Goal: Transaction & Acquisition: Purchase product/service

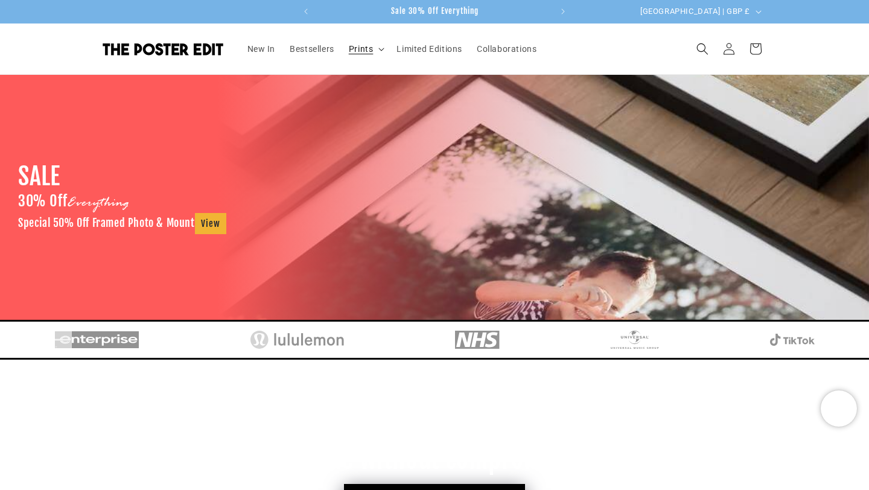
click at [372, 52] on span "Prints" at bounding box center [361, 48] width 25 height 11
click at [355, 49] on span "Prints" at bounding box center [361, 48] width 25 height 11
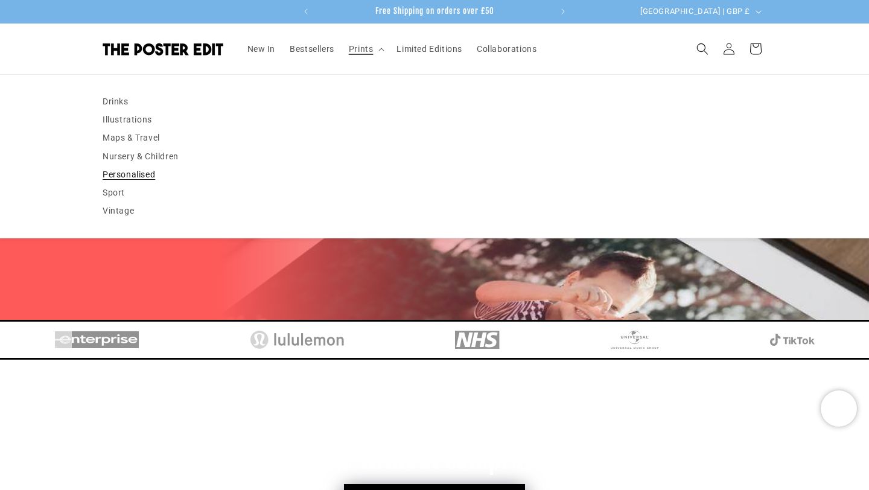
click at [132, 177] on link "Personalised" at bounding box center [435, 174] width 664 height 18
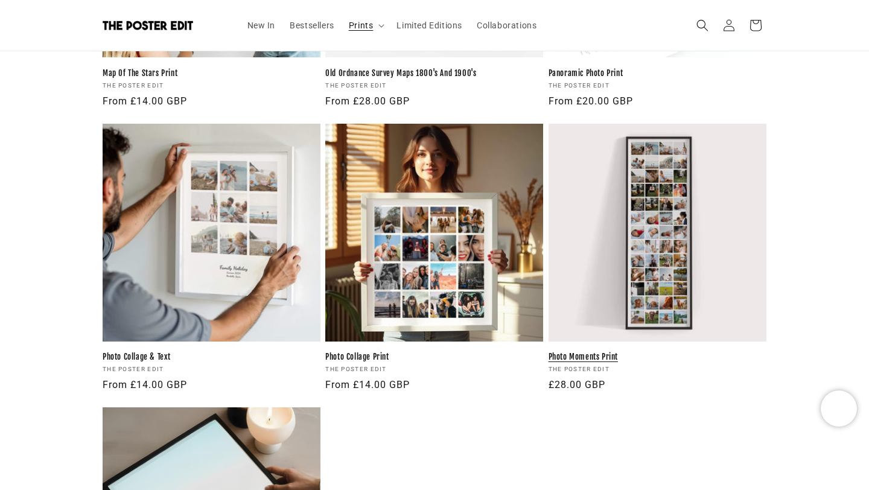
scroll to position [1093, 0]
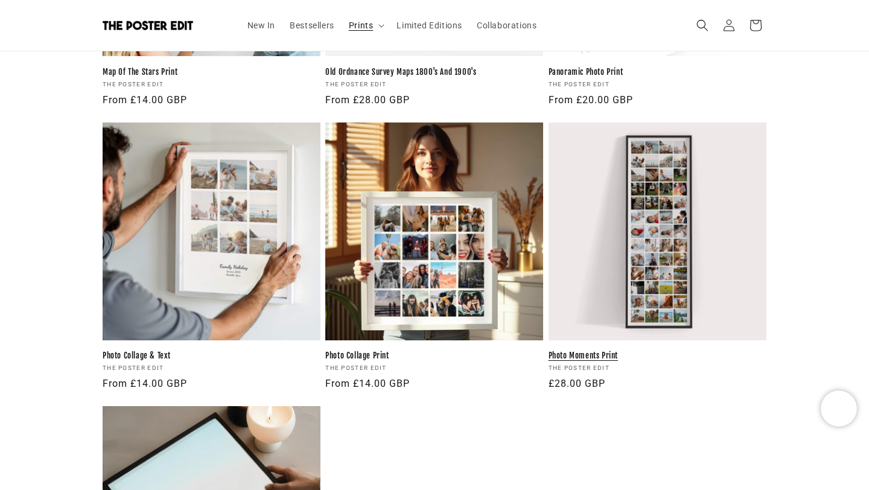
click at [647, 351] on link "Photo Moments Print" at bounding box center [657, 356] width 218 height 10
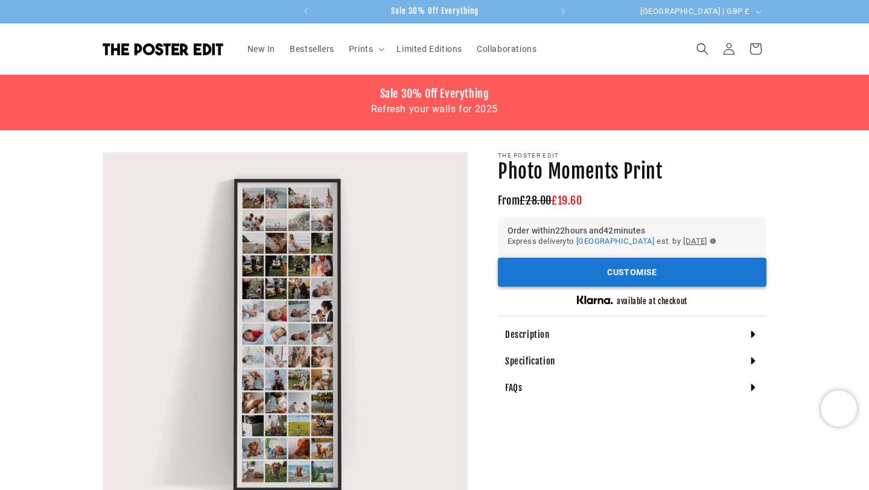
click at [627, 275] on button "Customise" at bounding box center [632, 273] width 269 height 30
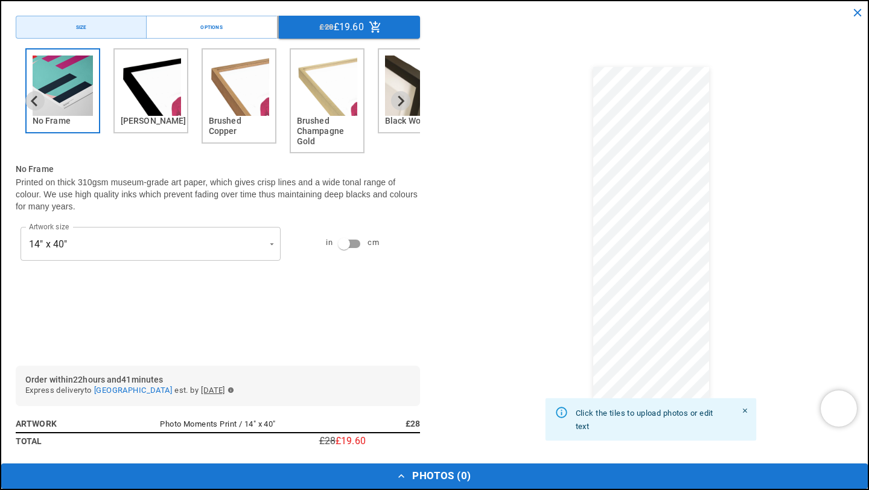
click at [154, 97] on img "2 of 6" at bounding box center [151, 86] width 60 height 60
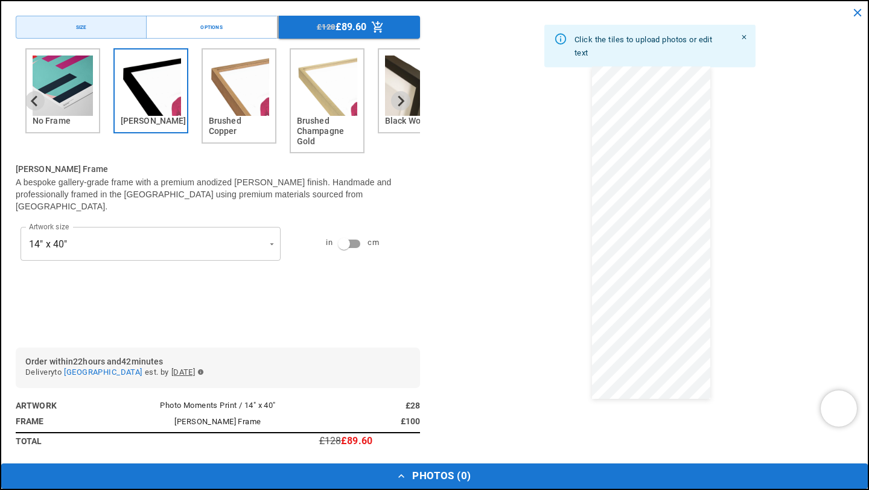
scroll to position [0, 235]
click at [418, 477] on button "Photos ( 0 )" at bounding box center [434, 475] width 866 height 25
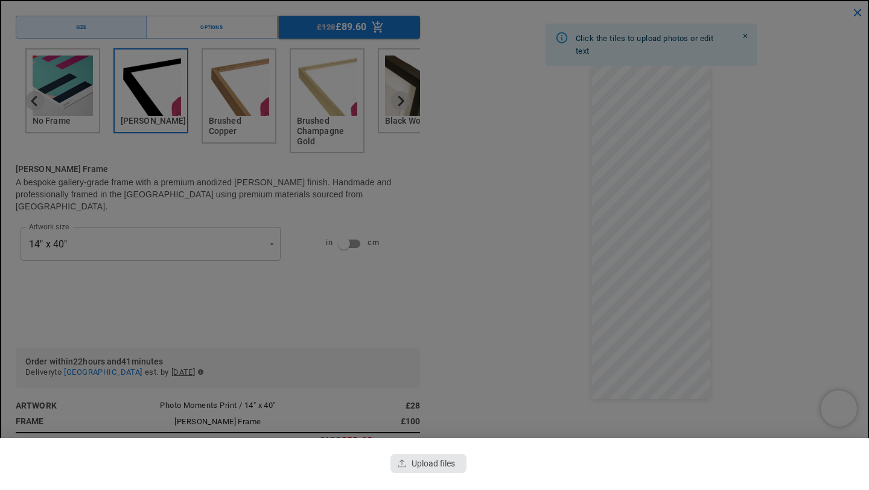
click at [442, 460] on div "button" at bounding box center [428, 463] width 76 height 19
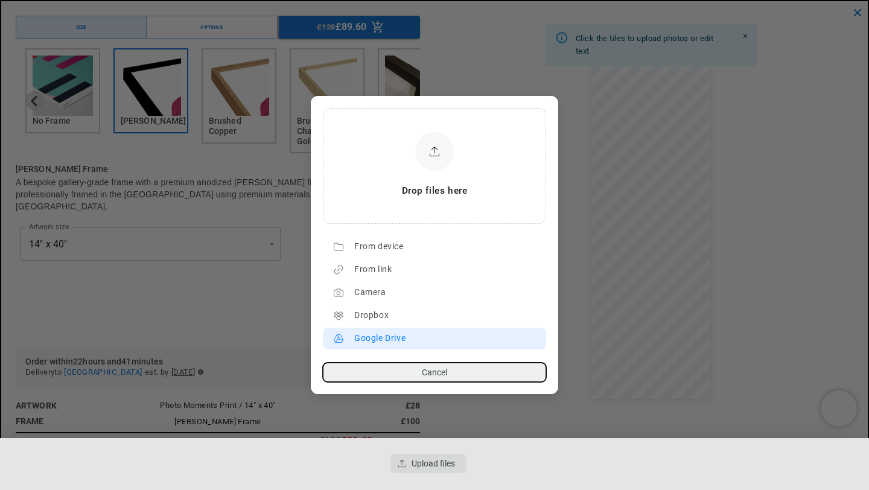
scroll to position [0, 0]
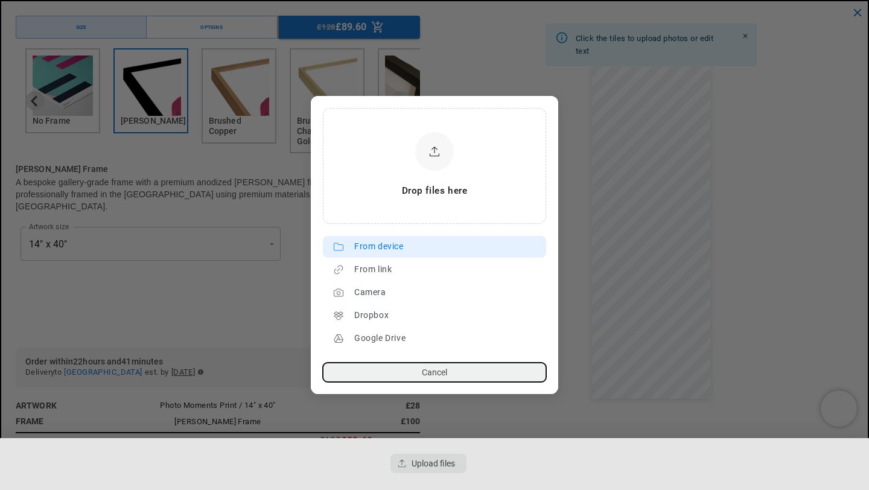
click at [380, 246] on div "From device" at bounding box center [447, 246] width 186 height 19
click at [387, 248] on div "From device" at bounding box center [447, 246] width 186 height 19
click at [383, 240] on div "From device" at bounding box center [447, 246] width 186 height 19
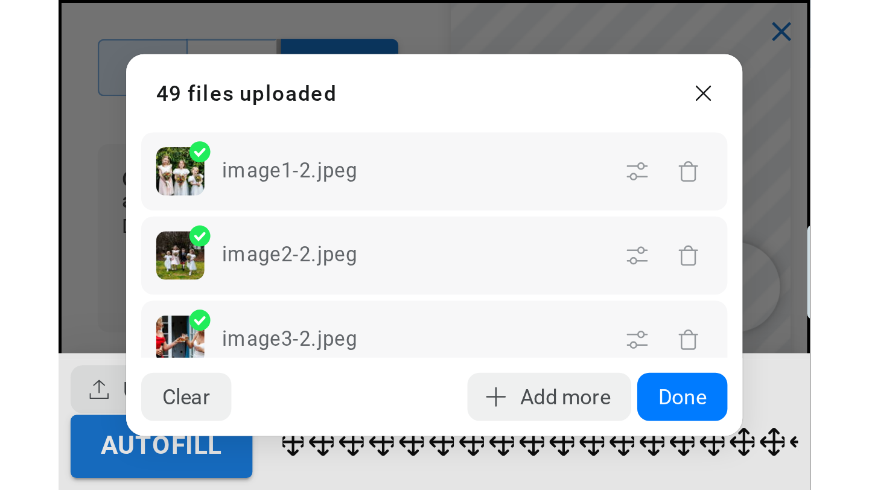
scroll to position [0, 471]
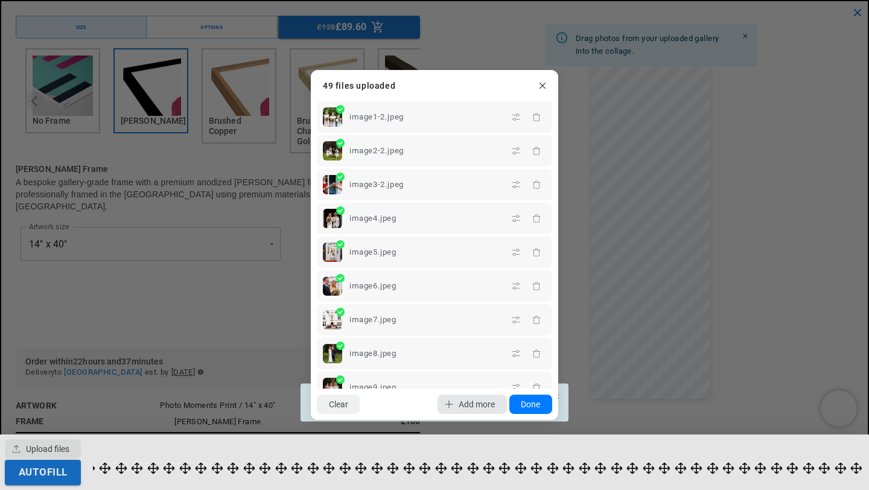
click at [464, 408] on span "Add more" at bounding box center [477, 404] width 36 height 10
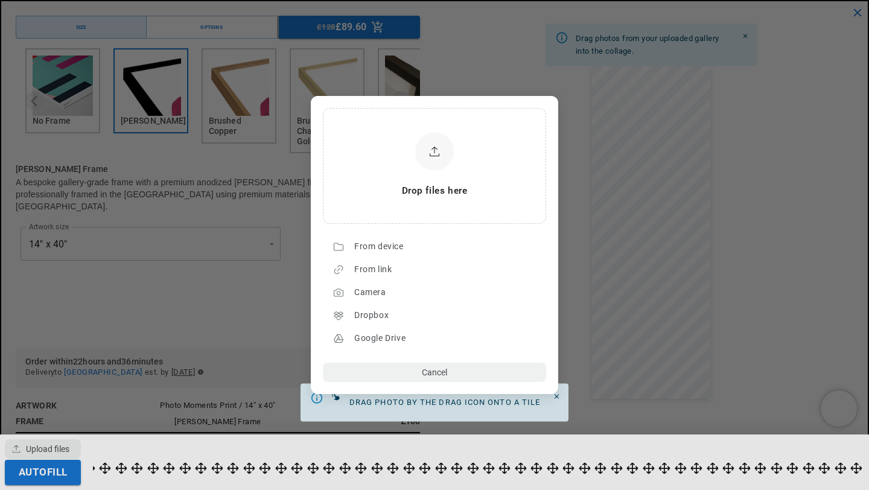
scroll to position [0, 0]
click at [391, 243] on div "From device" at bounding box center [447, 246] width 186 height 19
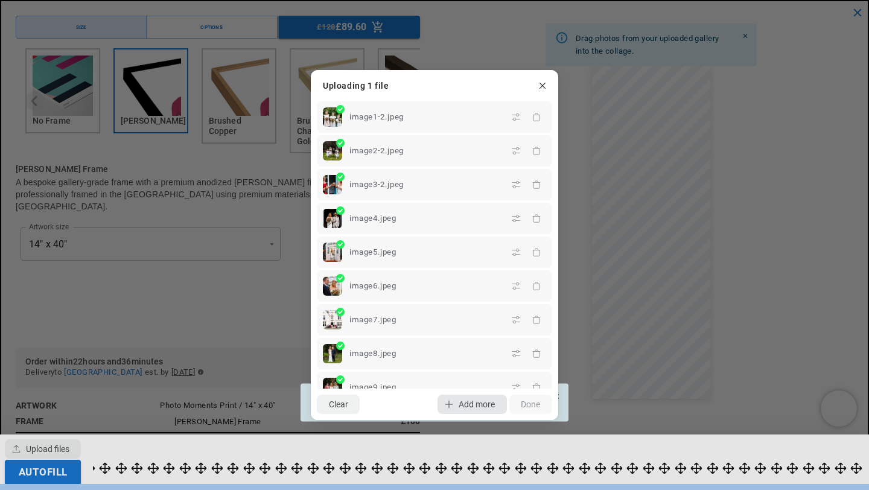
click at [472, 407] on span "Add more" at bounding box center [477, 404] width 36 height 10
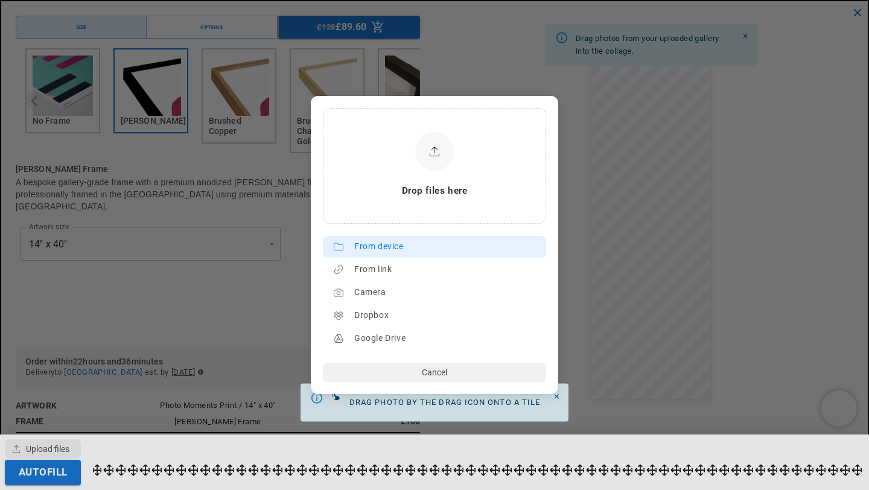
click at [357, 248] on div "From device" at bounding box center [447, 246] width 186 height 19
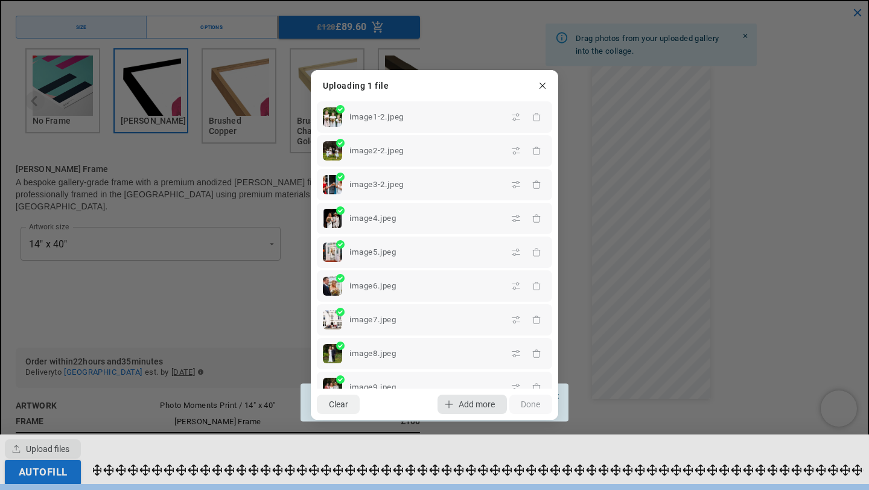
click at [459, 402] on span "Add more" at bounding box center [477, 404] width 36 height 10
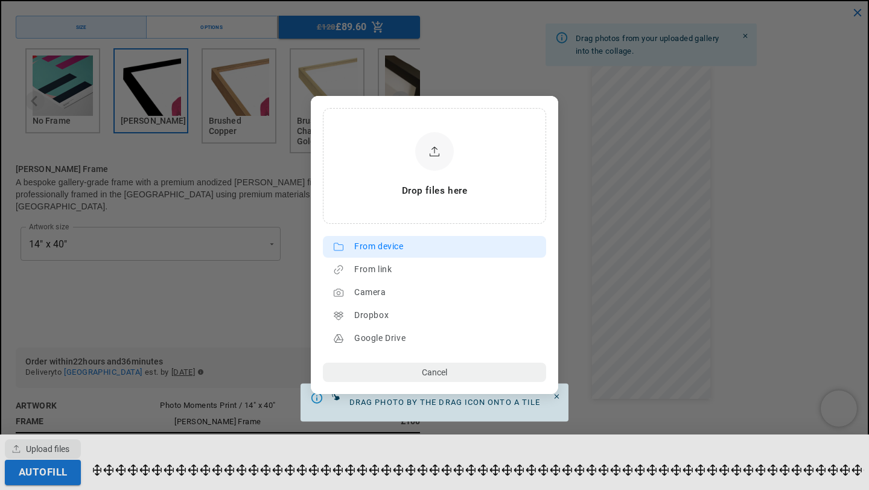
click at [382, 243] on div "From device" at bounding box center [447, 246] width 186 height 19
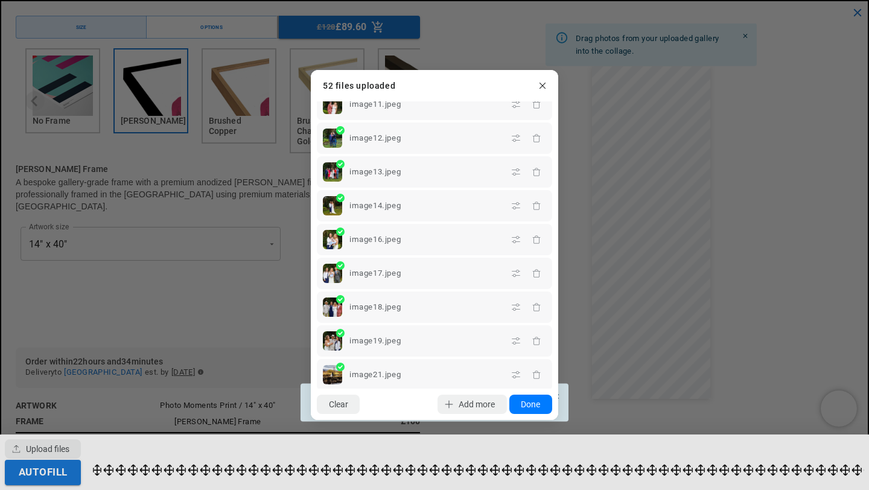
scroll to position [0, 0]
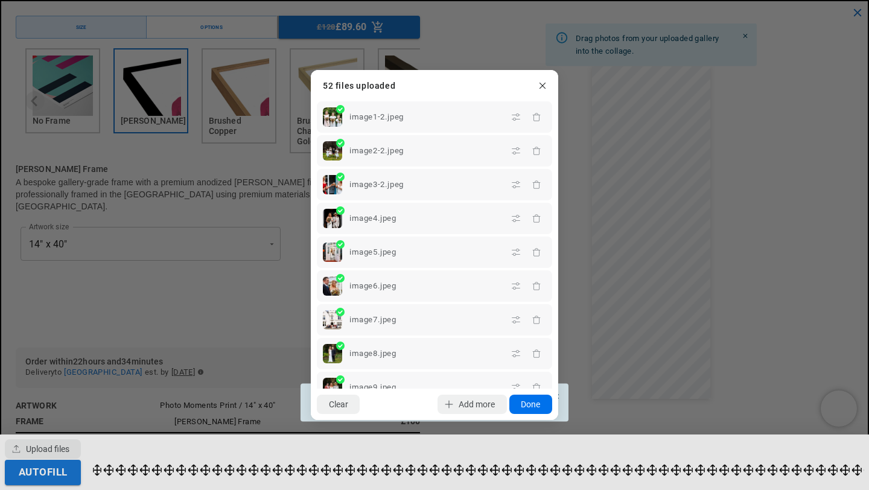
click at [521, 404] on button "Done" at bounding box center [530, 404] width 43 height 19
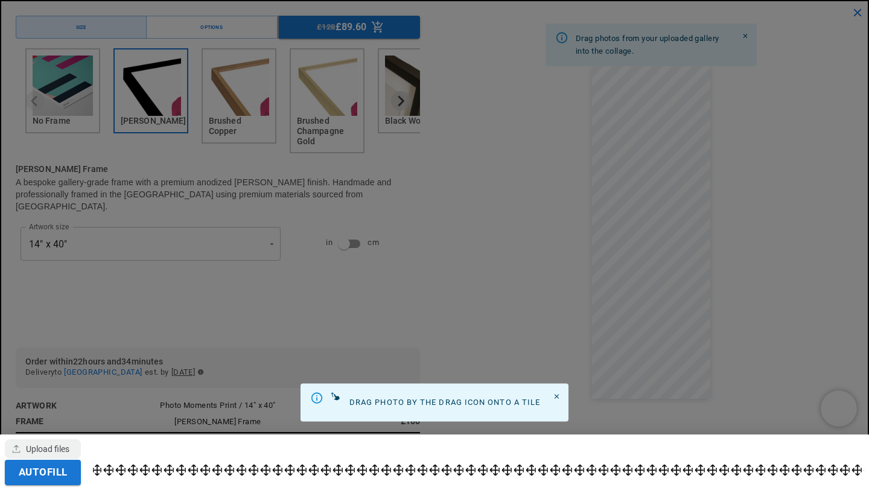
scroll to position [0, 235]
click at [59, 478] on button "Autofill" at bounding box center [43, 472] width 76 height 25
click at [558, 399] on icon "Close" at bounding box center [557, 397] width 8 height 8
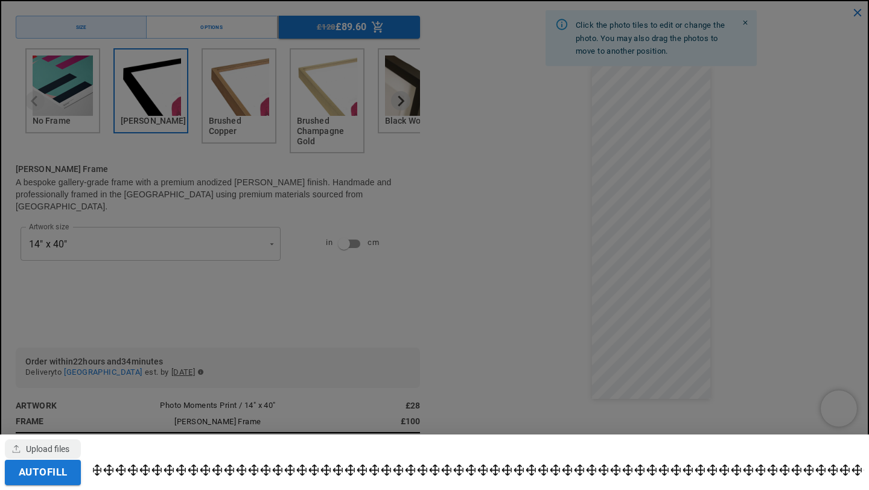
click at [793, 211] on div at bounding box center [434, 245] width 869 height 490
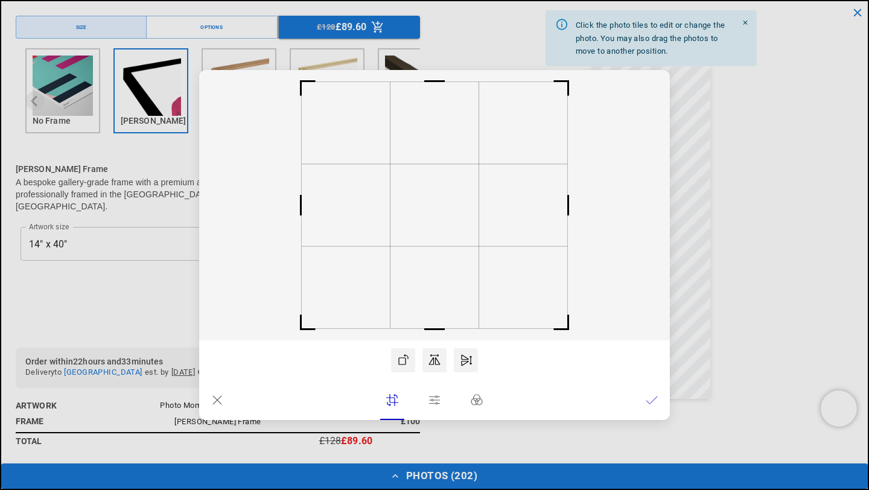
click at [650, 404] on icon at bounding box center [652, 400] width 12 height 12
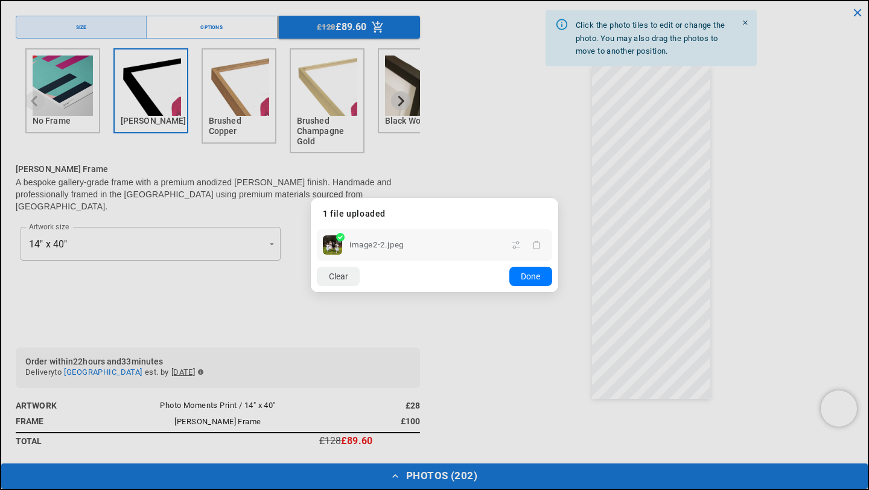
scroll to position [0, 0]
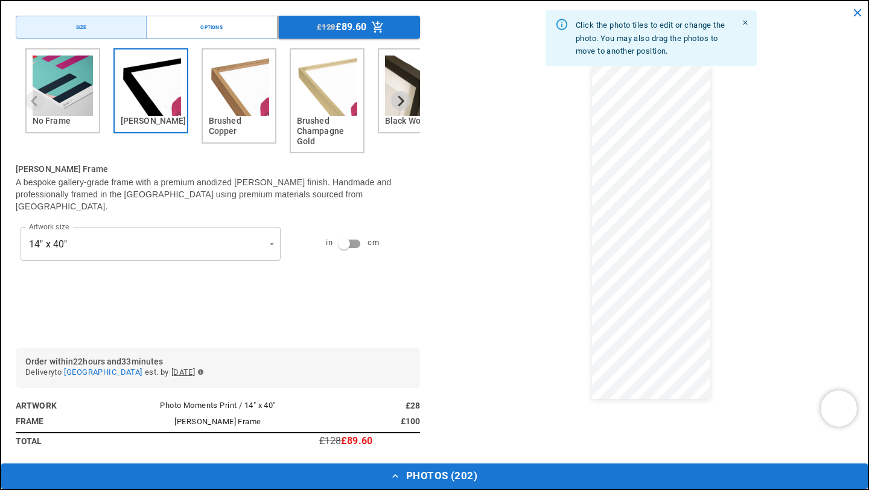
click at [434, 247] on dialog "Drop files here From device From link Camera Dropbox Google Drive Cancel Powere…" at bounding box center [434, 256] width 0 height 19
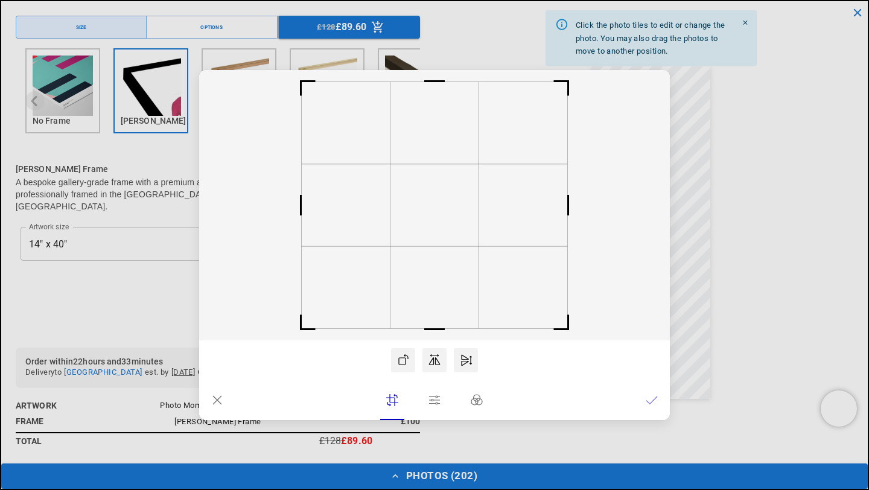
scroll to position [0, 235]
drag, startPoint x: 433, startPoint y: 224, endPoint x: 420, endPoint y: 226, distance: 13.3
click at [420, 226] on rect at bounding box center [421, 205] width 89 height 82
drag, startPoint x: 428, startPoint y: 288, endPoint x: 438, endPoint y: 288, distance: 9.7
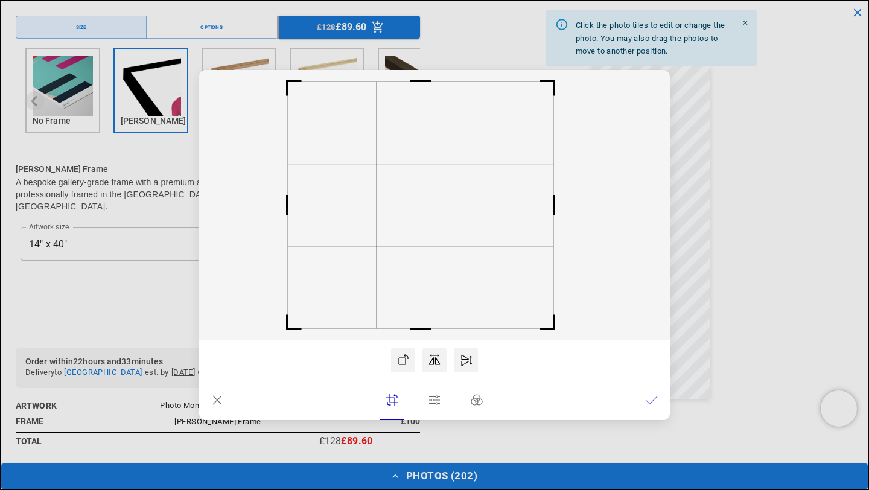
click at [438, 288] on rect at bounding box center [434, 205] width 471 height 270
click at [439, 250] on rect at bounding box center [434, 205] width 471 height 270
click at [393, 238] on rect at bounding box center [421, 205] width 89 height 82
click at [396, 241] on rect at bounding box center [424, 205] width 89 height 82
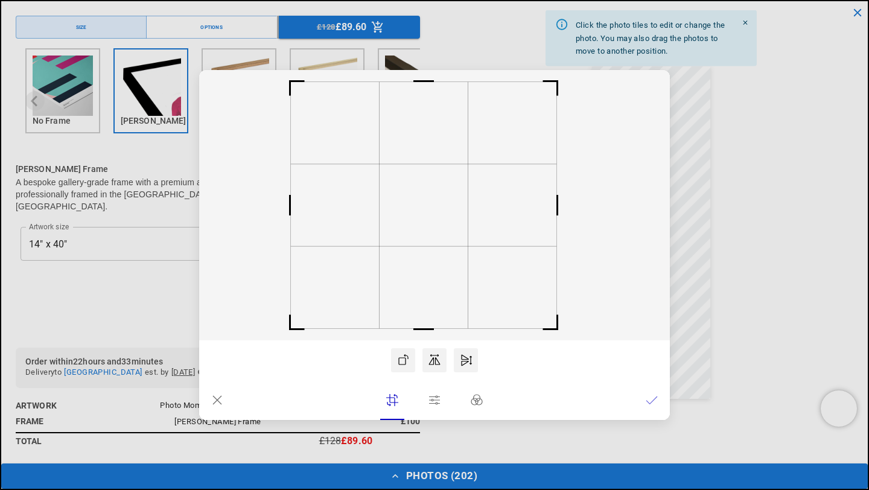
click at [651, 398] on icon at bounding box center [652, 400] width 12 height 12
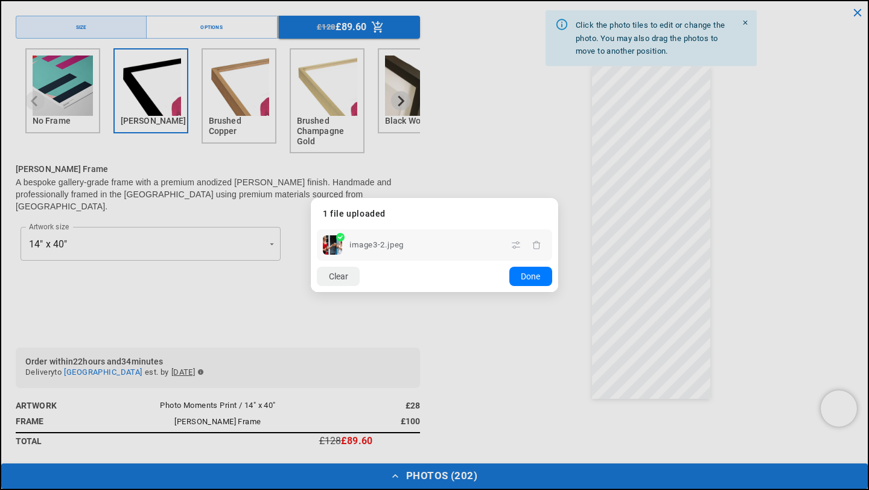
scroll to position [0, 235]
click at [558, 198] on dialog "Drop files here From device From link Camera Dropbox Google Drive Cancel Powere…" at bounding box center [434, 245] width 247 height 94
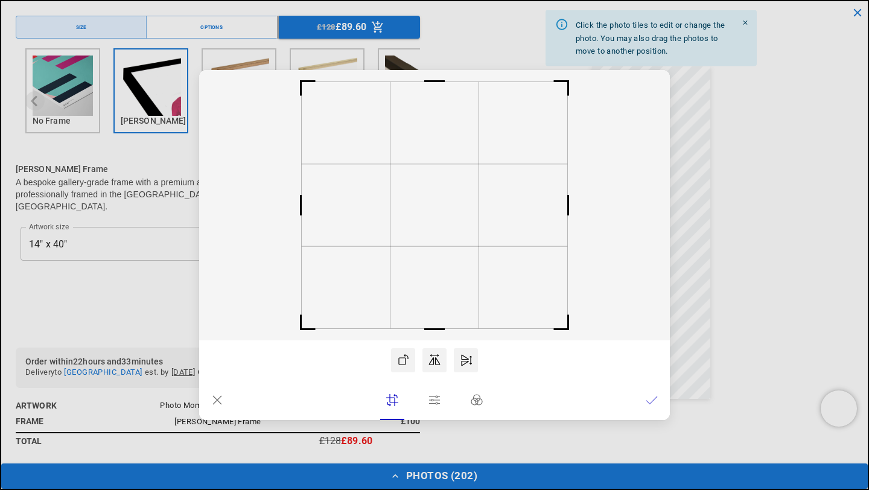
scroll to position [0, 471]
click at [649, 401] on icon at bounding box center [652, 400] width 12 height 12
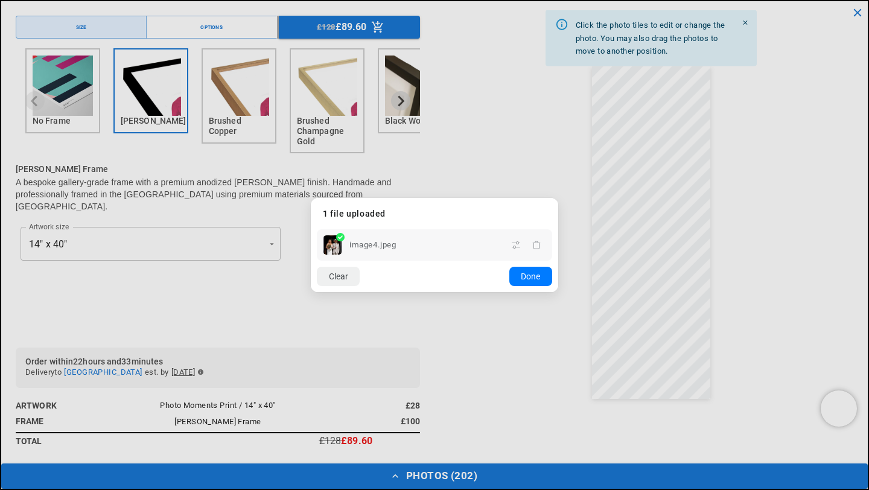
click at [558, 198] on dialog "Drop files here From device From link Camera Dropbox Google Drive Cancel Powere…" at bounding box center [434, 245] width 247 height 94
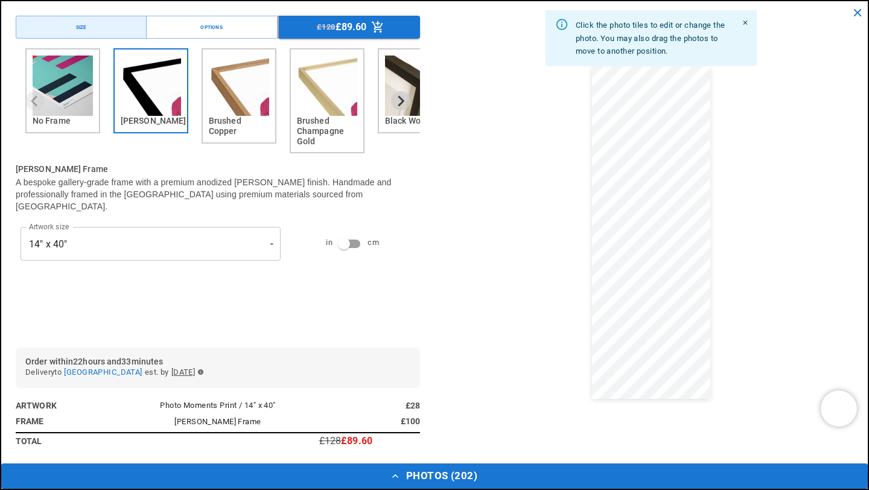
scroll to position [0, 0]
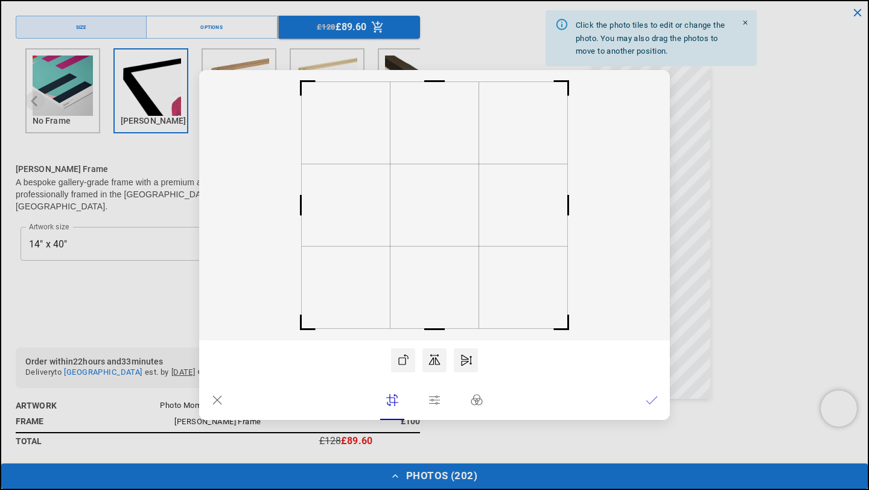
click at [658, 401] on lr-btn-ui at bounding box center [652, 400] width 24 height 24
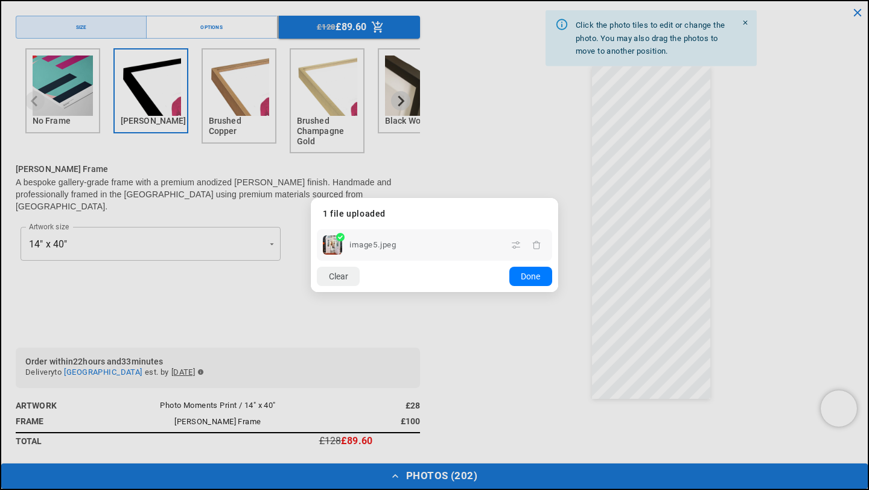
click at [558, 198] on dialog "Drop files here From device From link Camera Dropbox Google Drive Cancel Powere…" at bounding box center [434, 245] width 247 height 94
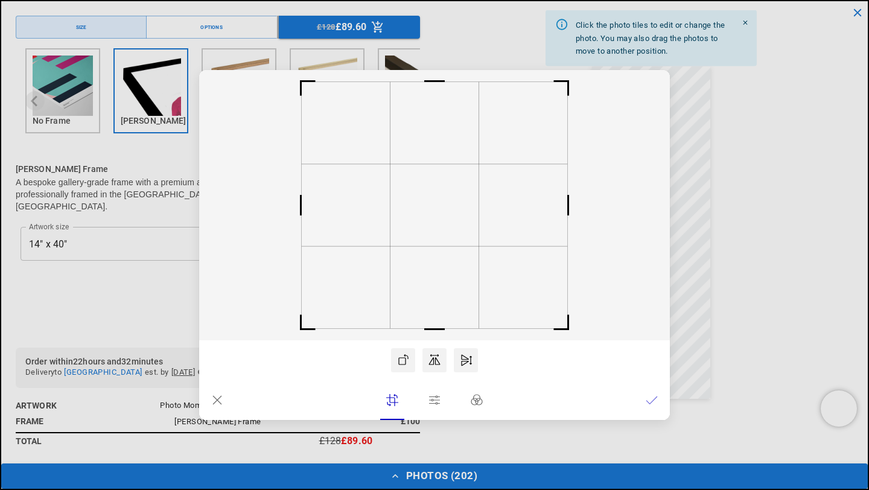
scroll to position [0, 471]
click at [433, 401] on icon at bounding box center [434, 400] width 12 height 12
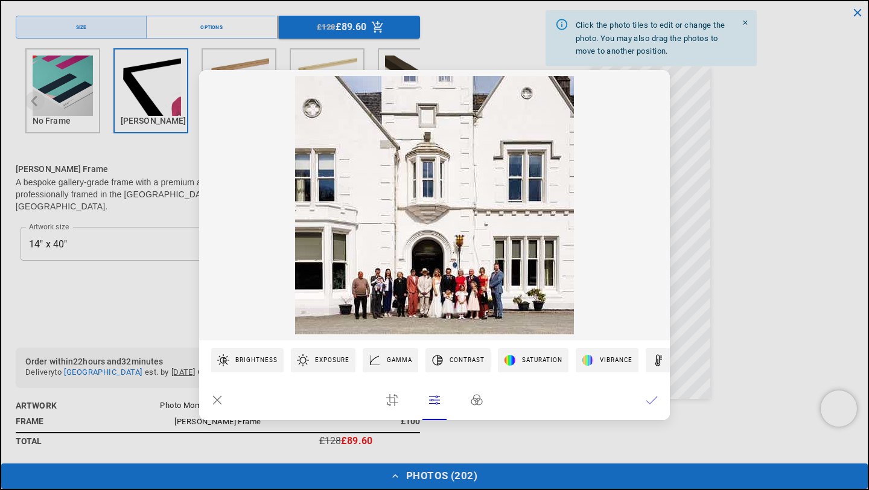
click at [404, 393] on lr-btn-ui at bounding box center [392, 400] width 24 height 24
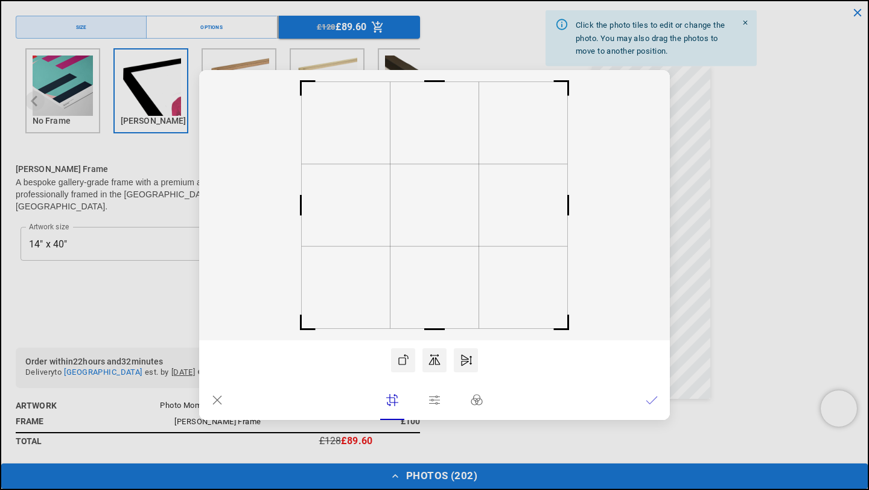
scroll to position [0, 0]
drag, startPoint x: 567, startPoint y: 326, endPoint x: 541, endPoint y: 313, distance: 28.9
click at [541, 313] on rect at bounding box center [555, 316] width 29 height 29
drag, startPoint x: 553, startPoint y: 83, endPoint x: 571, endPoint y: 165, distance: 84.0
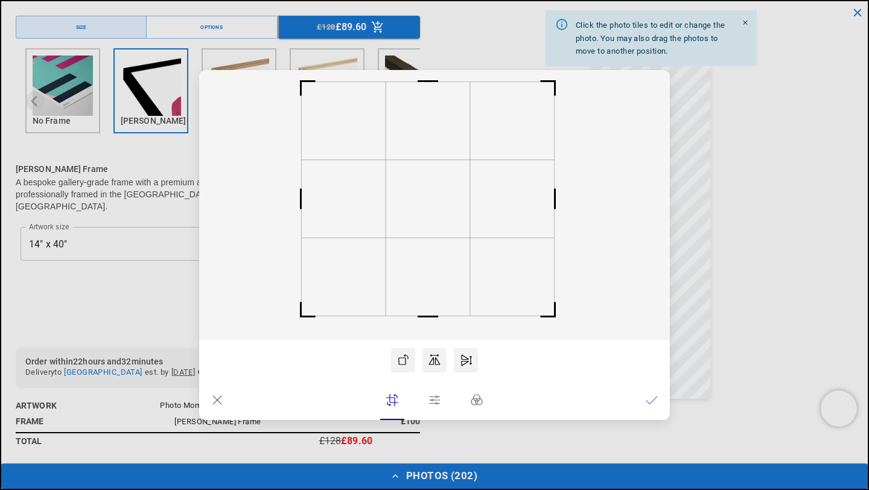
click at [571, 166] on icon at bounding box center [434, 205] width 471 height 270
drag, startPoint x: 299, startPoint y: 83, endPoint x: 331, endPoint y: 175, distance: 97.7
click at [331, 175] on icon at bounding box center [434, 205] width 471 height 270
drag, startPoint x: 424, startPoint y: 185, endPoint x: 416, endPoint y: 185, distance: 8.4
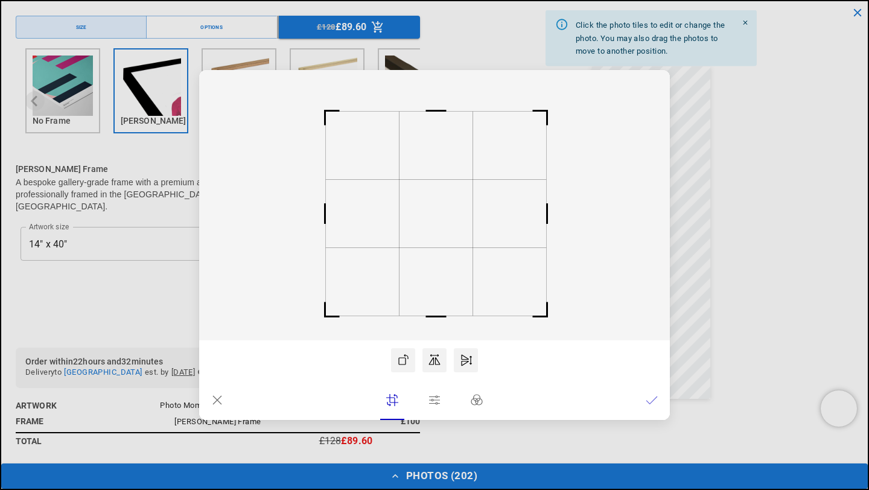
click at [416, 185] on rect at bounding box center [436, 214] width 74 height 68
click at [651, 400] on icon at bounding box center [652, 400] width 12 height 12
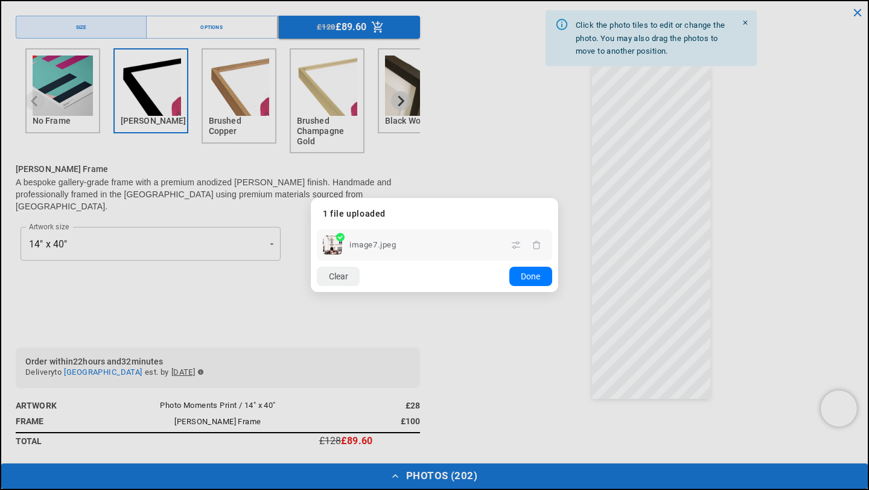
scroll to position [0, 0]
click at [558, 198] on dialog "Drop files here From device From link Camera Dropbox Google Drive Cancel Powere…" at bounding box center [434, 245] width 247 height 94
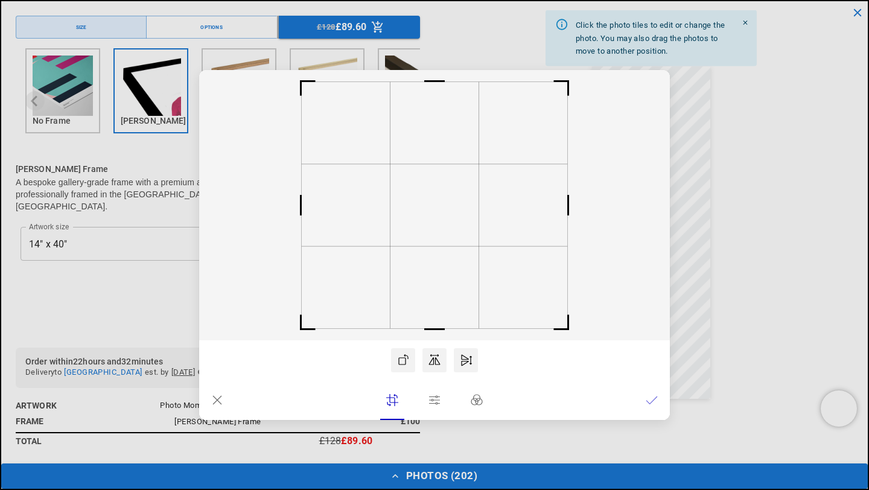
scroll to position [0, 235]
click at [650, 401] on icon at bounding box center [652, 400] width 12 height 12
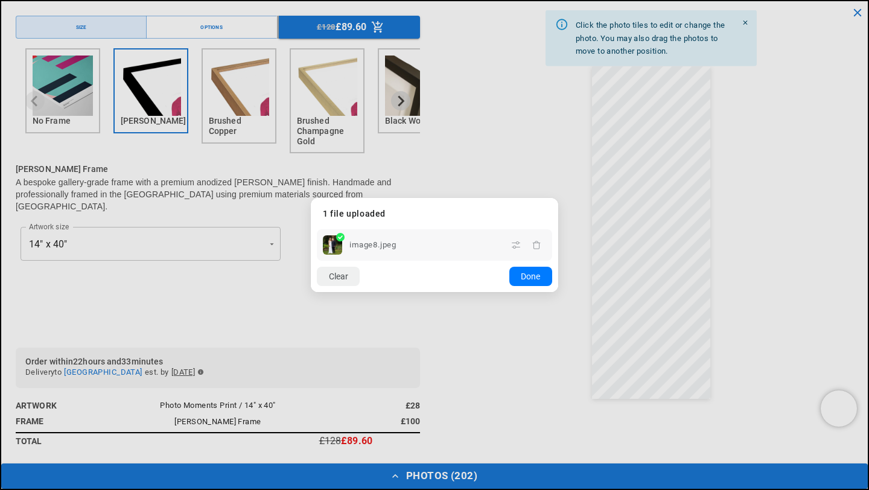
click at [558, 198] on dialog "Drop files here From device From link Camera Dropbox Google Drive Cancel Powere…" at bounding box center [434, 245] width 247 height 94
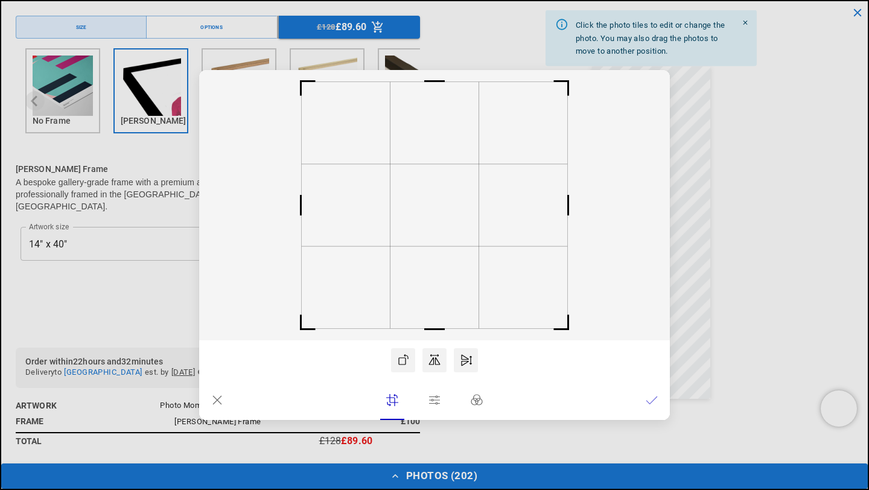
scroll to position [0, 471]
click at [653, 402] on icon at bounding box center [652, 400] width 12 height 12
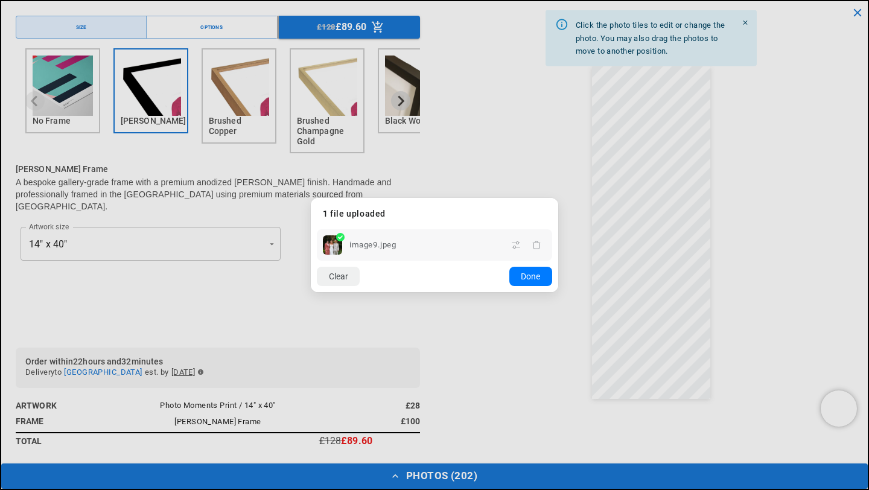
click at [558, 198] on dialog "Drop files here From device From link Camera Dropbox Google Drive Cancel Powere…" at bounding box center [434, 245] width 247 height 94
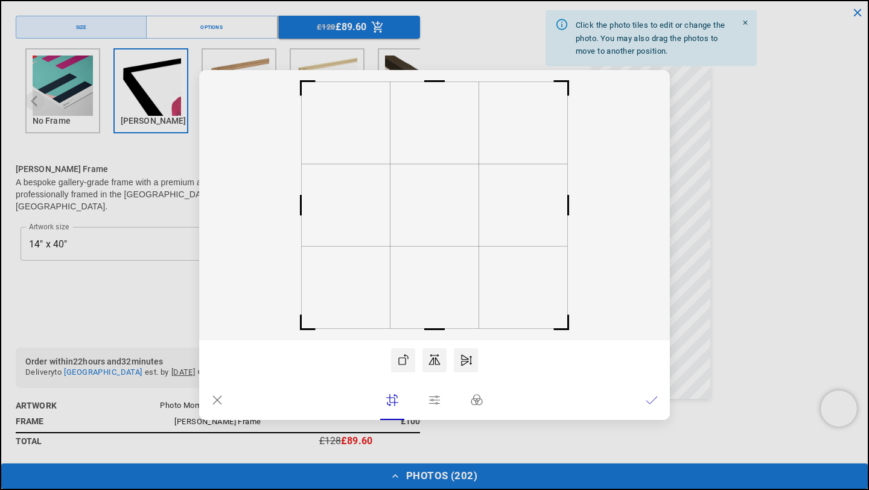
scroll to position [0, 235]
click at [655, 401] on icon at bounding box center [652, 400] width 12 height 12
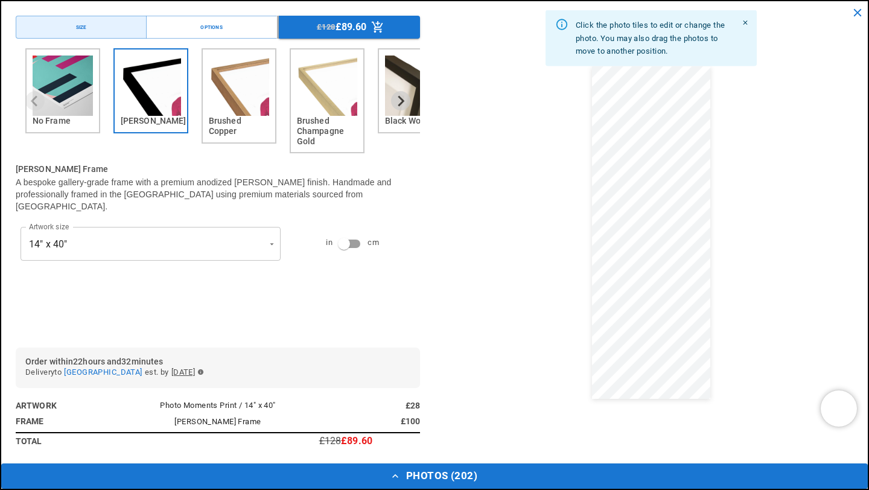
click at [434, 247] on dialog "Drop files here From device From link Camera Dropbox Google Drive Cancel Powere…" at bounding box center [434, 256] width 0 height 19
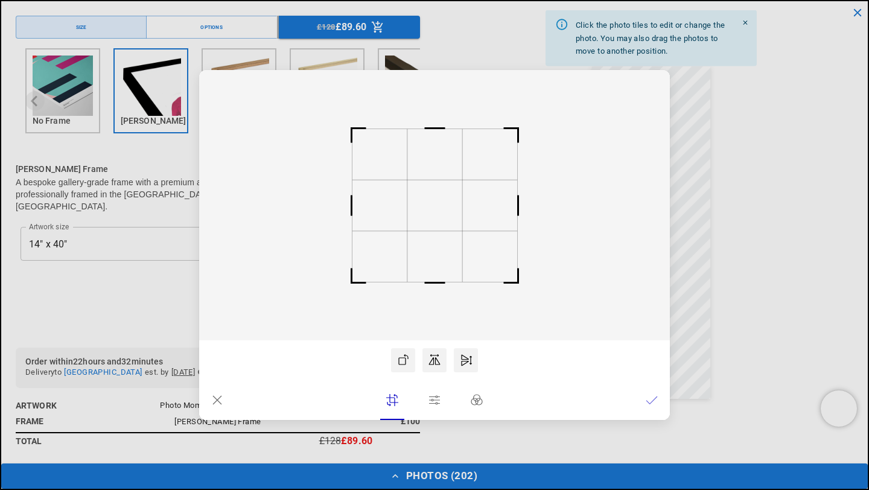
scroll to position [0, 471]
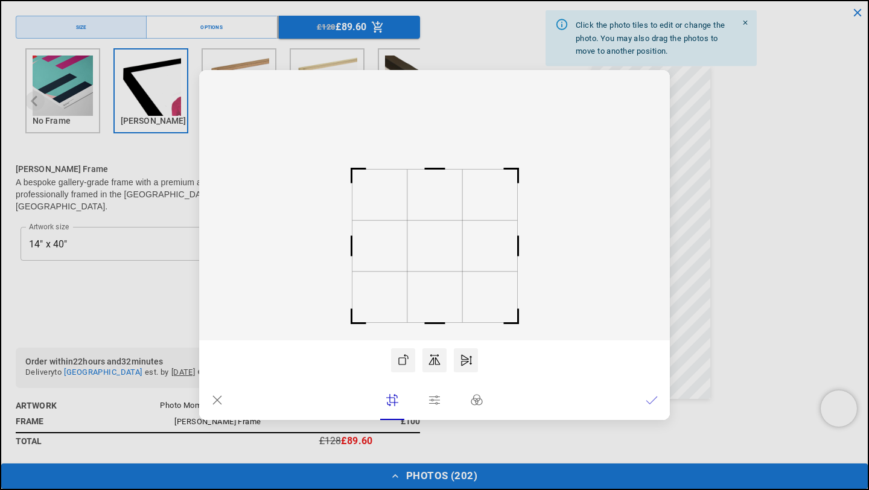
drag, startPoint x: 428, startPoint y: 218, endPoint x: 424, endPoint y: 259, distance: 40.6
click at [424, 259] on rect at bounding box center [434, 245] width 55 height 51
click at [651, 403] on icon at bounding box center [652, 400] width 12 height 12
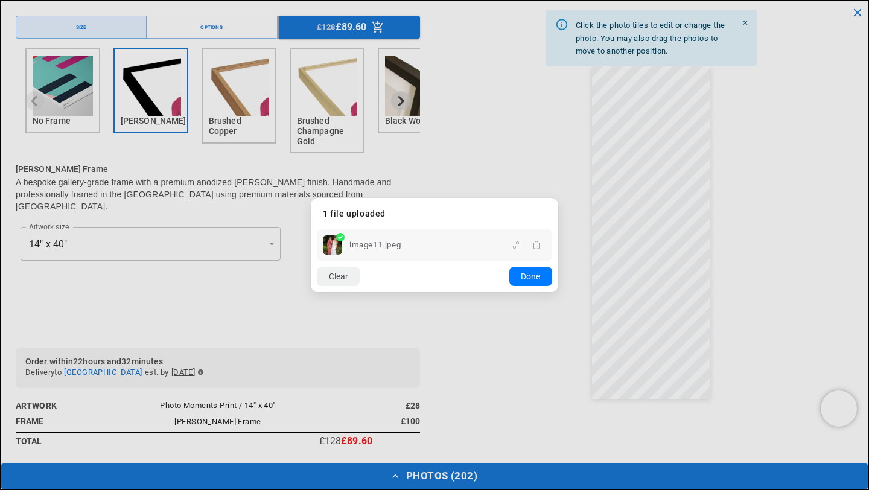
scroll to position [0, 0]
click at [558, 198] on dialog "Drop files here From device From link Camera Dropbox Google Drive Cancel Powere…" at bounding box center [434, 245] width 247 height 94
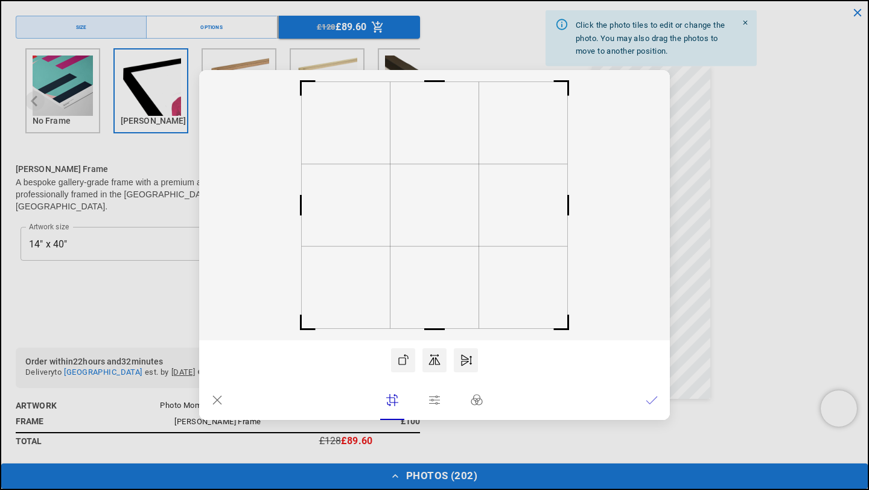
scroll to position [0, 235]
click at [458, 215] on rect at bounding box center [438, 205] width 89 height 82
click at [653, 401] on icon at bounding box center [651, 399] width 11 height 7
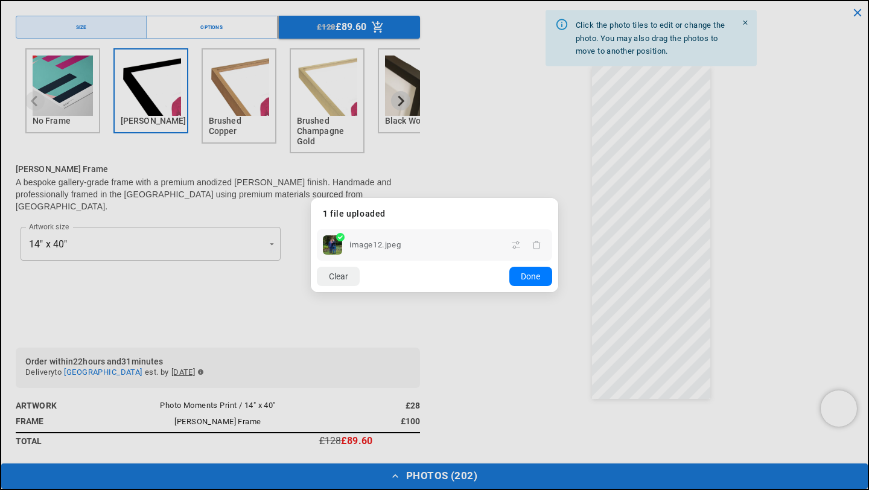
click at [558, 198] on dialog "Drop files here From device From link Camera Dropbox Google Drive Cancel Powere…" at bounding box center [434, 245] width 247 height 94
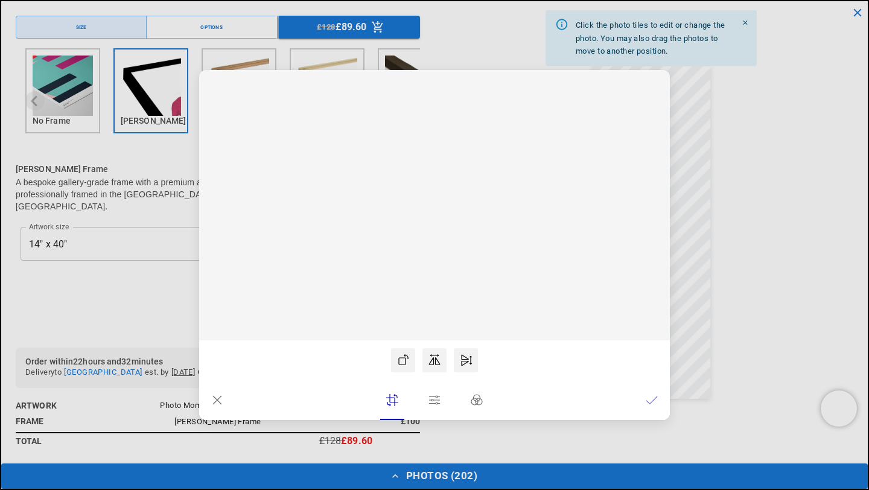
scroll to position [0, 471]
click at [442, 220] on rect at bounding box center [430, 205] width 89 height 82
click at [654, 400] on icon at bounding box center [652, 400] width 12 height 12
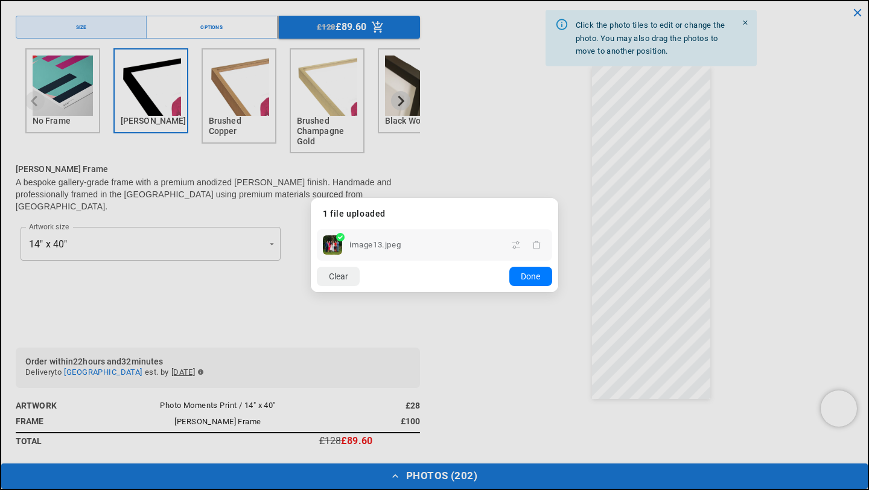
scroll to position [0, 0]
click at [558, 198] on dialog "Drop files here From device From link Camera Dropbox Google Drive Cancel Powere…" at bounding box center [434, 245] width 247 height 94
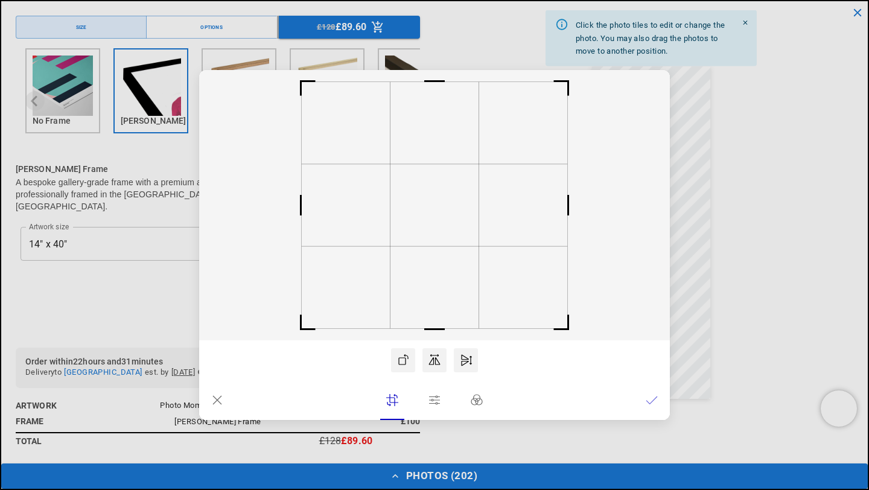
scroll to position [0, 235]
click at [651, 405] on icon at bounding box center [652, 400] width 12 height 12
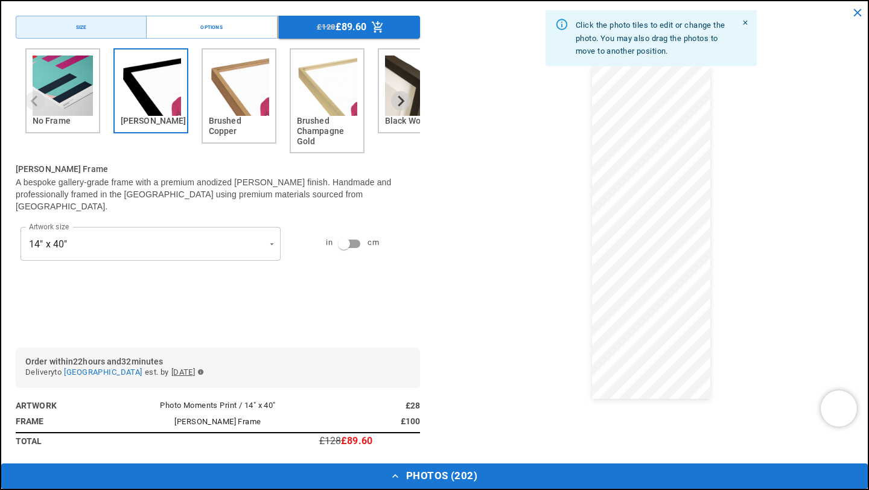
click at [434, 247] on dialog "Drop files here From device From link Camera Dropbox Google Drive Cancel Powere…" at bounding box center [434, 256] width 0 height 19
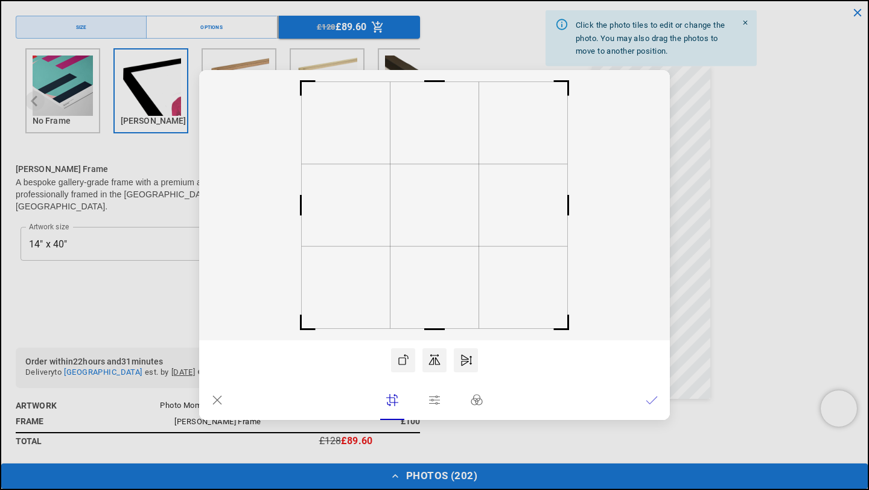
scroll to position [0, 471]
drag, startPoint x: 451, startPoint y: 253, endPoint x: 462, endPoint y: 253, distance: 10.9
click at [462, 253] on rect at bounding box center [434, 205] width 471 height 270
click at [454, 245] on rect at bounding box center [437, 205] width 89 height 82
click at [653, 401] on icon at bounding box center [652, 400] width 12 height 12
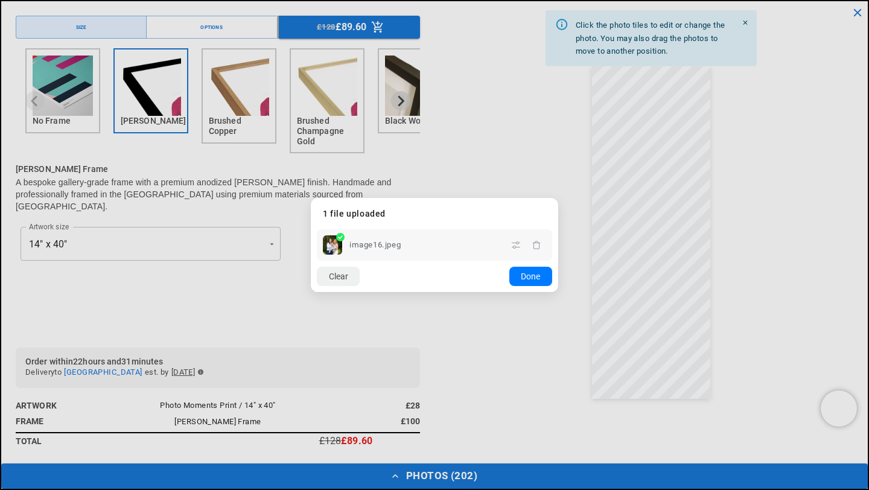
scroll to position [0, 0]
click at [558, 198] on dialog "Drop files here From device From link Camera Dropbox Google Drive Cancel Powere…" at bounding box center [434, 245] width 247 height 94
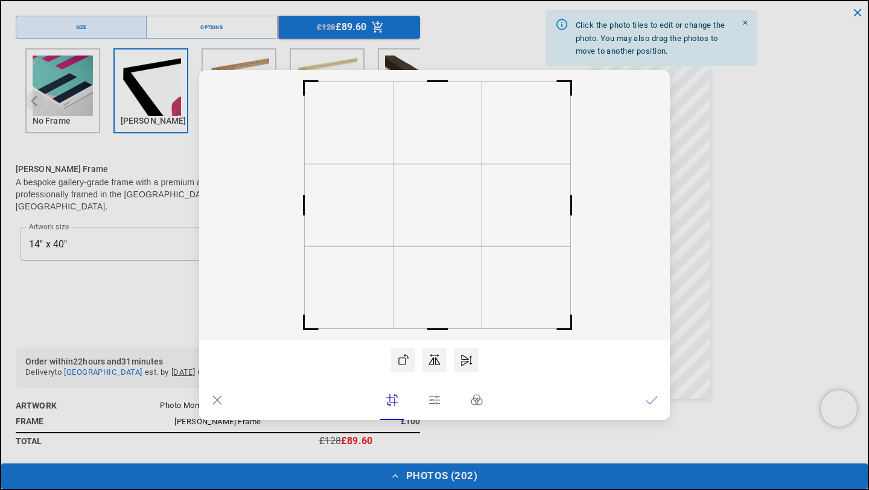
scroll to position [0, 235]
drag, startPoint x: 425, startPoint y: 224, endPoint x: 416, endPoint y: 226, distance: 9.1
click at [416, 226] on rect at bounding box center [425, 205] width 89 height 82
click at [653, 403] on icon at bounding box center [652, 400] width 12 height 12
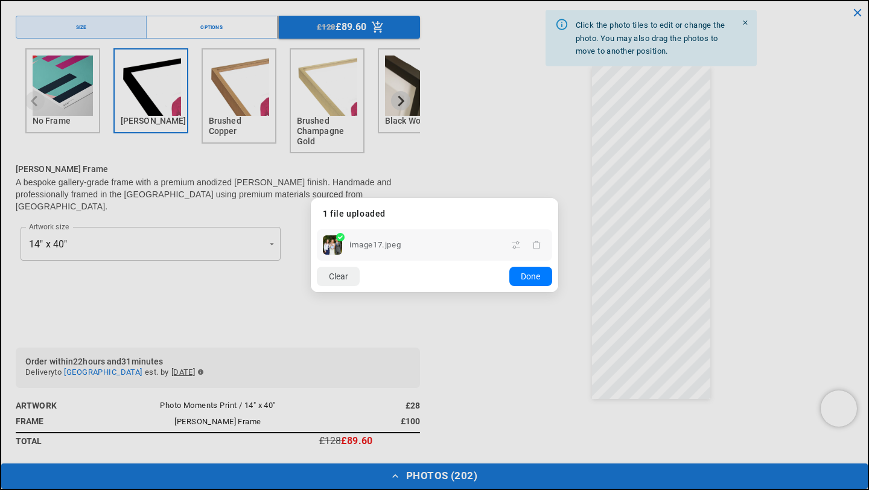
click at [558, 198] on dialog "Drop files here From device From link Camera Dropbox Google Drive Cancel Powere…" at bounding box center [434, 245] width 247 height 94
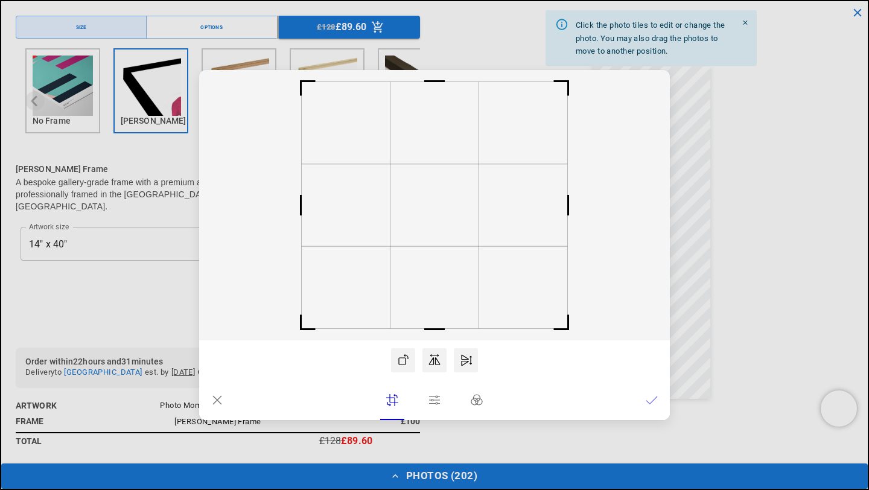
click at [219, 400] on icon at bounding box center [217, 400] width 12 height 12
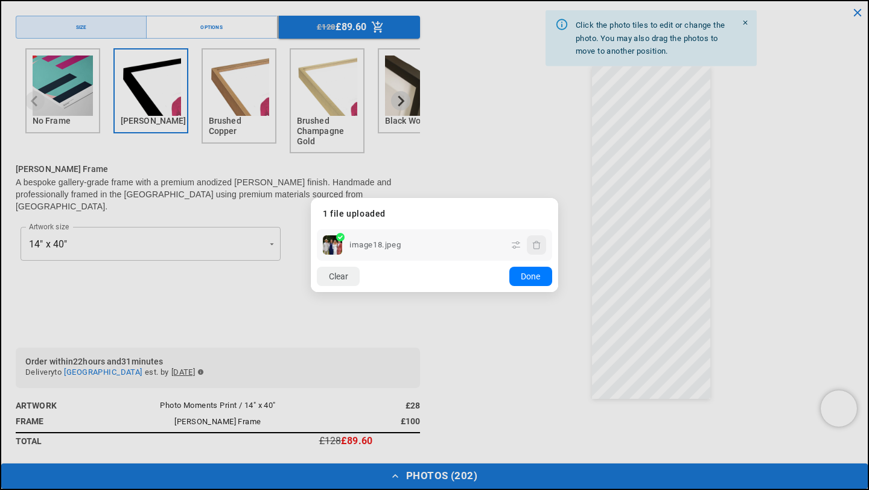
click at [535, 245] on icon "button" at bounding box center [537, 245] width 10 height 10
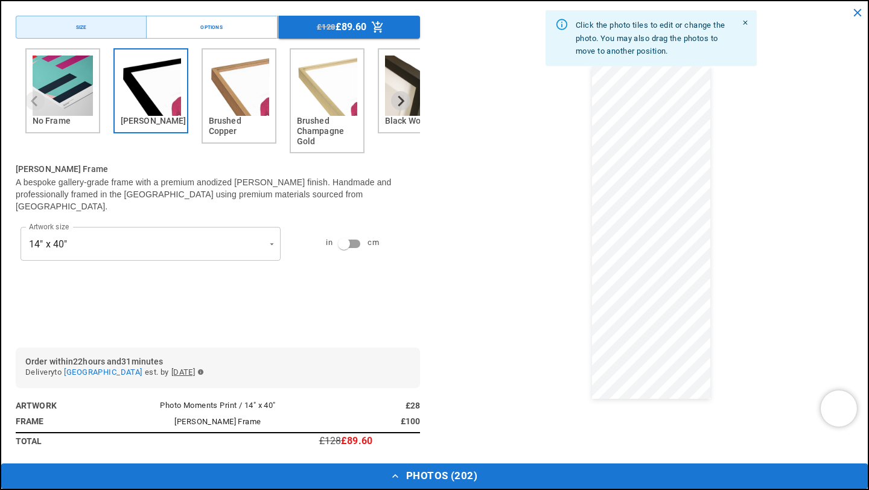
scroll to position [0, 471]
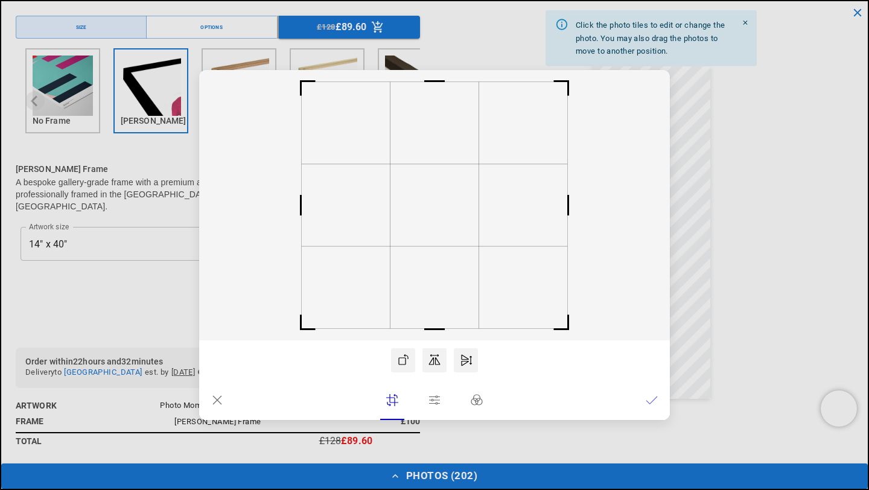
click at [670, 306] on dialog "Drop files here From device From link Camera Dropbox Google Drive Cancel Powere…" at bounding box center [434, 245] width 471 height 350
click at [652, 398] on icon at bounding box center [652, 400] width 12 height 12
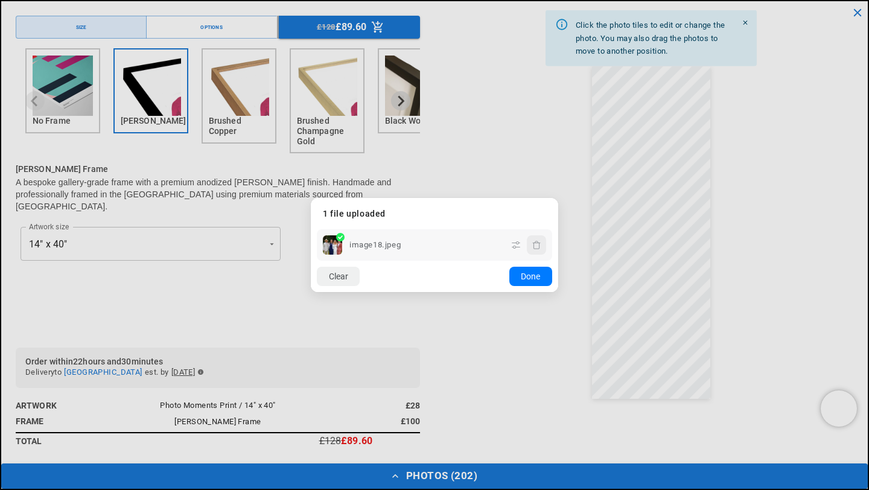
click at [536, 247] on icon "button" at bounding box center [537, 245] width 10 height 10
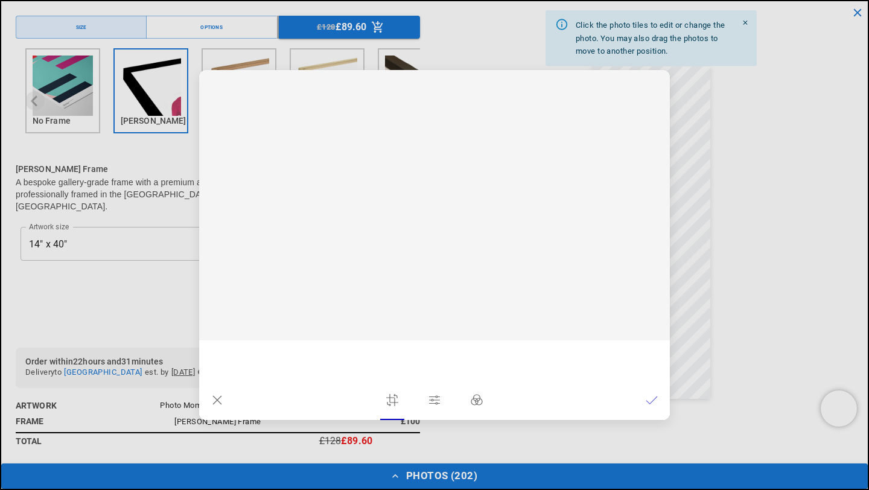
scroll to position [0, 471]
click at [652, 404] on icon at bounding box center [652, 400] width 12 height 12
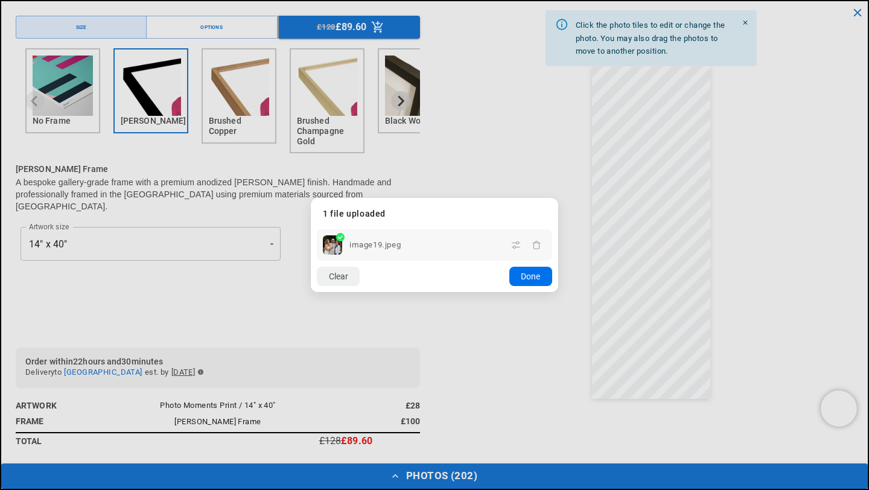
click at [524, 278] on button "Done" at bounding box center [530, 276] width 43 height 19
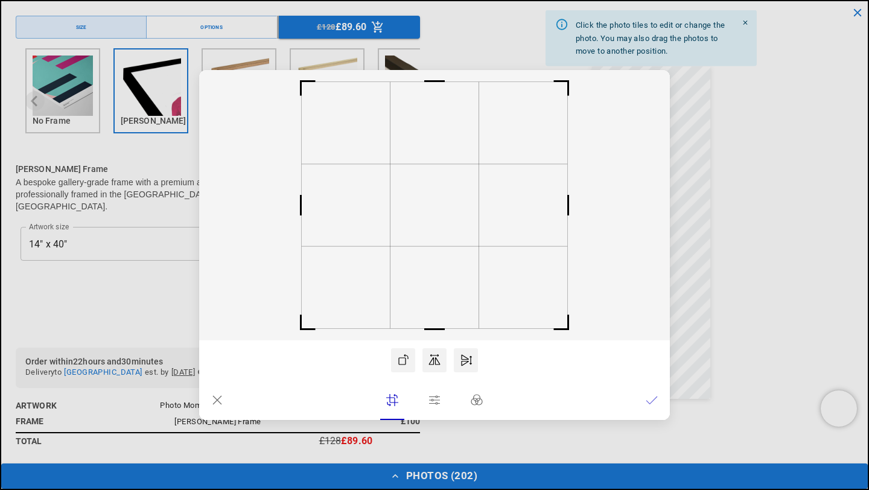
click at [219, 396] on icon at bounding box center [217, 400] width 12 height 12
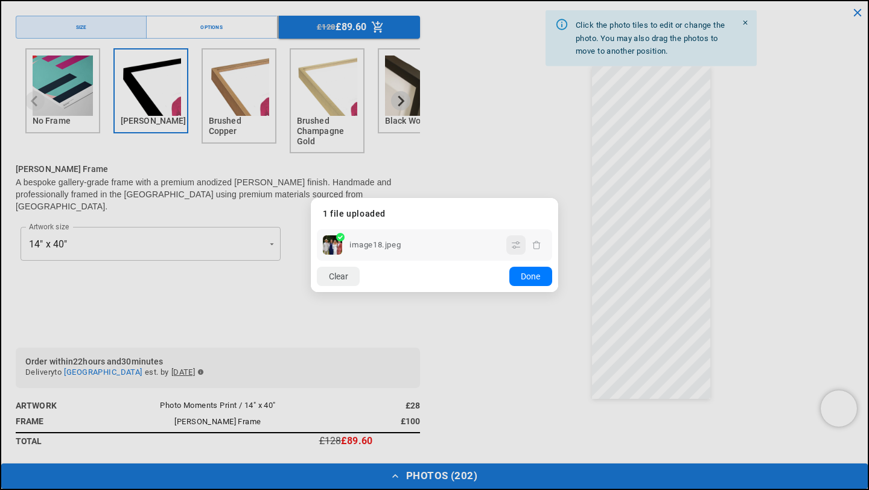
scroll to position [0, 235]
click at [536, 246] on icon "button" at bounding box center [537, 245] width 10 height 10
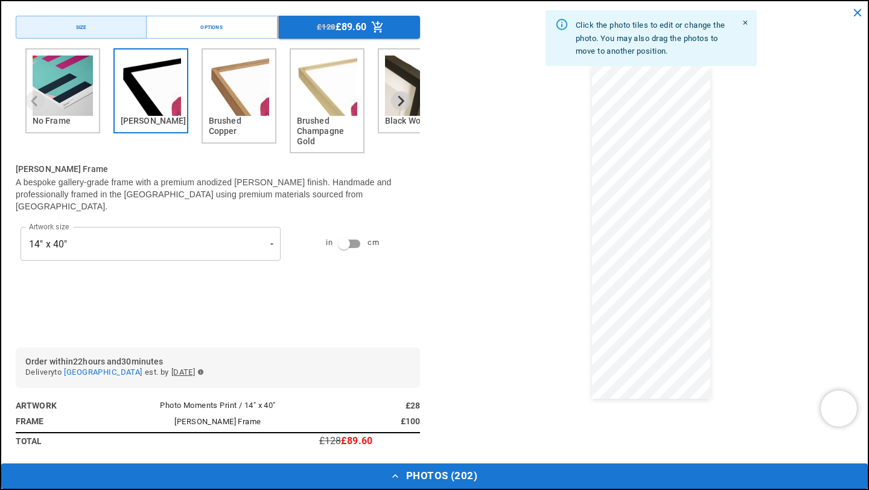
scroll to position [0, 471]
click at [415, 479] on button "Photos ( 202 )" at bounding box center [434, 475] width 866 height 25
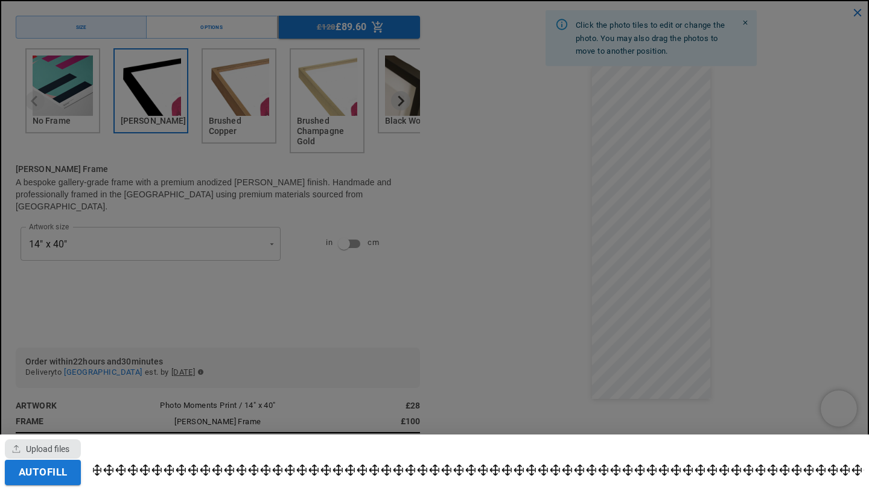
click at [61, 439] on div "button" at bounding box center [43, 448] width 76 height 19
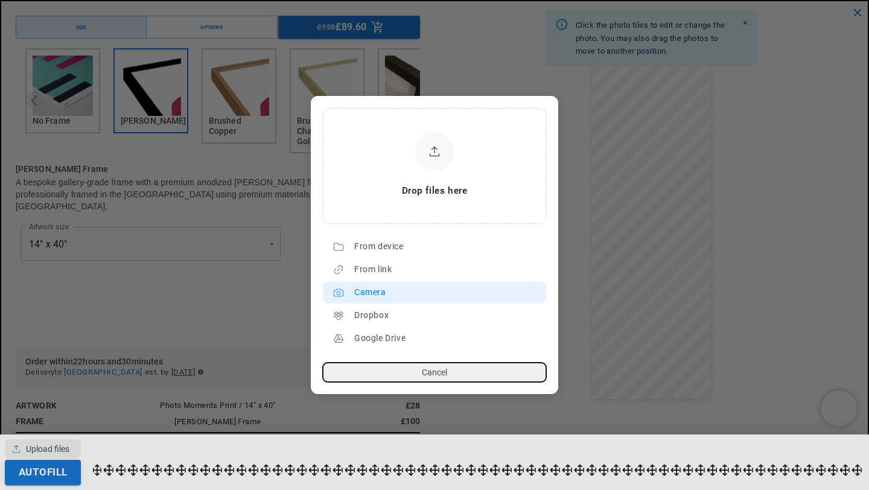
scroll to position [0, 0]
click at [526, 96] on dialog "Drop files here From device From link Camera Dropbox Google Drive Cancel Powere…" at bounding box center [434, 245] width 247 height 298
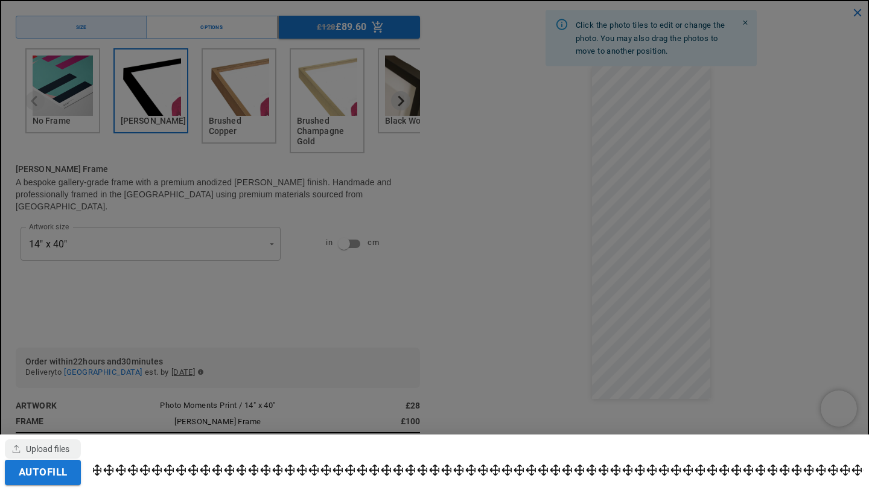
click at [728, 183] on div at bounding box center [434, 245] width 869 height 490
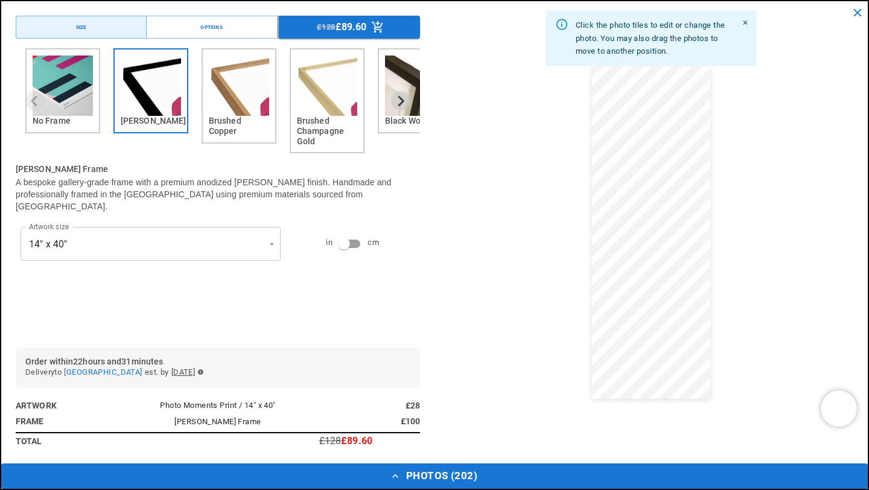
scroll to position [0, 235]
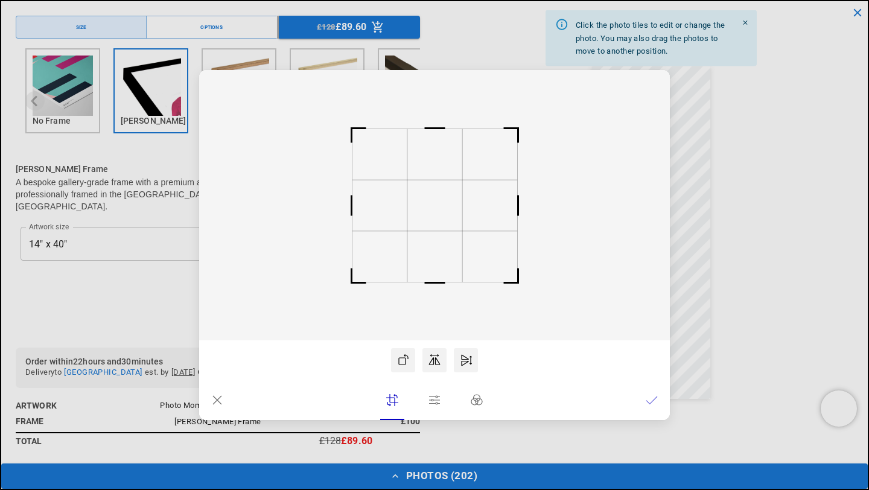
drag, startPoint x: 437, startPoint y: 236, endPoint x: 437, endPoint y: 228, distance: 7.8
click at [437, 227] on icon at bounding box center [434, 205] width 471 height 270
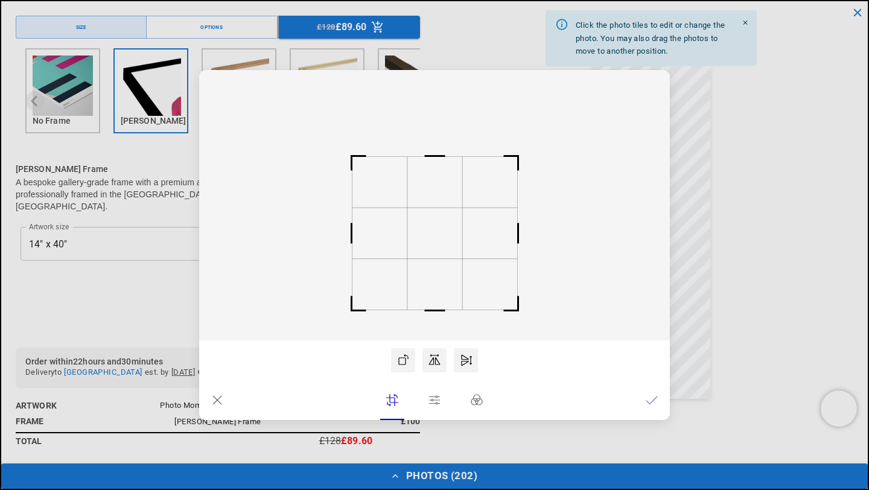
drag, startPoint x: 437, startPoint y: 228, endPoint x: 436, endPoint y: 256, distance: 27.8
click at [436, 256] on rect at bounding box center [434, 233] width 55 height 51
click at [653, 401] on icon at bounding box center [652, 400] width 12 height 12
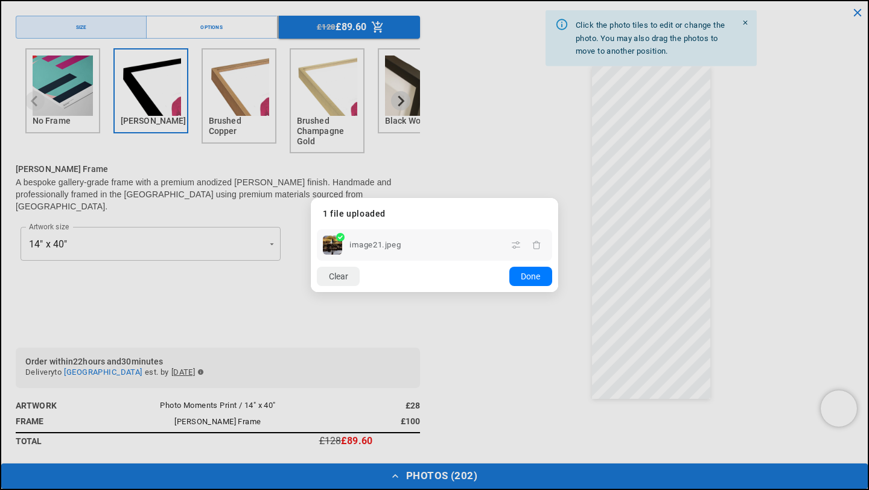
scroll to position [0, 0]
click at [558, 198] on dialog "Drop files here From device From link Camera Dropbox Google Drive Cancel Powere…" at bounding box center [434, 245] width 247 height 94
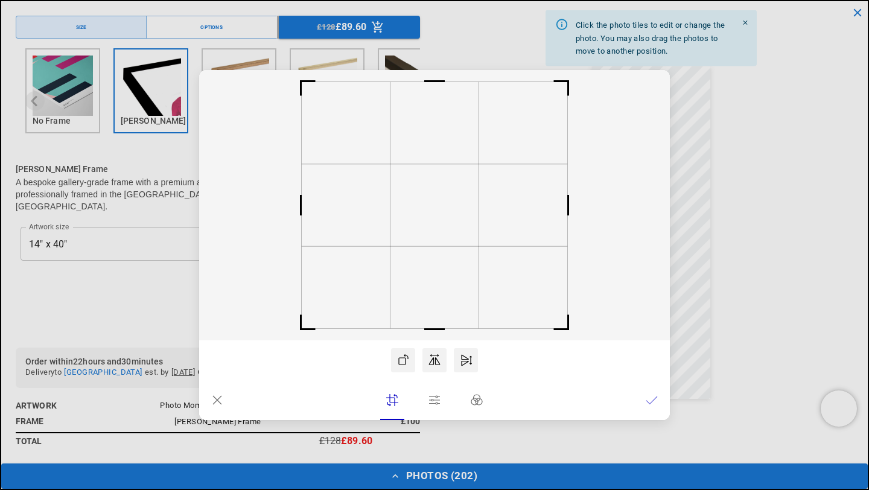
scroll to position [0, 235]
click at [221, 400] on icon at bounding box center [217, 400] width 12 height 12
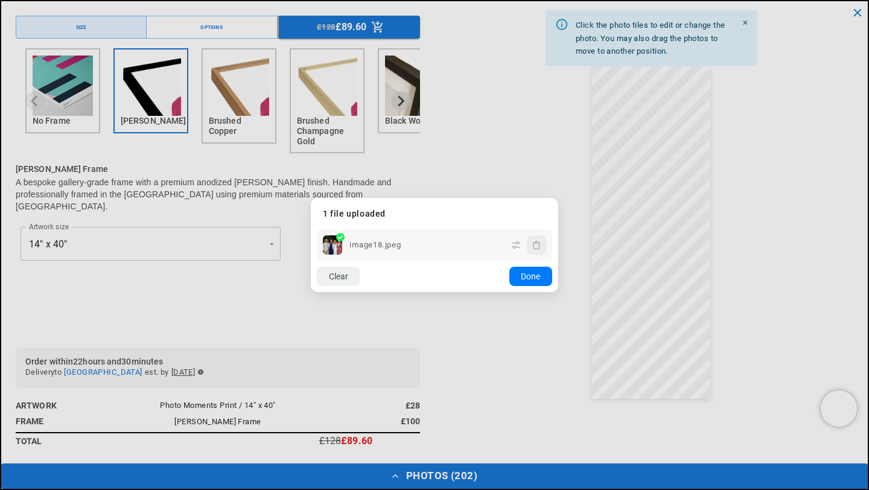
scroll to position [0, 471]
click at [534, 244] on icon "button" at bounding box center [537, 245] width 10 height 10
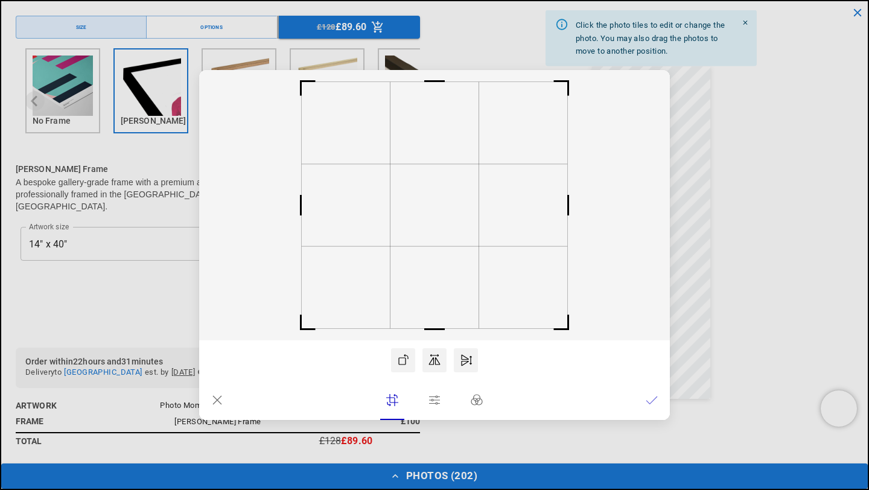
scroll to position [0, 0]
click at [218, 398] on icon at bounding box center [217, 400] width 12 height 12
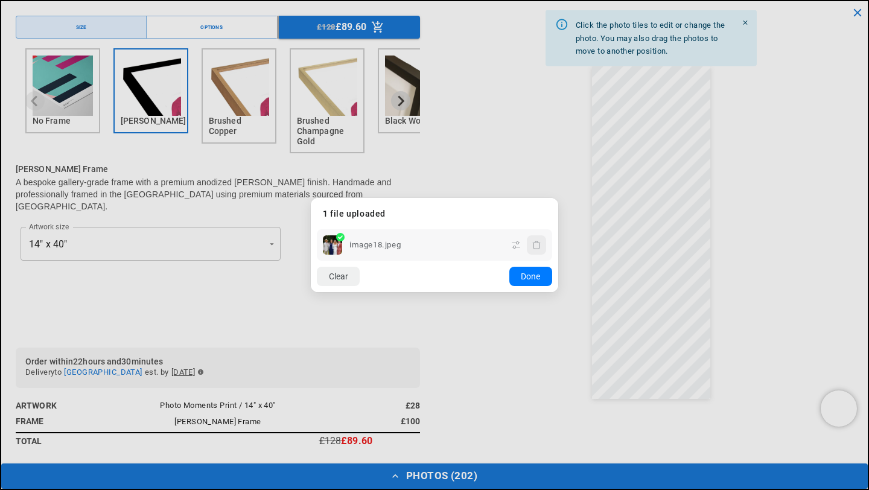
click at [539, 247] on icon "button" at bounding box center [537, 245] width 10 height 10
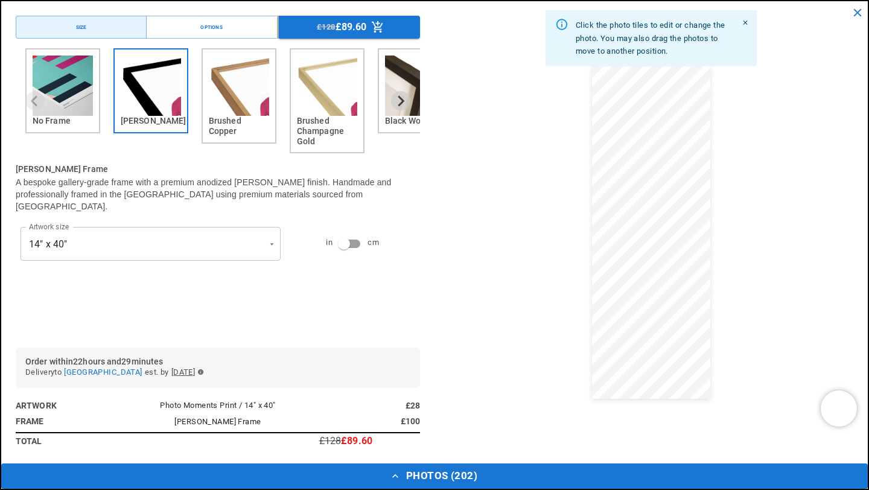
scroll to position [0, 235]
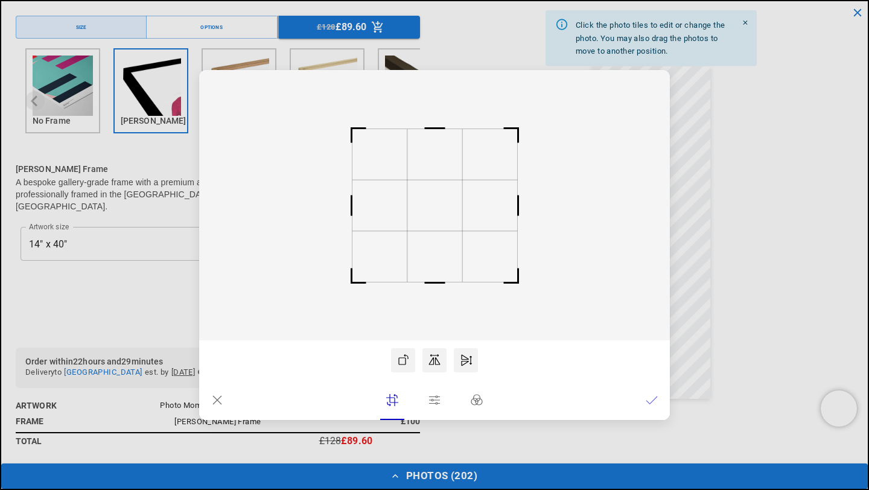
drag, startPoint x: 450, startPoint y: 256, endPoint x: 446, endPoint y: 243, distance: 13.2
click at [448, 287] on icon at bounding box center [434, 205] width 471 height 270
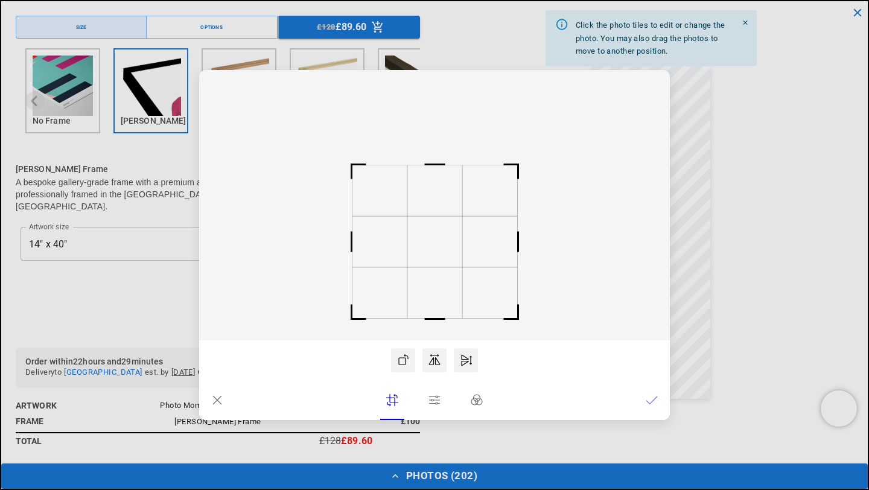
scroll to position [0, 471]
drag, startPoint x: 436, startPoint y: 221, endPoint x: 436, endPoint y: 257, distance: 36.2
click at [436, 257] on rect at bounding box center [434, 241] width 55 height 51
click at [650, 404] on icon at bounding box center [652, 400] width 12 height 12
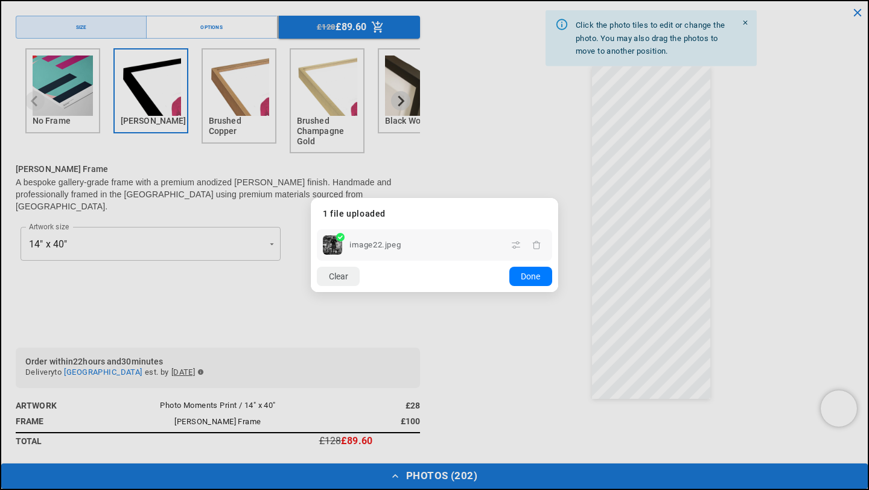
click at [558, 229] on dialog "Drop files here From device From link Camera Dropbox Google Drive Cancel Powere…" at bounding box center [434, 245] width 247 height 94
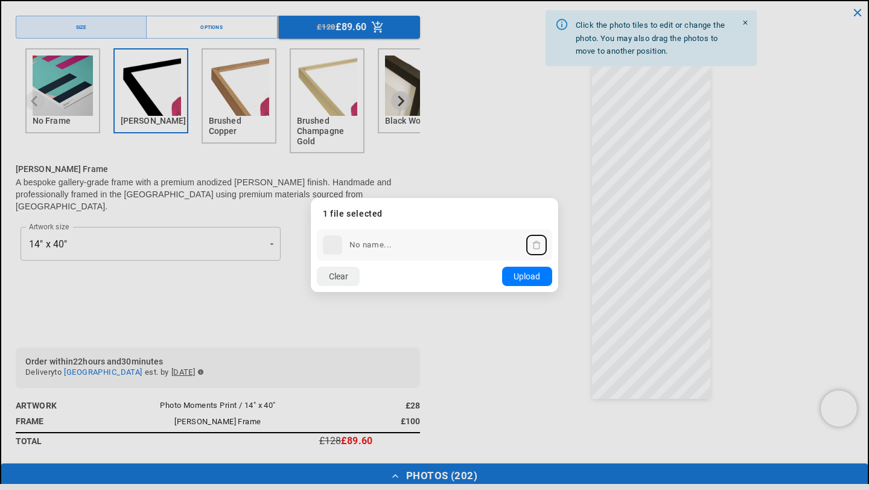
scroll to position [0, 0]
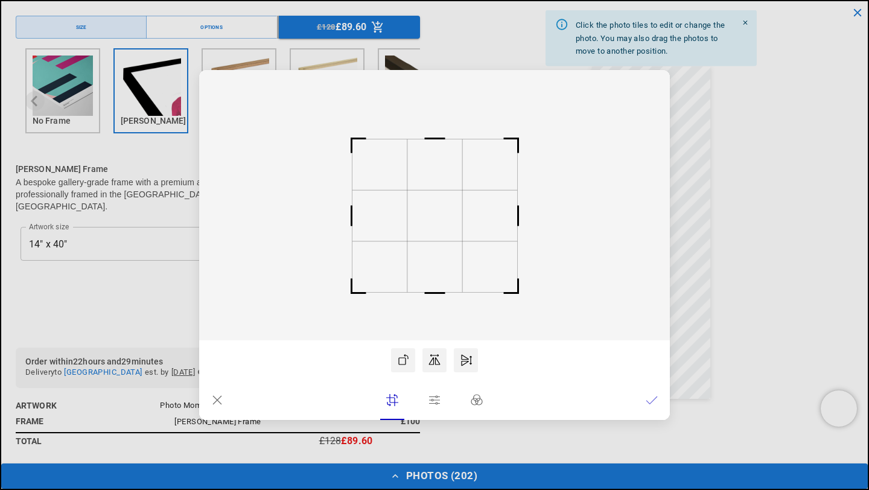
drag, startPoint x: 433, startPoint y: 216, endPoint x: 433, endPoint y: 226, distance: 9.7
click at [433, 226] on rect at bounding box center [434, 215] width 55 height 51
click at [652, 401] on icon at bounding box center [651, 399] width 11 height 7
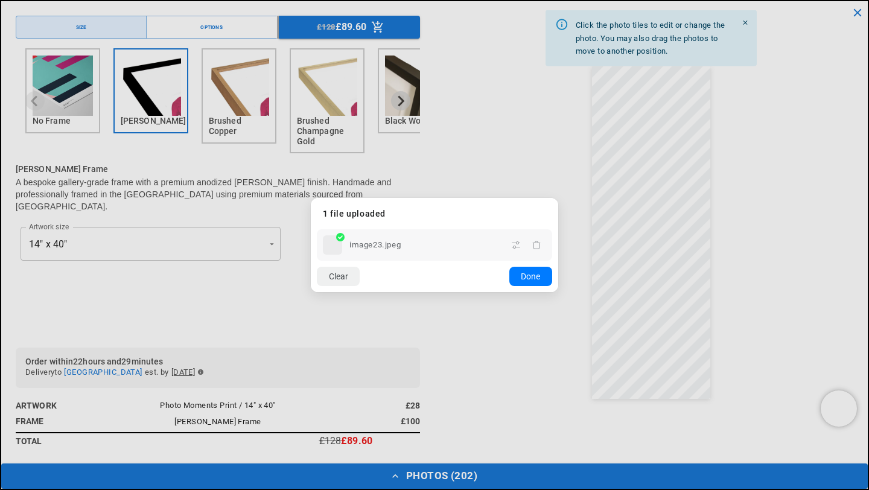
scroll to position [0, 235]
click at [558, 207] on dialog "Drop files here From device From link Camera Dropbox Google Drive Cancel Powere…" at bounding box center [434, 245] width 247 height 94
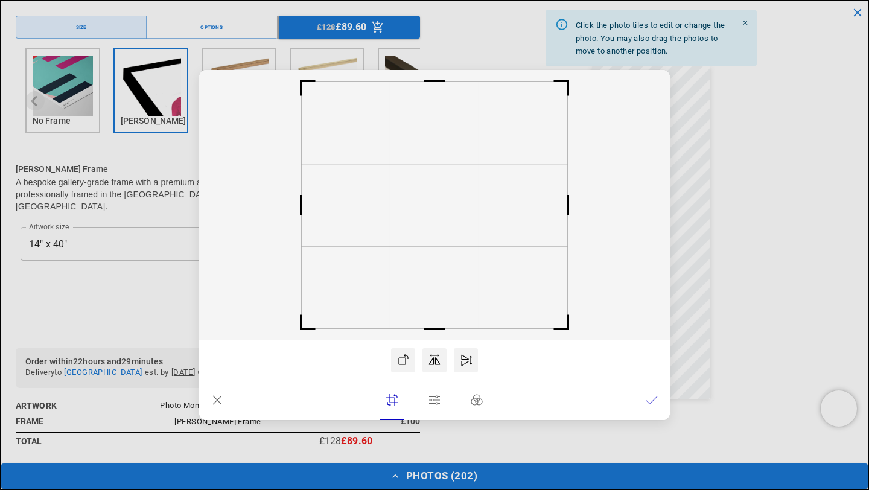
click at [651, 400] on icon at bounding box center [652, 400] width 12 height 12
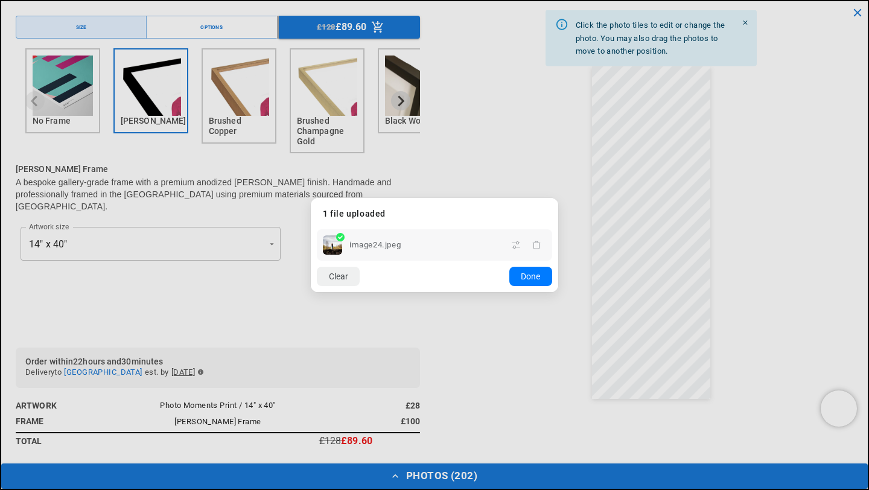
click at [558, 205] on dialog "Drop files here From device From link Camera Dropbox Google Drive Cancel Powere…" at bounding box center [434, 245] width 247 height 94
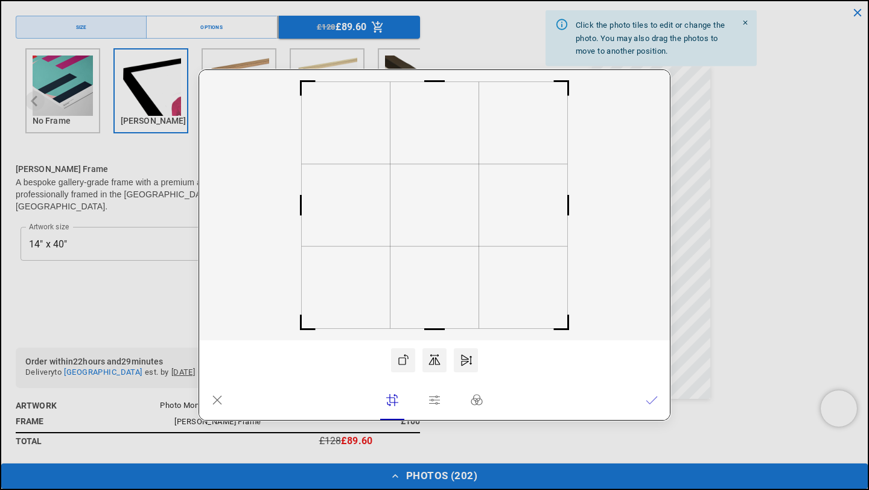
scroll to position [0, 0]
click at [652, 402] on icon at bounding box center [652, 400] width 12 height 12
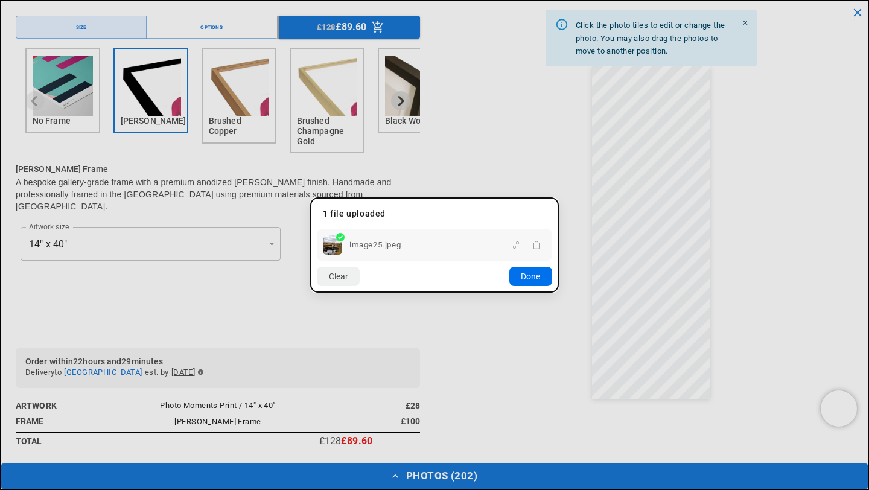
click at [523, 278] on button "Done" at bounding box center [530, 276] width 43 height 19
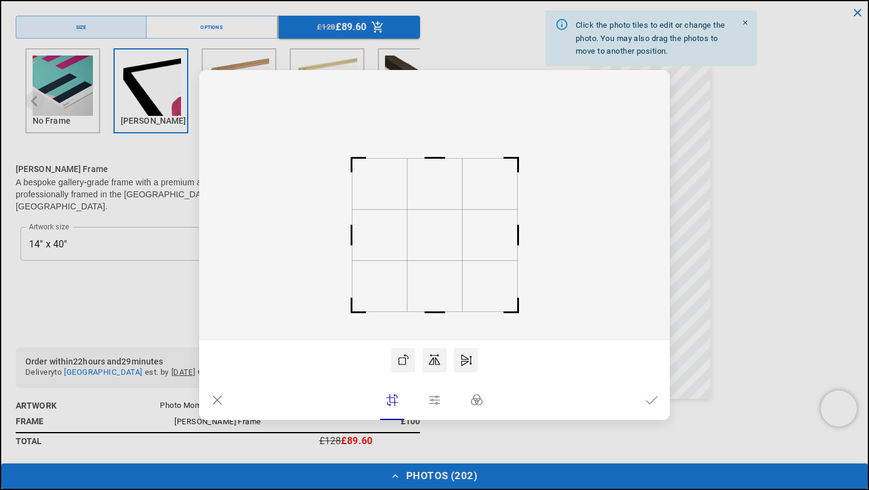
scroll to position [0, 235]
drag, startPoint x: 459, startPoint y: 227, endPoint x: 459, endPoint y: 261, distance: 34.4
click at [459, 261] on rect at bounding box center [434, 240] width 55 height 51
click at [652, 399] on icon at bounding box center [652, 400] width 12 height 12
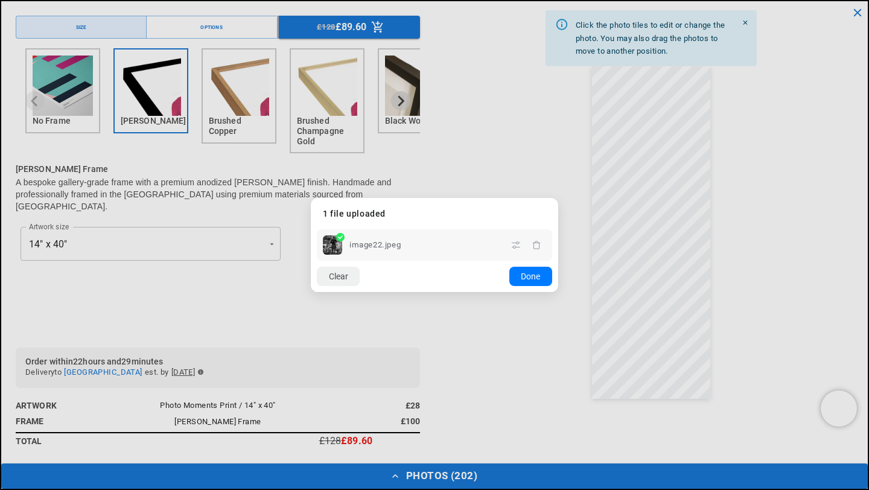
scroll to position [0, 471]
click at [558, 207] on dialog "Drop files here From device From link Camera Dropbox Google Drive Cancel Powere…" at bounding box center [434, 245] width 247 height 94
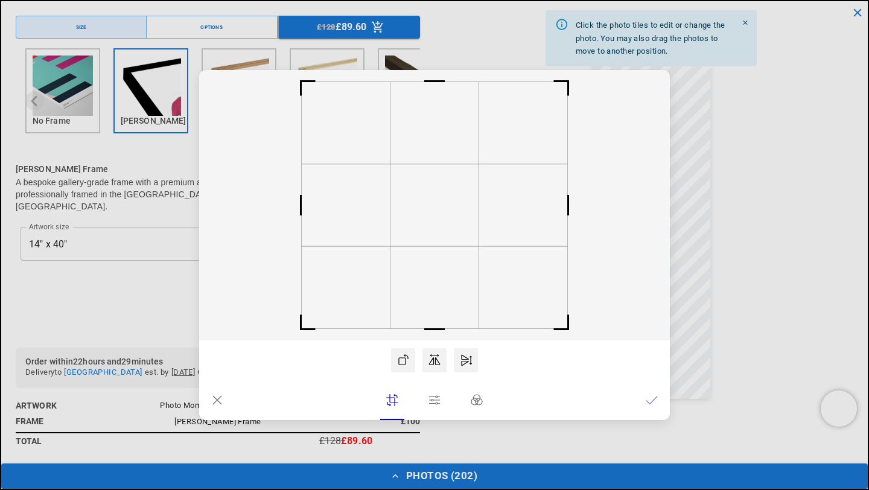
click at [652, 406] on lr-icon at bounding box center [652, 400] width 12 height 24
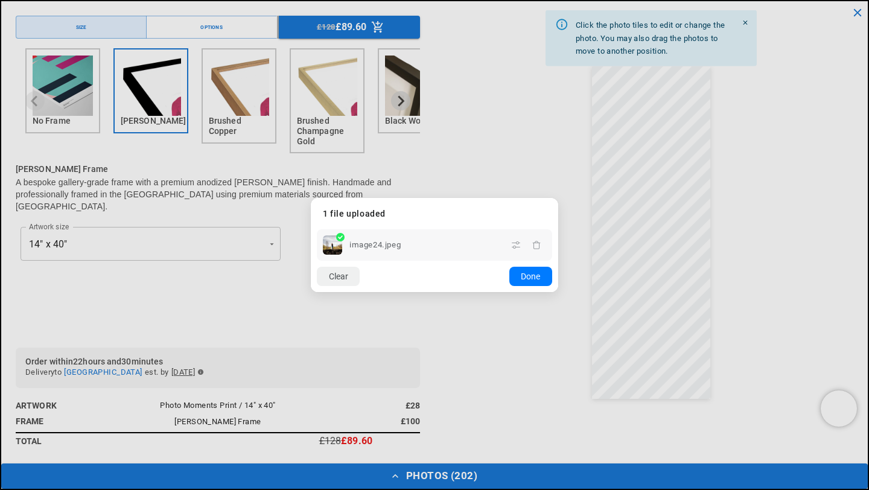
scroll to position [0, 0]
click at [558, 212] on dialog "Drop files here From device From link Camera Dropbox Google Drive Cancel Powere…" at bounding box center [434, 245] width 247 height 94
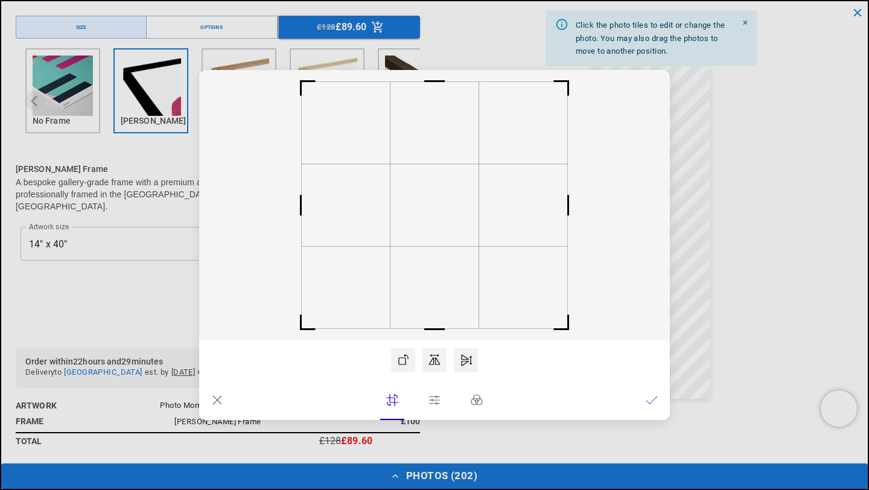
click at [649, 401] on icon at bounding box center [652, 400] width 12 height 12
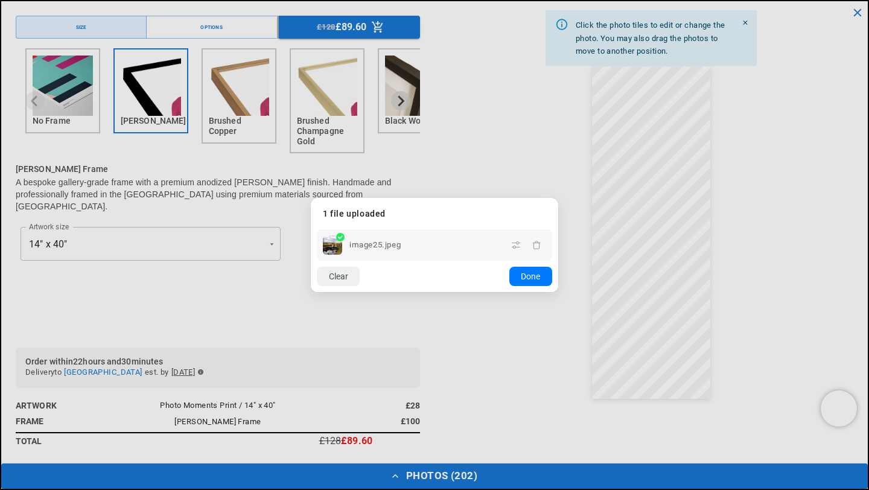
scroll to position [0, 235]
click at [558, 206] on dialog "Drop files here From device From link Camera Dropbox Google Drive Cancel Powere…" at bounding box center [434, 245] width 247 height 94
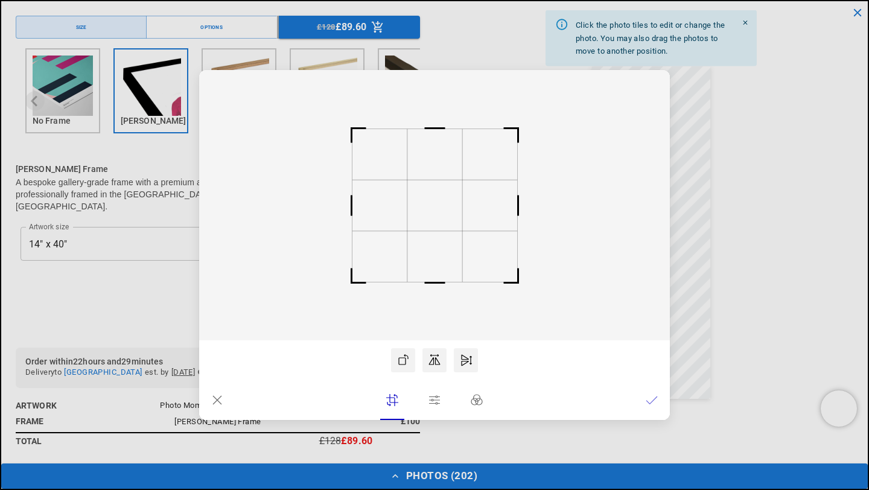
scroll to position [0, 471]
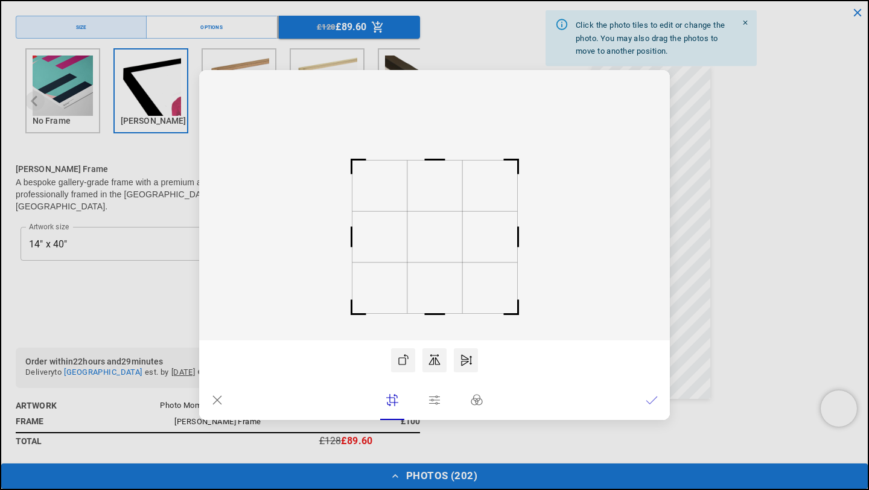
drag, startPoint x: 429, startPoint y: 223, endPoint x: 428, endPoint y: 255, distance: 32.0
click at [428, 255] on rect at bounding box center [434, 236] width 55 height 51
click at [657, 402] on icon at bounding box center [652, 400] width 12 height 12
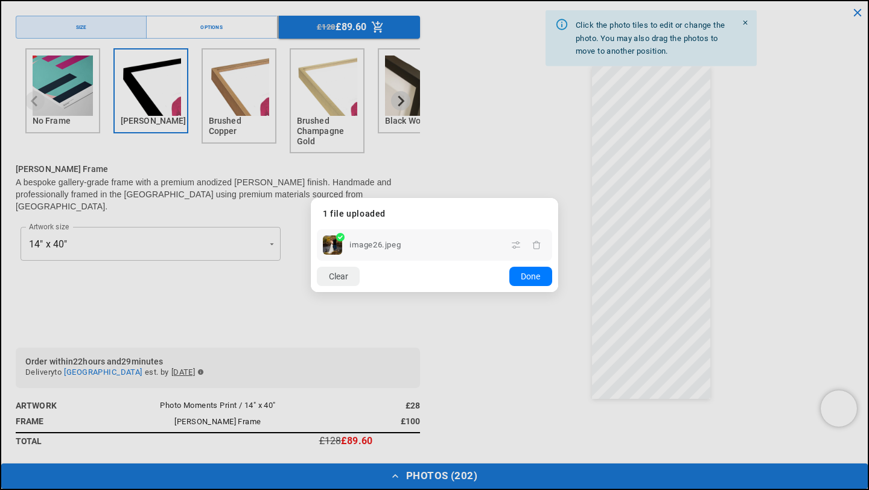
scroll to position [0, 0]
click at [558, 231] on dialog "Drop files here From device From link Camera Dropbox Google Drive Cancel Powere…" at bounding box center [434, 245] width 247 height 94
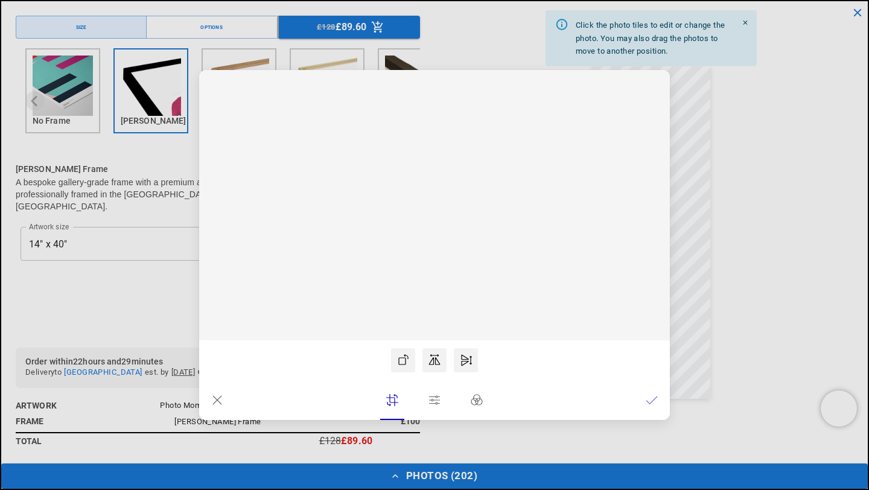
scroll to position [0, 235]
drag, startPoint x: 450, startPoint y: 211, endPoint x: 445, endPoint y: 257, distance: 46.1
click at [445, 257] on rect at bounding box center [434, 251] width 55 height 51
click at [652, 401] on icon at bounding box center [652, 400] width 12 height 12
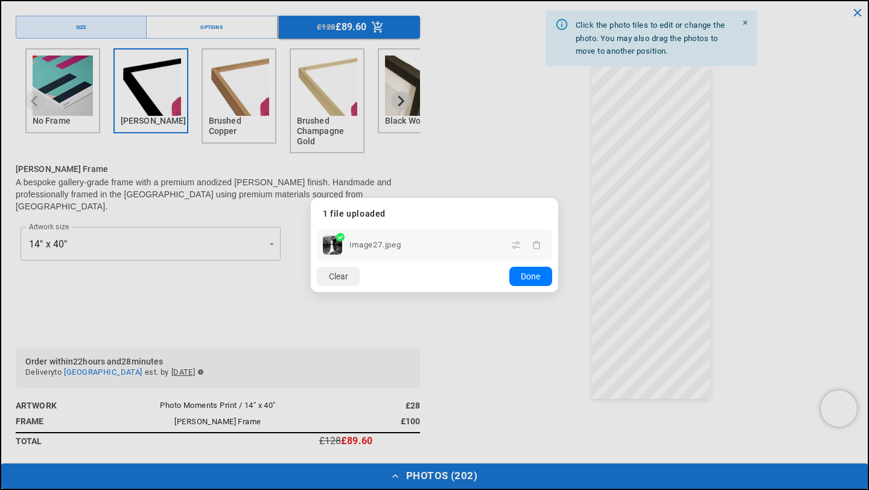
scroll to position [0, 471]
click at [535, 280] on button "Done" at bounding box center [530, 276] width 43 height 19
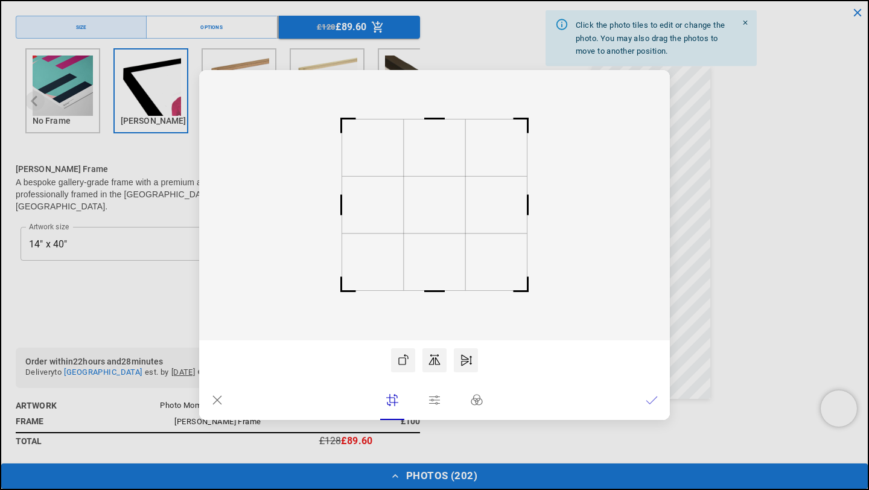
scroll to position [0, 0]
drag, startPoint x: 467, startPoint y: 197, endPoint x: 466, endPoint y: 207, distance: 9.7
click at [466, 207] on rect at bounding box center [434, 205] width 471 height 270
click at [442, 193] on rect at bounding box center [435, 207] width 62 height 57
click at [657, 400] on icon at bounding box center [652, 400] width 12 height 12
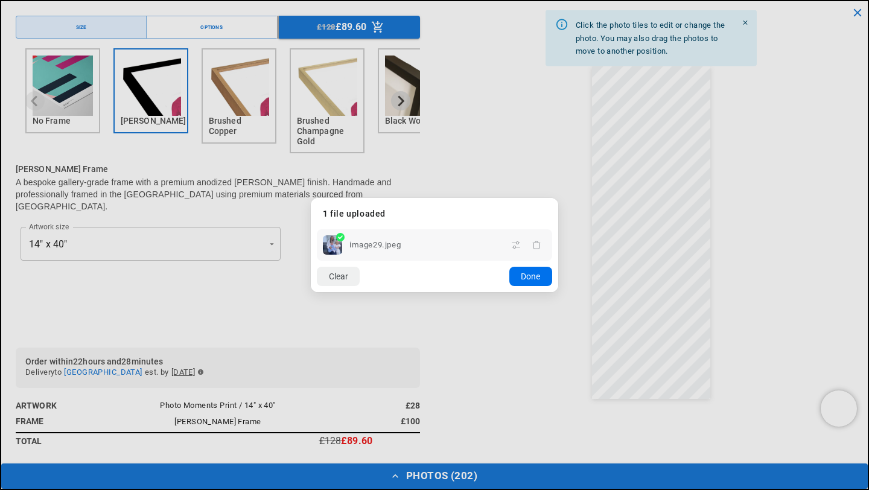
scroll to position [0, 235]
click at [541, 275] on button "Done" at bounding box center [530, 276] width 43 height 19
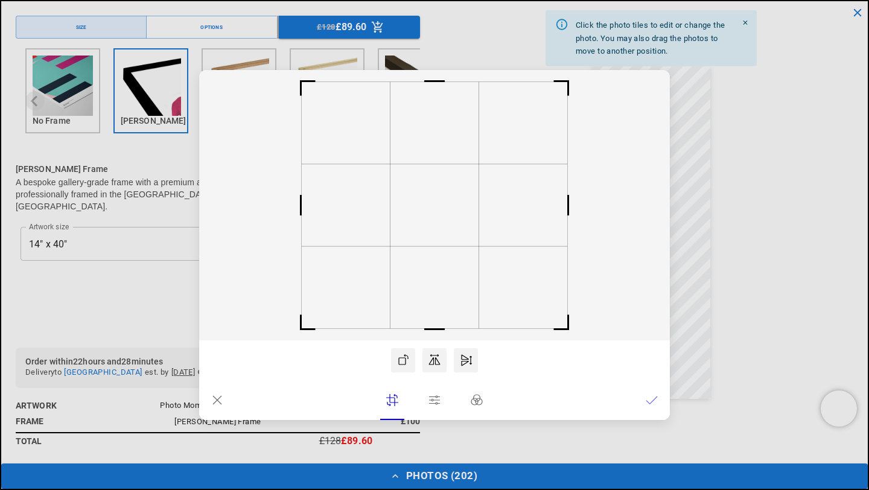
scroll to position [0, 471]
click at [649, 405] on icon at bounding box center [652, 400] width 12 height 12
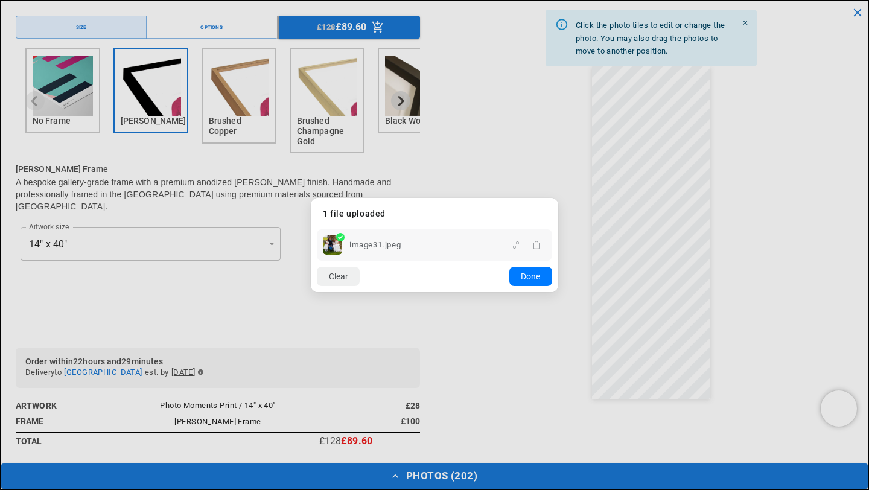
click at [558, 238] on dialog "Drop files here From device From link Camera Dropbox Google Drive Cancel Powere…" at bounding box center [434, 245] width 247 height 94
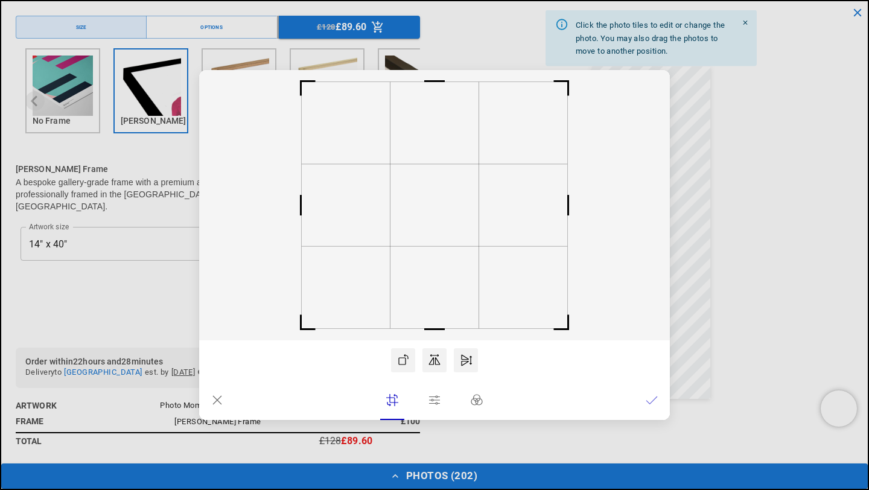
click at [650, 402] on icon at bounding box center [652, 400] width 12 height 12
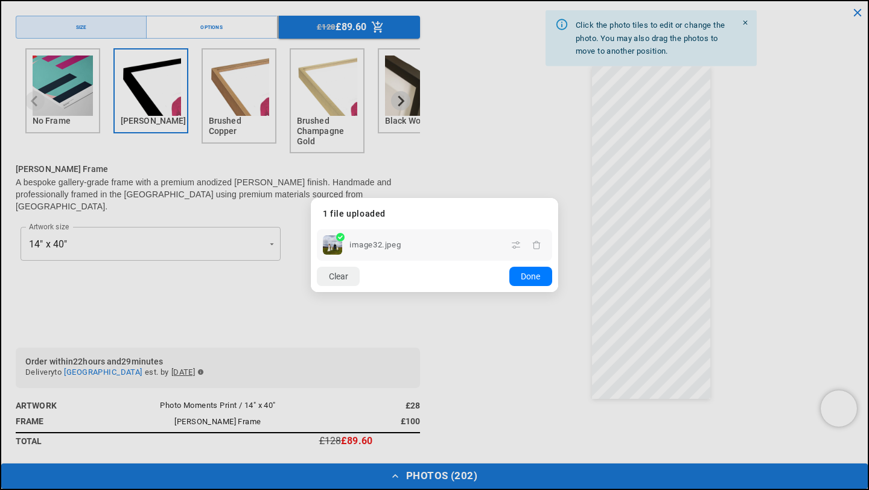
click at [558, 255] on dialog "Drop files here From device From link Camera Dropbox Google Drive Cancel Powere…" at bounding box center [434, 245] width 247 height 94
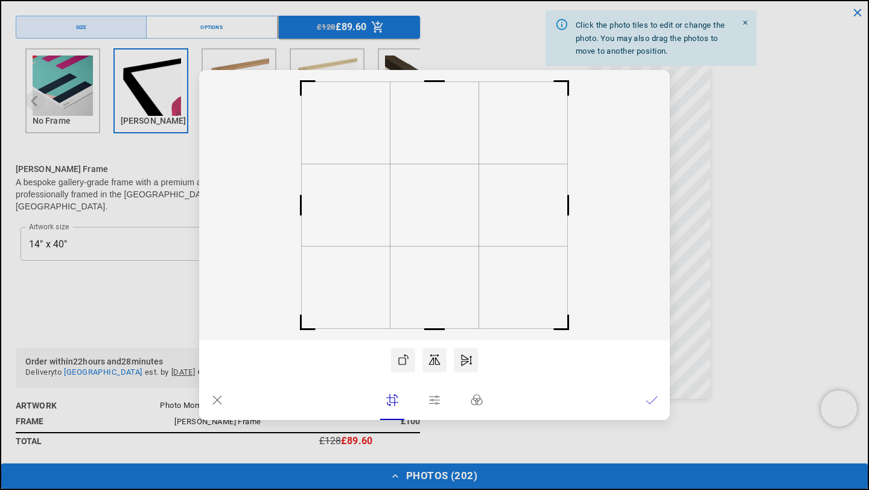
click at [652, 402] on icon at bounding box center [652, 400] width 12 height 12
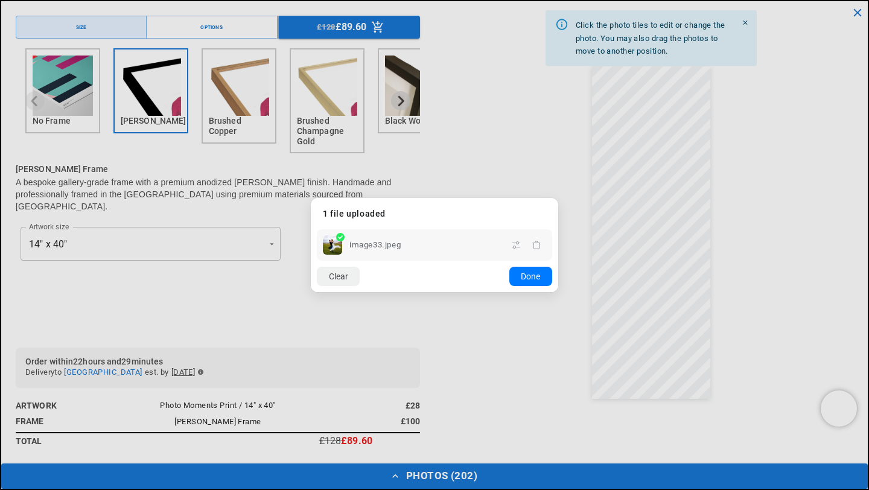
click at [558, 256] on dialog "Drop files here From device From link Camera Dropbox Google Drive Cancel Powere…" at bounding box center [434, 245] width 247 height 94
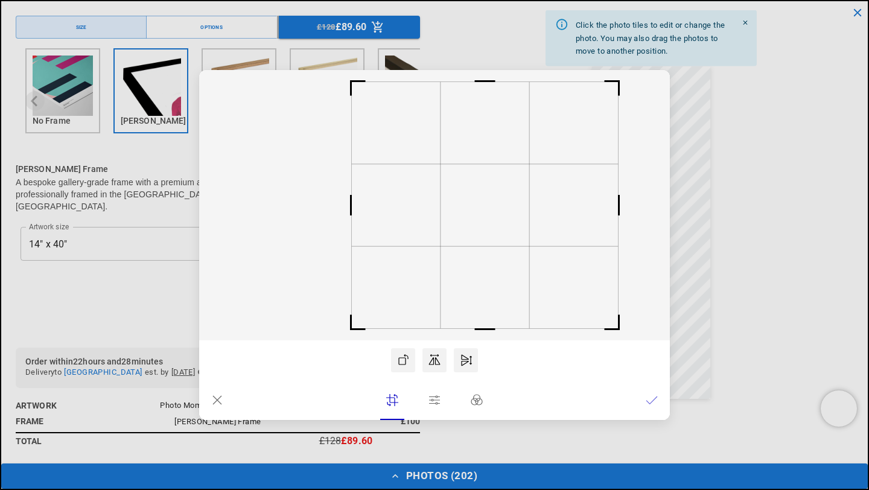
scroll to position [0, 471]
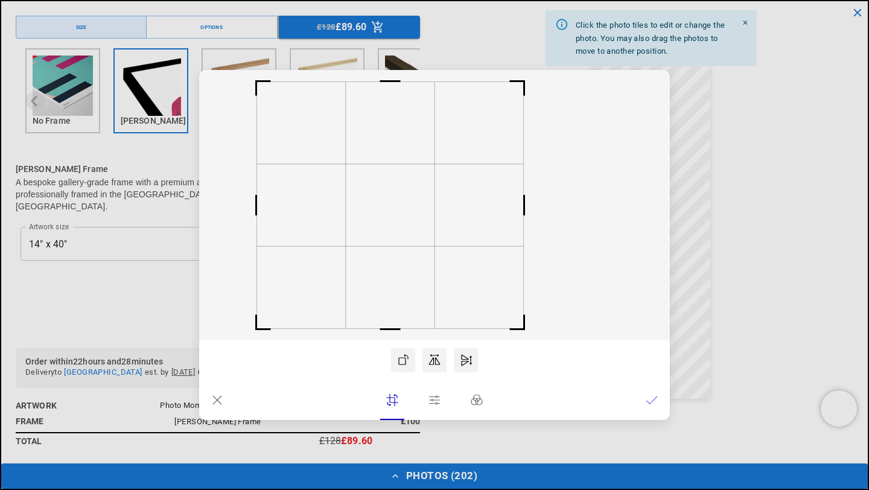
drag, startPoint x: 403, startPoint y: 243, endPoint x: 358, endPoint y: 282, distance: 59.4
click at [358, 282] on icon at bounding box center [434, 205] width 471 height 270
click at [646, 400] on icon at bounding box center [651, 399] width 11 height 7
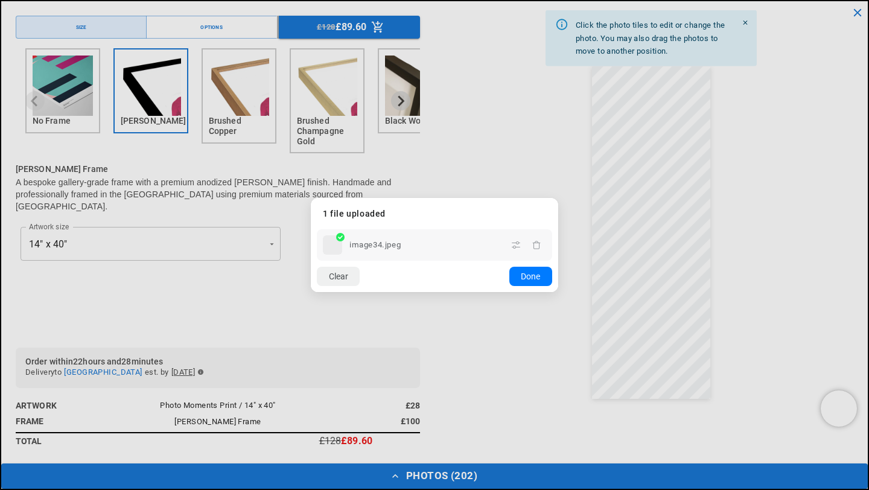
scroll to position [0, 0]
click at [558, 260] on dialog "Drop files here From device From link Camera Dropbox Google Drive Cancel Powere…" at bounding box center [434, 245] width 247 height 94
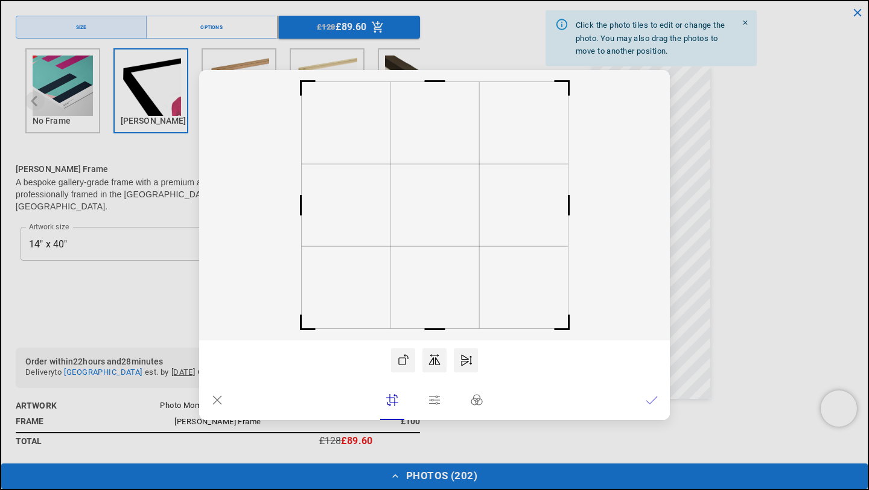
scroll to position [0, 235]
drag, startPoint x: 512, startPoint y: 299, endPoint x: 501, endPoint y: 296, distance: 10.7
click at [501, 297] on rect at bounding box center [434, 205] width 471 height 270
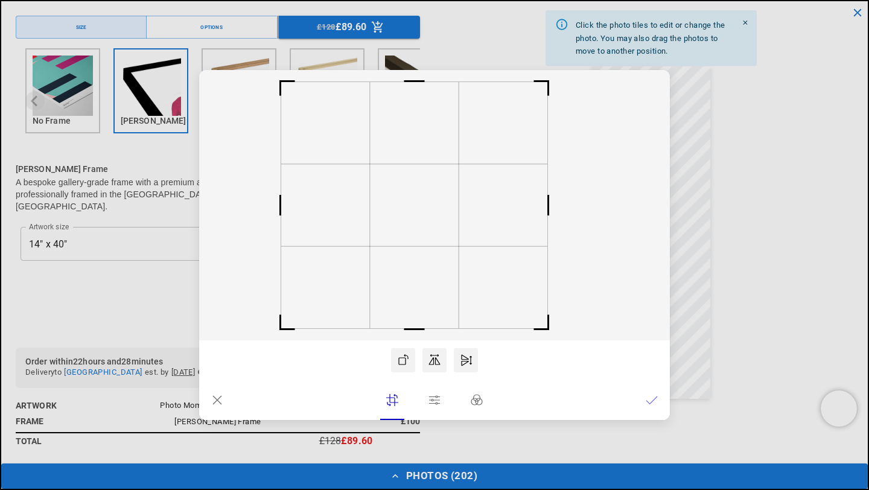
scroll to position [0, 471]
drag, startPoint x: 442, startPoint y: 241, endPoint x: 416, endPoint y: 250, distance: 27.9
click at [416, 250] on icon at bounding box center [434, 205] width 471 height 270
click at [654, 401] on icon at bounding box center [652, 400] width 12 height 12
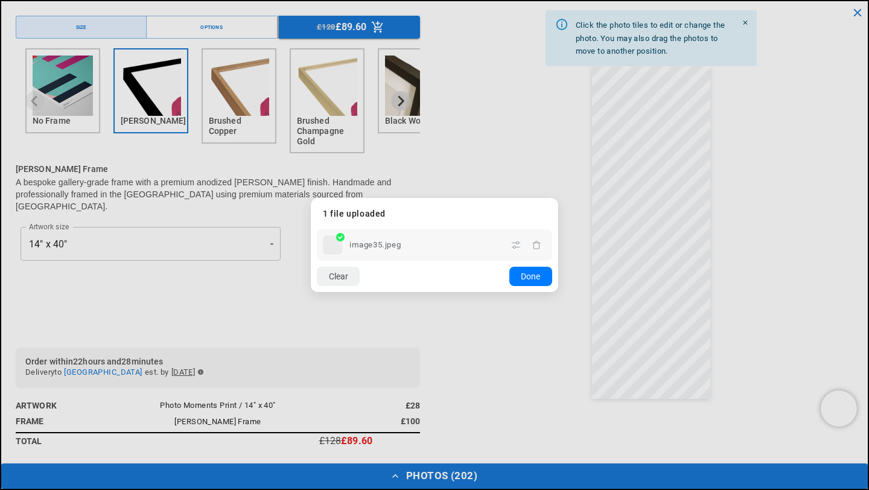
scroll to position [0, 0]
click at [558, 260] on dialog "Drop files here From device From link Camera Dropbox Google Drive Cancel Powere…" at bounding box center [434, 245] width 247 height 94
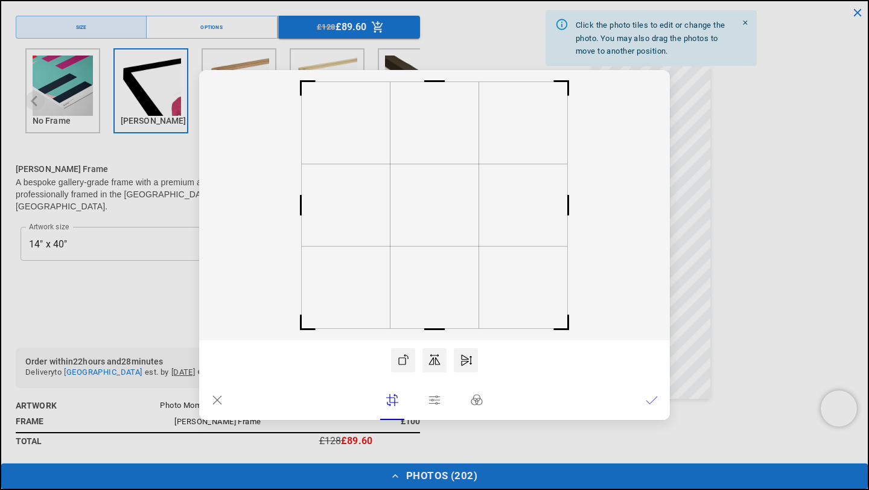
click at [656, 399] on icon at bounding box center [652, 400] width 12 height 12
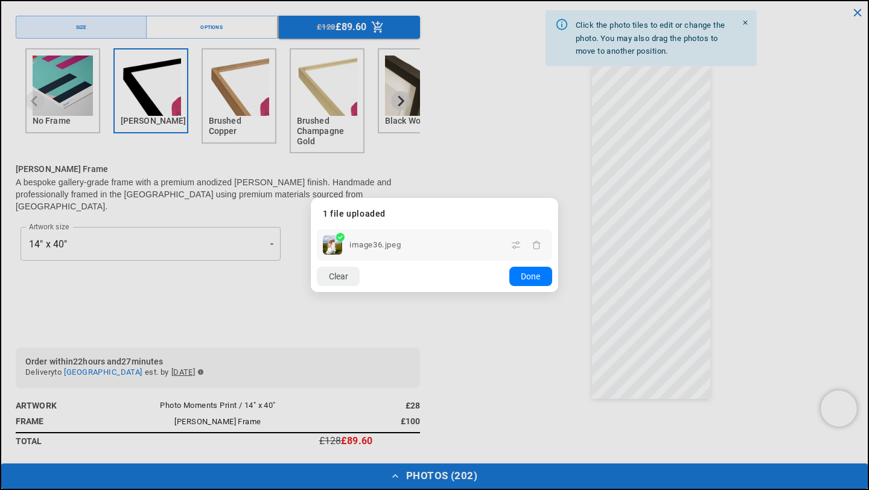
scroll to position [0, 235]
click at [558, 281] on dialog "Drop files here From device From link Camera Dropbox Google Drive Cancel Powere…" at bounding box center [434, 245] width 247 height 94
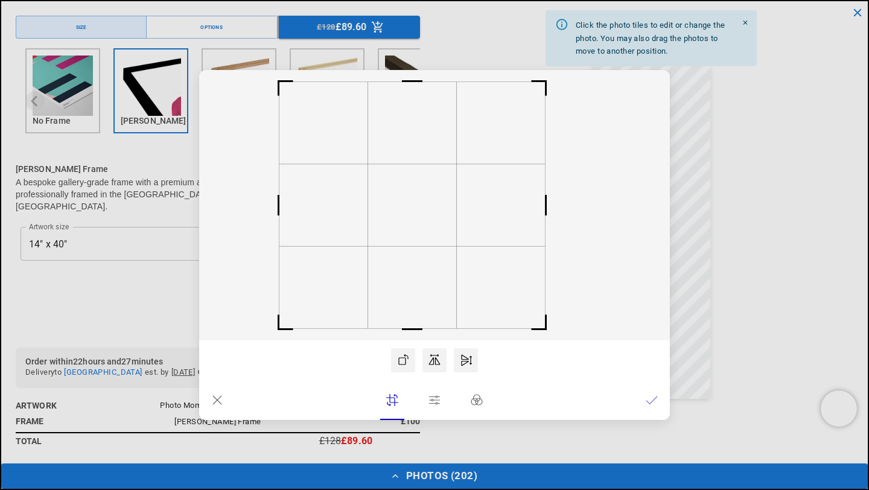
drag, startPoint x: 424, startPoint y: 244, endPoint x: 400, endPoint y: 247, distance: 23.7
click at [400, 247] on icon at bounding box center [434, 205] width 471 height 270
click at [653, 399] on icon at bounding box center [652, 400] width 12 height 12
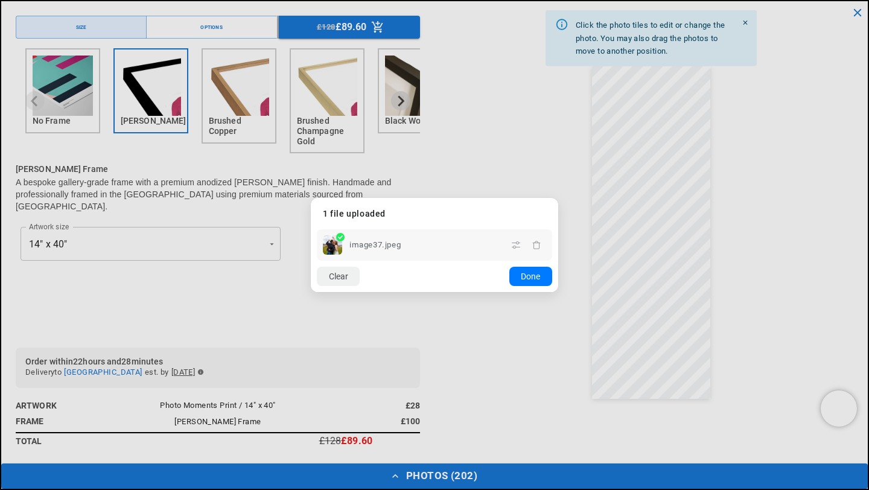
scroll to position [0, 471]
click at [558, 281] on dialog "Drop files here From device From link Camera Dropbox Google Drive Cancel Powere…" at bounding box center [434, 245] width 247 height 94
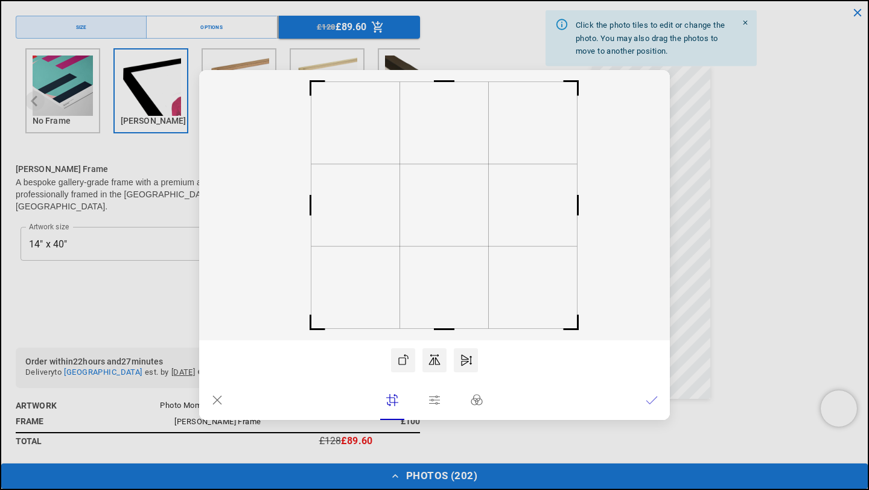
drag, startPoint x: 437, startPoint y: 235, endPoint x: 447, endPoint y: 240, distance: 11.1
click at [447, 240] on rect at bounding box center [444, 205] width 89 height 82
click at [653, 399] on icon at bounding box center [652, 400] width 12 height 12
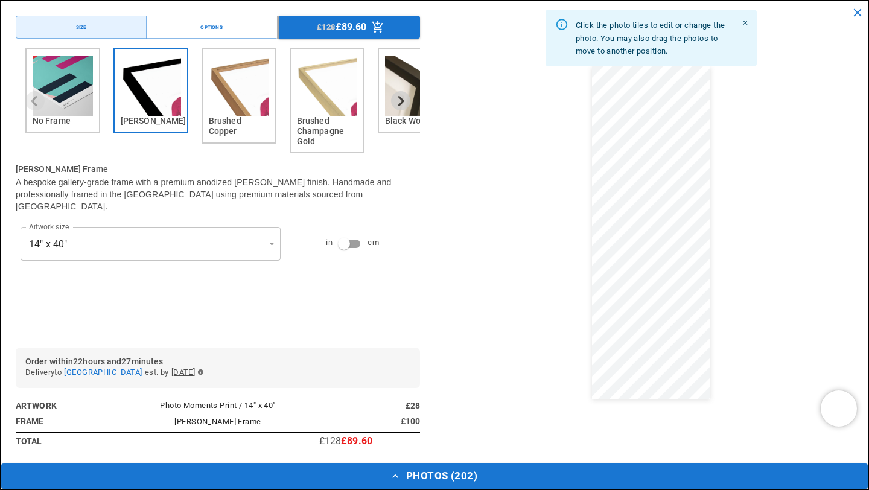
click at [434, 267] on dialog "Drop files here From device From link Camera Dropbox Google Drive Cancel Powere…" at bounding box center [434, 256] width 0 height 19
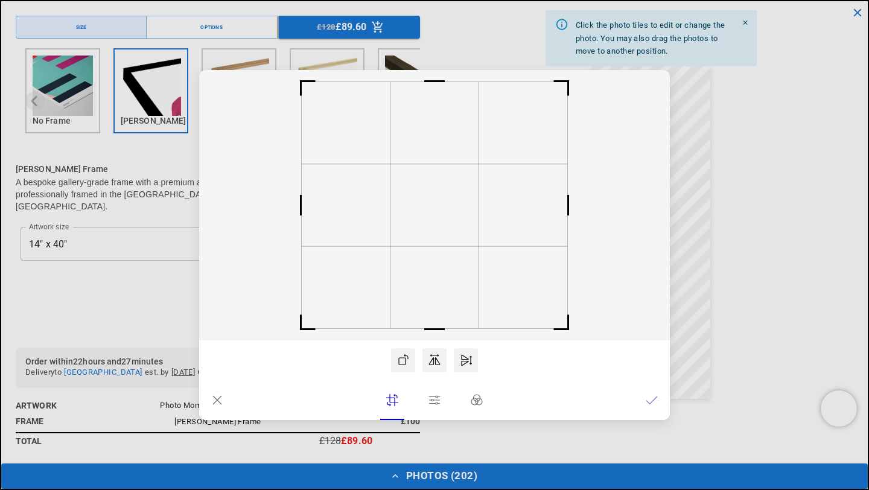
scroll to position [0, 235]
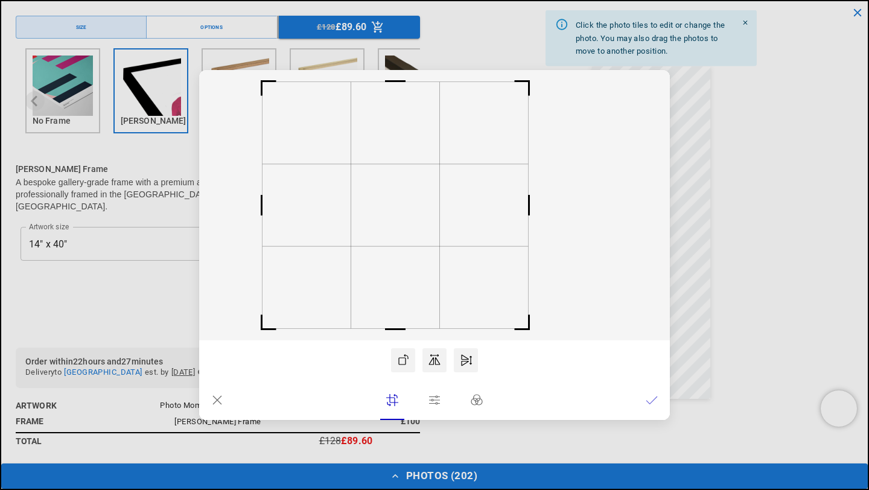
drag, startPoint x: 421, startPoint y: 229, endPoint x: 381, endPoint y: 227, distance: 39.2
click at [381, 227] on rect at bounding box center [395, 205] width 89 height 82
click at [646, 401] on icon at bounding box center [652, 400] width 12 height 12
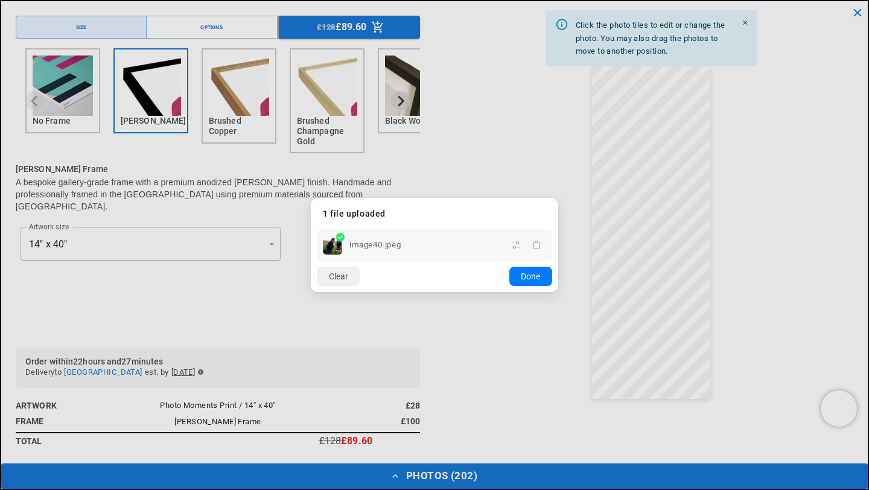
click at [558, 276] on dialog "Drop files here From device From link Camera Dropbox Google Drive Cancel Powere…" at bounding box center [434, 245] width 247 height 94
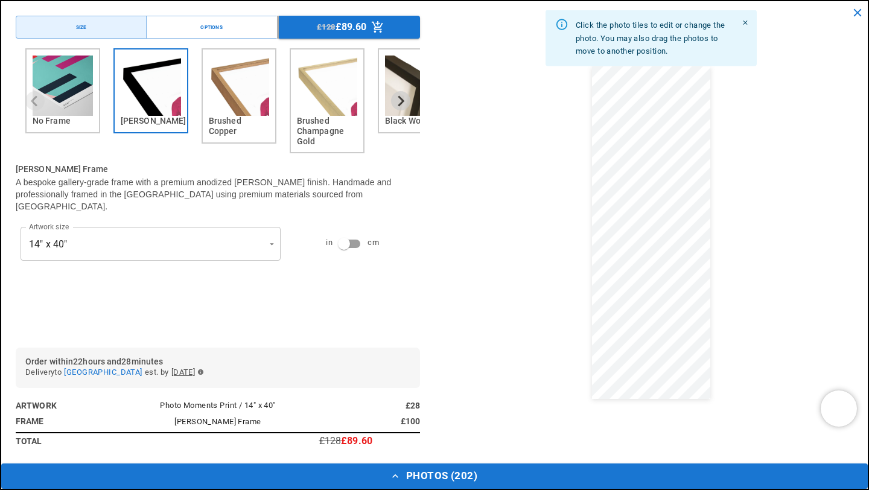
scroll to position [0, 471]
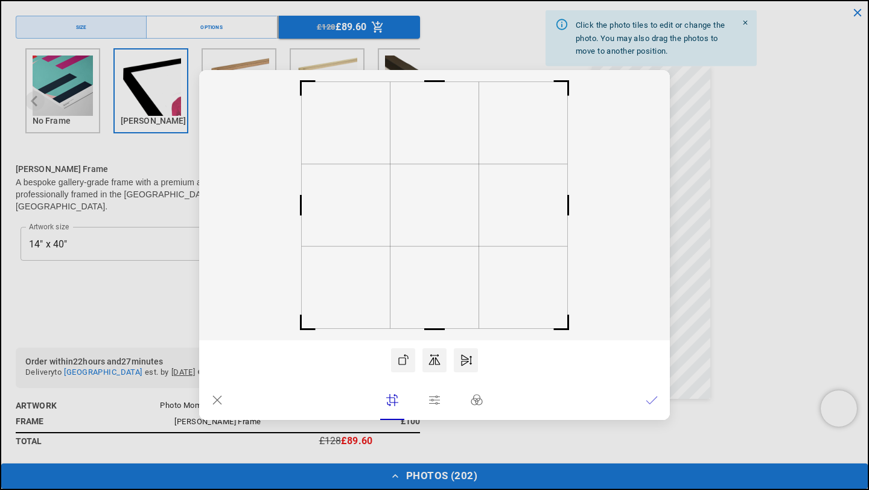
click at [654, 402] on icon at bounding box center [652, 400] width 12 height 12
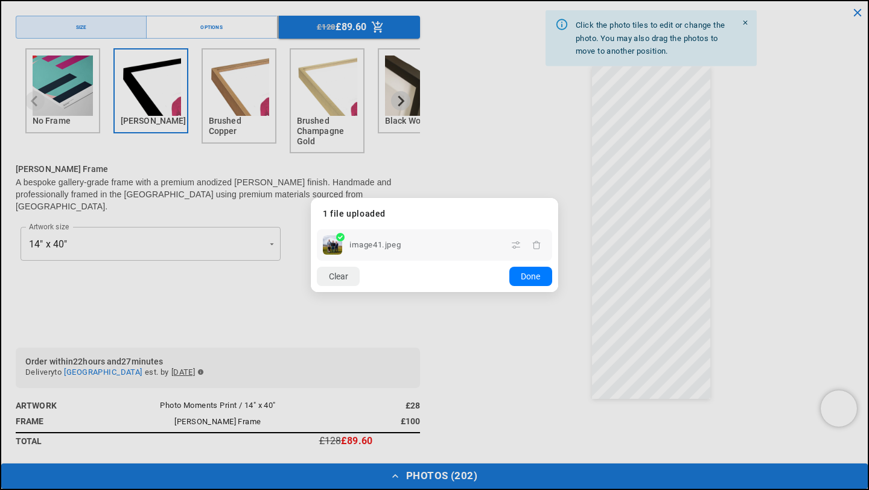
scroll to position [0, 0]
click at [558, 292] on dialog "Drop files here From device From link Camera Dropbox Google Drive Cancel Powere…" at bounding box center [434, 245] width 247 height 94
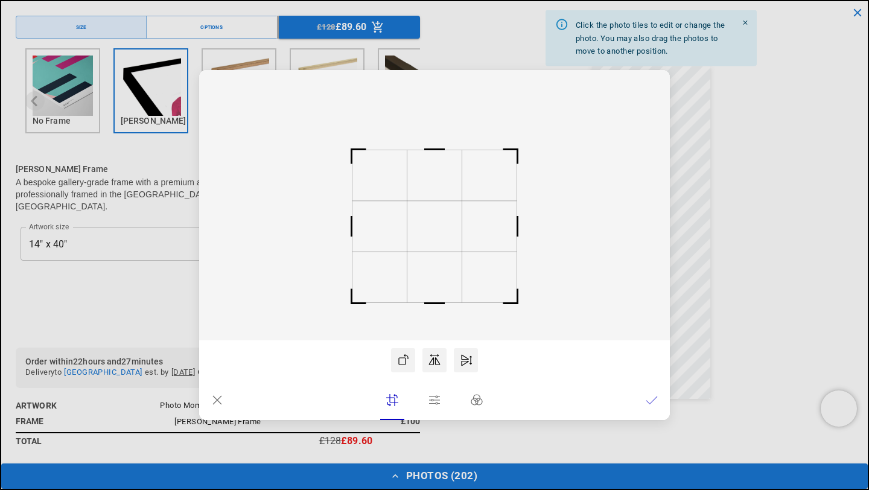
drag, startPoint x: 424, startPoint y: 202, endPoint x: 424, endPoint y: 222, distance: 20.5
click at [424, 222] on rect at bounding box center [434, 226] width 55 height 51
click at [650, 402] on icon at bounding box center [651, 399] width 11 height 7
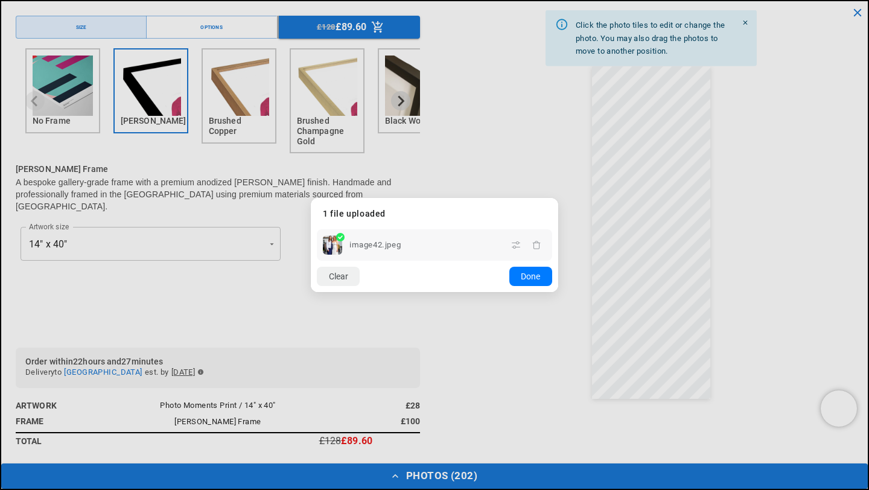
click at [558, 292] on dialog "Drop files here From device From link Camera Dropbox Google Drive Cancel Powere…" at bounding box center [434, 245] width 247 height 94
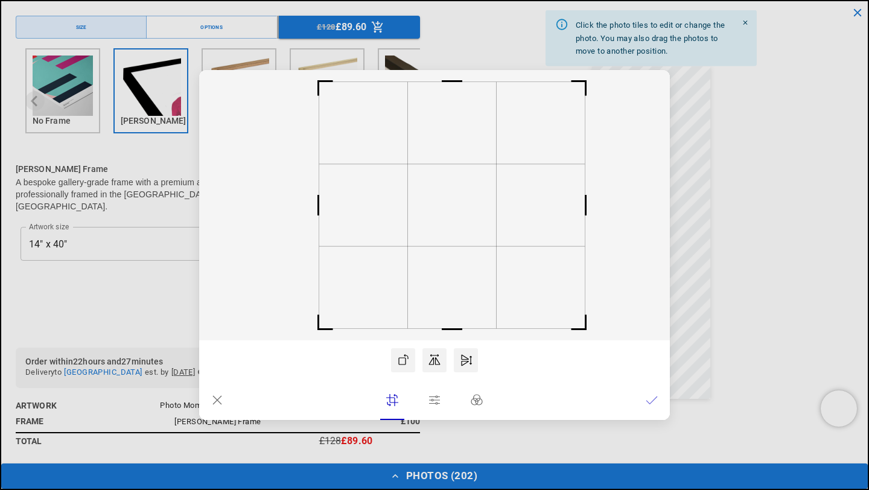
scroll to position [0, 0]
drag, startPoint x: 435, startPoint y: 235, endPoint x: 450, endPoint y: 240, distance: 15.5
click at [450, 240] on rect at bounding box center [449, 205] width 89 height 82
click at [649, 399] on icon at bounding box center [652, 400] width 12 height 12
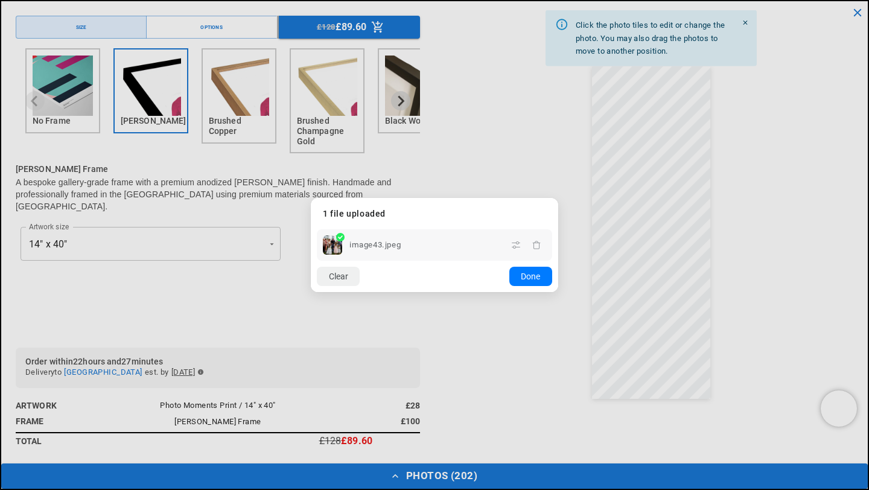
scroll to position [0, 471]
click at [558, 292] on dialog "Drop files here From device From link Camera Dropbox Google Drive Cancel Powere…" at bounding box center [434, 245] width 247 height 94
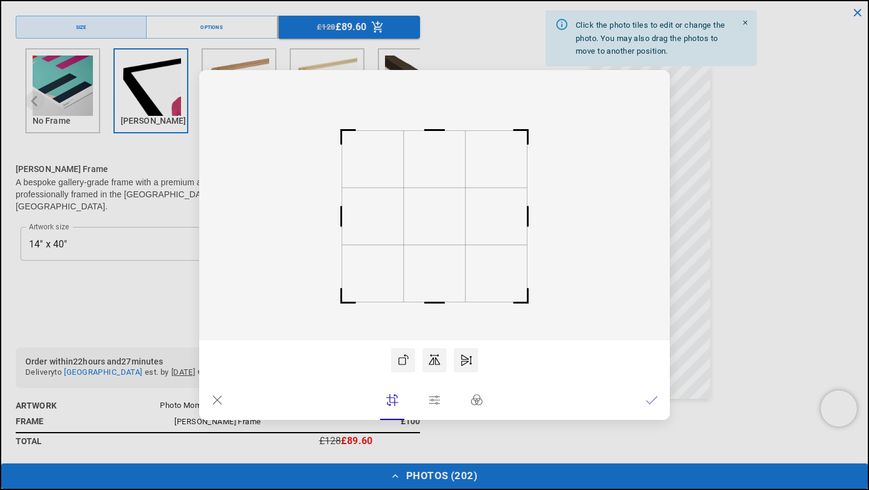
scroll to position [0, 0]
drag, startPoint x: 455, startPoint y: 232, endPoint x: 454, endPoint y: 247, distance: 14.5
click at [454, 247] on rect at bounding box center [435, 219] width 62 height 57
click at [654, 401] on icon at bounding box center [652, 400] width 12 height 12
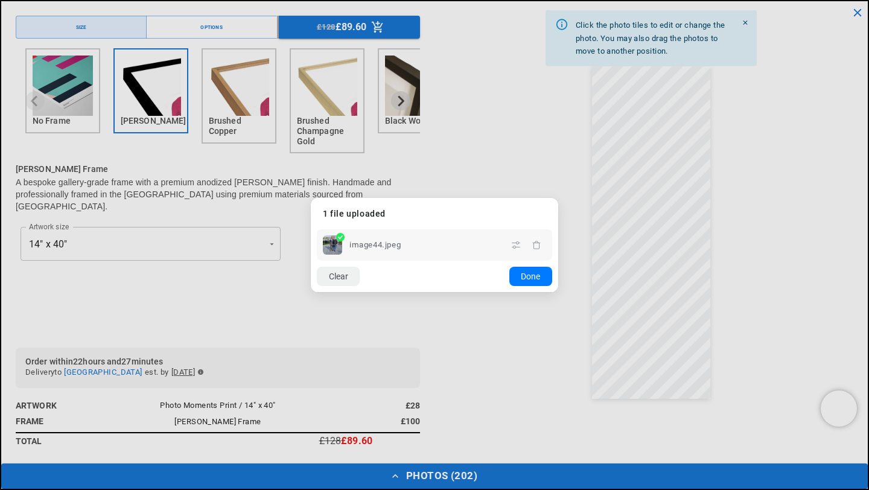
click at [558, 292] on dialog "Drop files here From device From link Camera Dropbox Google Drive Cancel Powere…" at bounding box center [434, 245] width 247 height 94
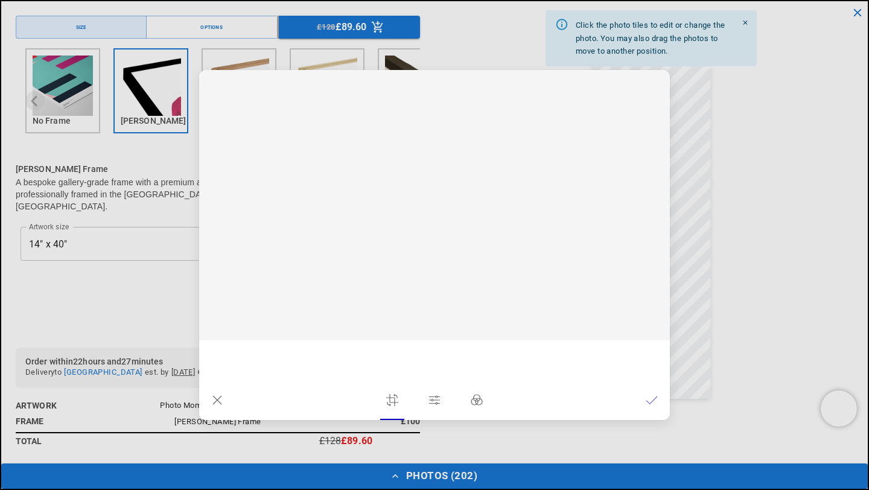
scroll to position [0, 235]
drag, startPoint x: 433, startPoint y: 218, endPoint x: 431, endPoint y: 238, distance: 20.6
click at [432, 238] on rect at bounding box center [435, 225] width 62 height 57
click at [651, 405] on icon at bounding box center [652, 400] width 12 height 12
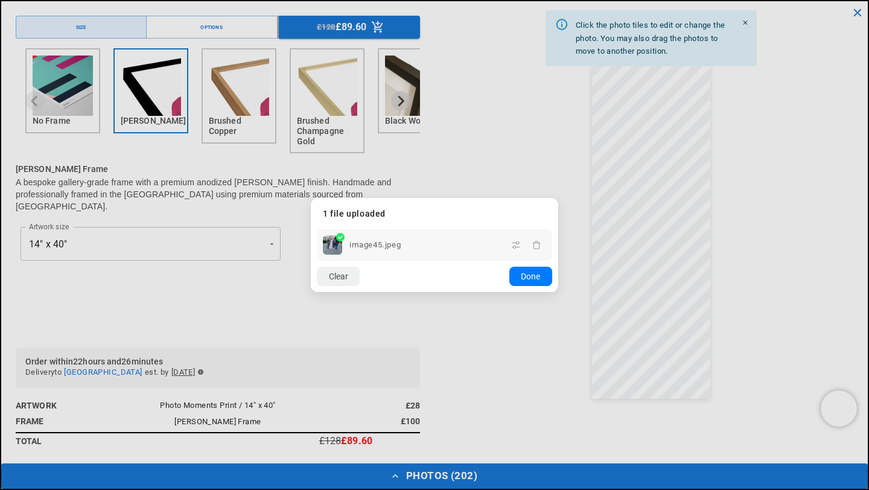
click at [558, 292] on dialog "Drop files here From device From link Camera Dropbox Google Drive Cancel Powere…" at bounding box center [434, 245] width 247 height 94
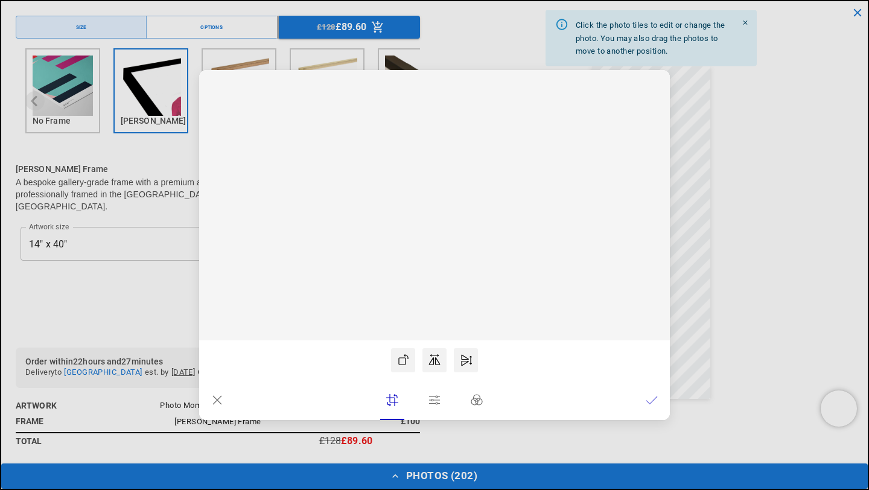
scroll to position [0, 0]
drag, startPoint x: 432, startPoint y: 248, endPoint x: 431, endPoint y: 262, distance: 14.5
click at [431, 264] on rect at bounding box center [434, 205] width 471 height 270
click at [433, 221] on rect at bounding box center [435, 204] width 62 height 57
click at [433, 234] on rect at bounding box center [434, 205] width 471 height 270
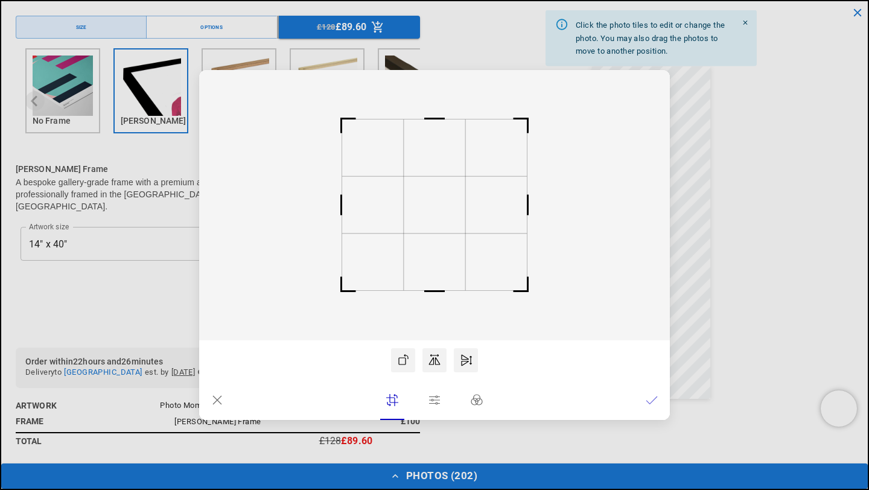
click at [443, 224] on rect at bounding box center [435, 204] width 62 height 57
drag, startPoint x: 437, startPoint y: 232, endPoint x: 434, endPoint y: 251, distance: 18.9
click at [434, 251] on rect at bounding box center [435, 223] width 62 height 57
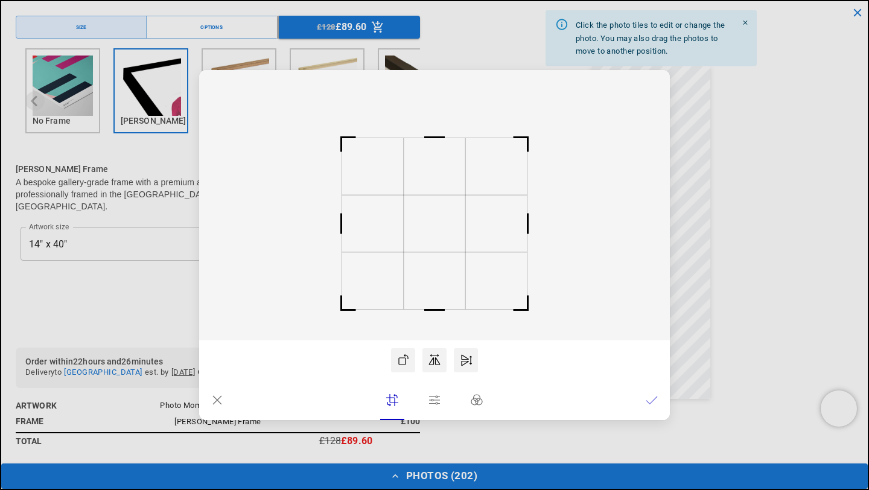
click at [646, 398] on icon at bounding box center [652, 400] width 12 height 12
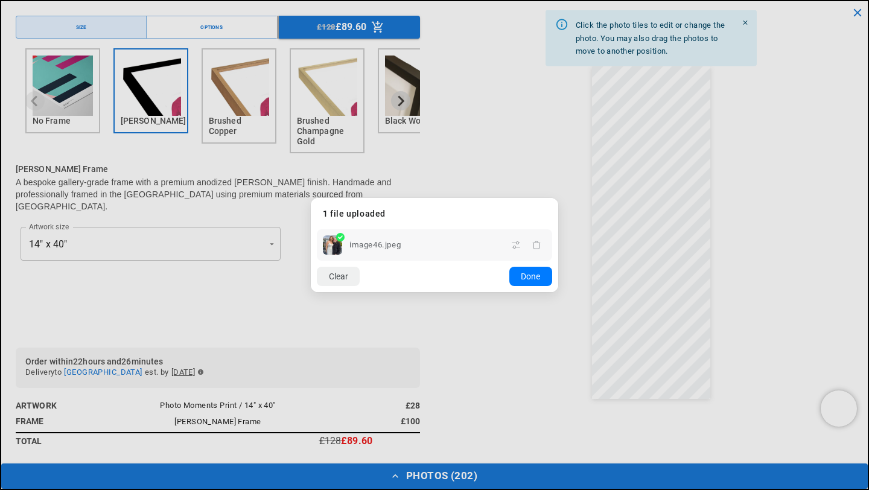
scroll to position [0, 471]
click at [558, 292] on dialog "Drop files here From device From link Camera Dropbox Google Drive Cancel Powere…" at bounding box center [434, 245] width 247 height 94
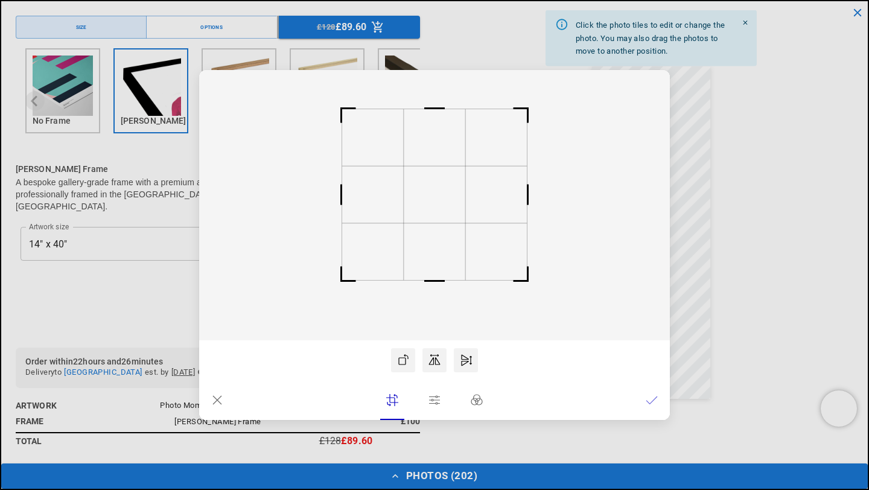
scroll to position [0, 0]
drag, startPoint x: 433, startPoint y: 201, endPoint x: 448, endPoint y: 191, distance: 18.7
click at [448, 191] on rect at bounding box center [435, 194] width 62 height 57
click at [651, 403] on icon at bounding box center [652, 400] width 12 height 12
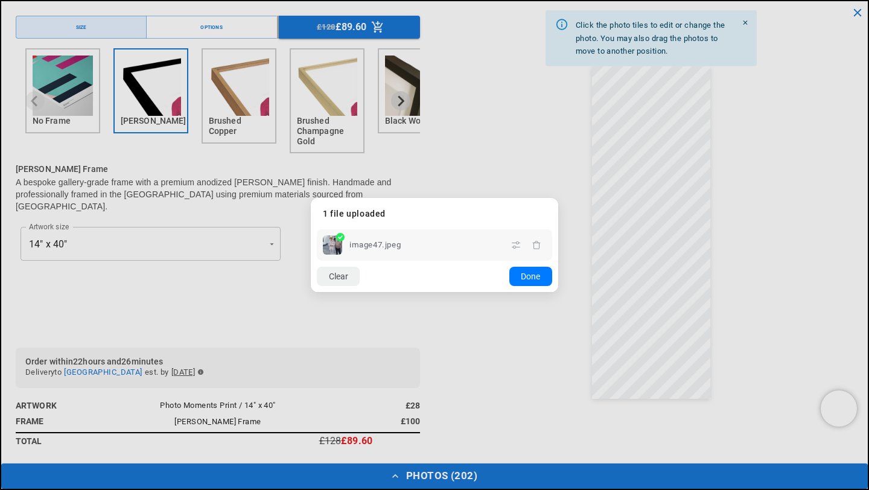
click at [558, 292] on dialog "Drop files here From device From link Camera Dropbox Google Drive Cancel Powere…" at bounding box center [434, 245] width 247 height 94
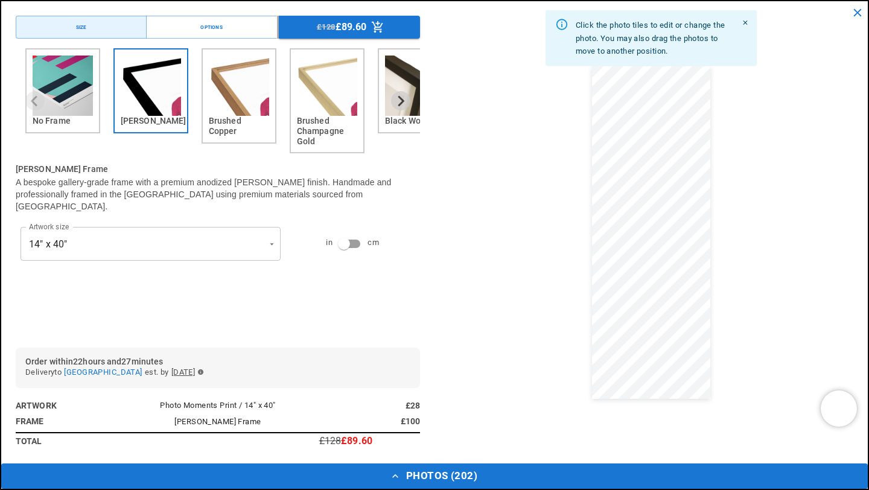
scroll to position [0, 235]
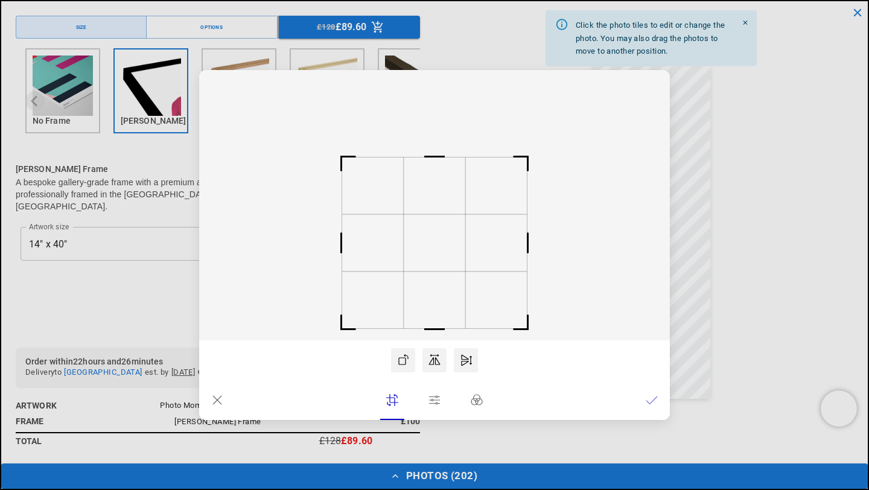
drag, startPoint x: 443, startPoint y: 212, endPoint x: 443, endPoint y: 250, distance: 38.0
click at [443, 251] on rect at bounding box center [435, 242] width 62 height 57
click at [448, 247] on rect at bounding box center [435, 239] width 62 height 57
click at [656, 405] on icon at bounding box center [652, 400] width 12 height 12
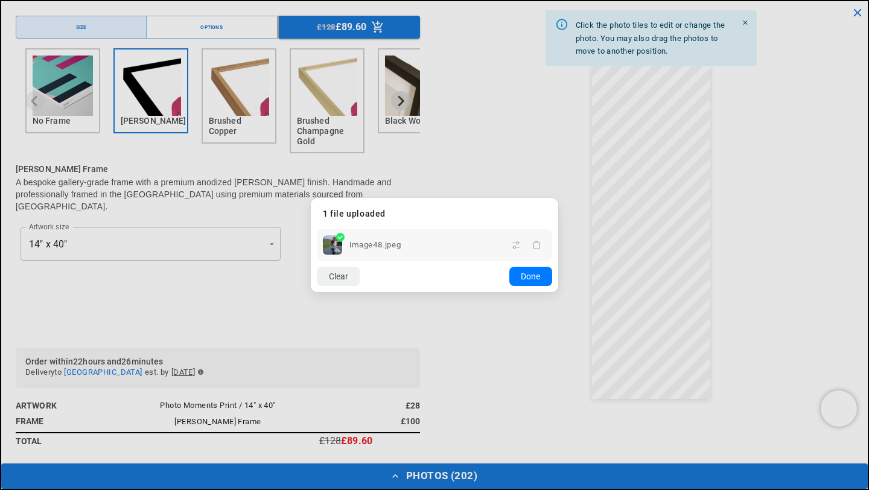
click at [558, 292] on dialog "Drop files here From device From link Camera Dropbox Google Drive Cancel Powere…" at bounding box center [434, 245] width 247 height 94
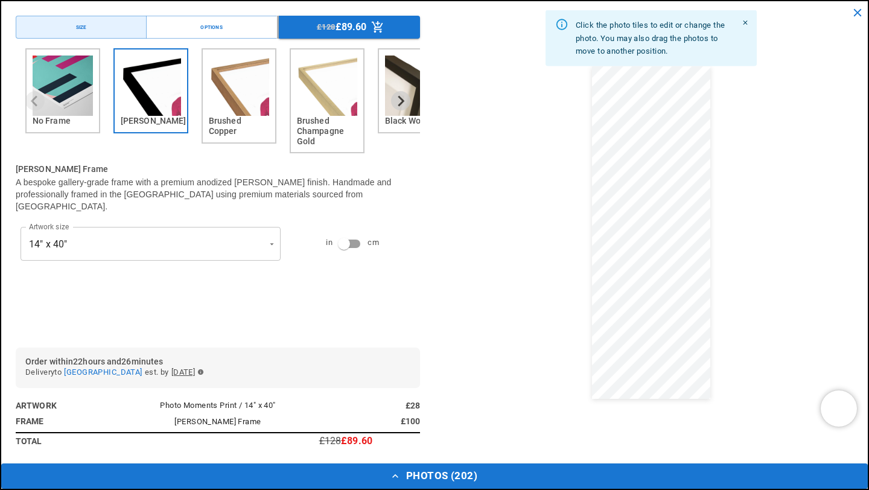
scroll to position [0, 0]
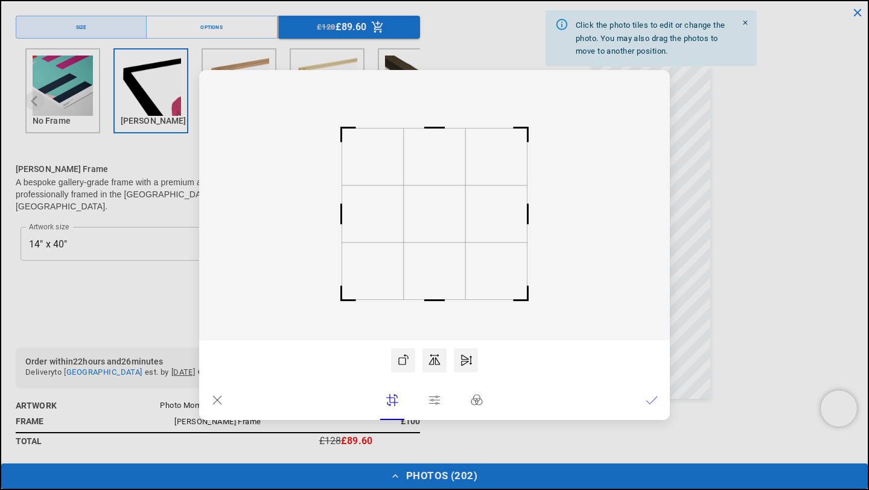
drag, startPoint x: 424, startPoint y: 215, endPoint x: 424, endPoint y: 224, distance: 9.1
click at [424, 224] on rect at bounding box center [435, 213] width 62 height 57
click at [651, 404] on icon at bounding box center [652, 400] width 12 height 12
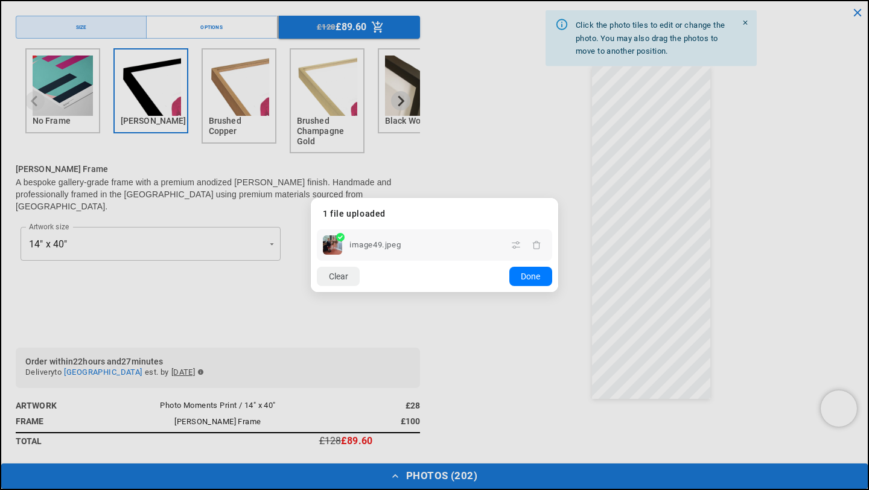
scroll to position [0, 235]
click at [531, 279] on button "Done" at bounding box center [530, 276] width 43 height 19
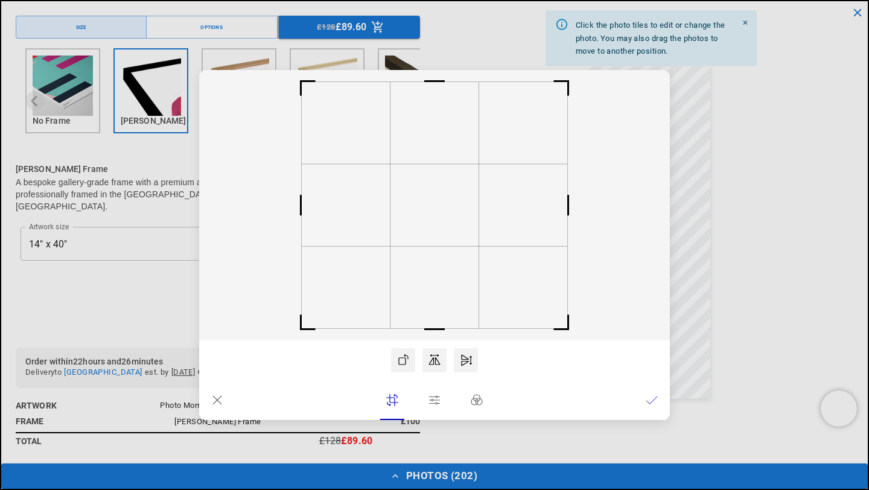
scroll to position [0, 471]
click at [430, 230] on rect at bounding box center [433, 205] width 89 height 82
click at [409, 237] on rect at bounding box center [433, 205] width 89 height 82
drag, startPoint x: 568, startPoint y: 331, endPoint x: 522, endPoint y: 299, distance: 55.6
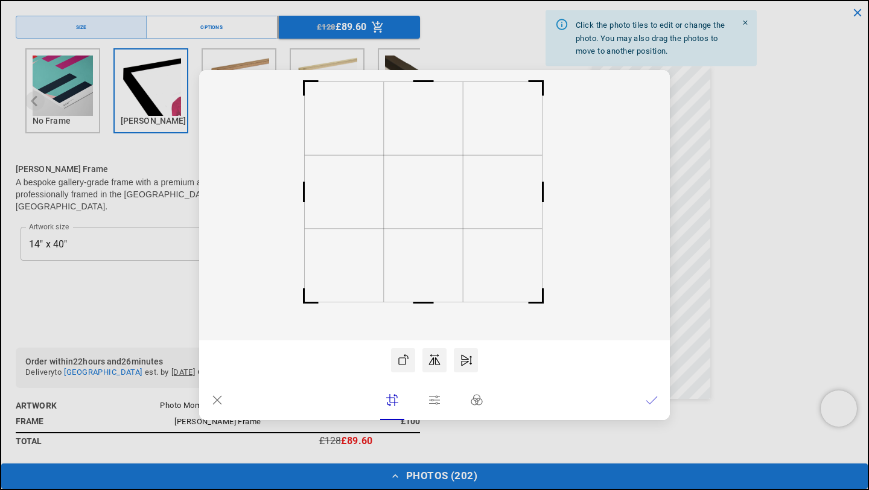
click at [522, 299] on icon at bounding box center [434, 205] width 471 height 270
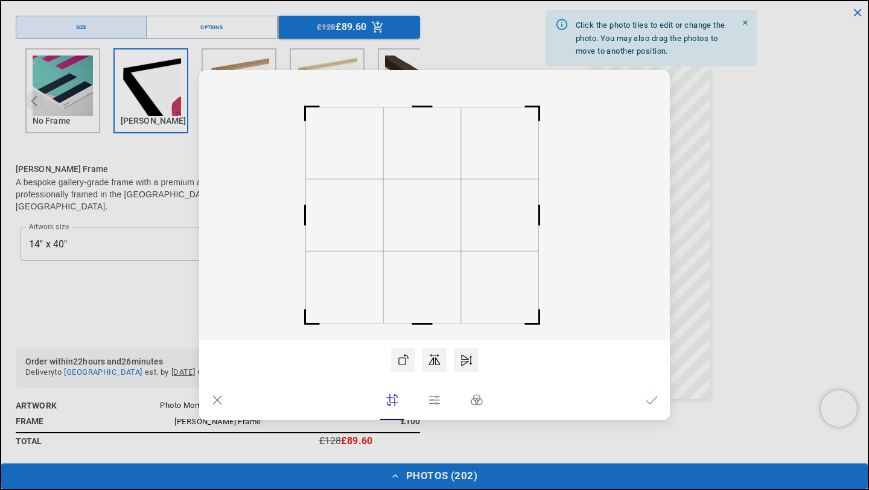
drag, startPoint x: 456, startPoint y: 193, endPoint x: 459, endPoint y: 220, distance: 26.7
click at [459, 220] on rect at bounding box center [421, 215] width 77 height 72
click at [658, 401] on lr-btn-ui at bounding box center [652, 400] width 24 height 24
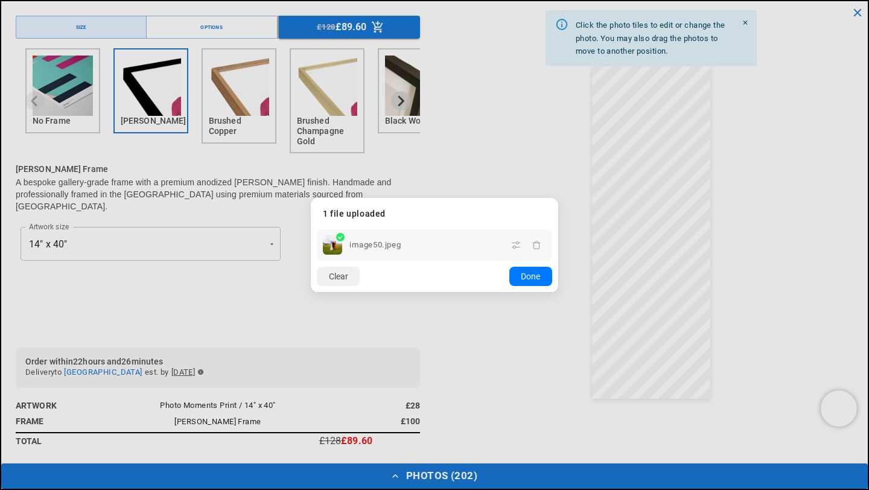
scroll to position [0, 235]
click at [558, 292] on dialog "Drop files here From device From link Camera Dropbox Google Drive Cancel Powere…" at bounding box center [434, 245] width 247 height 94
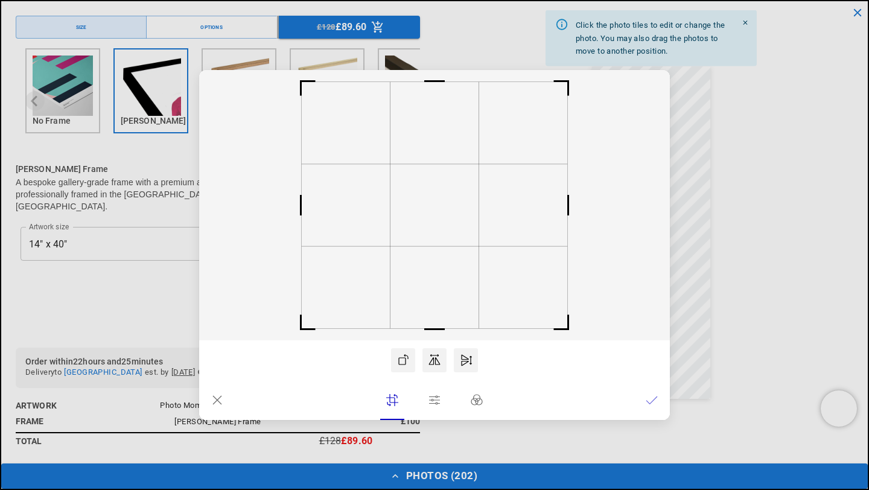
scroll to position [0, 471]
drag, startPoint x: 492, startPoint y: 274, endPoint x: 501, endPoint y: 275, distance: 9.1
click at [501, 275] on rect at bounding box center [434, 205] width 471 height 270
drag, startPoint x: 440, startPoint y: 238, endPoint x: 447, endPoint y: 239, distance: 6.7
click at [447, 239] on rect at bounding box center [441, 205] width 89 height 82
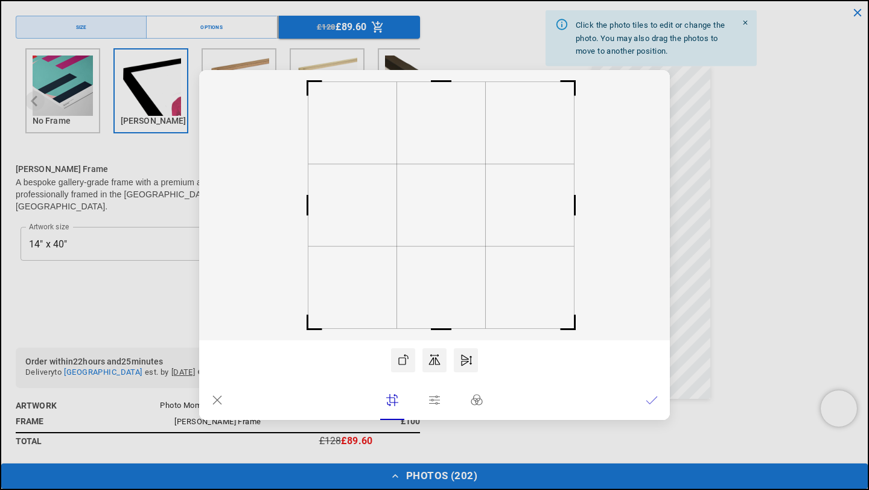
click at [653, 398] on icon at bounding box center [652, 400] width 12 height 12
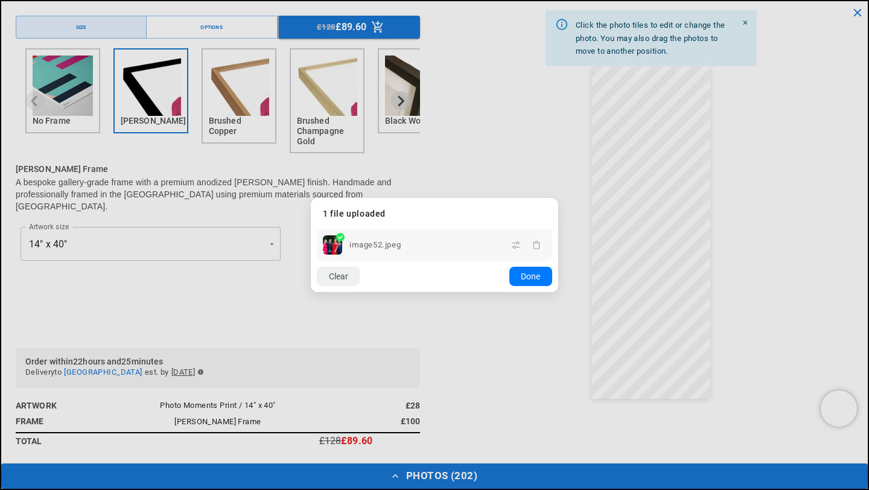
scroll to position [0, 0]
click at [558, 292] on dialog "Drop files here From device From link Camera Dropbox Google Drive Cancel Powere…" at bounding box center [434, 245] width 247 height 94
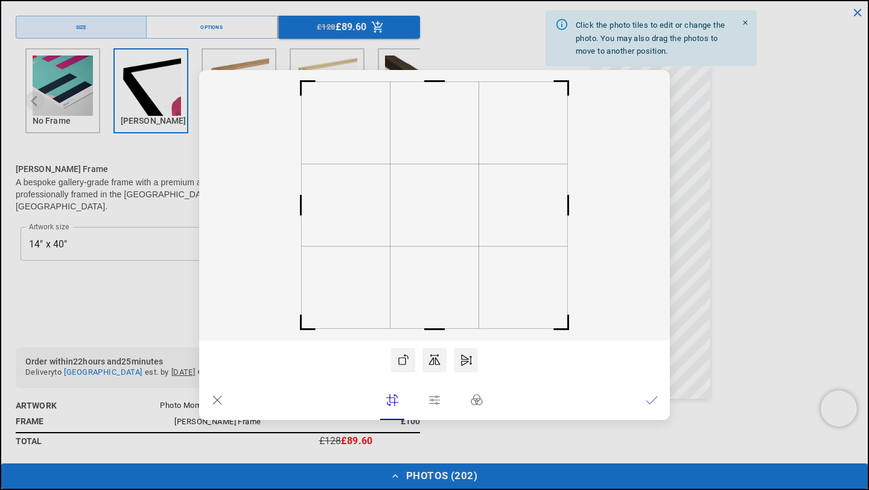
click at [653, 403] on icon at bounding box center [652, 400] width 12 height 12
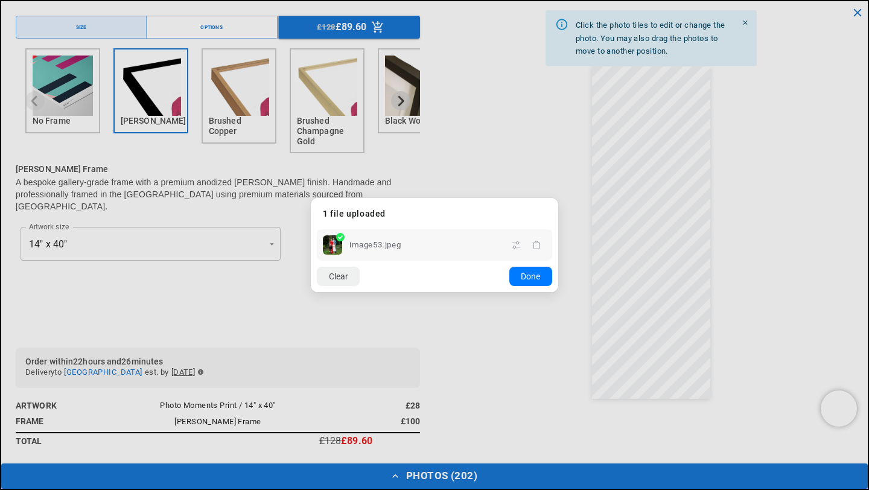
scroll to position [0, 235]
click at [558, 292] on dialog "Drop files here From device From link Camera Dropbox Google Drive Cancel Powere…" at bounding box center [434, 245] width 247 height 94
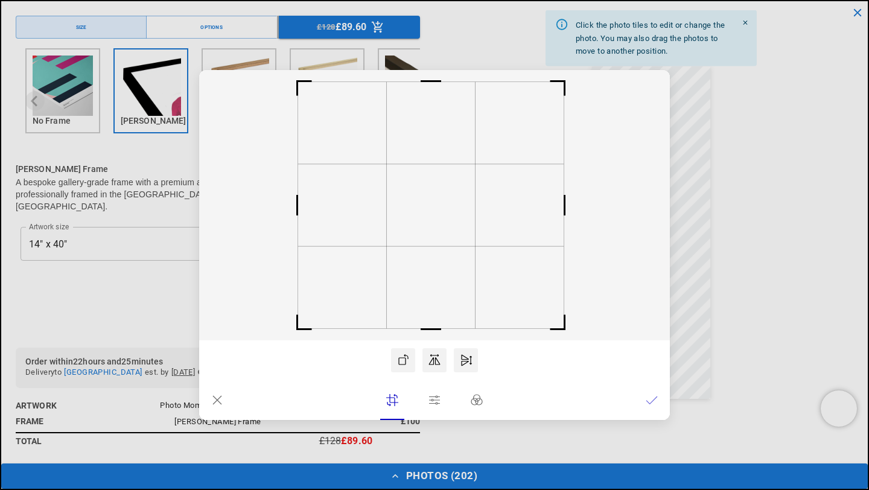
click at [454, 233] on rect at bounding box center [431, 205] width 89 height 82
click at [653, 403] on icon at bounding box center [652, 400] width 12 height 12
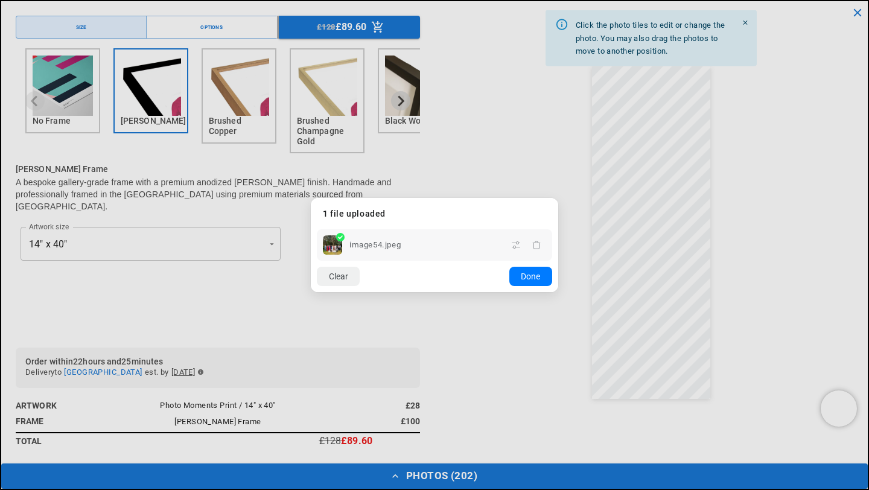
scroll to position [0, 0]
click at [558, 292] on dialog "Drop files here From device From link Camera Dropbox Google Drive Cancel Powere…" at bounding box center [434, 245] width 247 height 94
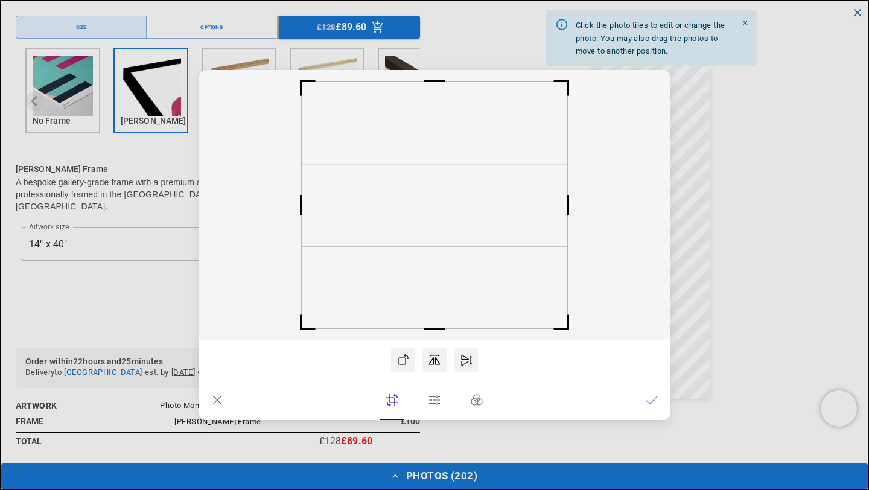
drag, startPoint x: 460, startPoint y: 267, endPoint x: 446, endPoint y: 265, distance: 14.0
click at [446, 266] on rect at bounding box center [434, 205] width 471 height 270
drag, startPoint x: 434, startPoint y: 223, endPoint x: 428, endPoint y: 223, distance: 6.1
click at [428, 223] on rect at bounding box center [428, 205] width 89 height 82
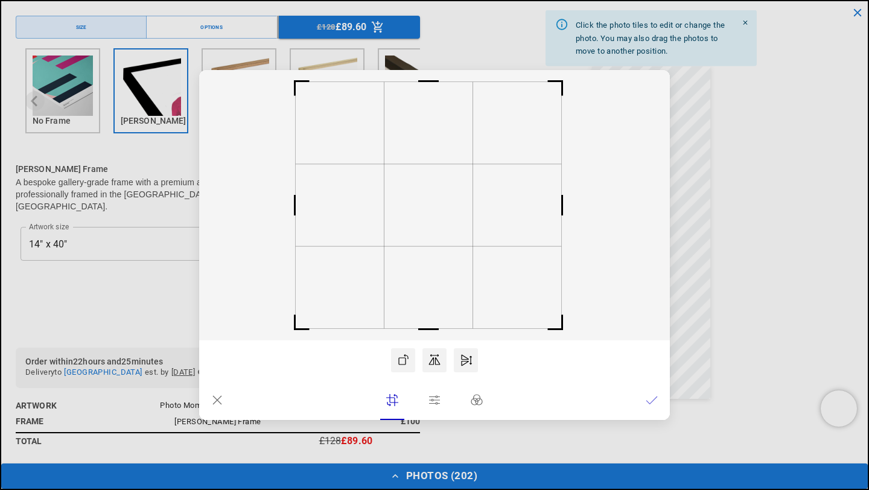
click at [652, 404] on icon at bounding box center [652, 400] width 12 height 12
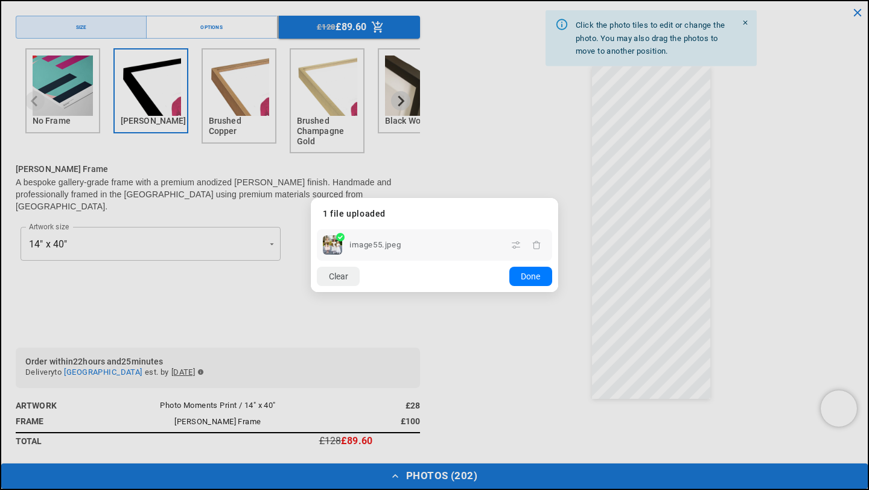
click at [558, 292] on dialog "Drop files here From device From link Camera Dropbox Google Drive Cancel Powere…" at bounding box center [434, 245] width 247 height 94
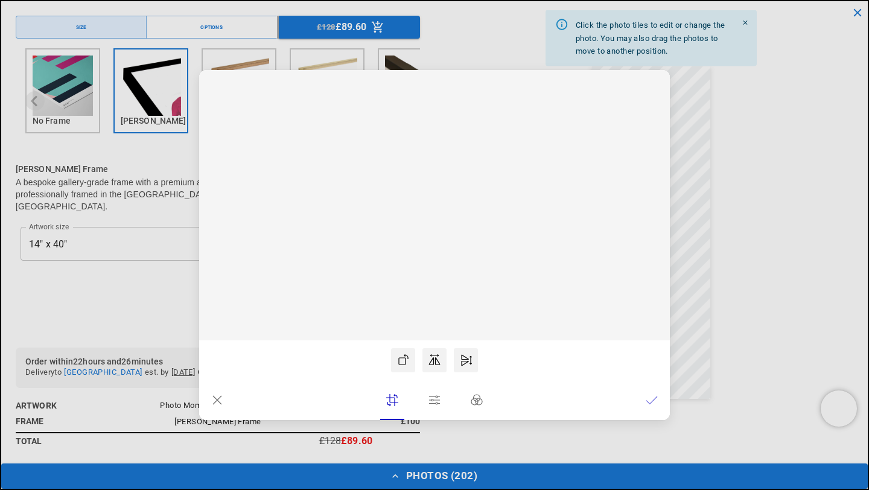
scroll to position [0, 471]
drag, startPoint x: 479, startPoint y: 270, endPoint x: 473, endPoint y: 268, distance: 6.3
click at [473, 269] on rect at bounding box center [434, 205] width 471 height 270
click at [649, 404] on icon at bounding box center [651, 399] width 11 height 7
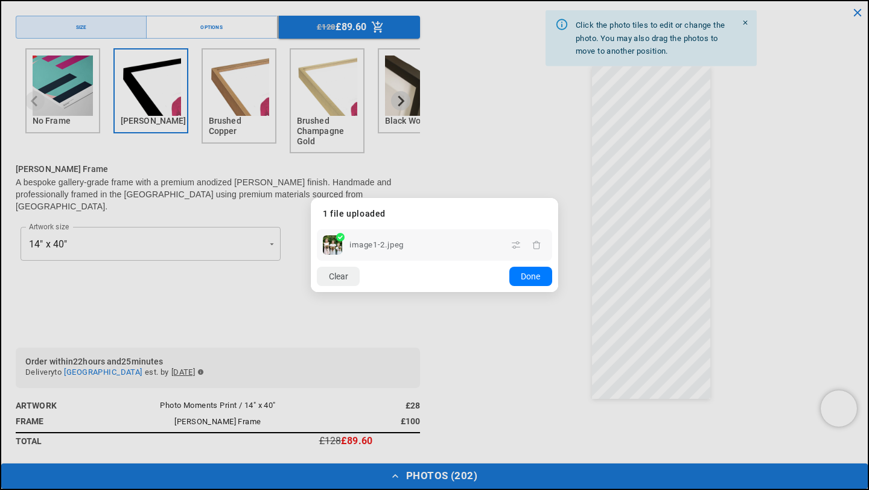
scroll to position [0, 0]
click at [558, 292] on dialog "Drop files here From device From link Camera Dropbox Google Drive Cancel Powere…" at bounding box center [434, 245] width 247 height 94
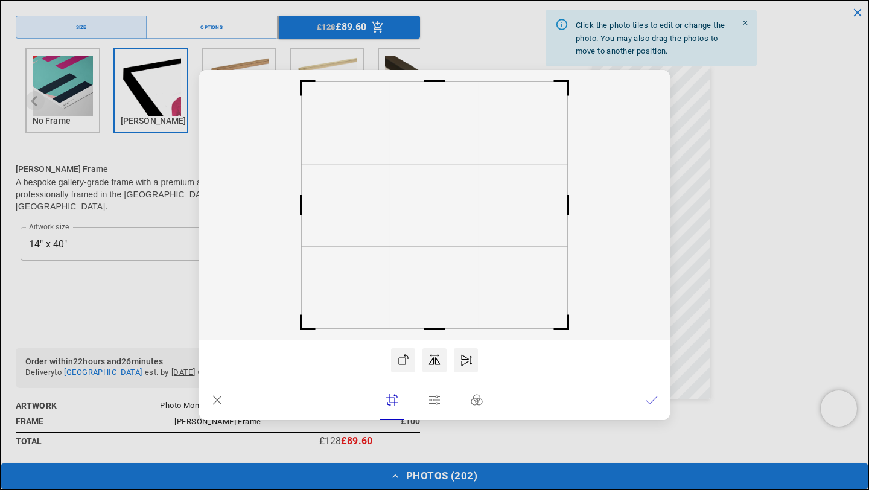
click at [434, 274] on rect at bounding box center [434, 205] width 471 height 270
click at [652, 402] on icon at bounding box center [652, 400] width 12 height 12
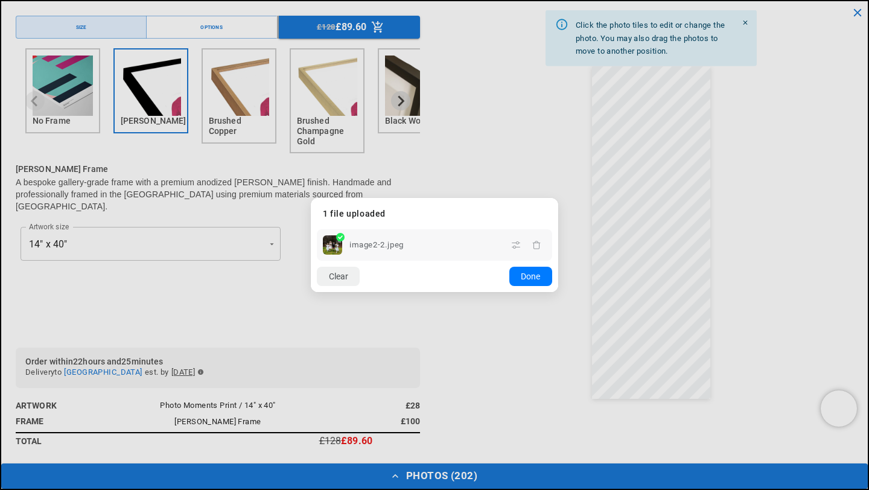
scroll to position [0, 235]
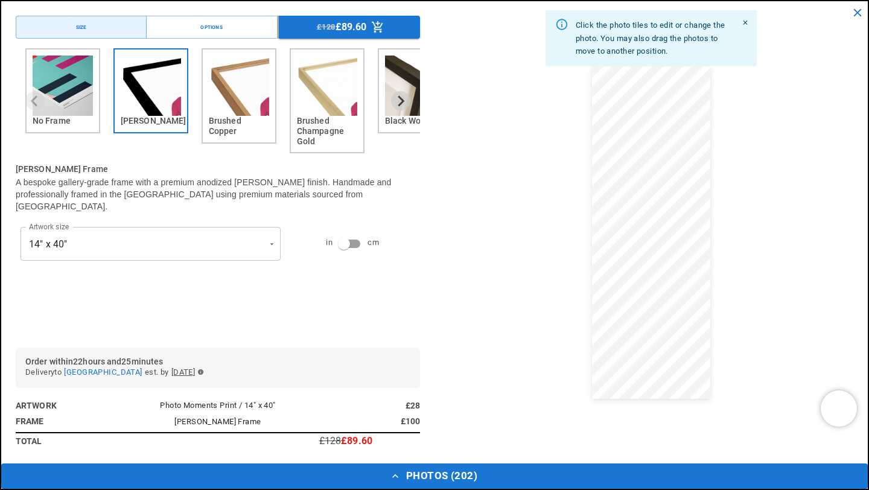
click at [434, 267] on dialog "Drop files here From device From link Camera Dropbox Google Drive Cancel Powere…" at bounding box center [434, 256] width 0 height 19
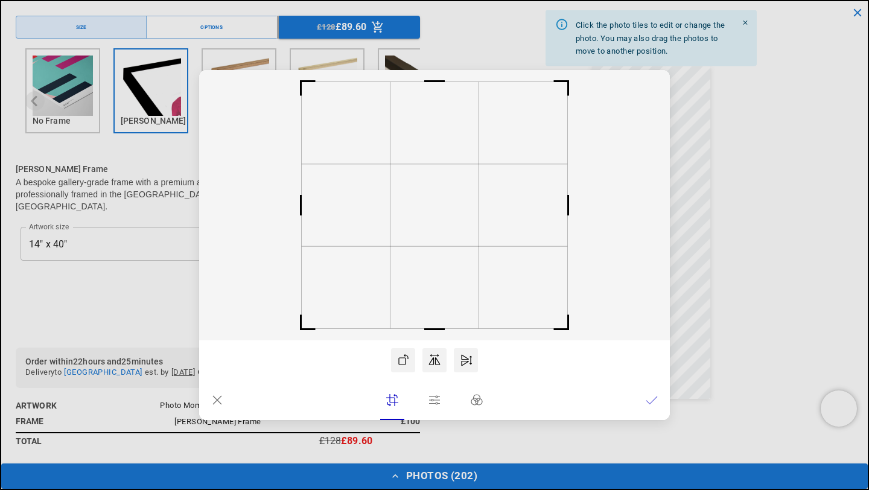
scroll to position [0, 0]
click at [661, 399] on lr-btn-ui at bounding box center [652, 400] width 24 height 24
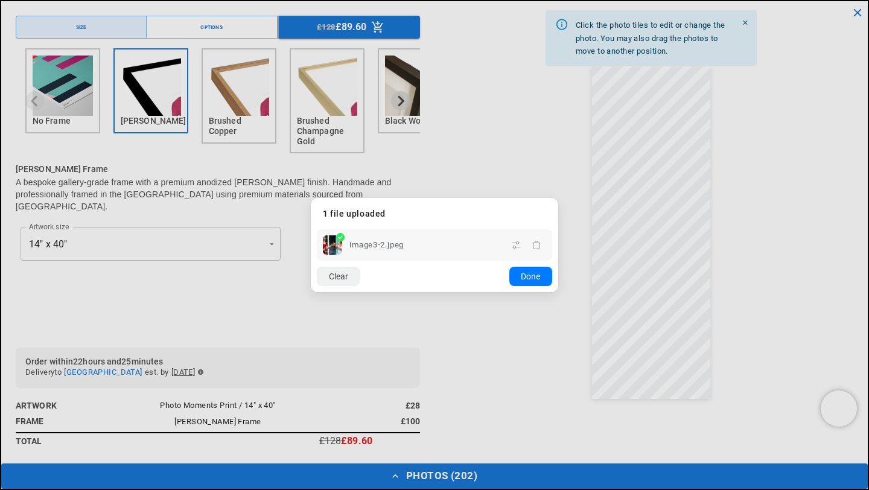
click at [558, 198] on dialog "Drop files here From device From link Camera Dropbox Google Drive Cancel Powere…" at bounding box center [434, 245] width 247 height 94
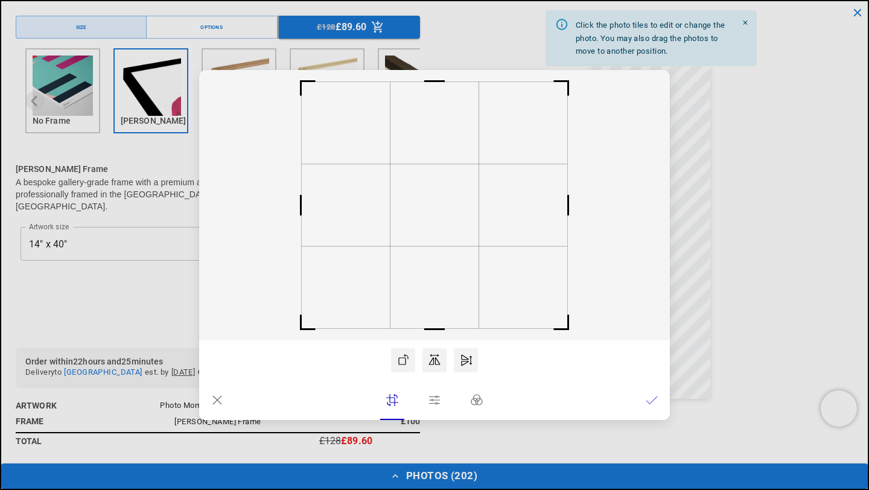
scroll to position [0, 235]
click at [434, 399] on icon at bounding box center [434, 400] width 12 height 12
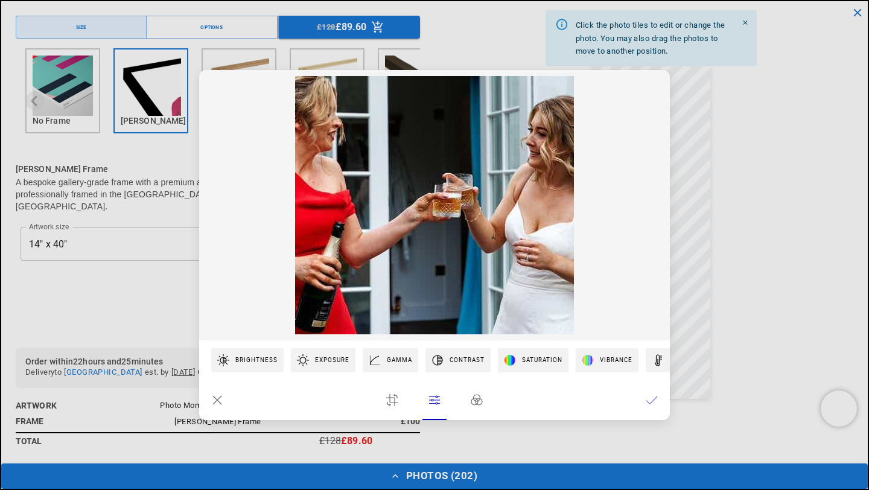
click at [476, 402] on icon at bounding box center [477, 400] width 12 height 12
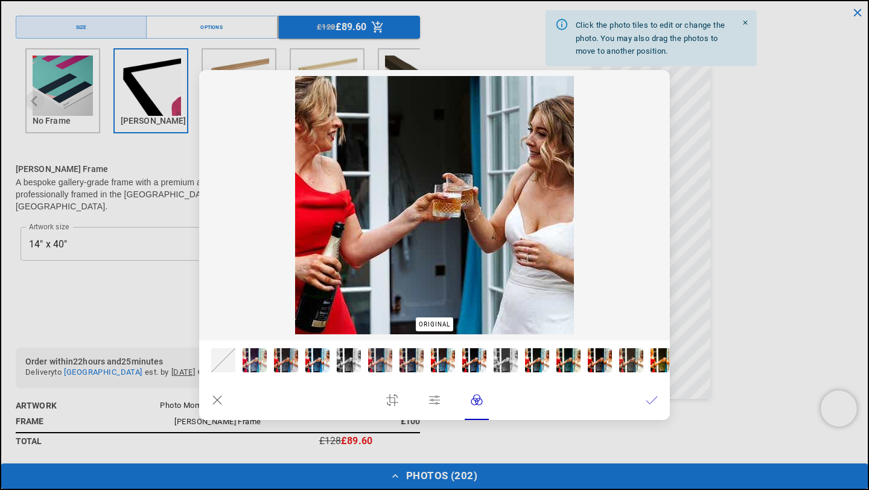
click at [216, 401] on icon at bounding box center [217, 400] width 12 height 12
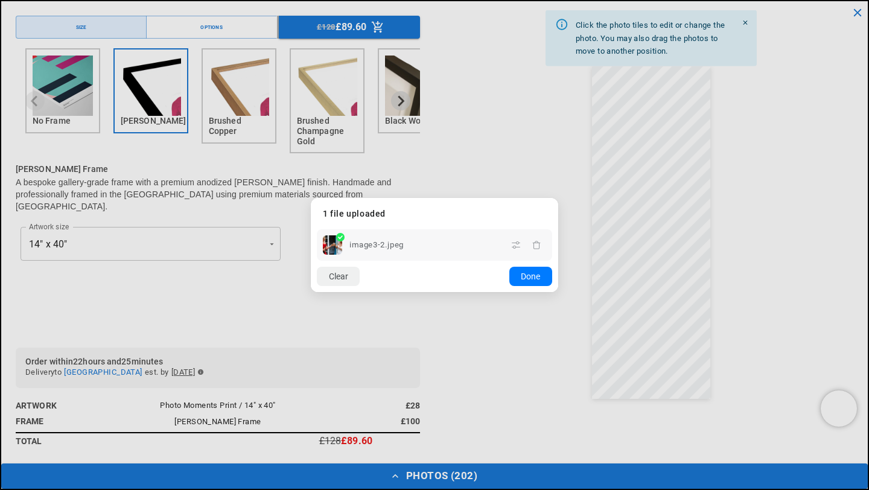
scroll to position [0, 471]
click at [540, 246] on icon "button" at bounding box center [537, 245] width 10 height 10
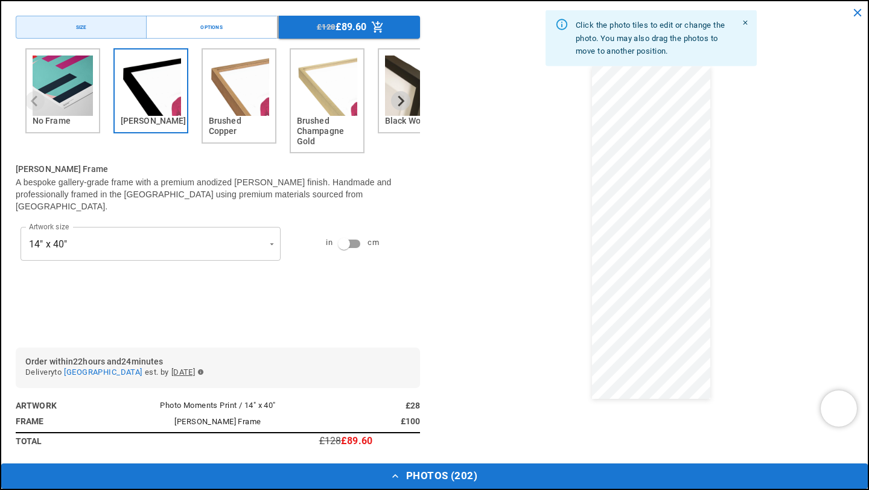
scroll to position [0, 0]
click at [434, 247] on dialog "Drop files here From device From link Camera Dropbox Google Drive Cancel Powere…" at bounding box center [434, 256] width 0 height 19
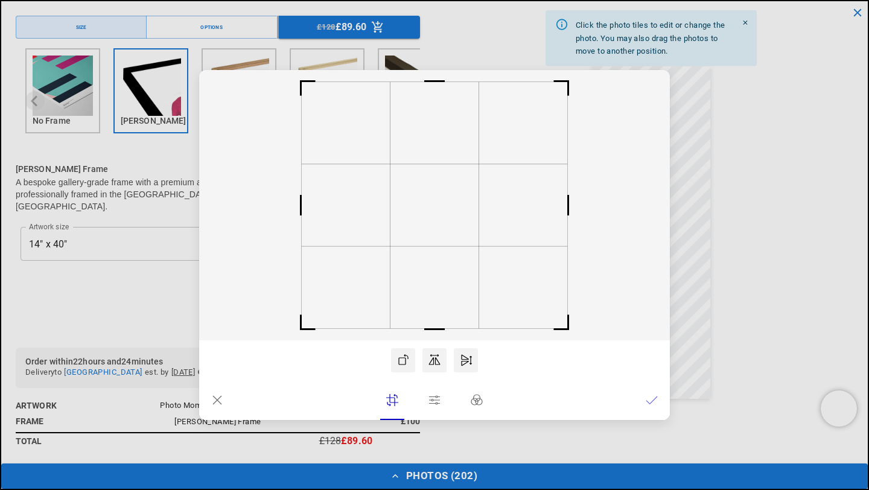
click at [223, 398] on icon at bounding box center [217, 400] width 12 height 12
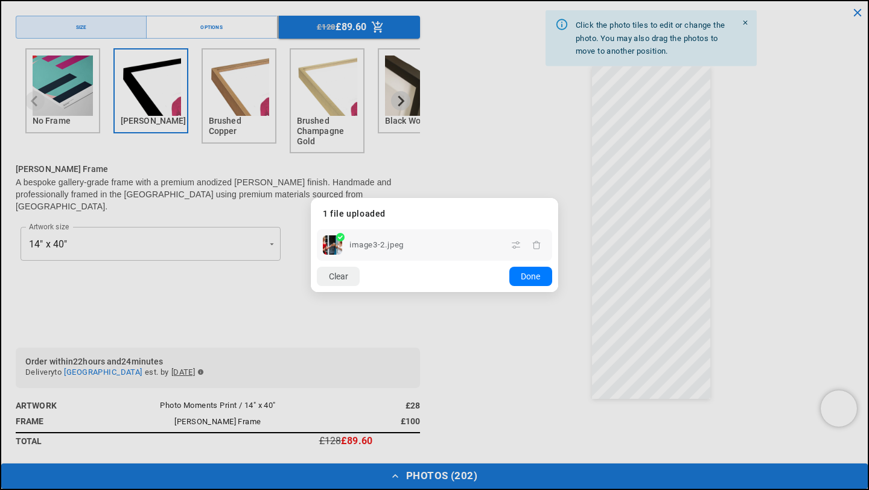
click at [505, 292] on dialog "Drop files here From device From link Camera Dropbox Google Drive Cancel Powere…" at bounding box center [434, 245] width 247 height 94
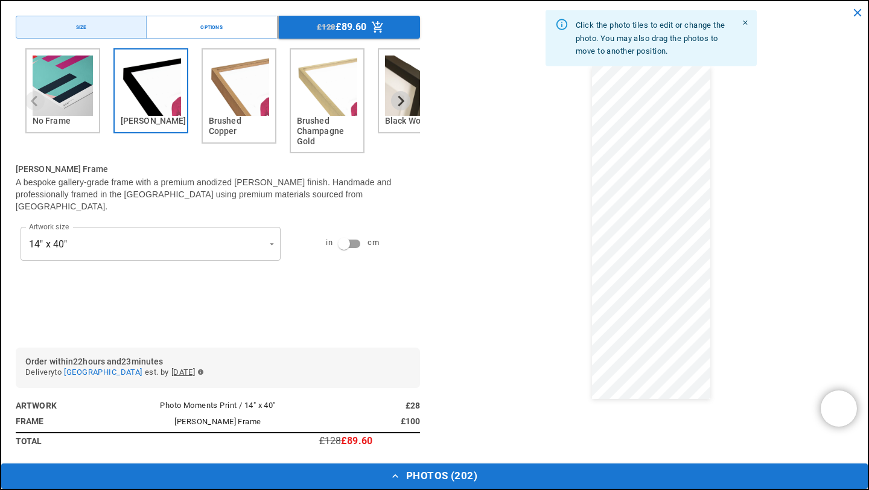
scroll to position [0, 235]
click at [442, 485] on button "Photos ( 202 )" at bounding box center [434, 475] width 866 height 25
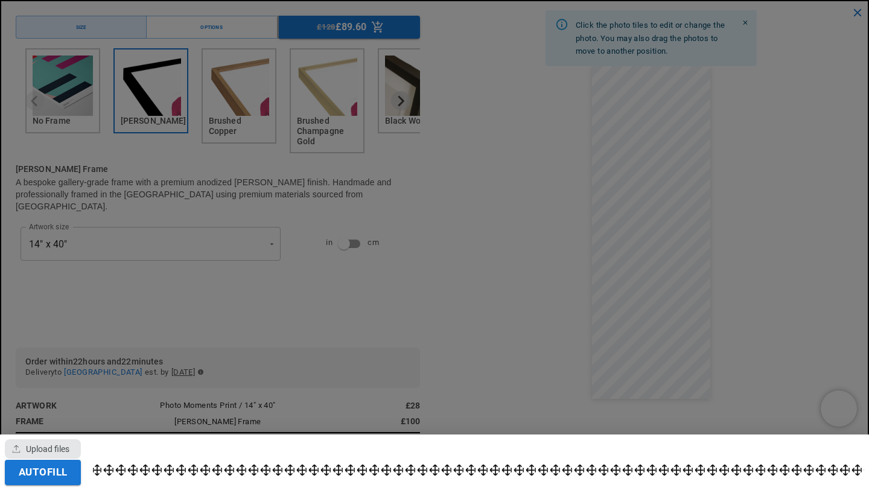
click at [59, 450] on div "button" at bounding box center [43, 448] width 76 height 19
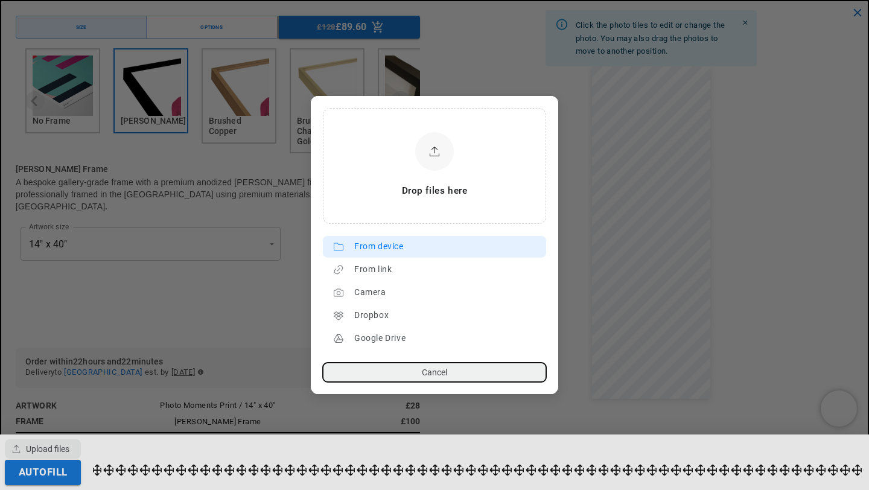
click at [381, 246] on div "From device" at bounding box center [447, 246] width 186 height 19
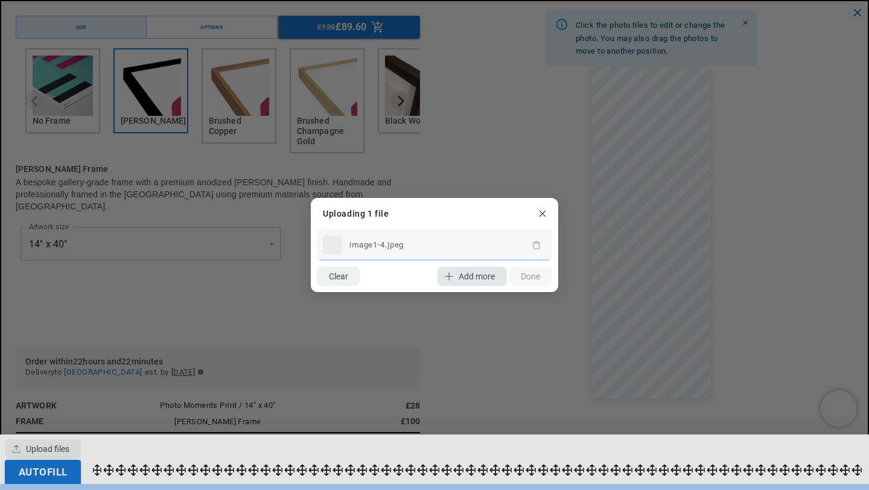
click at [468, 279] on span "Add more" at bounding box center [477, 277] width 36 height 10
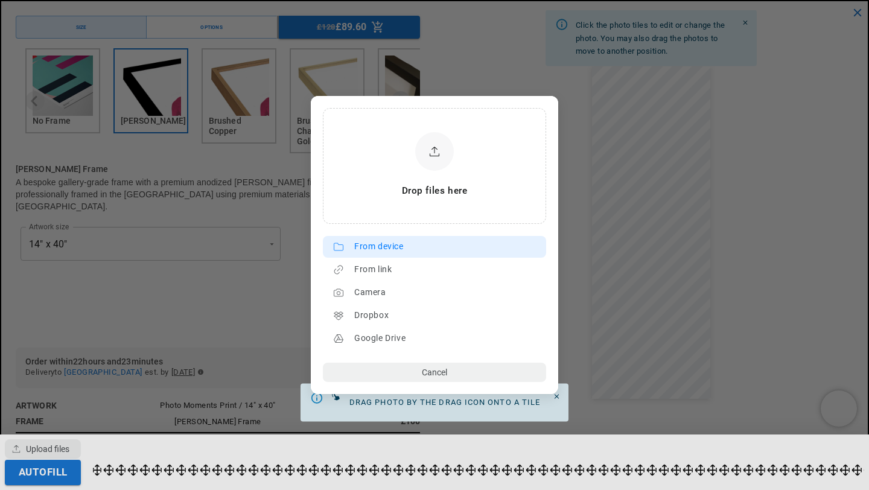
click at [389, 252] on div "From device" at bounding box center [447, 246] width 186 height 19
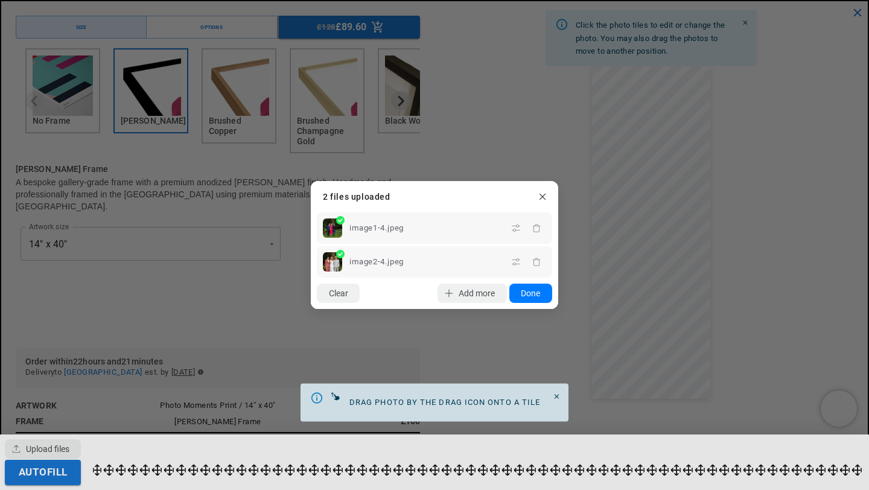
scroll to position [0, 235]
click at [524, 297] on button "Done" at bounding box center [530, 293] width 43 height 19
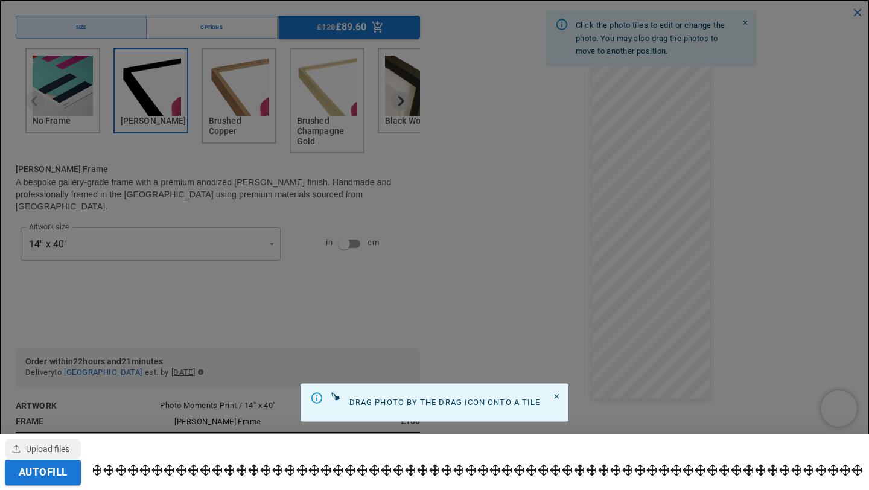
click at [778, 340] on div at bounding box center [434, 245] width 869 height 490
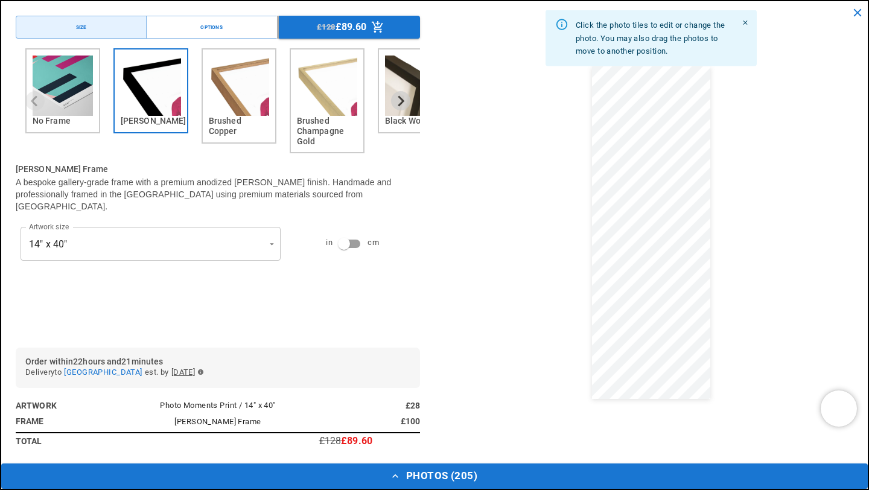
scroll to position [56, 0]
click at [643, 484] on button "Photos ( 205 )" at bounding box center [434, 475] width 866 height 25
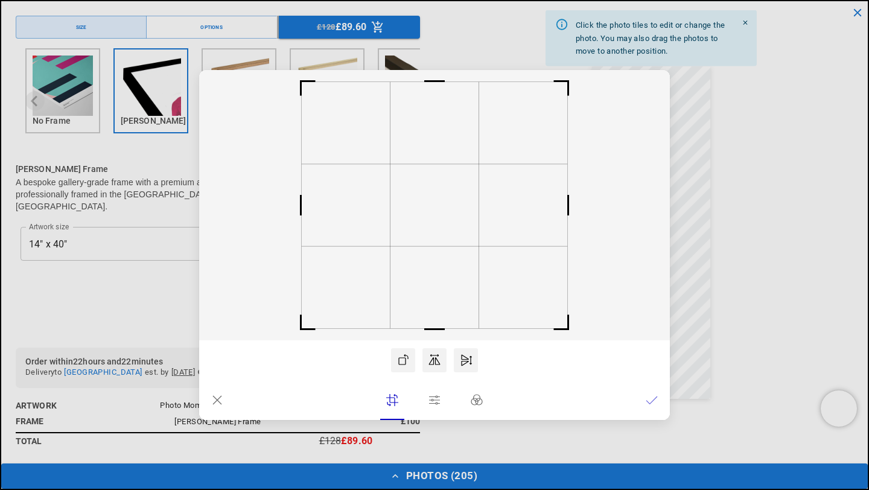
click at [221, 397] on icon at bounding box center [217, 400] width 12 height 12
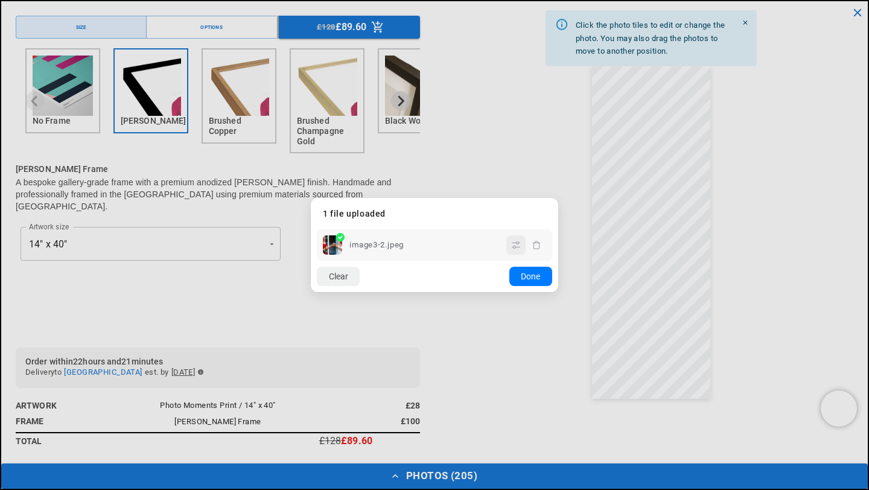
scroll to position [0, 235]
click at [513, 248] on icon "button" at bounding box center [516, 245] width 10 height 10
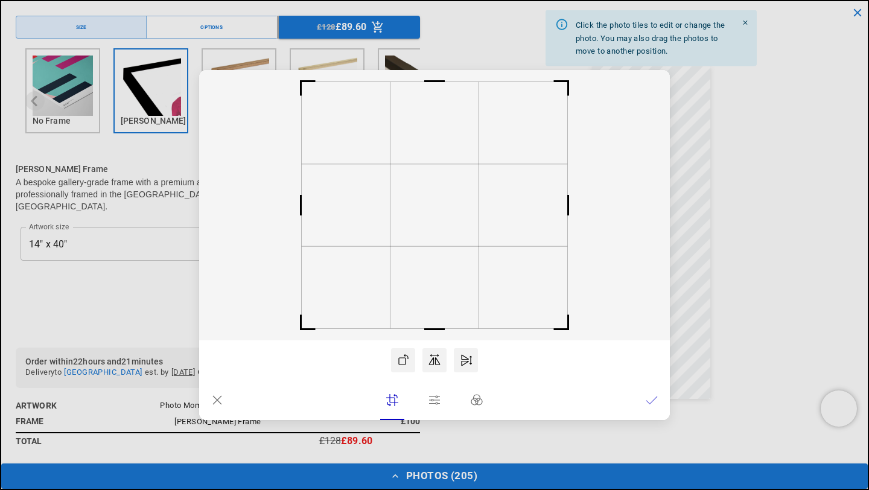
click at [224, 394] on lr-btn-ui at bounding box center [217, 400] width 24 height 24
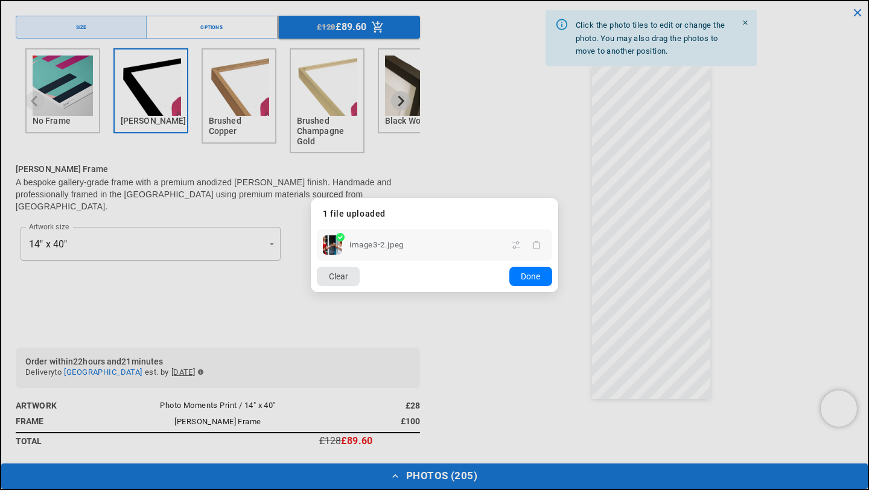
click at [338, 273] on button "Clear" at bounding box center [338, 276] width 43 height 19
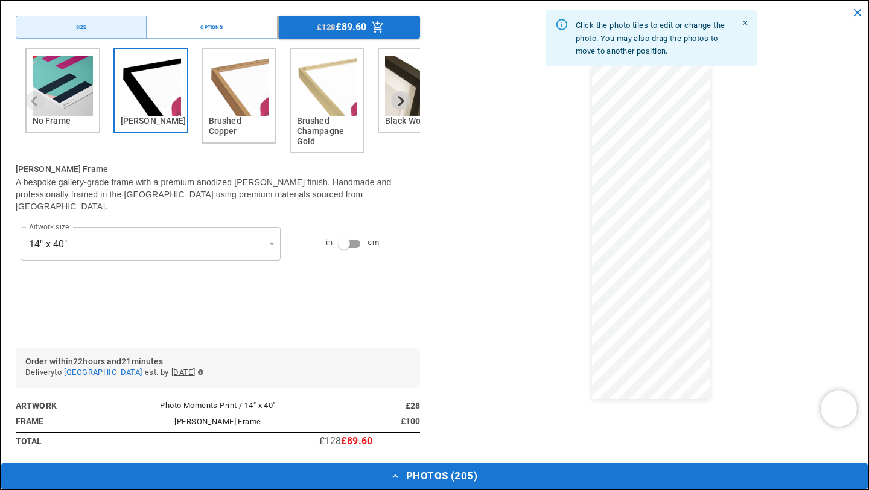
scroll to position [0, 471]
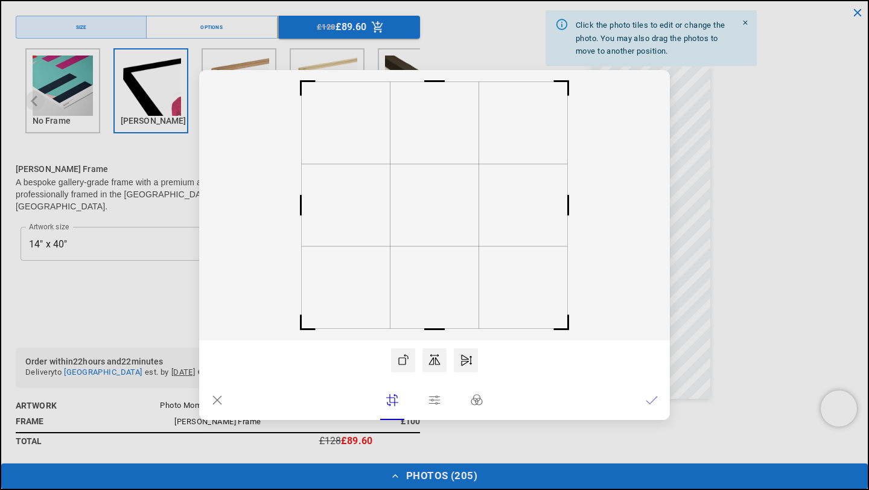
click at [670, 152] on dialog "Drop files here From device From link Camera Dropbox Google Drive Cancel Powere…" at bounding box center [434, 245] width 471 height 350
click at [218, 397] on icon at bounding box center [217, 400] width 12 height 12
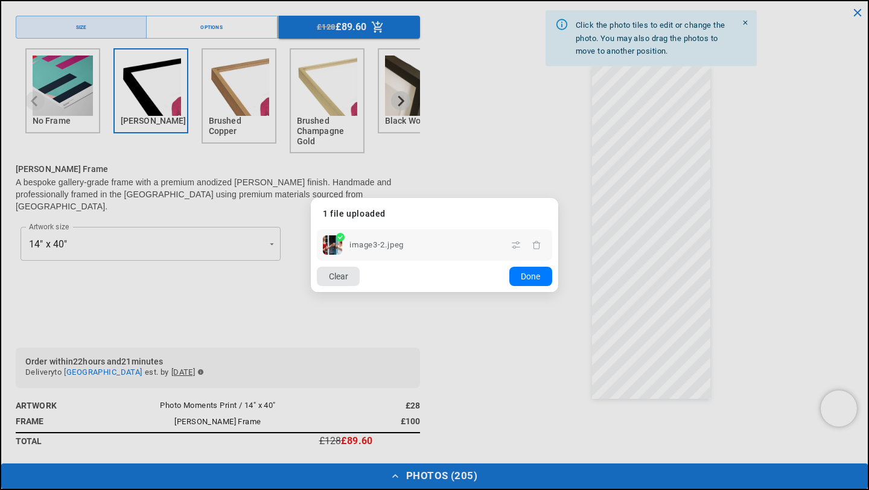
click at [348, 272] on button "Clear" at bounding box center [338, 276] width 43 height 19
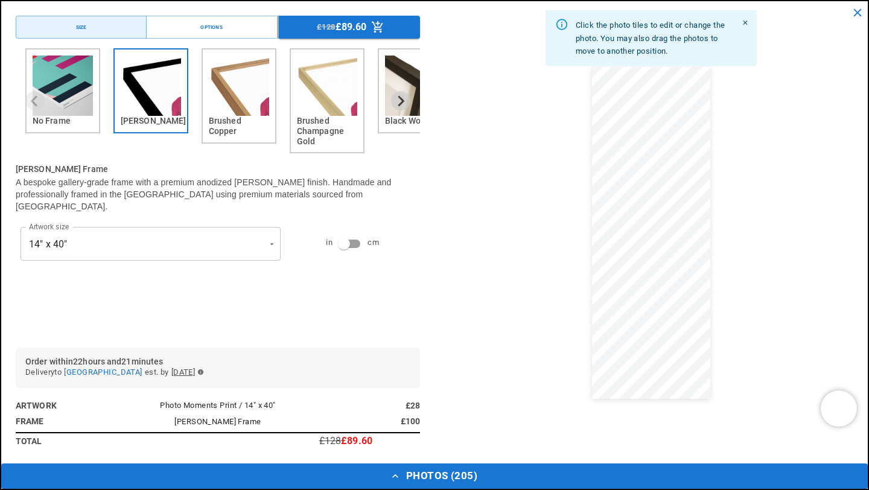
scroll to position [0, 235]
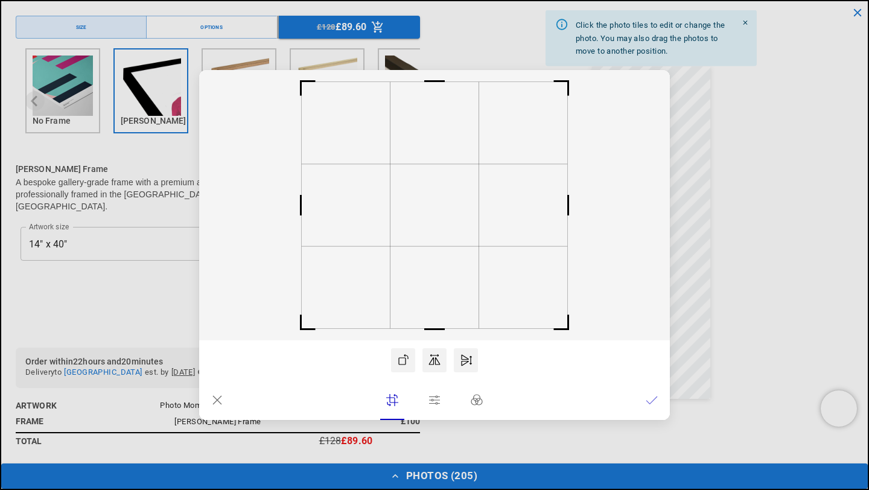
click at [670, 195] on dialog "Drop files here From device From link Camera Dropbox Google Drive Cancel Powere…" at bounding box center [434, 245] width 471 height 350
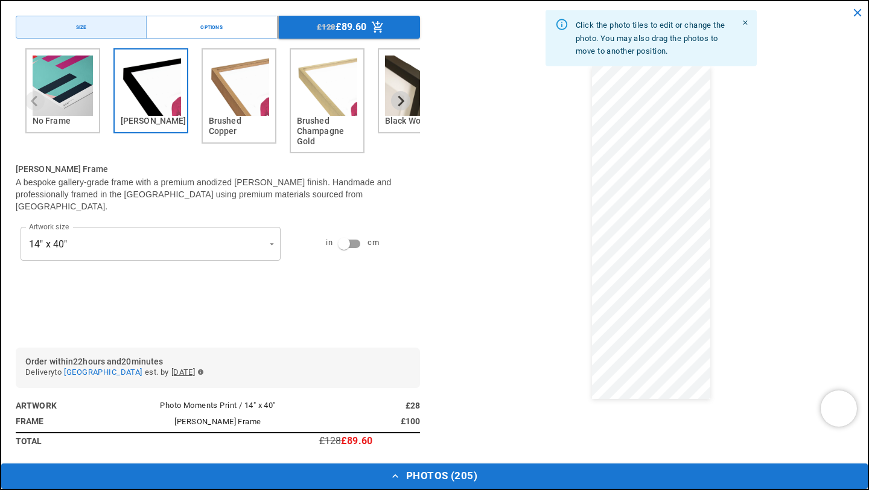
scroll to position [0, 0]
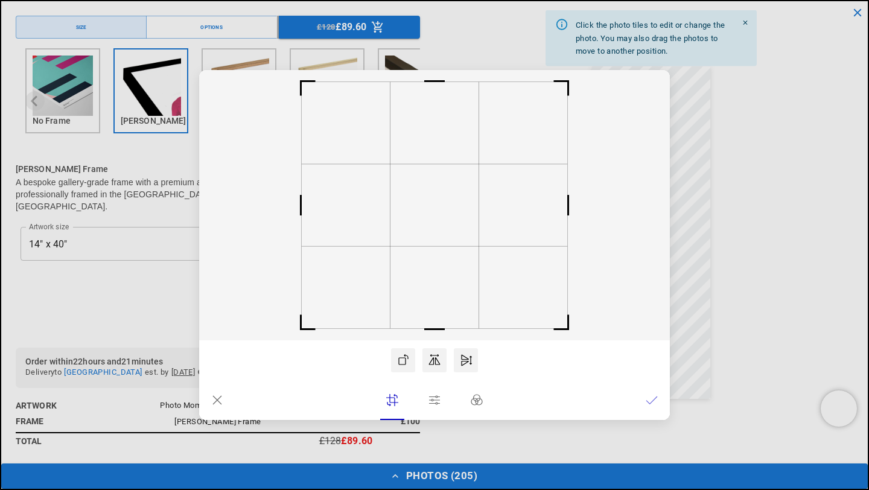
click at [670, 176] on dialog "Drop files here From device From link Camera Dropbox Google Drive Cancel Powere…" at bounding box center [434, 245] width 471 height 350
click at [670, 167] on dialog "Drop files here From device From link Camera Dropbox Google Drive Cancel Powere…" at bounding box center [434, 245] width 471 height 350
click at [223, 396] on lr-btn-ui at bounding box center [217, 400] width 24 height 24
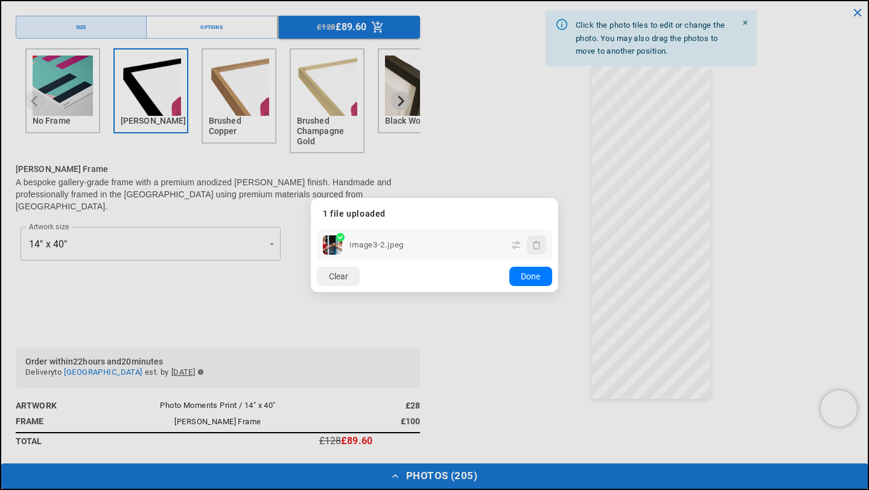
click at [536, 244] on icon "button" at bounding box center [537, 245] width 10 height 10
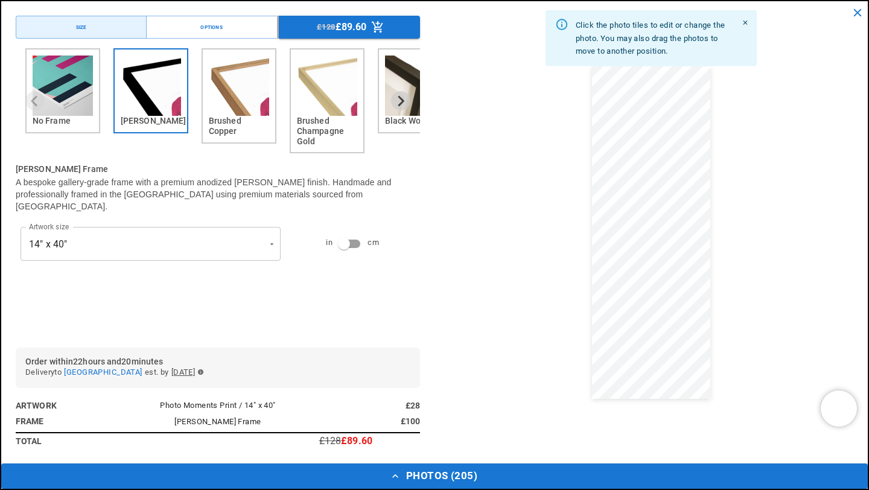
scroll to position [0, 0]
click at [743, 23] on icon "Close" at bounding box center [746, 23] width 8 height 8
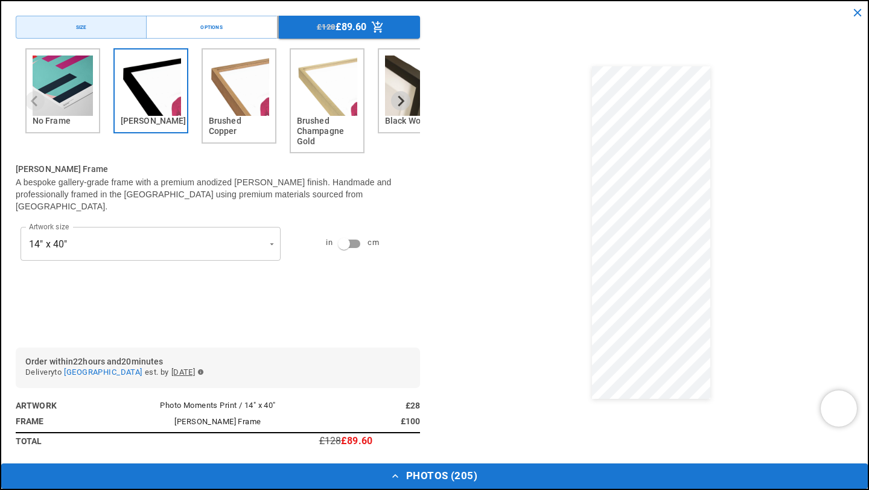
click at [856, 14] on icon "close" at bounding box center [857, 12] width 13 height 13
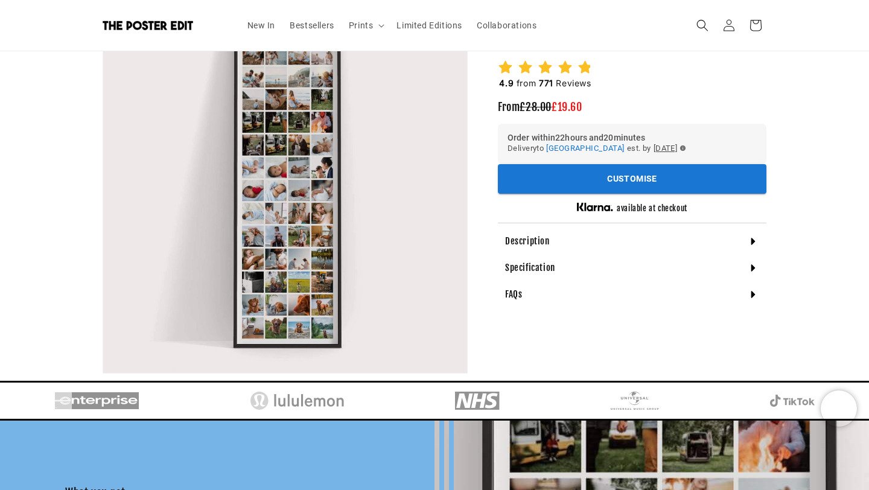
click at [596, 197] on section "The Poster Edit Photo Moments Print Photo Moments Print 4.9 from 771 Reviews Fr…" at bounding box center [632, 163] width 269 height 290
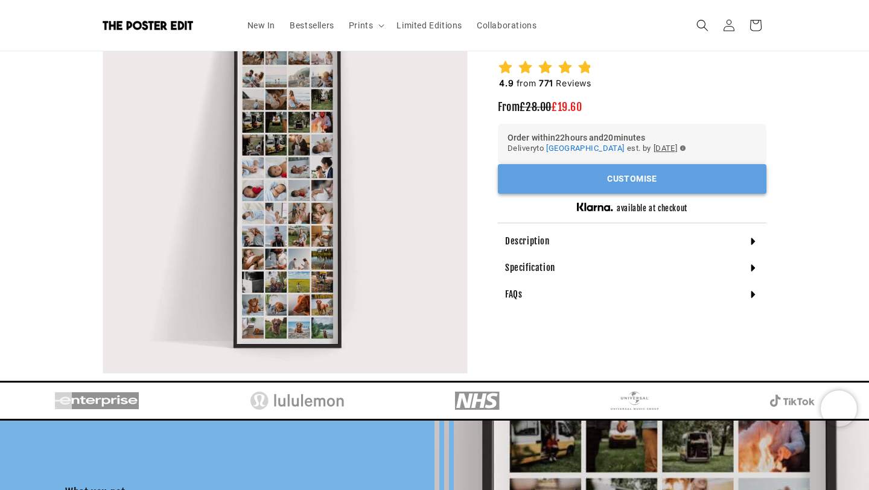
click at [596, 189] on button "Customise" at bounding box center [632, 179] width 269 height 30
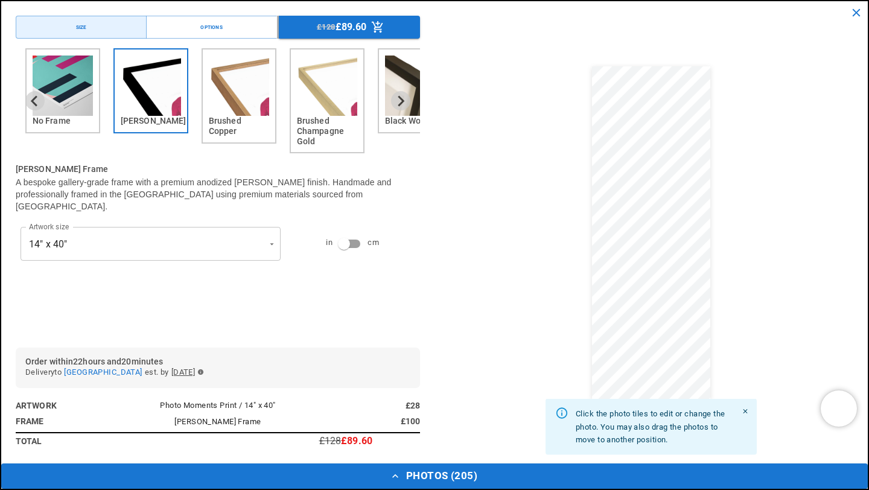
scroll to position [0, 235]
click at [466, 474] on button "Photos ( 205 )" at bounding box center [434, 475] width 866 height 25
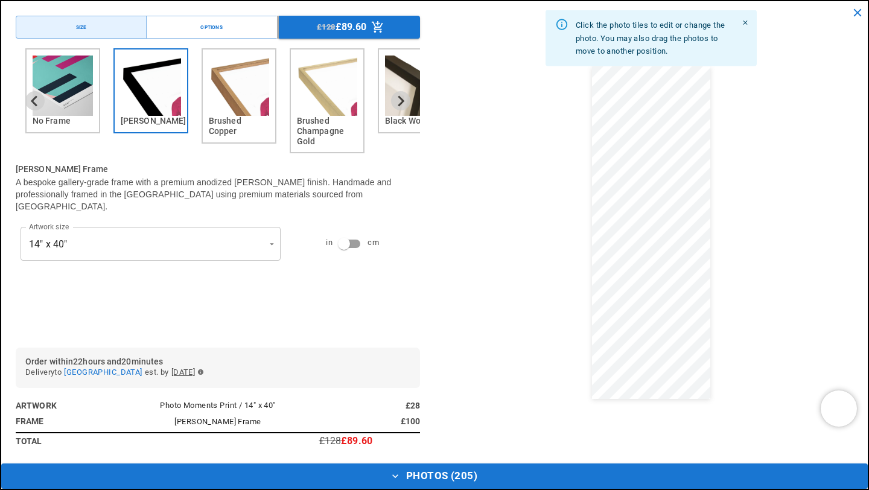
drag, startPoint x: 118, startPoint y: 462, endPoint x: 568, endPoint y: 259, distance: 493.4
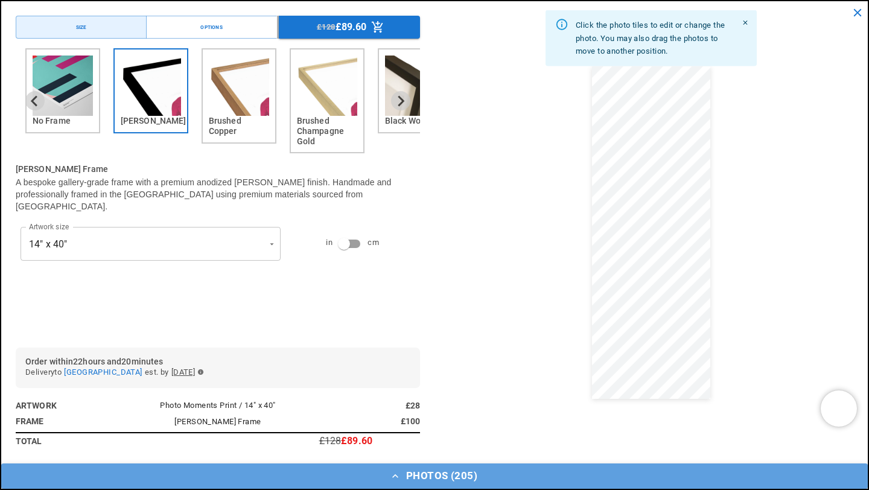
click at [349, 478] on button "Photos ( 205 )" at bounding box center [434, 475] width 866 height 25
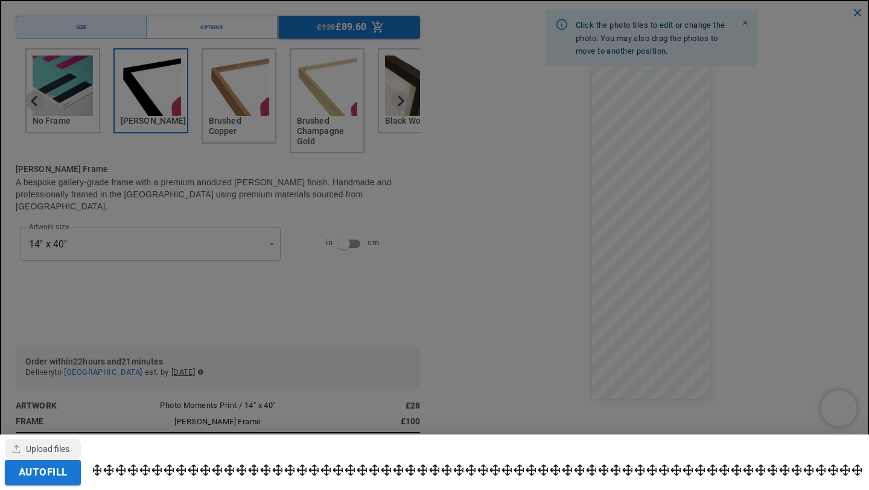
scroll to position [0, 471]
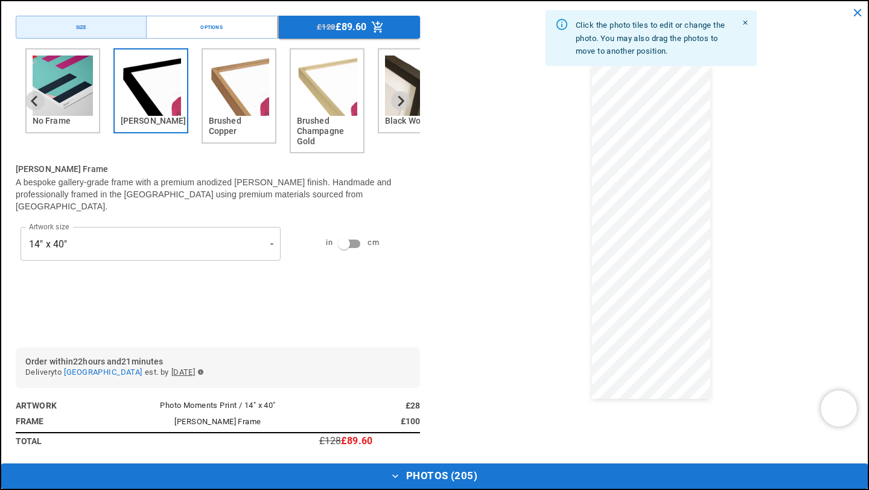
drag, startPoint x: 447, startPoint y: 465, endPoint x: 446, endPoint y: 454, distance: 10.3
click at [447, 472] on button "Photos ( 205 )" at bounding box center [434, 475] width 866 height 25
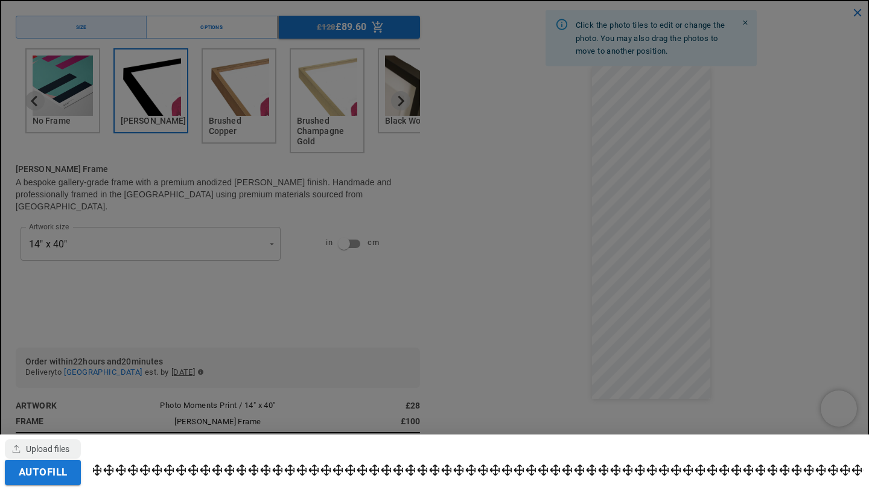
scroll to position [0, 0]
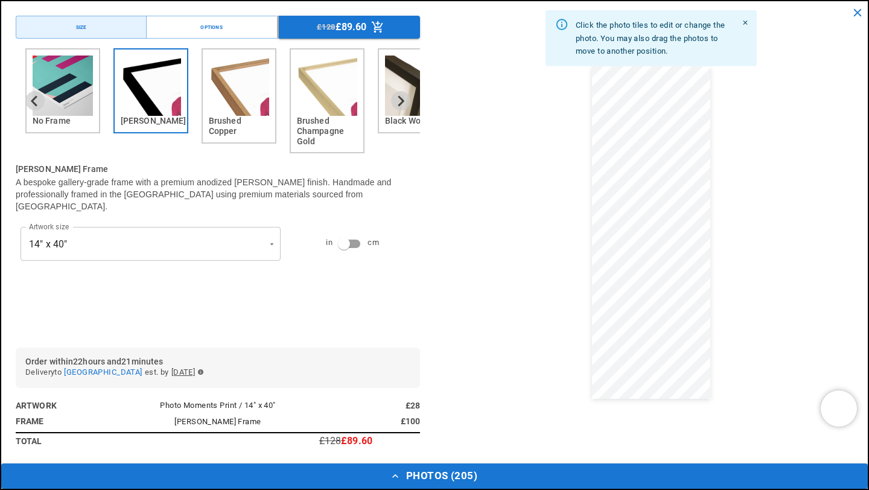
click at [439, 480] on button "Photos ( 205 )" at bounding box center [434, 475] width 866 height 25
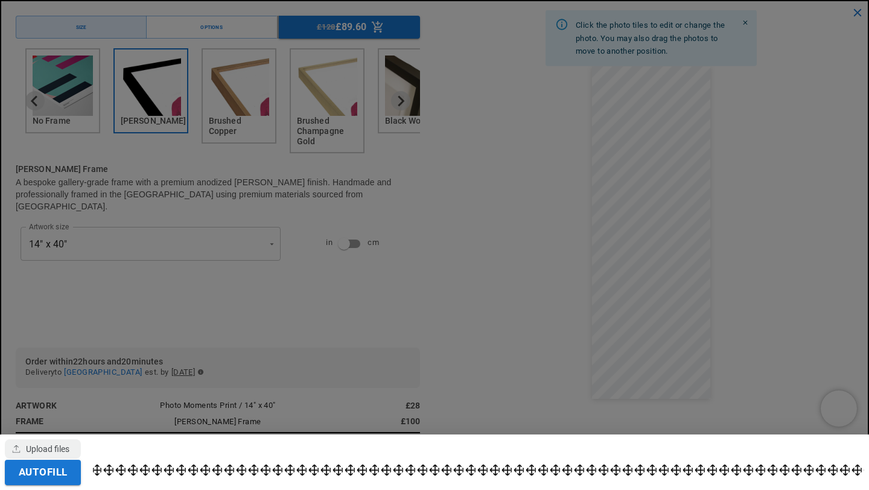
drag, startPoint x: 440, startPoint y: 447, endPoint x: 497, endPoint y: 449, distance: 57.4
click at [497, 449] on div at bounding box center [478, 462] width 771 height 42
click at [31, 473] on button "Autofill" at bounding box center [43, 472] width 76 height 25
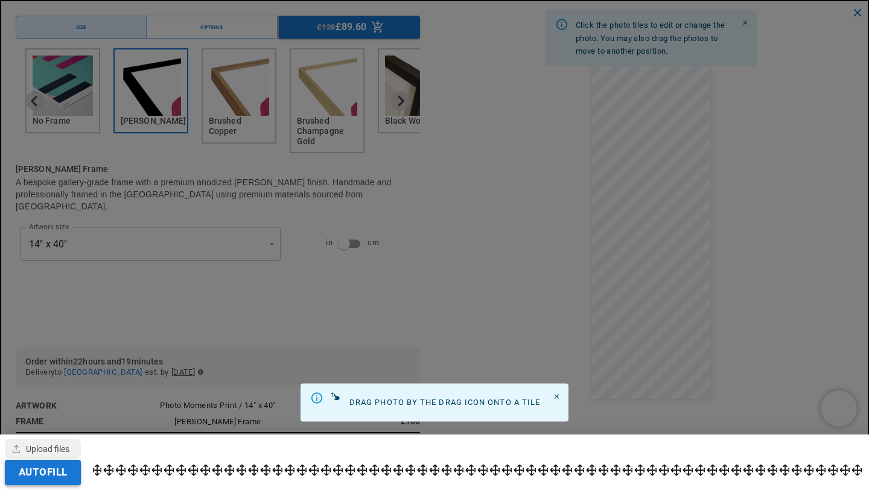
scroll to position [0, 471]
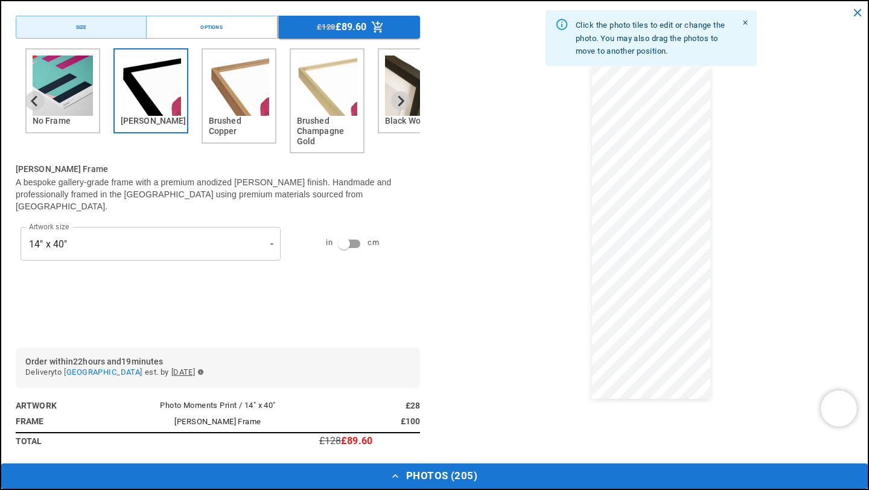
click at [553, 475] on button "Photos ( 205 )" at bounding box center [434, 475] width 866 height 25
drag, startPoint x: 105, startPoint y: 465, endPoint x: 115, endPoint y: 461, distance: 10.3
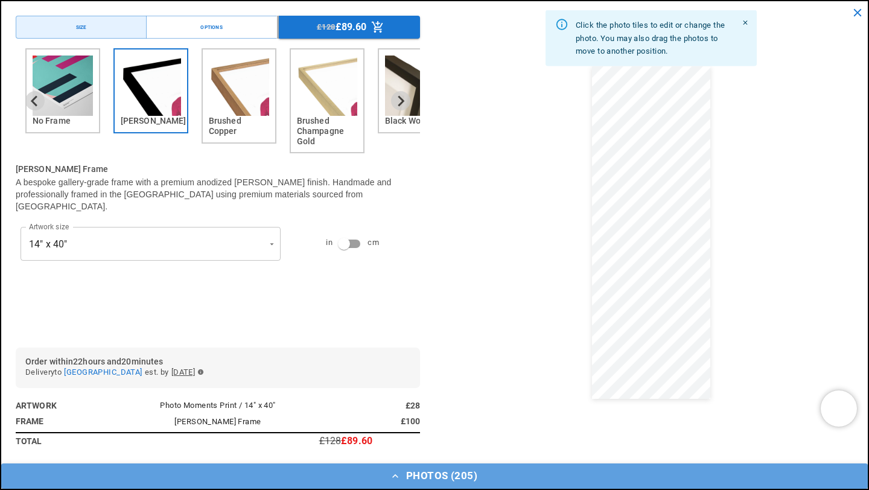
click at [164, 478] on button "Photos ( 205 )" at bounding box center [434, 475] width 866 height 25
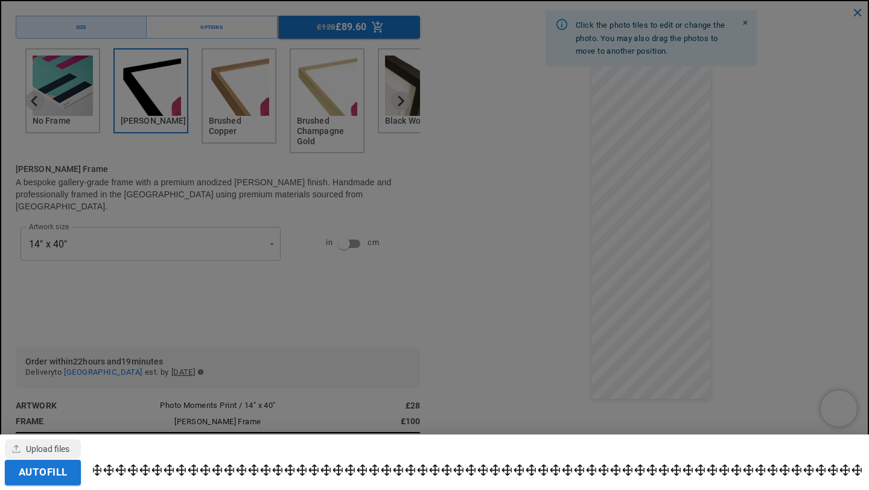
scroll to position [0, 235]
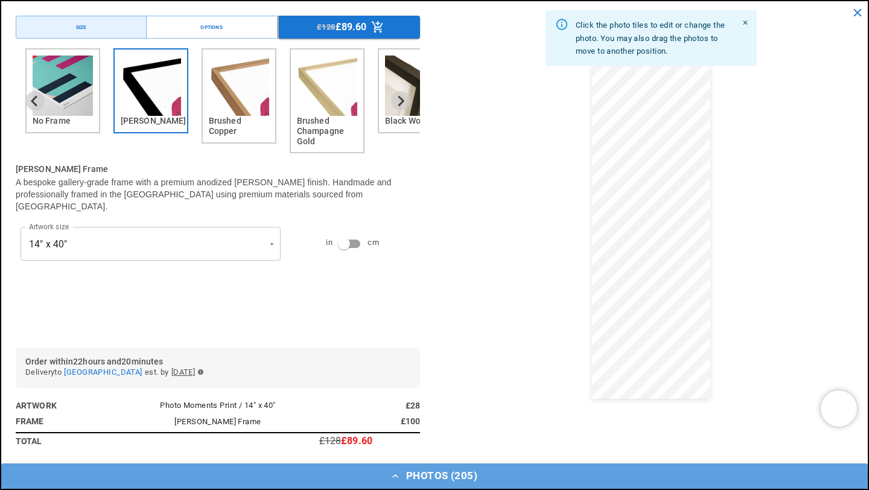
click at [112, 471] on button "Photos ( 205 )" at bounding box center [434, 475] width 866 height 25
click at [149, 475] on button "Photos ( 205 )" at bounding box center [434, 475] width 866 height 25
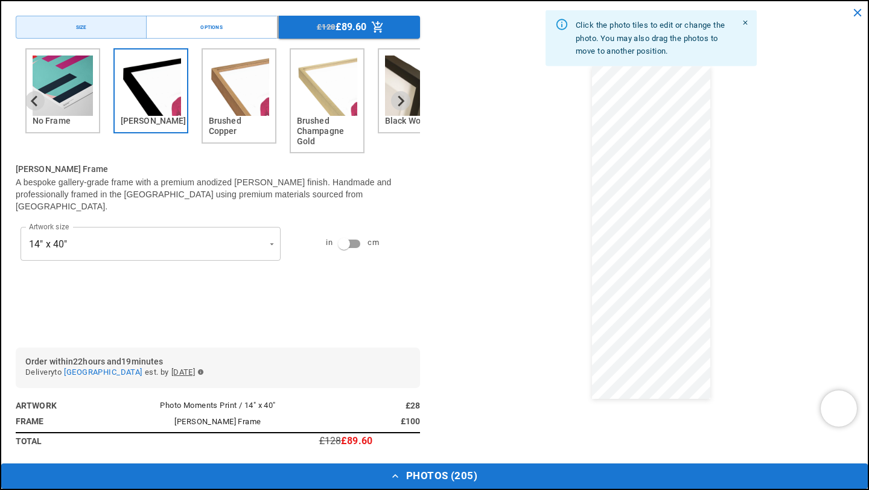
scroll to position [0, 0]
click at [862, 14] on icon "close" at bounding box center [857, 12] width 13 height 13
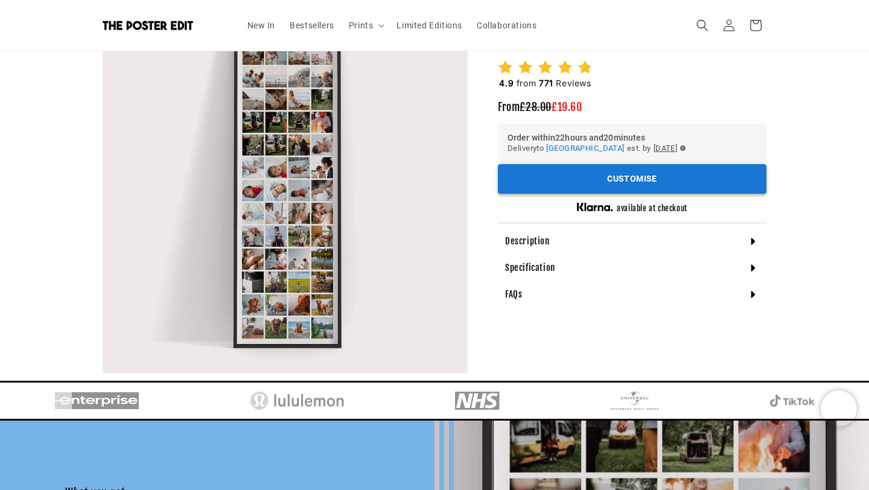
click at [618, 185] on button "Customise" at bounding box center [632, 179] width 269 height 30
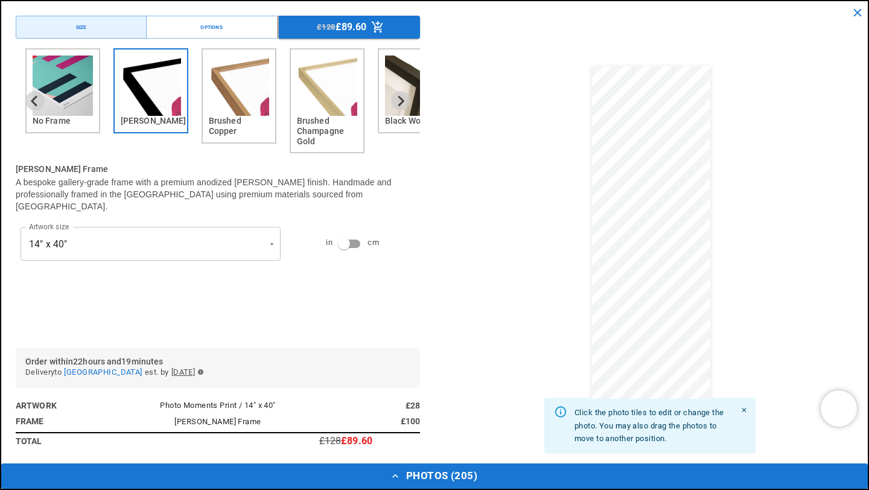
scroll to position [0, 471]
click at [395, 478] on icon "button" at bounding box center [395, 476] width 12 height 12
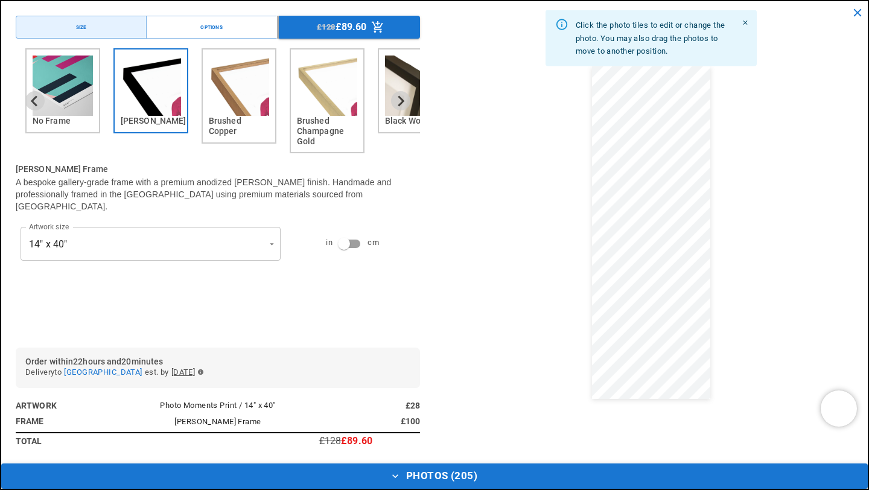
drag, startPoint x: 684, startPoint y: 460, endPoint x: 564, endPoint y: 453, distance: 119.7
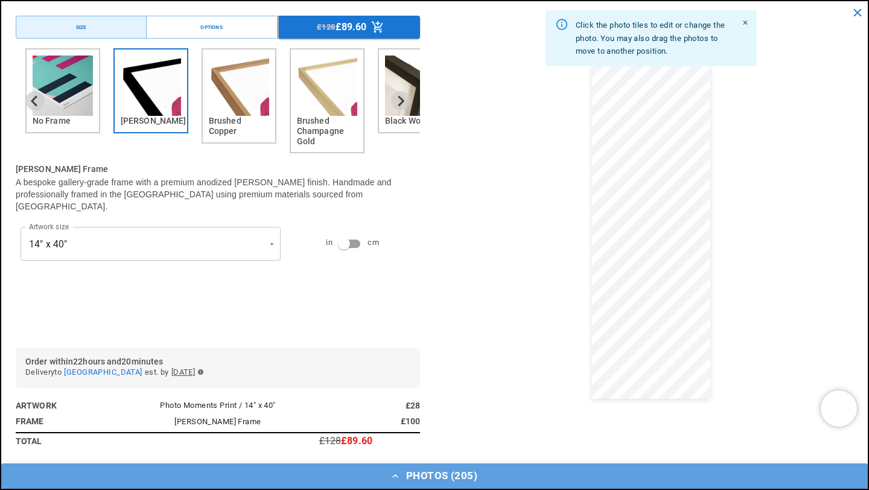
click at [512, 477] on button "Photos ( 205 )" at bounding box center [434, 475] width 866 height 25
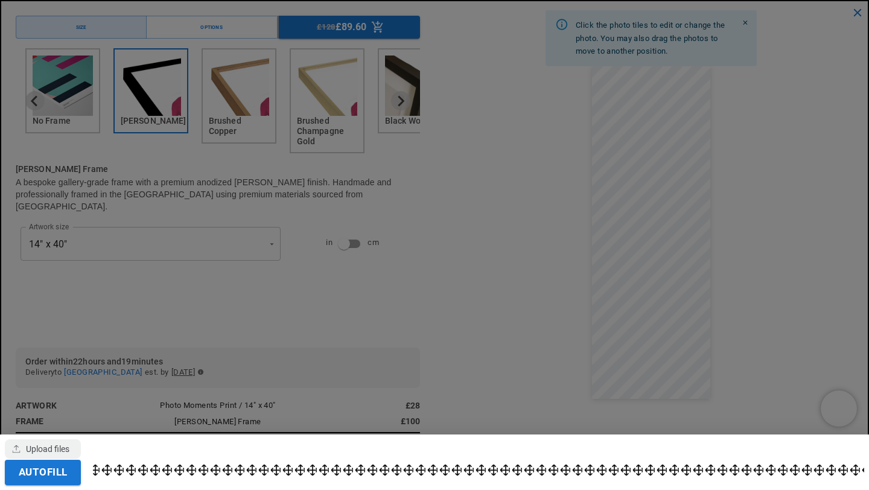
scroll to position [0, 0]
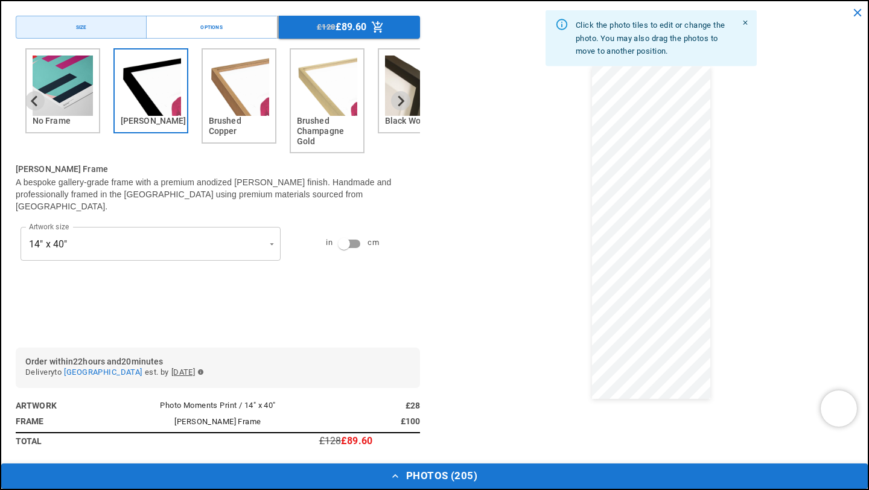
click at [132, 468] on button "Photos ( 205 )" at bounding box center [434, 475] width 866 height 25
click at [742, 22] on icon "Close" at bounding box center [746, 23] width 8 height 8
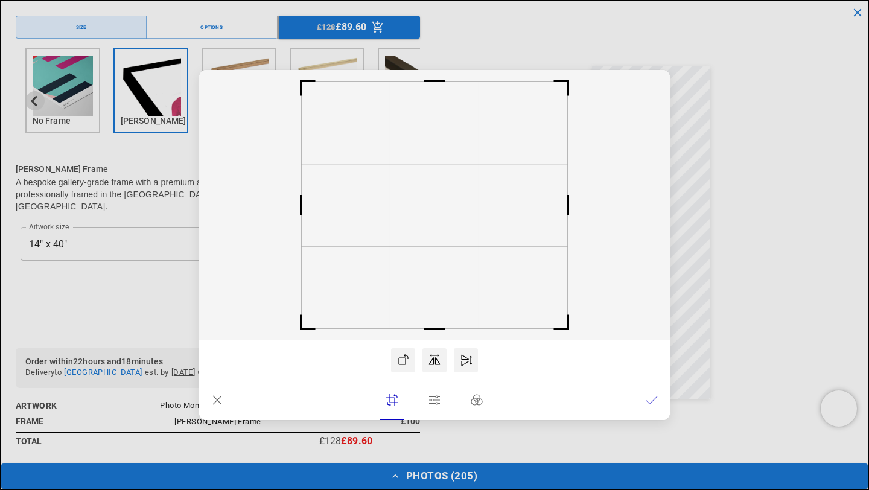
click at [219, 399] on icon at bounding box center [217, 400] width 12 height 12
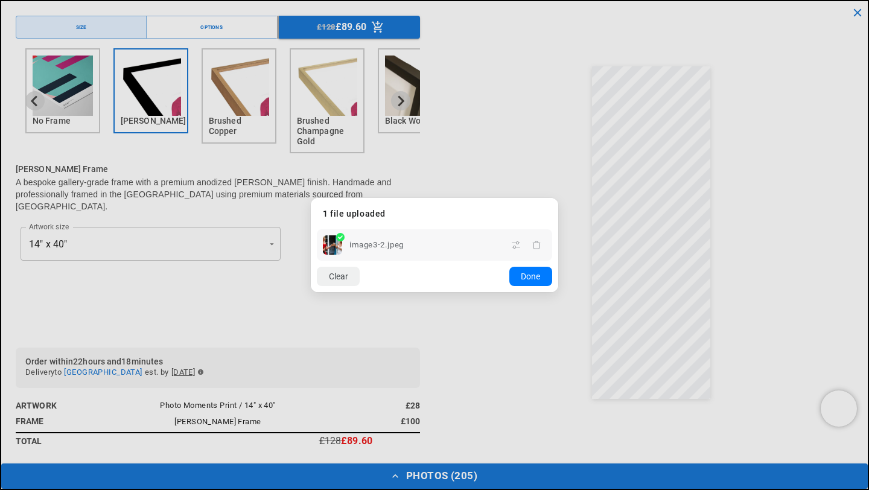
scroll to position [0, 471]
click at [537, 240] on lr-icon "button" at bounding box center [536, 244] width 19 height 19
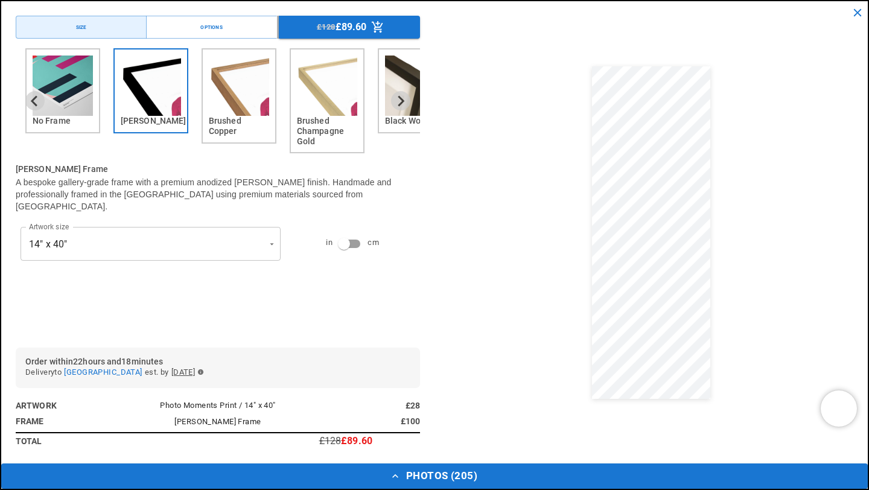
scroll to position [0, 0]
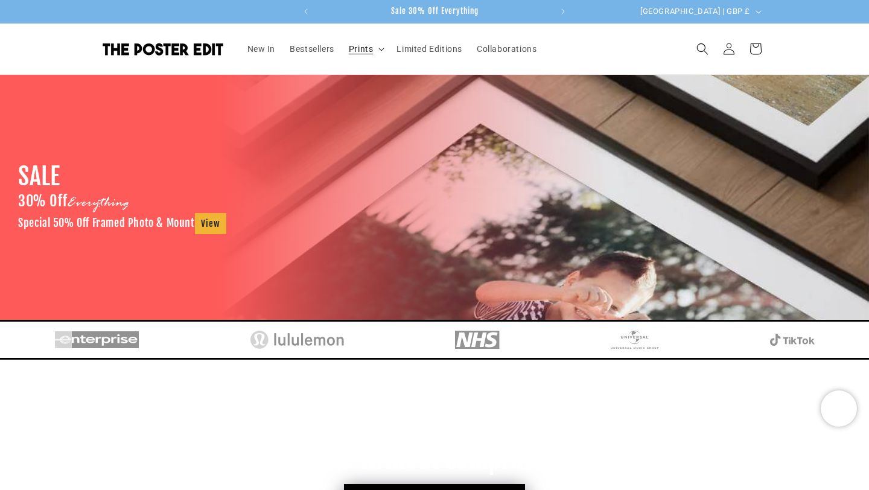
click at [364, 37] on summary "Prints" at bounding box center [366, 48] width 48 height 25
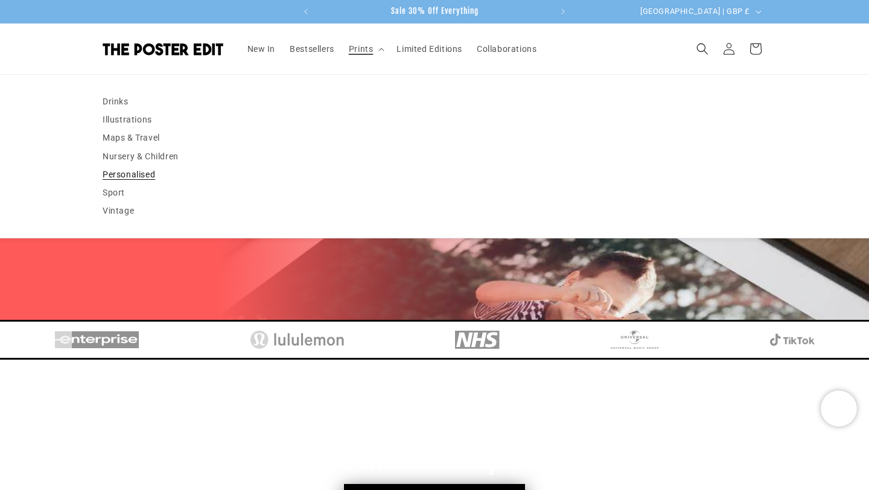
click at [129, 173] on link "Personalised" at bounding box center [435, 174] width 664 height 18
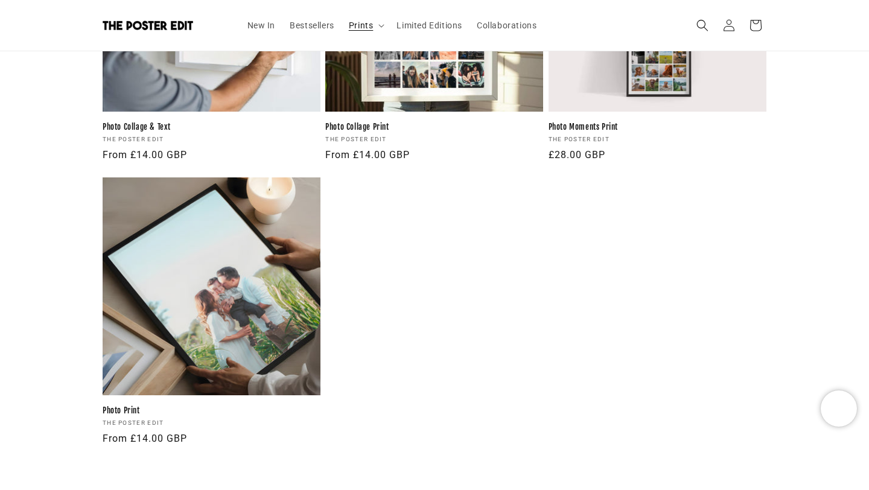
scroll to position [1298, 0]
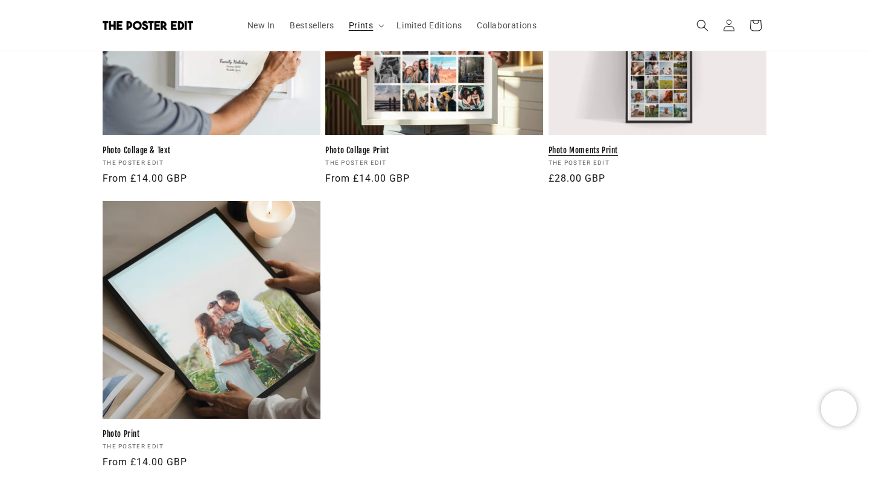
click at [598, 145] on link "Photo Moments Print" at bounding box center [657, 150] width 218 height 10
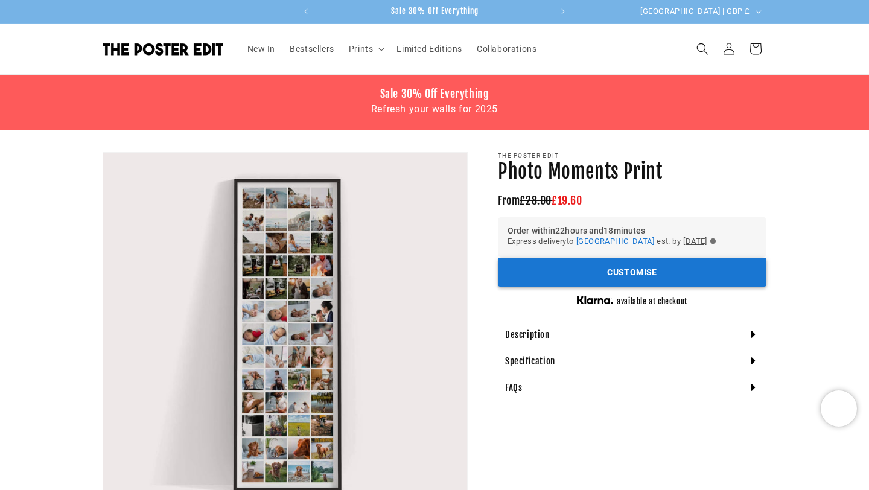
click at [599, 268] on button "Customise" at bounding box center [632, 273] width 269 height 30
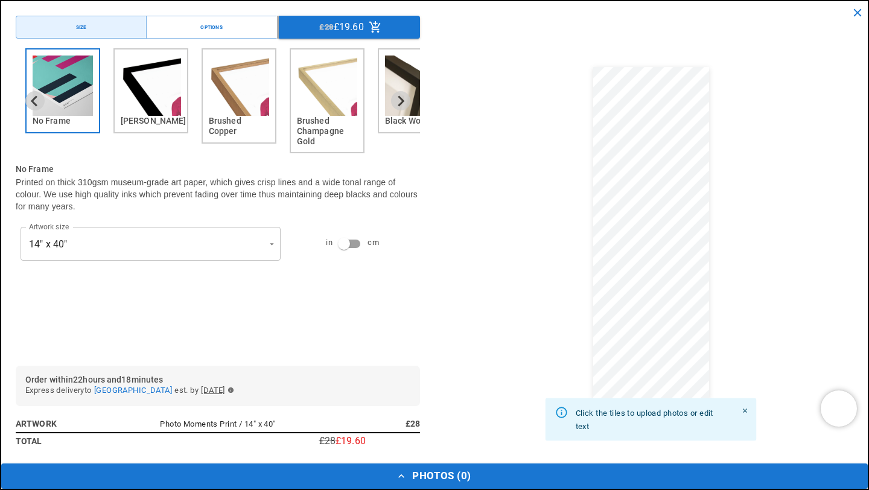
click at [153, 72] on img "2 of 6" at bounding box center [151, 86] width 60 height 60
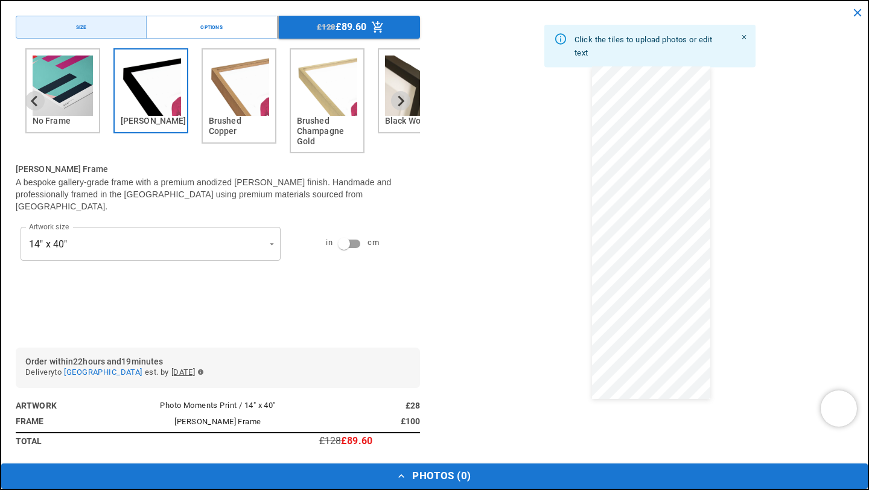
scroll to position [0, 235]
click at [227, 28] on button "Options" at bounding box center [211, 27] width 131 height 23
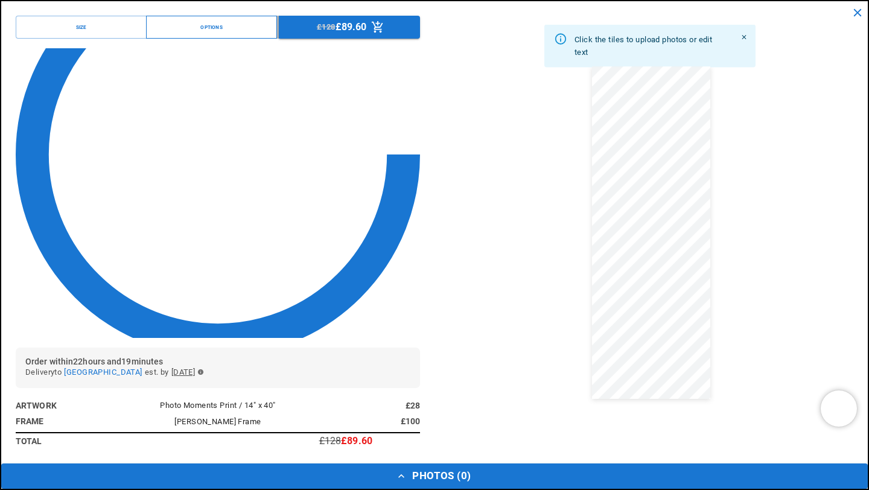
scroll to position [0, 0]
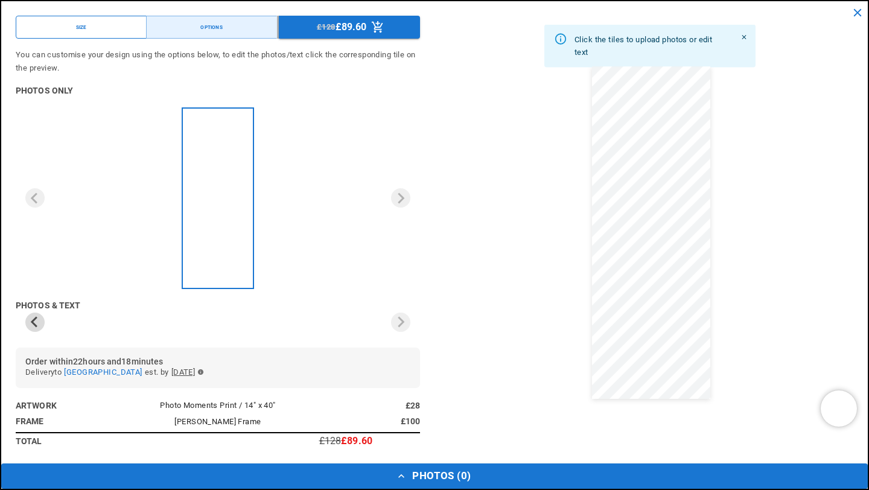
click at [110, 28] on button "Size" at bounding box center [81, 27] width 131 height 23
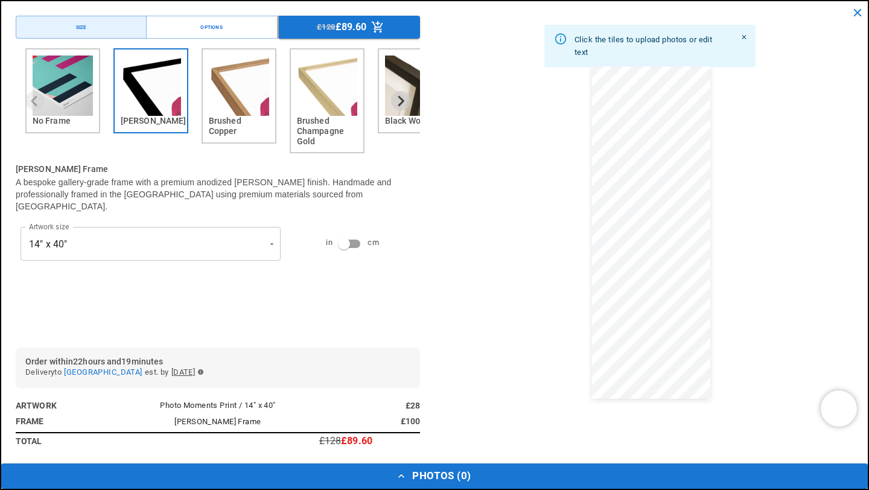
scroll to position [0, 471]
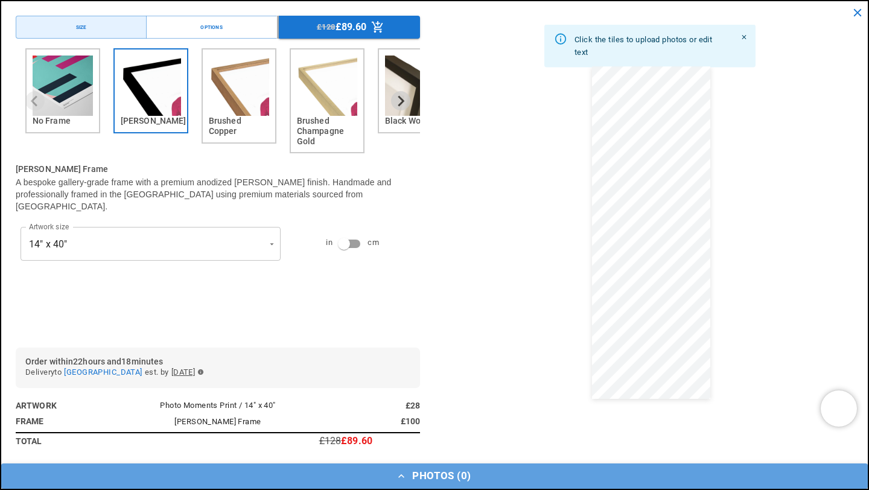
click at [410, 477] on button "Photos ( 0 )" at bounding box center [434, 475] width 866 height 25
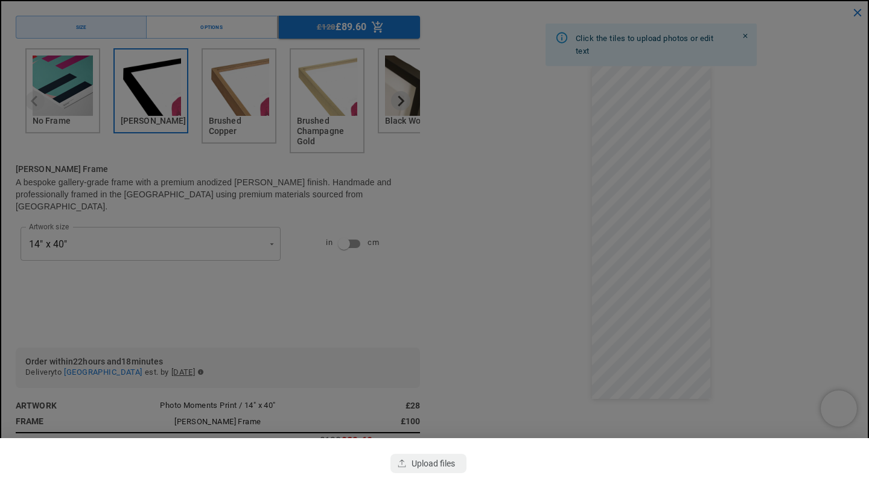
click at [433, 456] on div "button" at bounding box center [428, 463] width 76 height 19
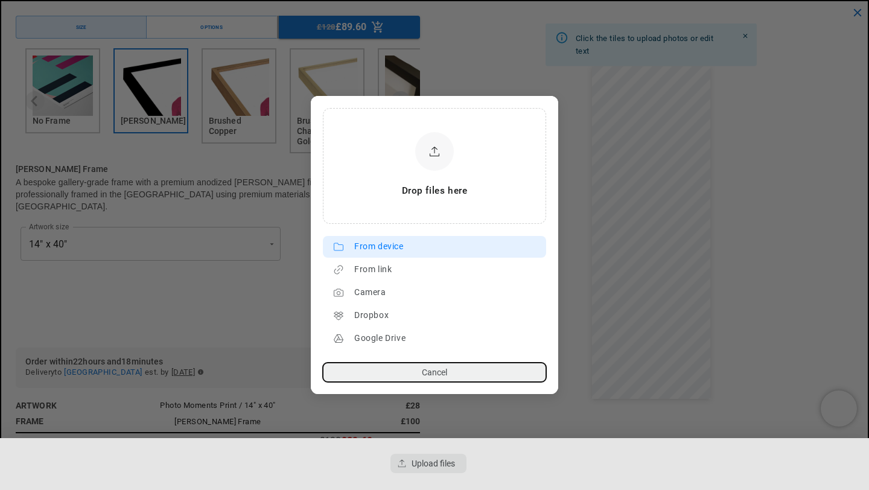
click at [396, 252] on div "From device" at bounding box center [447, 246] width 186 height 19
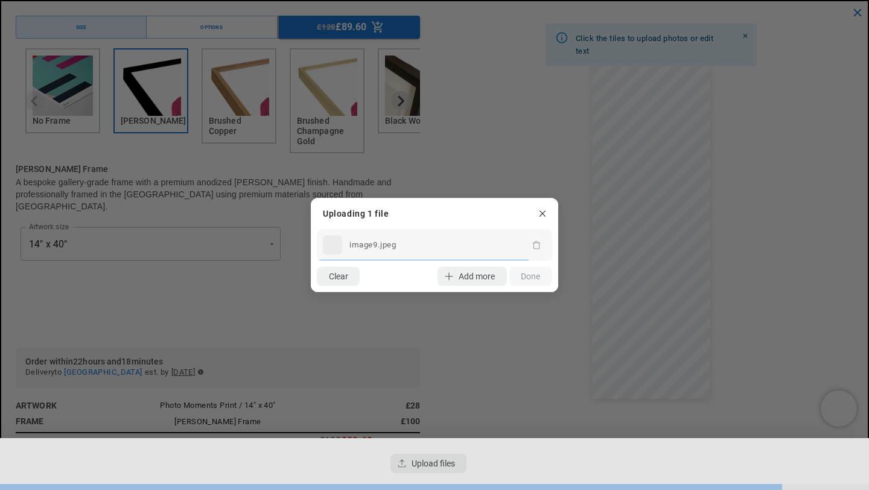
scroll to position [0, 235]
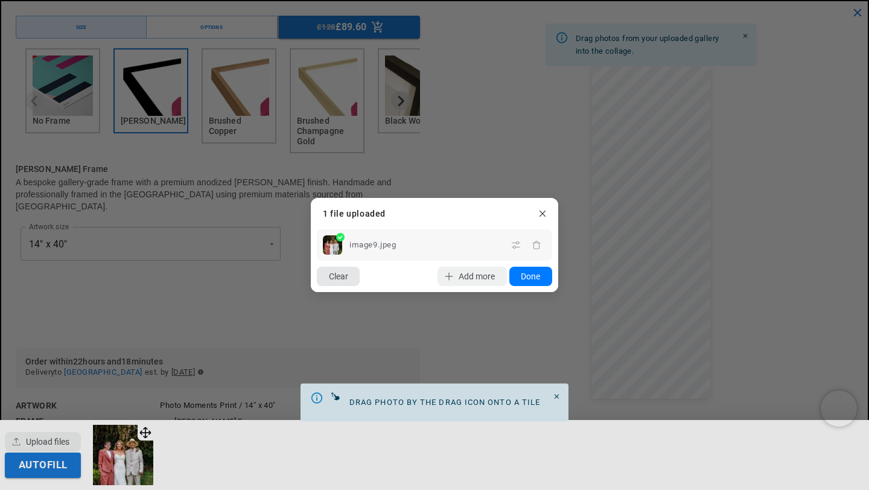
click at [340, 273] on button "Clear" at bounding box center [338, 276] width 43 height 19
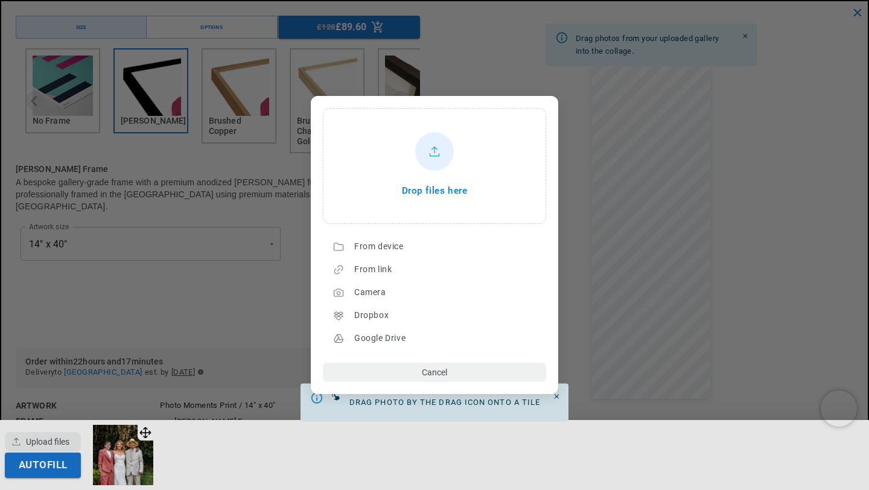
scroll to position [0, 471]
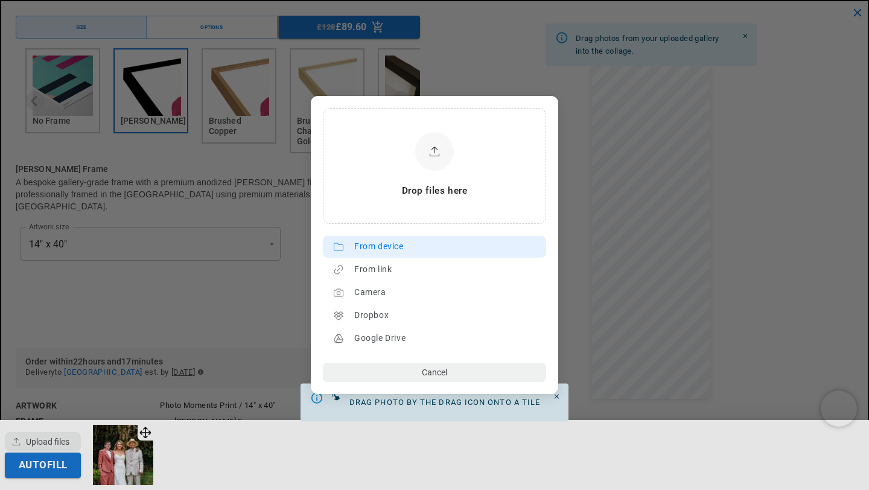
click at [386, 254] on div "From device" at bounding box center [447, 246] width 186 height 19
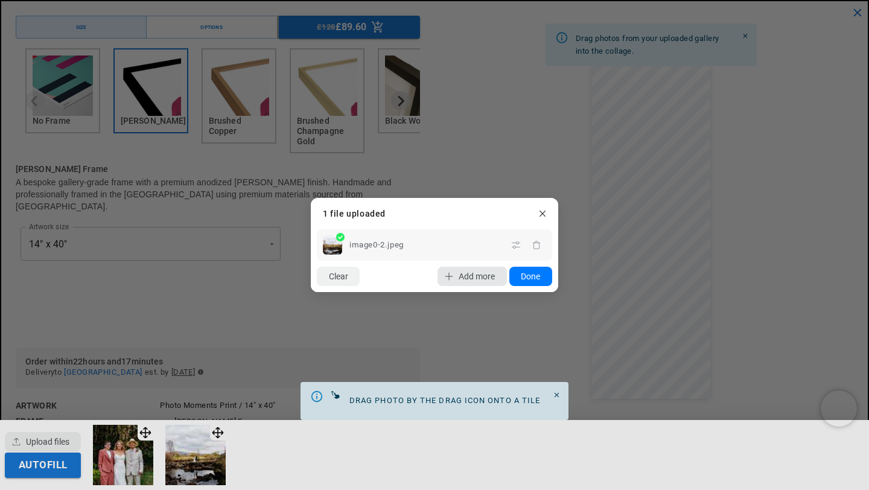
click at [463, 275] on span "Add more" at bounding box center [477, 277] width 36 height 10
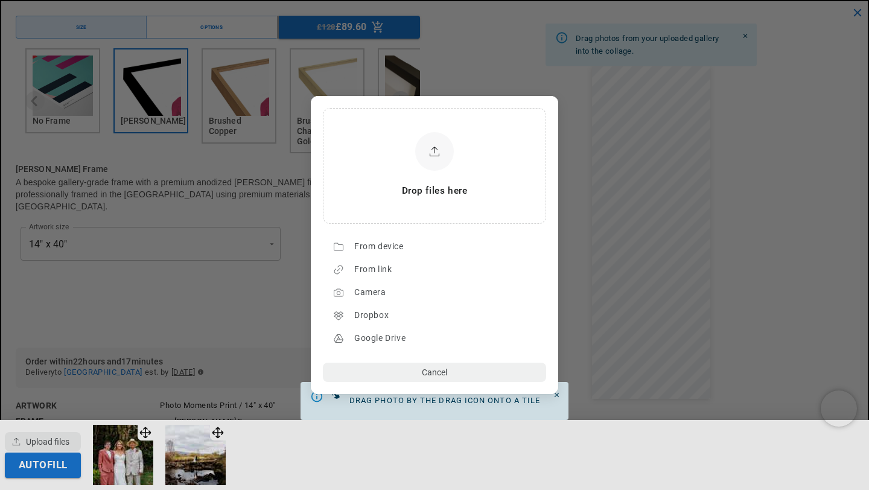
scroll to position [0, 235]
click at [431, 246] on div "From device" at bounding box center [447, 246] width 186 height 19
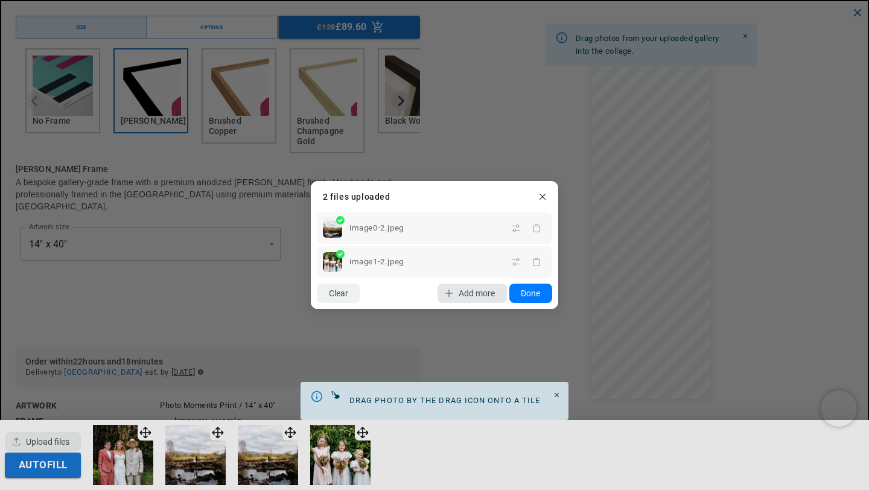
click at [461, 288] on span "Add more" at bounding box center [477, 293] width 36 height 10
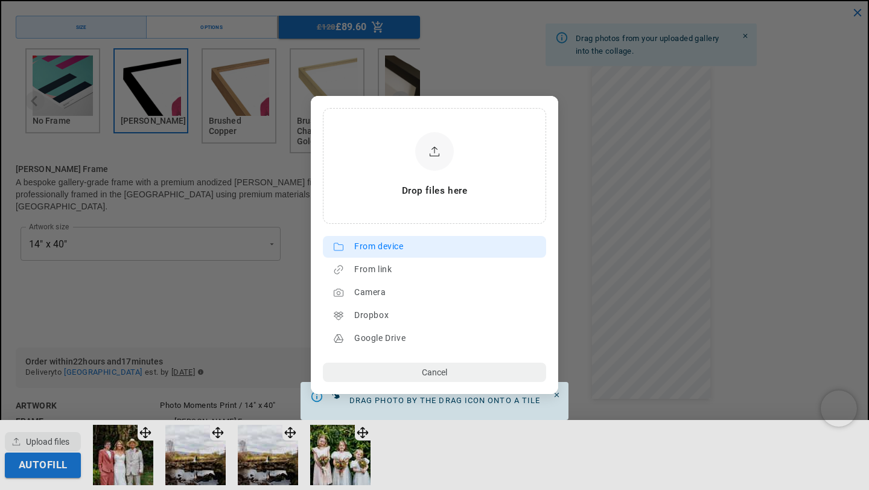
click at [376, 248] on div "From device" at bounding box center [447, 246] width 186 height 19
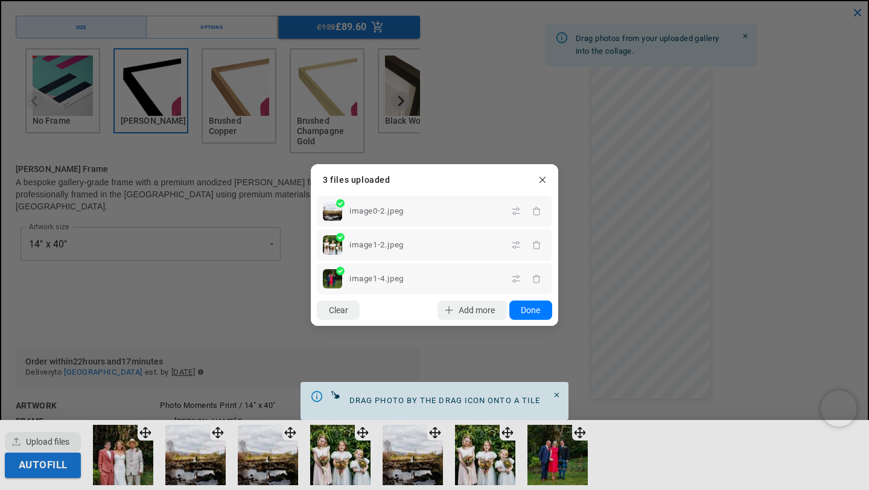
drag, startPoint x: 395, startPoint y: 310, endPoint x: 395, endPoint y: 297, distance: 12.7
click at [395, 297] on div "Clear Add more Upload Done" at bounding box center [434, 309] width 247 height 31
drag, startPoint x: 398, startPoint y: 279, endPoint x: 399, endPoint y: 227, distance: 52.5
click at [399, 227] on div "image0-2.jpeg image1-2.jpeg image1-4.jpeg" at bounding box center [434, 245] width 247 height 99
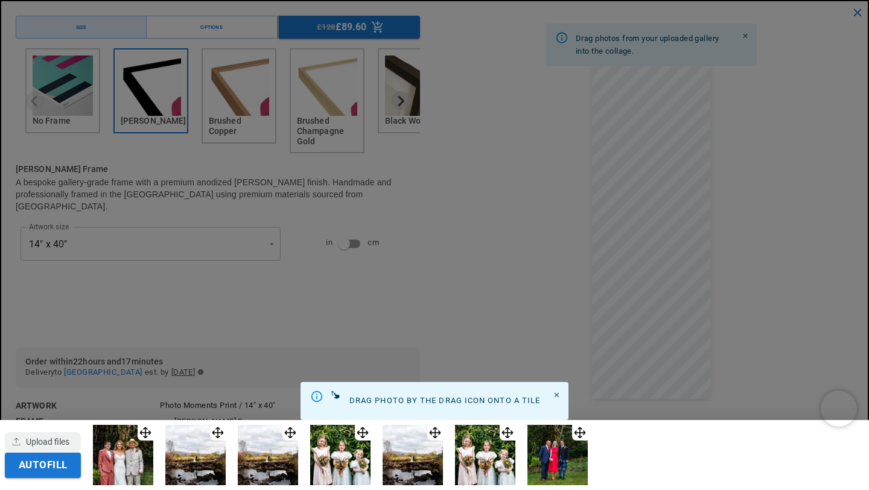
click at [434, 253] on dialog "Drop files here From device From link Camera Dropbox Google Drive Cancel Powere…" at bounding box center [434, 256] width 0 height 19
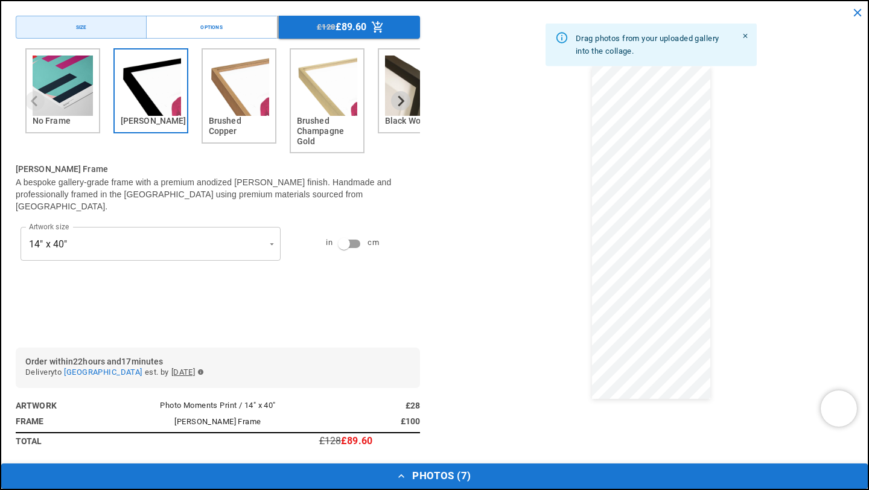
click at [361, 477] on button "Photos ( 7 )" at bounding box center [434, 475] width 866 height 25
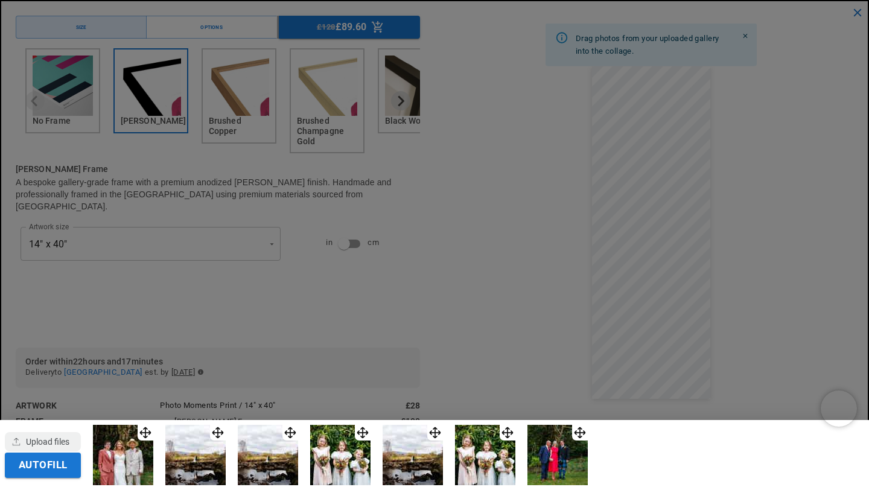
click at [208, 456] on img at bounding box center [195, 455] width 60 height 60
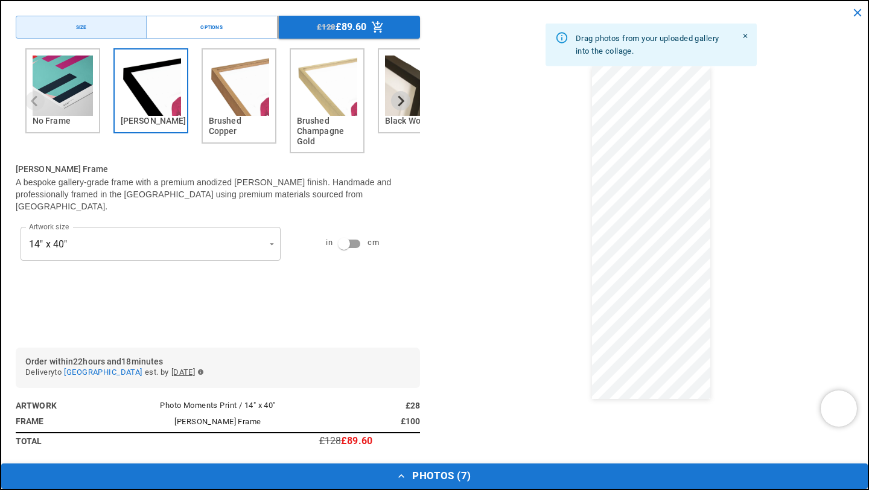
click at [281, 477] on button "Photos ( 7 )" at bounding box center [434, 475] width 866 height 25
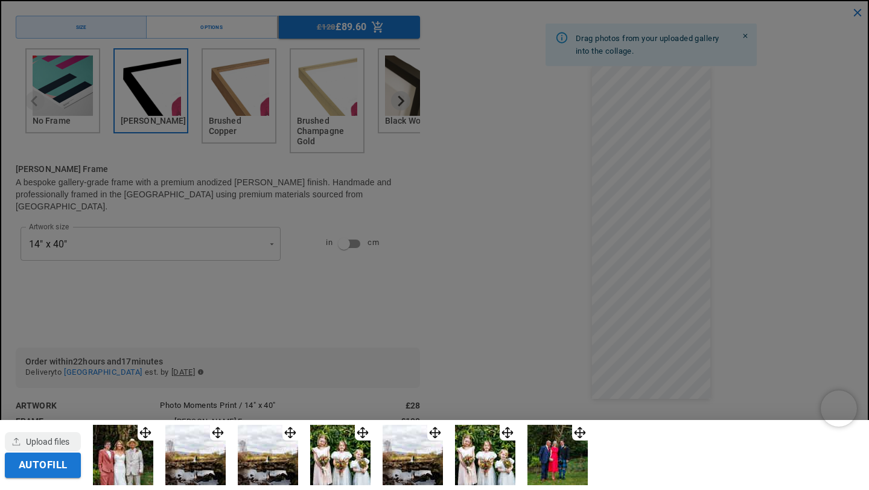
scroll to position [0, 235]
click at [439, 356] on div at bounding box center [434, 245] width 869 height 490
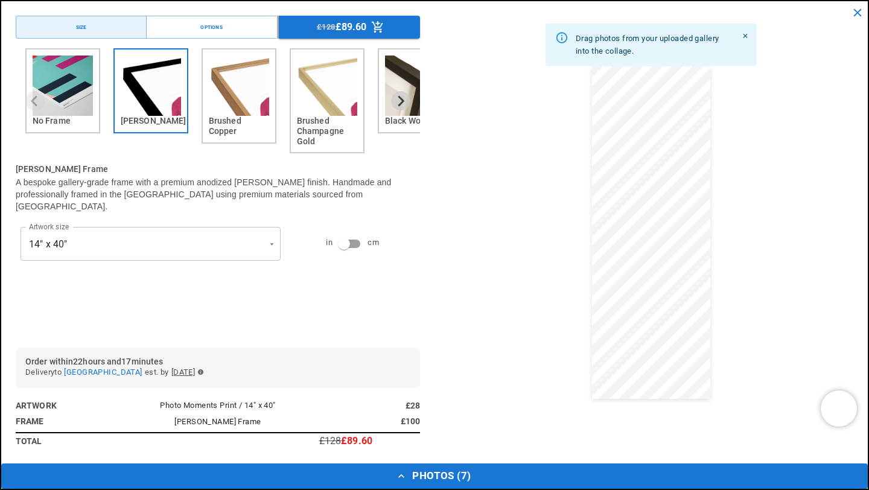
click at [435, 461] on div "Drag photos from your uploaded gallery into the collage." at bounding box center [650, 232] width 433 height 462
click at [434, 475] on button "Photos ( 7 )" at bounding box center [434, 475] width 866 height 25
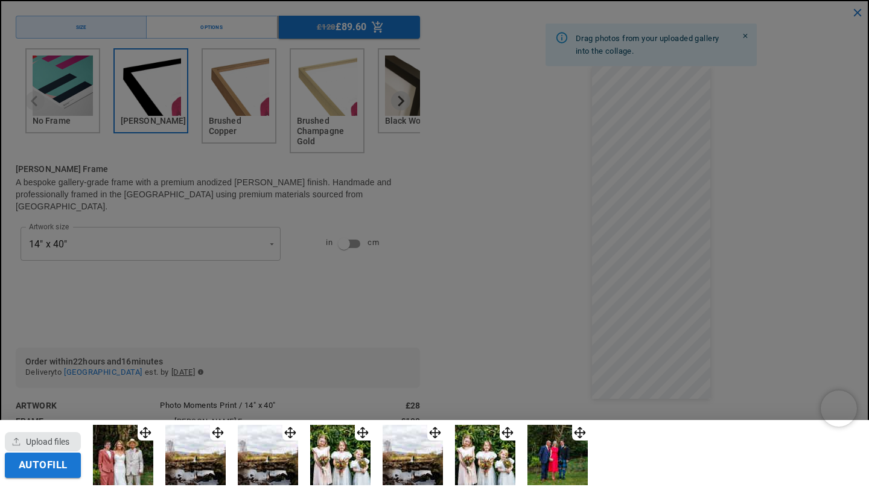
click at [70, 439] on div "button" at bounding box center [43, 441] width 76 height 19
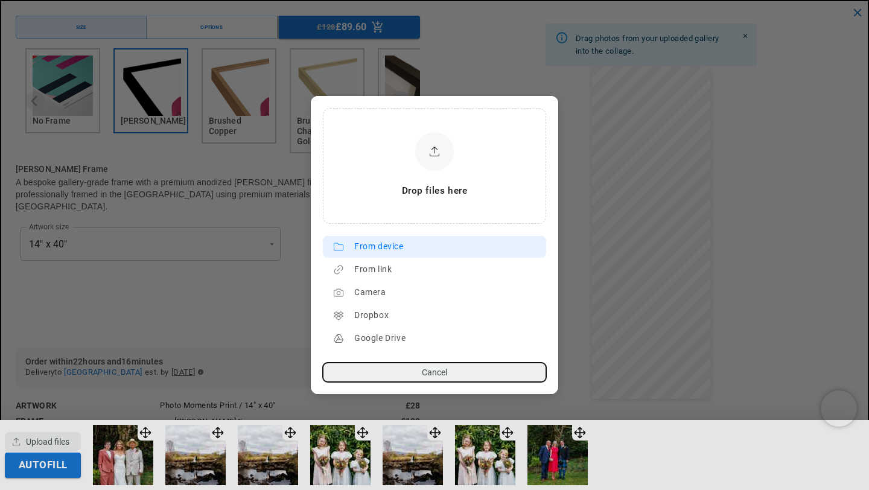
scroll to position [0, 471]
click at [380, 251] on div "From device" at bounding box center [447, 246] width 186 height 19
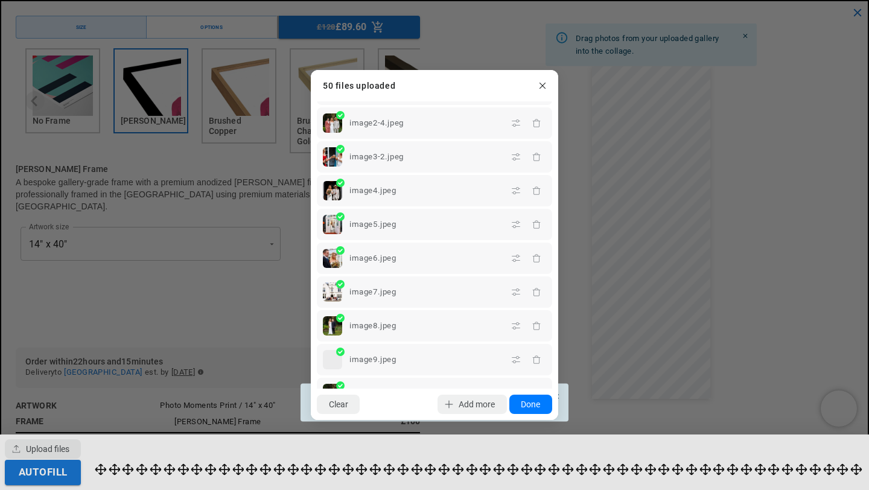
scroll to position [71, 0]
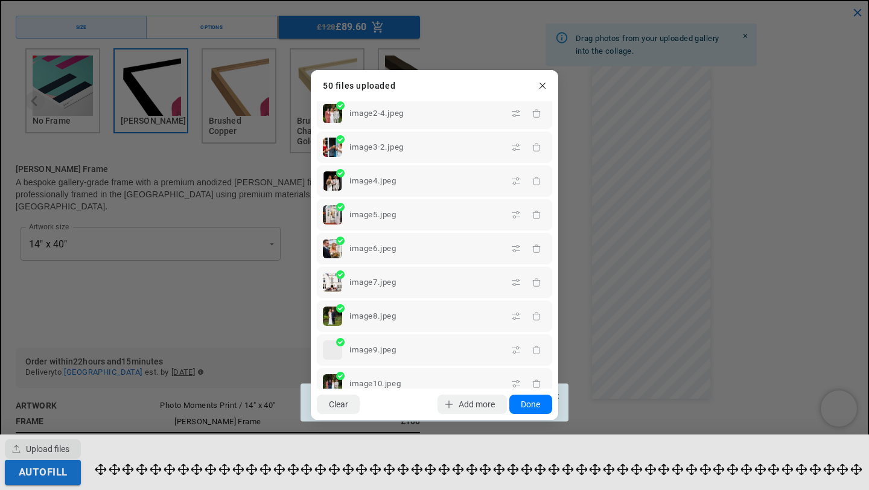
click at [331, 348] on div at bounding box center [332, 349] width 19 height 19
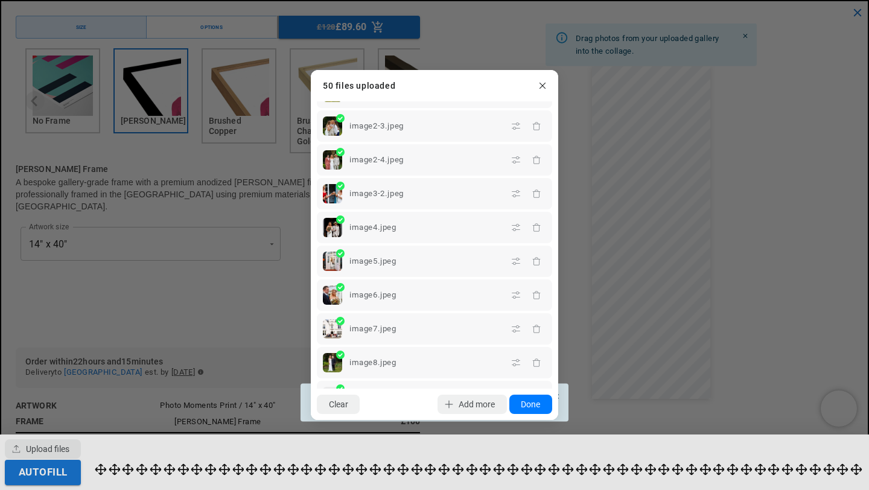
scroll to position [4, 0]
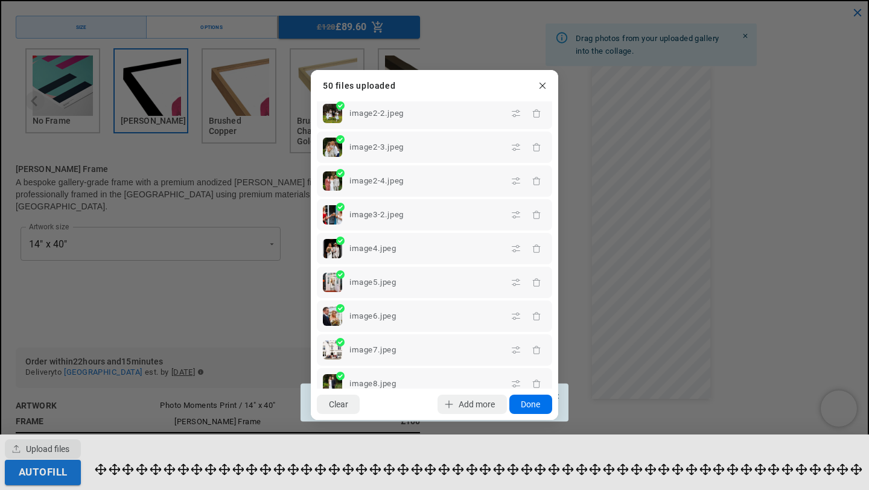
click at [520, 407] on button "Done" at bounding box center [530, 404] width 43 height 19
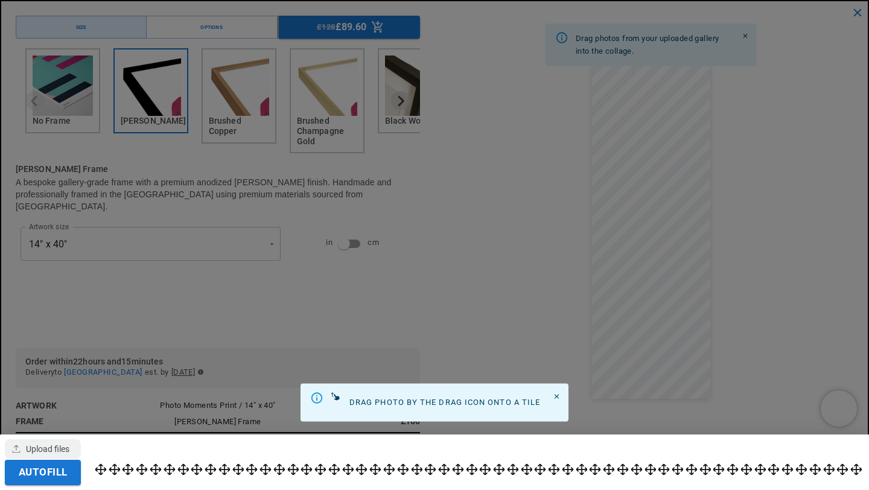
scroll to position [0, 0]
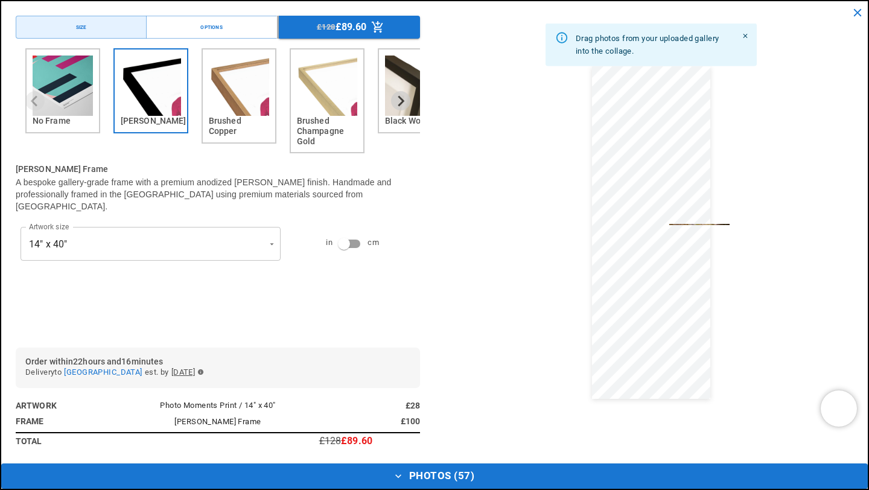
drag, startPoint x: 105, startPoint y: 469, endPoint x: 585, endPoint y: 293, distance: 511.6
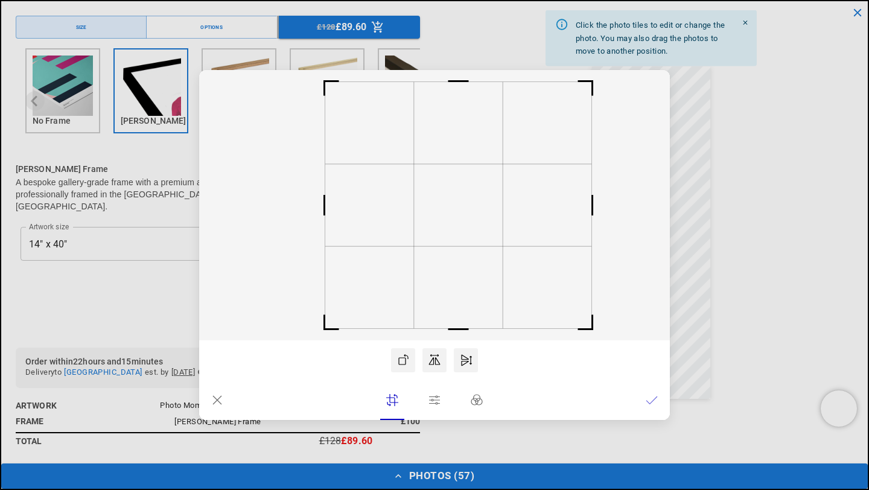
scroll to position [0, 471]
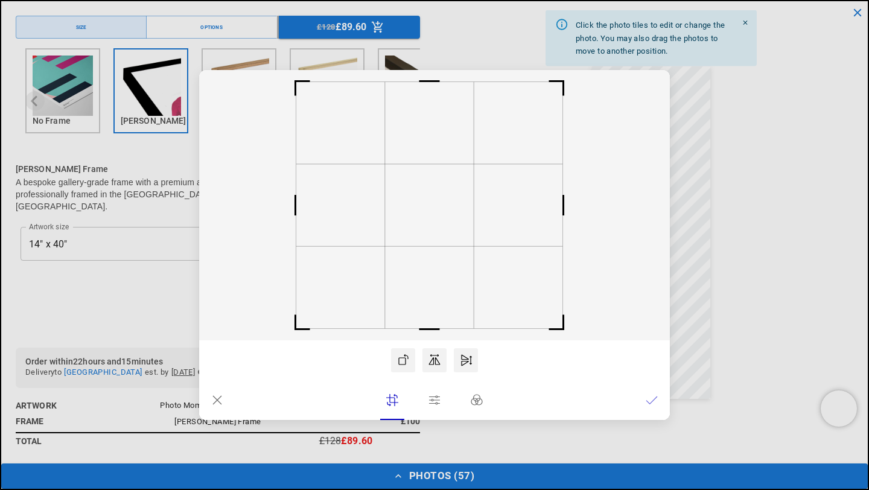
click at [423, 300] on rect at bounding box center [434, 205] width 471 height 270
click at [655, 404] on icon at bounding box center [652, 400] width 12 height 12
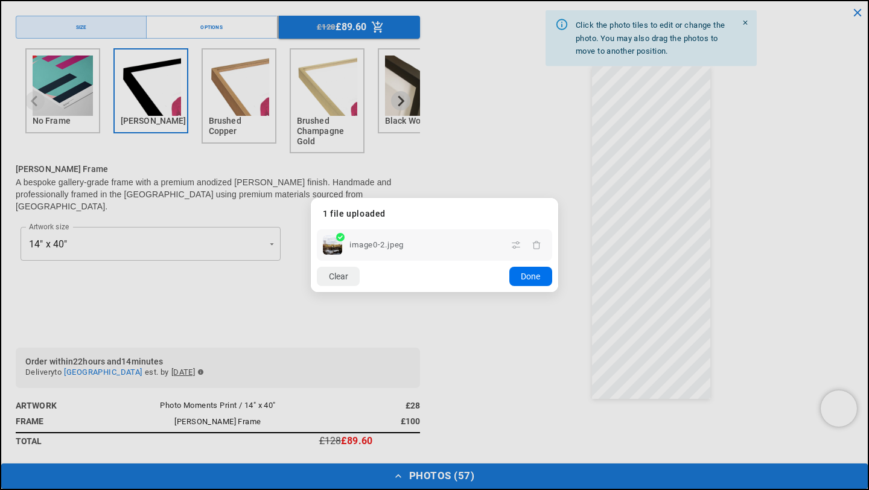
scroll to position [0, 0]
click at [532, 276] on button "Done" at bounding box center [530, 276] width 43 height 19
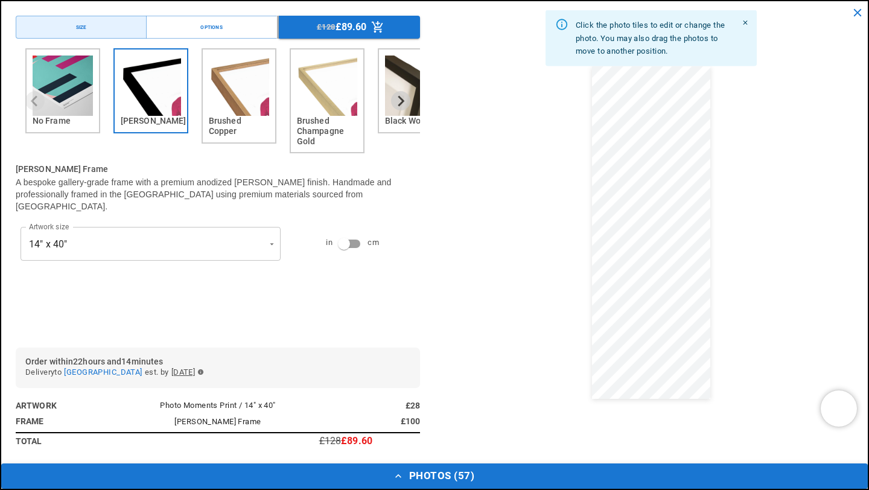
click at [390, 476] on button "Photos ( 57 )" at bounding box center [434, 475] width 866 height 25
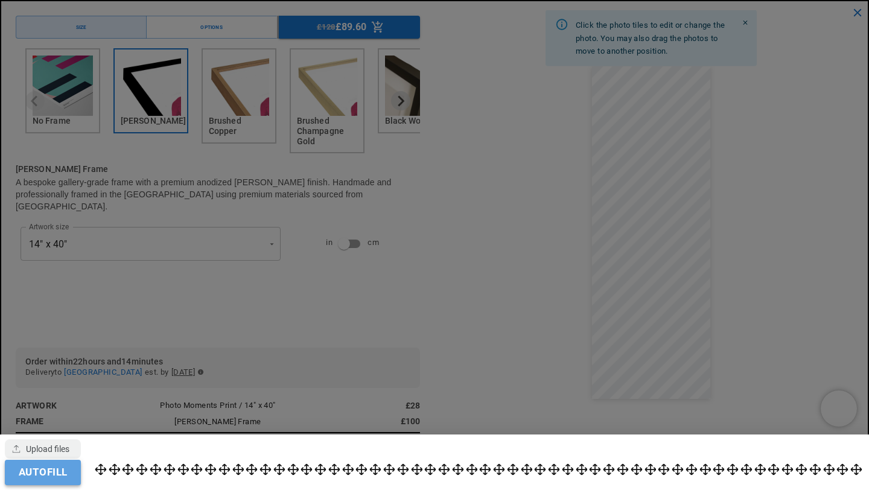
click at [74, 475] on button "Autofill" at bounding box center [43, 472] width 76 height 25
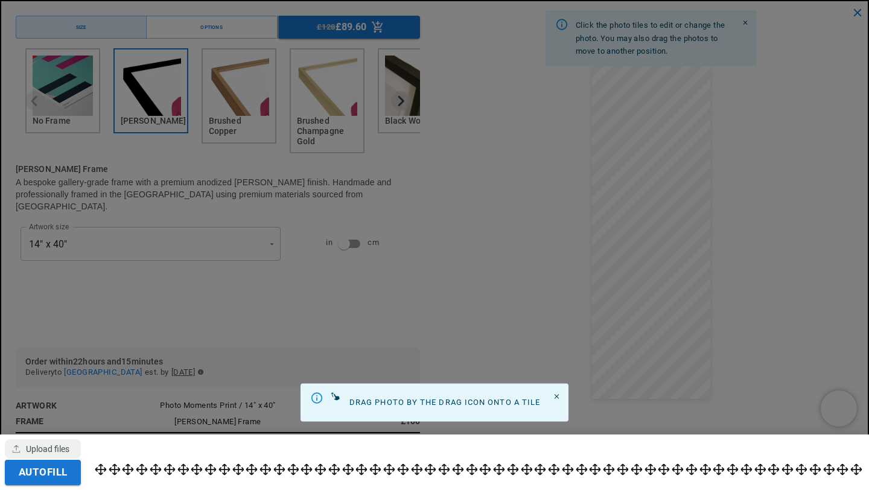
scroll to position [0, 235]
click at [554, 396] on icon "Close" at bounding box center [557, 397] width 8 height 8
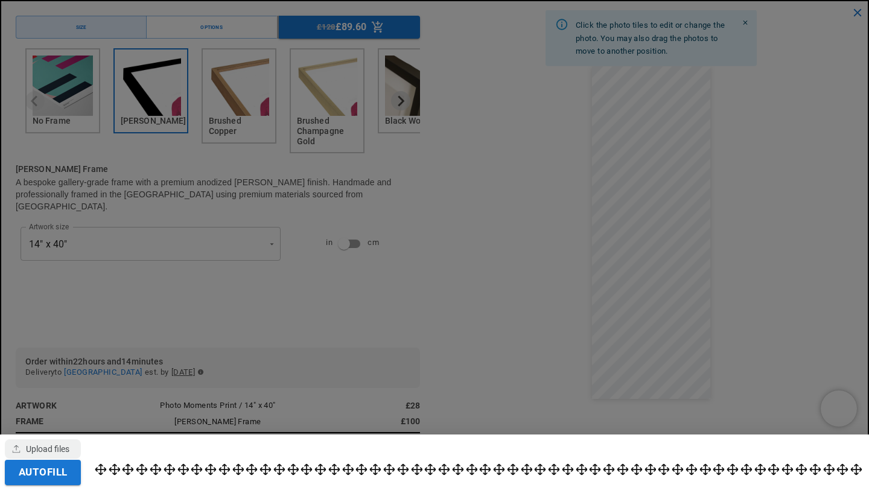
click at [810, 62] on div at bounding box center [434, 245] width 869 height 490
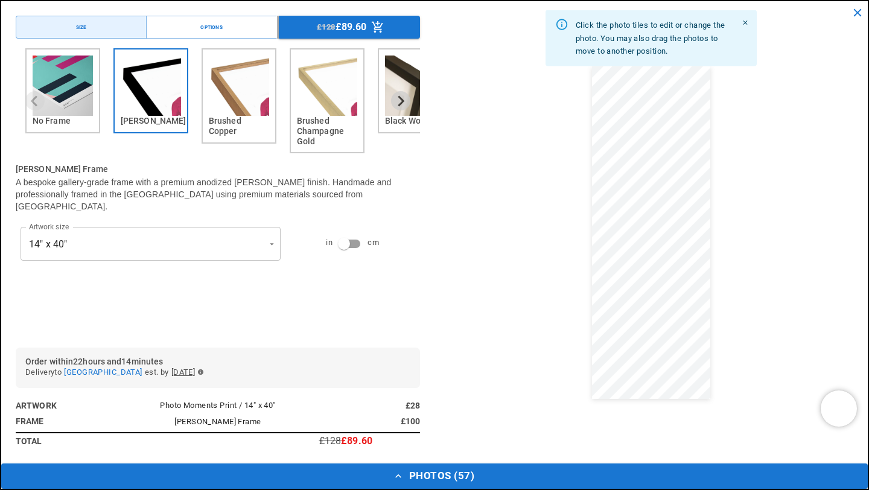
scroll to position [0, 471]
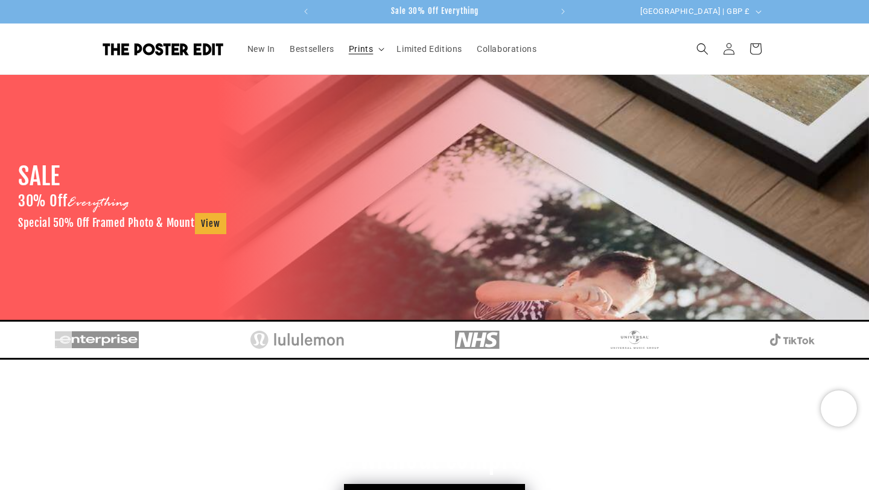
click at [368, 48] on span "Prints" at bounding box center [361, 48] width 25 height 11
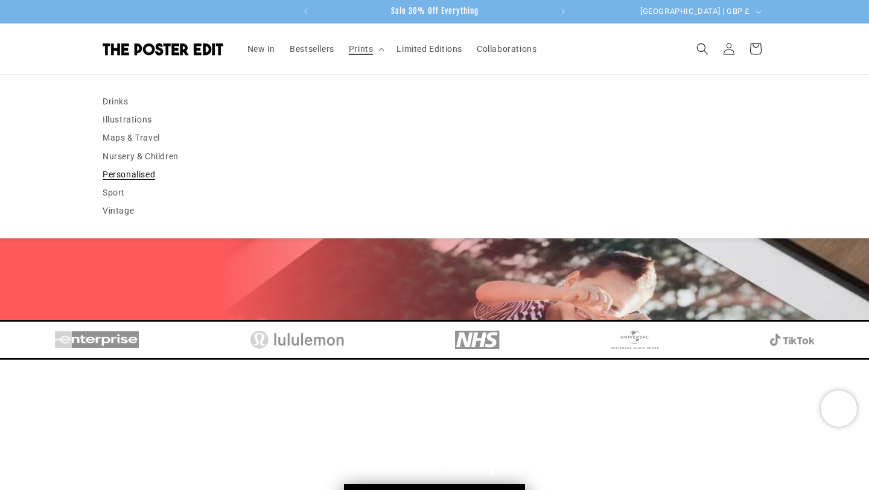
click at [132, 177] on link "Personalised" at bounding box center [435, 174] width 664 height 18
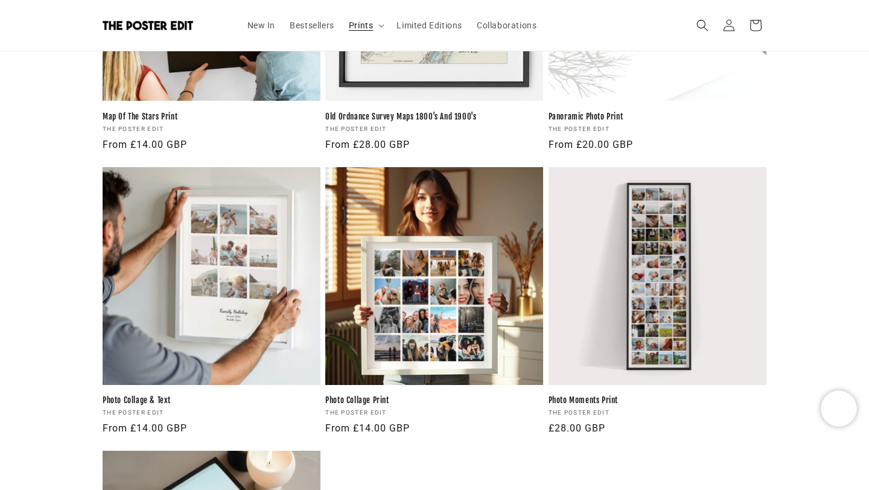
scroll to position [1058, 0]
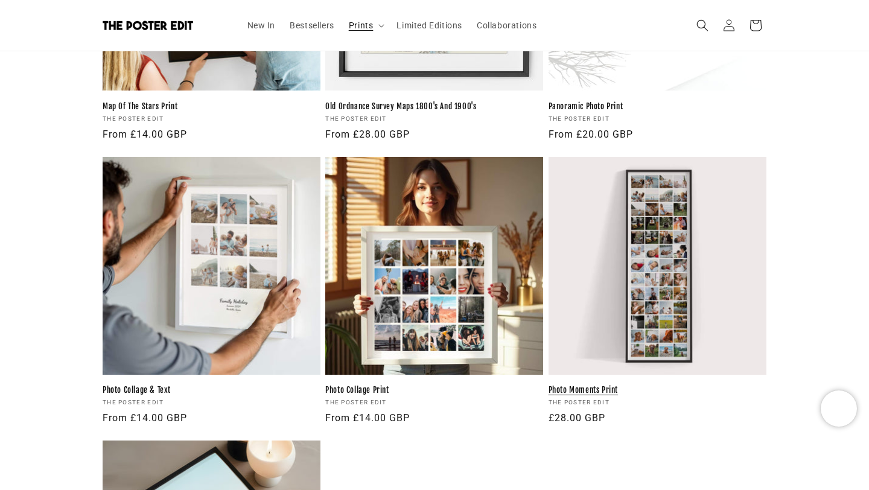
click at [644, 385] on link "Photo Moments Print" at bounding box center [657, 390] width 218 height 10
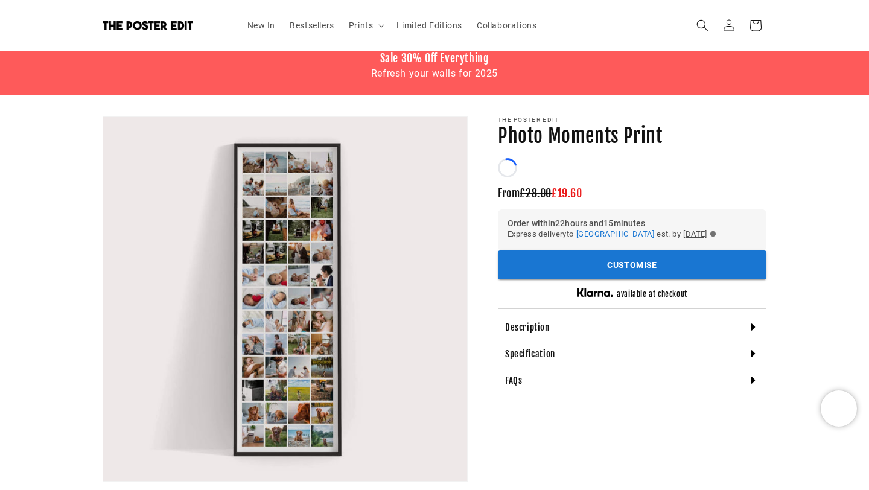
scroll to position [79, 0]
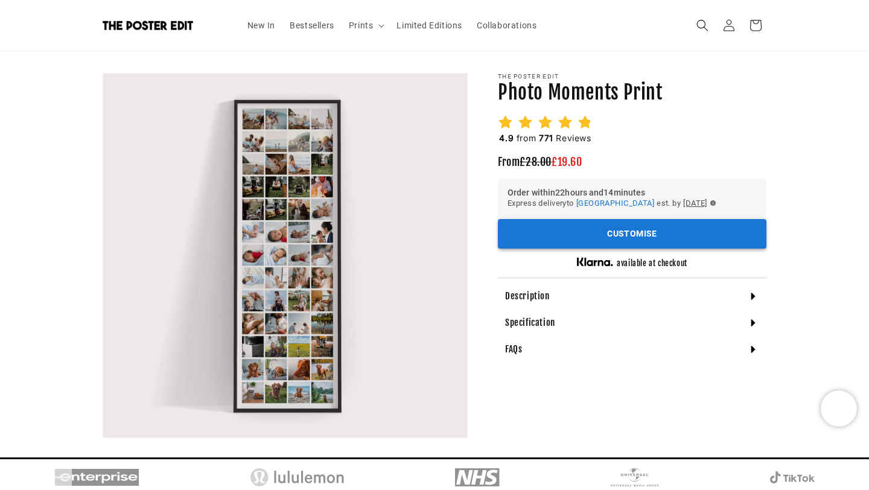
click at [553, 229] on button "Customise" at bounding box center [632, 234] width 269 height 30
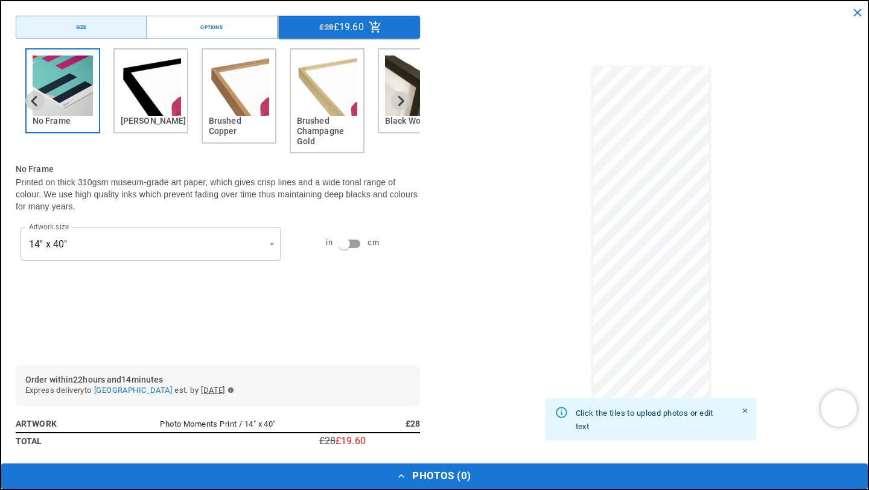
click at [154, 100] on img "2 of 6" at bounding box center [151, 86] width 60 height 60
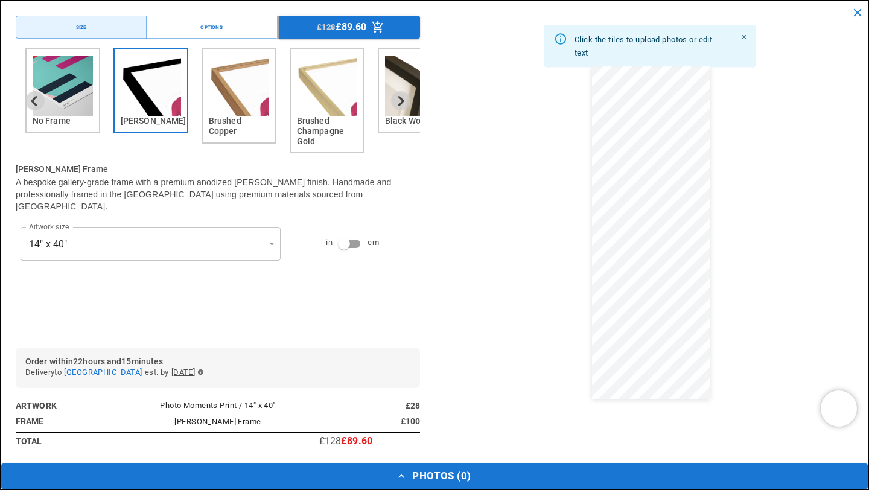
scroll to position [0, 235]
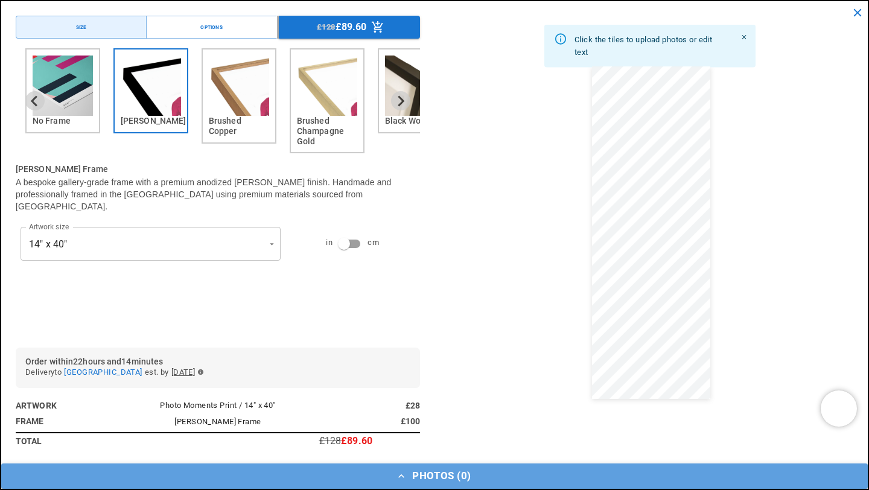
click at [465, 480] on button "Photos ( 0 )" at bounding box center [434, 475] width 866 height 25
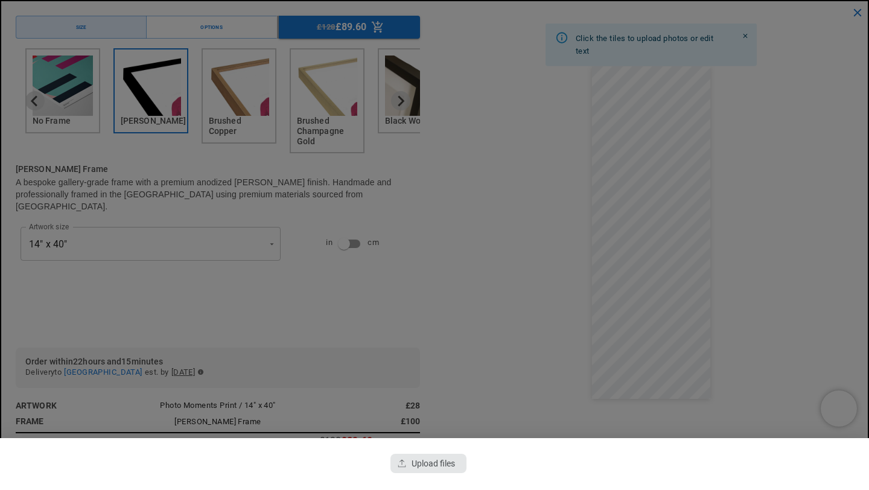
click at [406, 458] on div "button" at bounding box center [428, 463] width 76 height 19
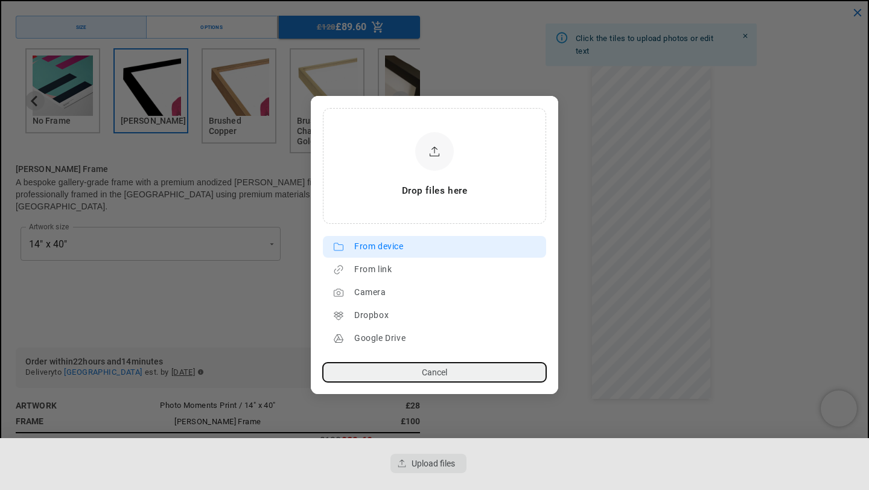
scroll to position [0, 471]
click at [379, 252] on div "From device" at bounding box center [447, 246] width 186 height 19
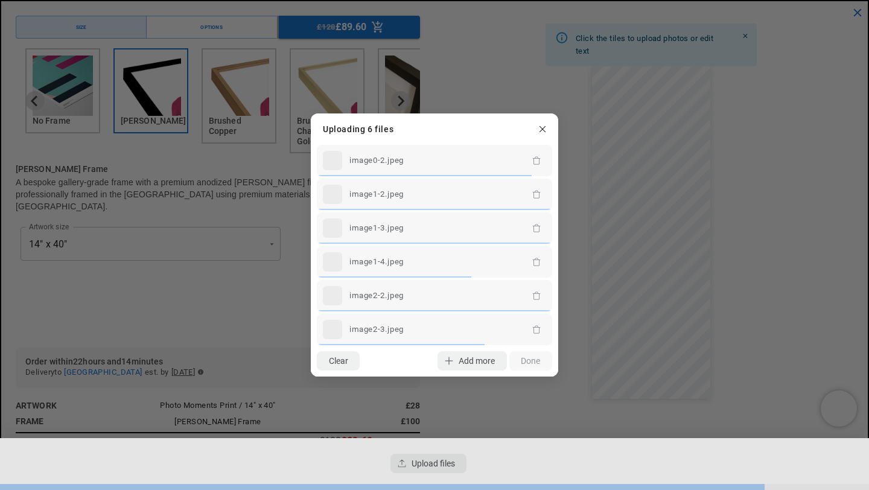
scroll to position [0, 0]
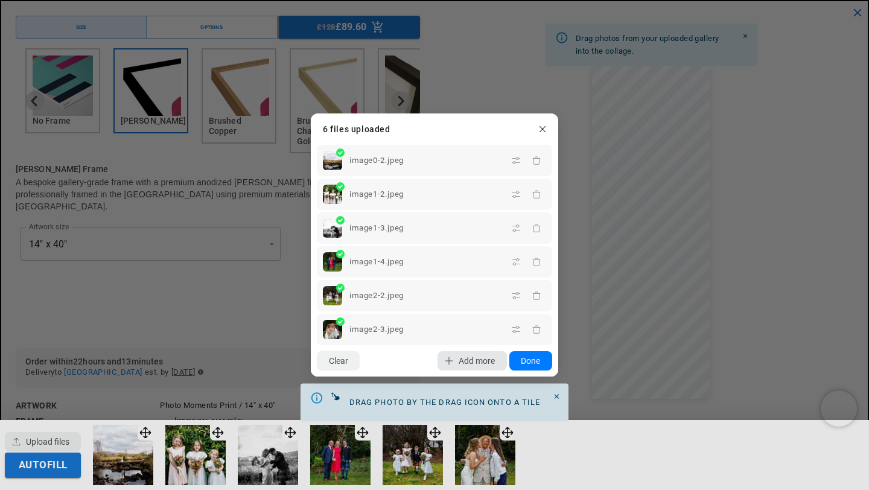
click at [467, 360] on span "Add more" at bounding box center [477, 361] width 36 height 10
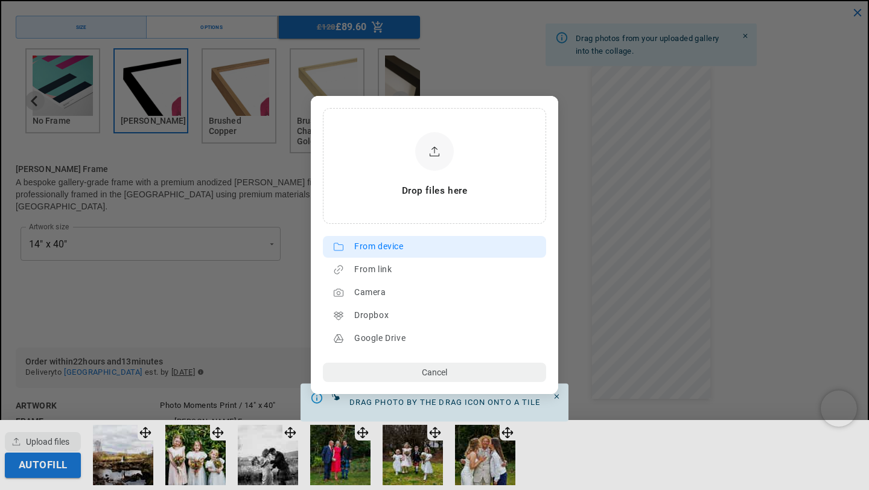
click at [405, 241] on div "From device" at bounding box center [447, 246] width 186 height 19
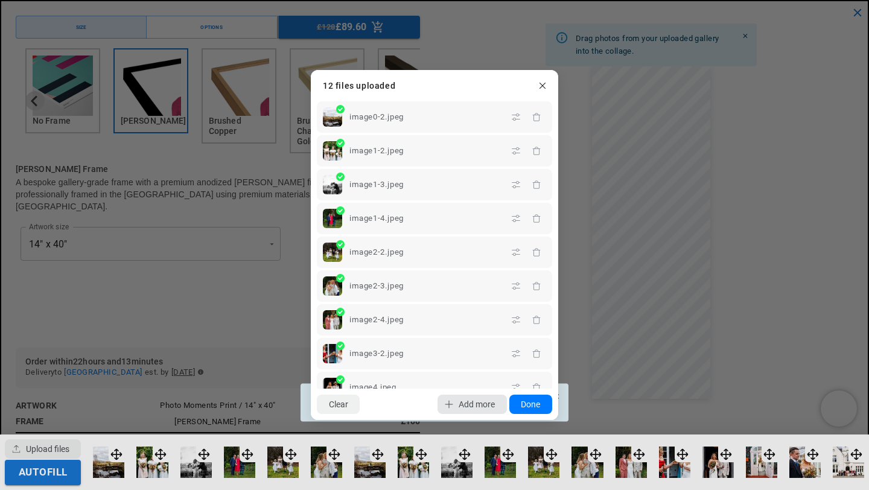
click at [472, 403] on span "Add more" at bounding box center [477, 404] width 36 height 10
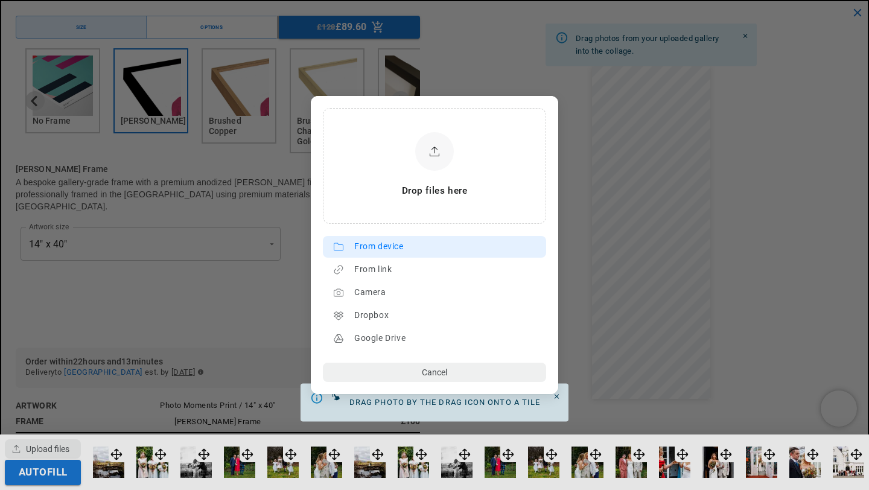
scroll to position [0, 235]
click at [415, 247] on div "From device" at bounding box center [447, 246] width 186 height 19
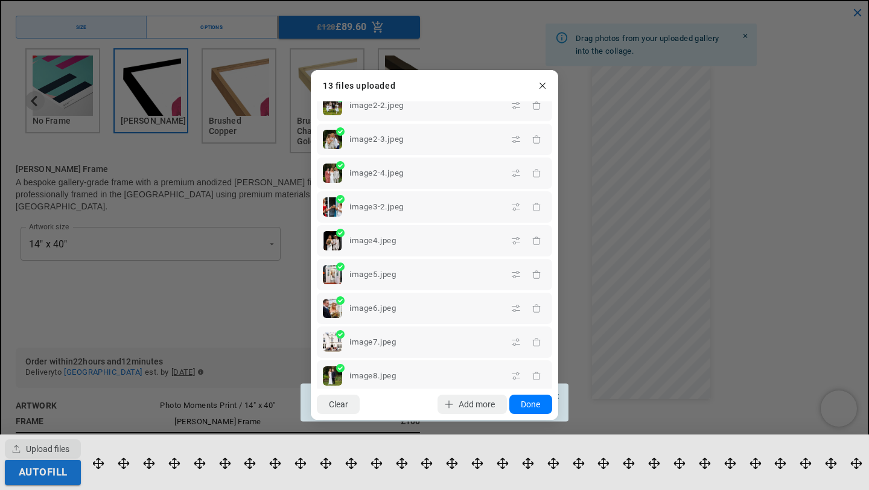
scroll to position [150, 0]
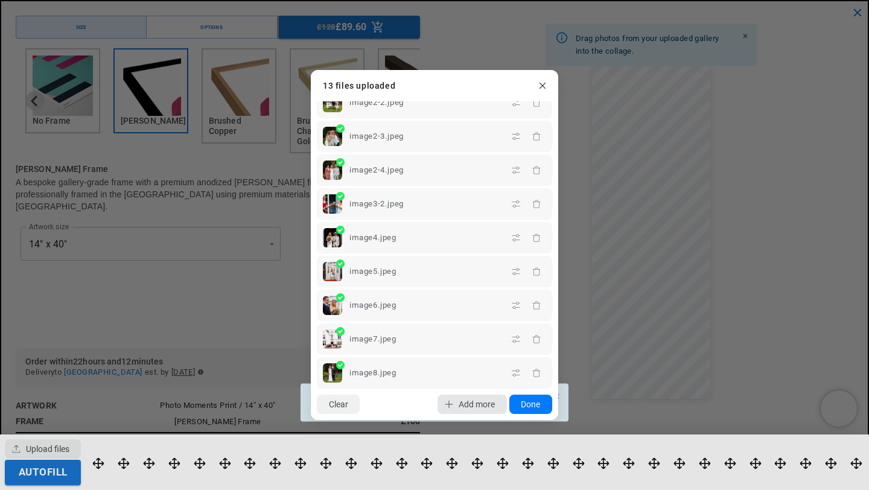
click at [459, 401] on span "Add more" at bounding box center [477, 404] width 36 height 10
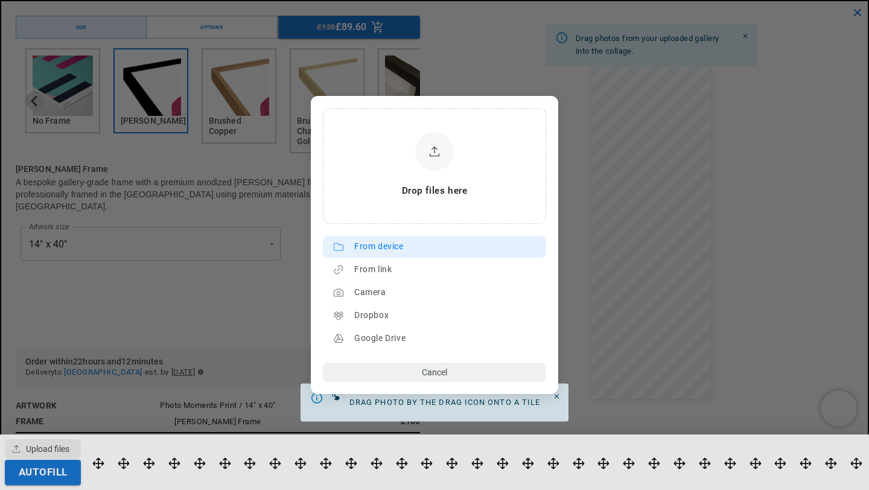
click at [404, 248] on div "From device" at bounding box center [447, 246] width 186 height 19
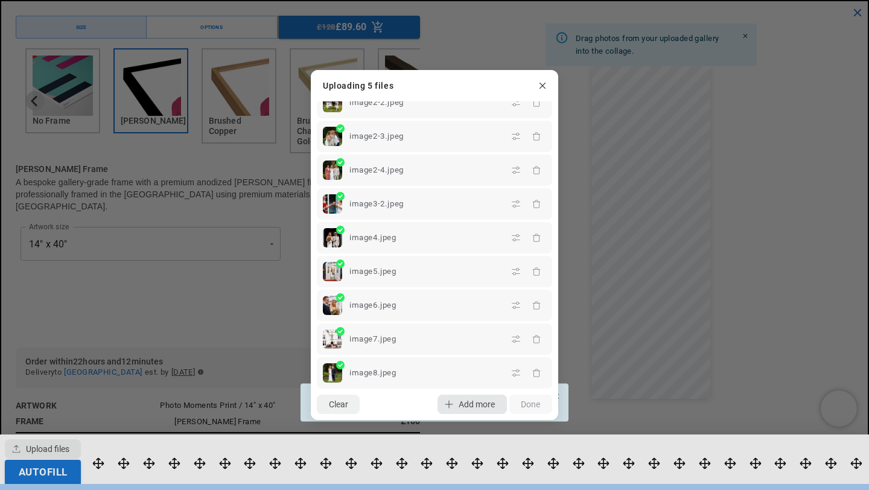
scroll to position [0, 471]
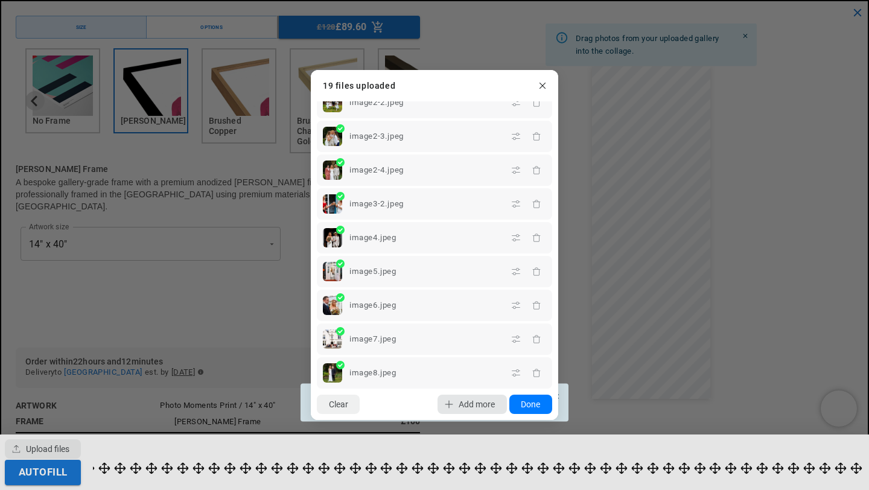
click at [466, 402] on span "Add more" at bounding box center [477, 404] width 36 height 10
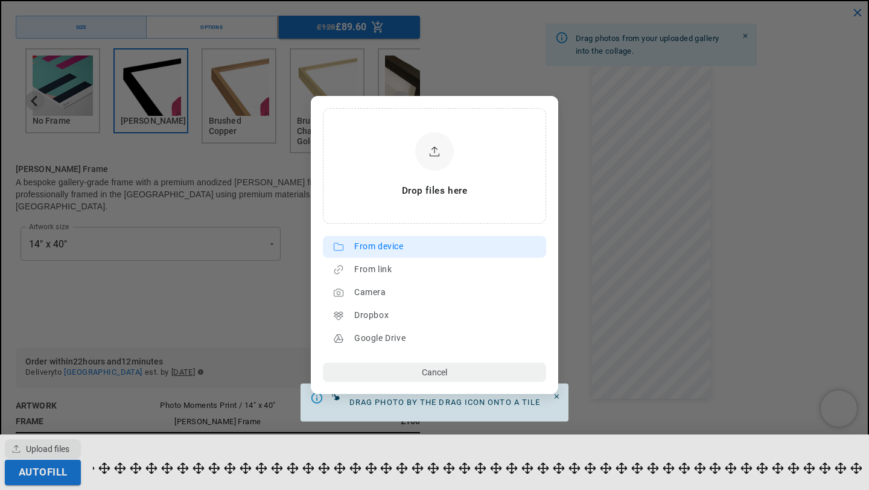
click at [414, 245] on div "From device" at bounding box center [447, 246] width 186 height 19
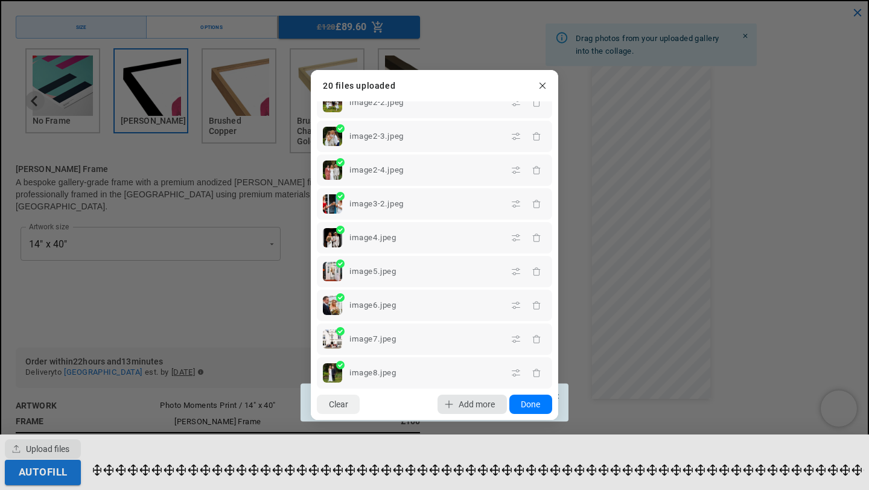
click at [478, 400] on span "Add more" at bounding box center [477, 404] width 36 height 10
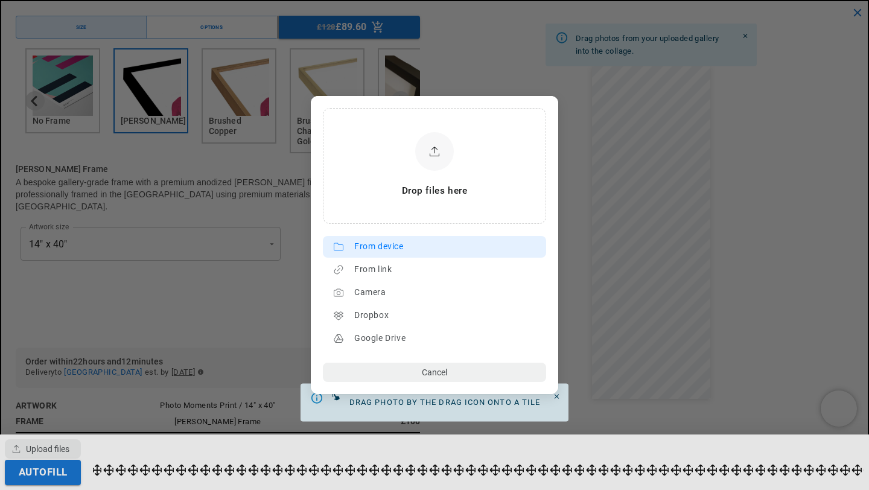
click at [415, 244] on div "From device" at bounding box center [447, 246] width 186 height 19
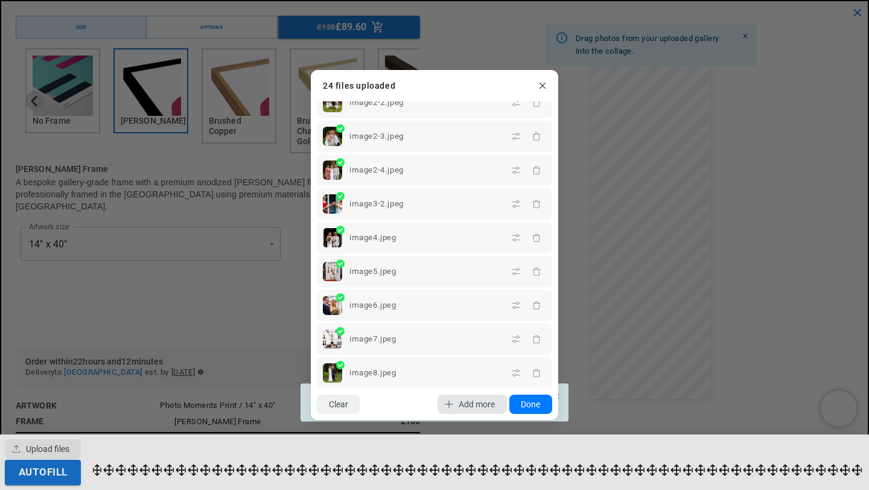
click at [475, 402] on span "Add more" at bounding box center [477, 404] width 36 height 10
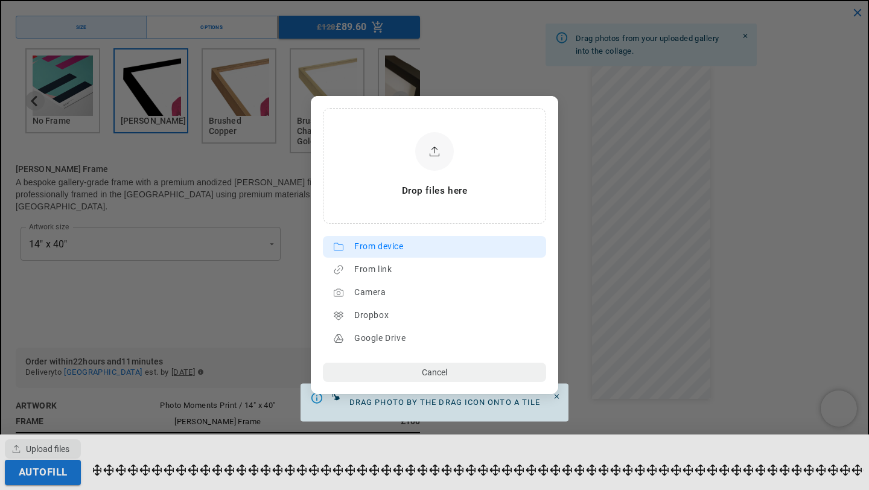
click at [409, 250] on div "From device" at bounding box center [447, 246] width 186 height 19
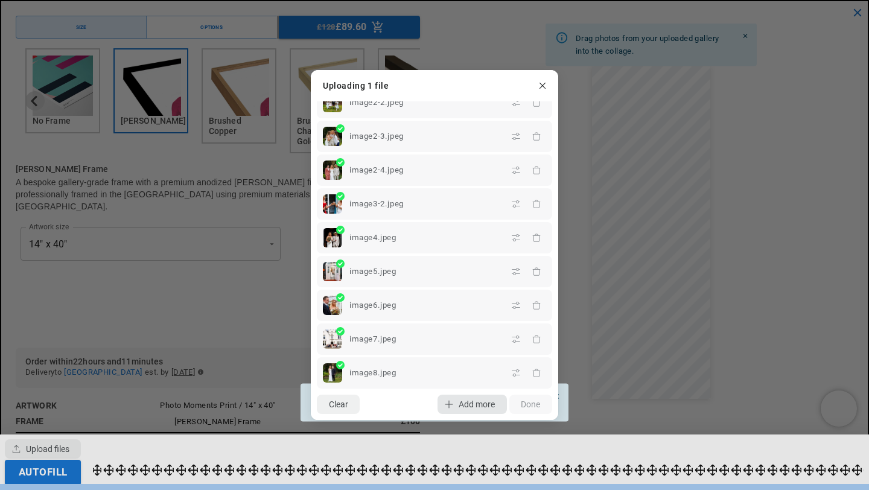
click at [483, 401] on span "Add more" at bounding box center [477, 404] width 36 height 10
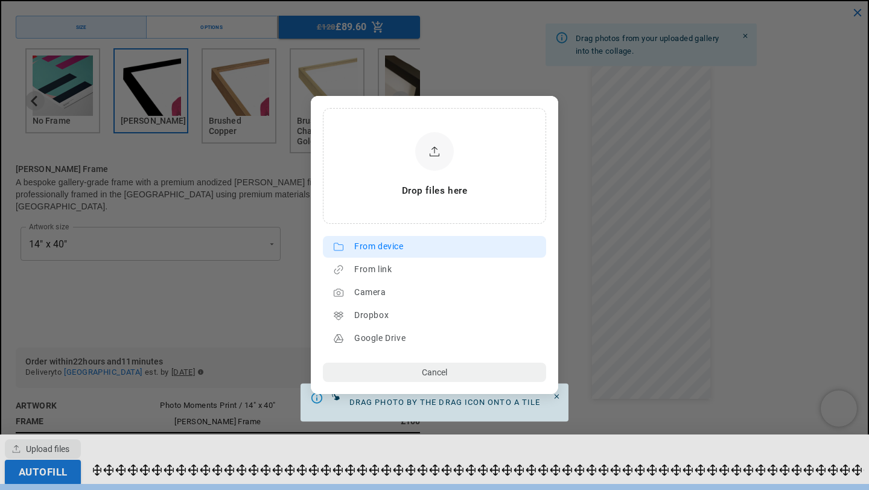
click at [395, 247] on div "From device" at bounding box center [447, 246] width 186 height 19
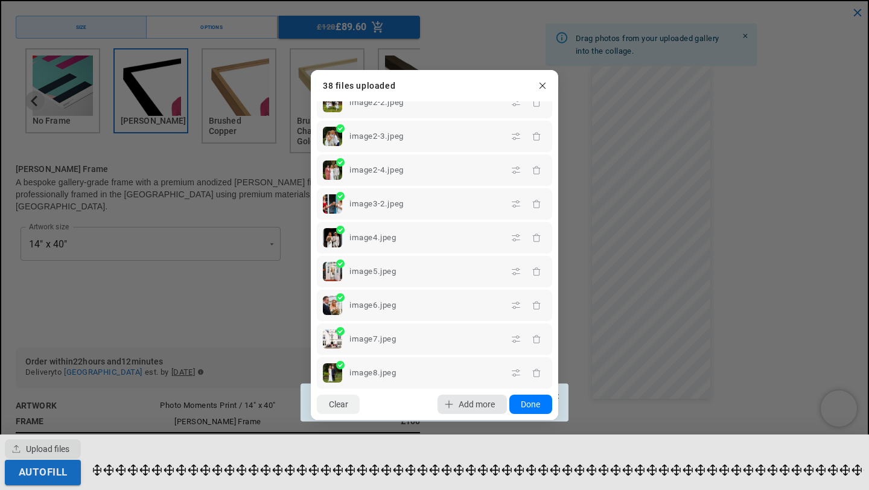
click at [451, 402] on lr-icon "button" at bounding box center [448, 404] width 19 height 19
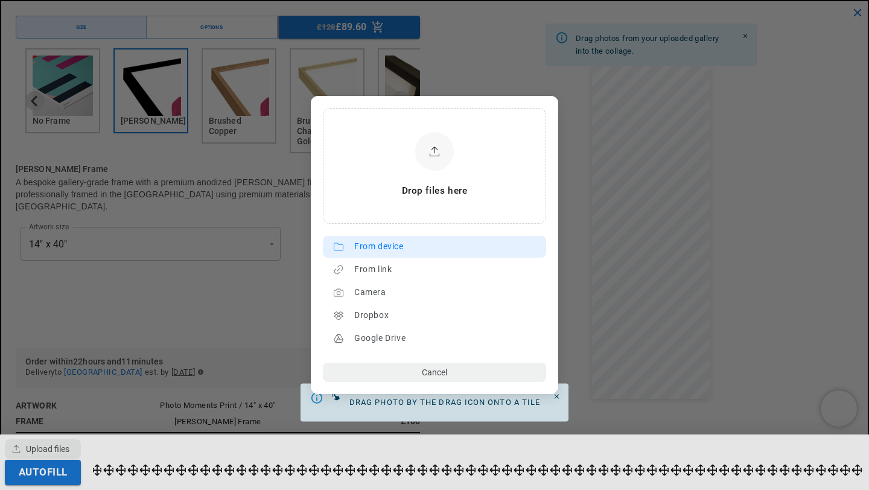
click at [381, 237] on div "From device" at bounding box center [447, 246] width 186 height 19
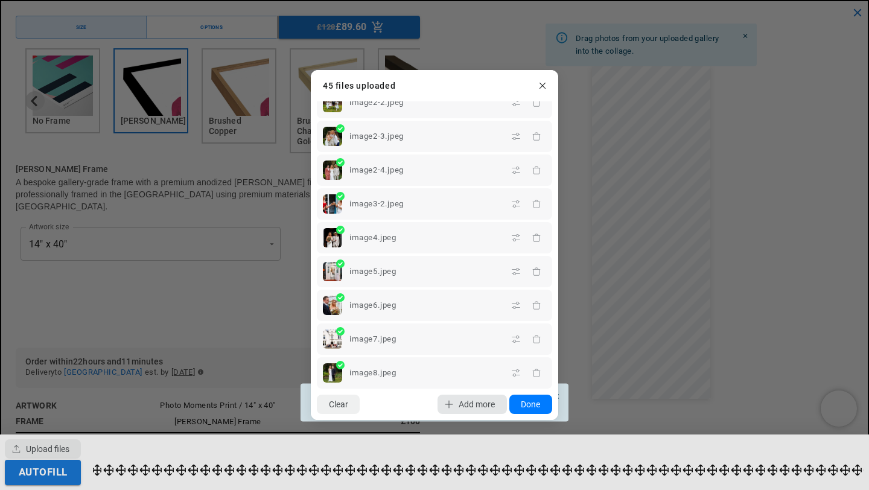
scroll to position [0, 235]
click at [465, 401] on span "Add more" at bounding box center [477, 404] width 36 height 10
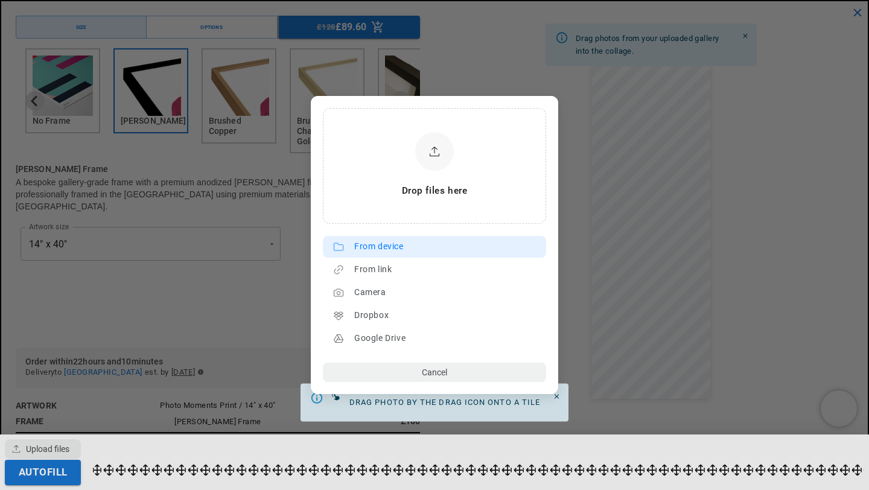
click at [393, 250] on div "From device" at bounding box center [447, 246] width 186 height 19
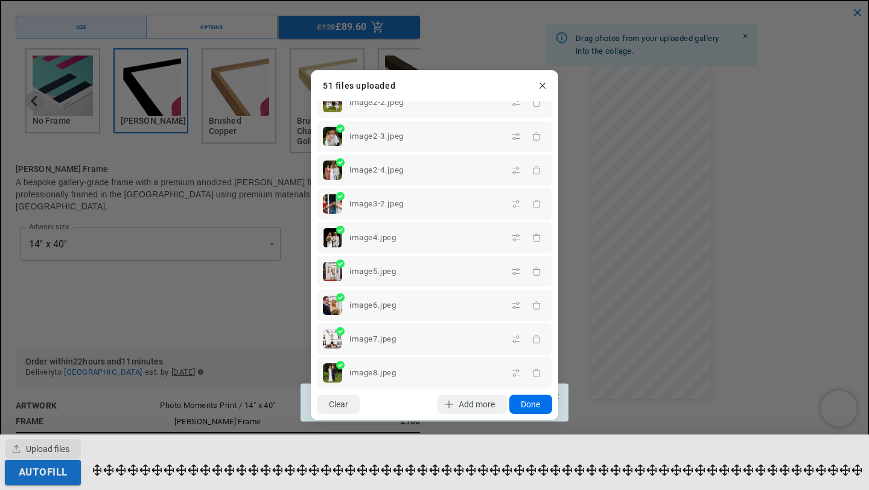
click at [529, 404] on button "Done" at bounding box center [530, 404] width 43 height 19
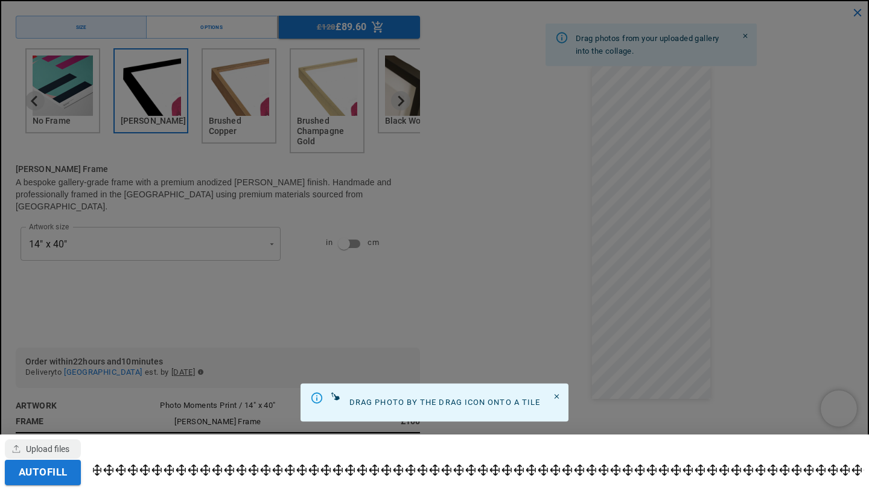
scroll to position [0, 0]
click at [57, 476] on button "Autofill" at bounding box center [43, 472] width 76 height 25
click at [448, 233] on div at bounding box center [434, 245] width 869 height 490
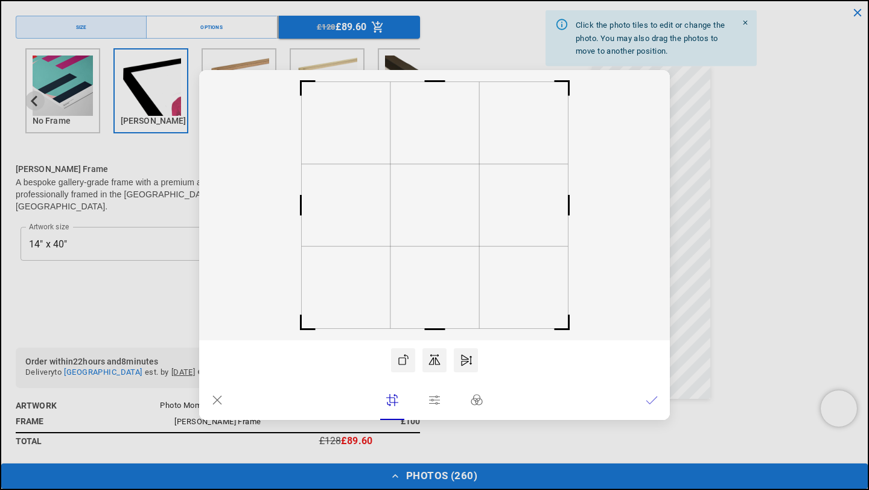
scroll to position [0, 0]
click at [660, 396] on lr-btn-ui at bounding box center [652, 400] width 24 height 24
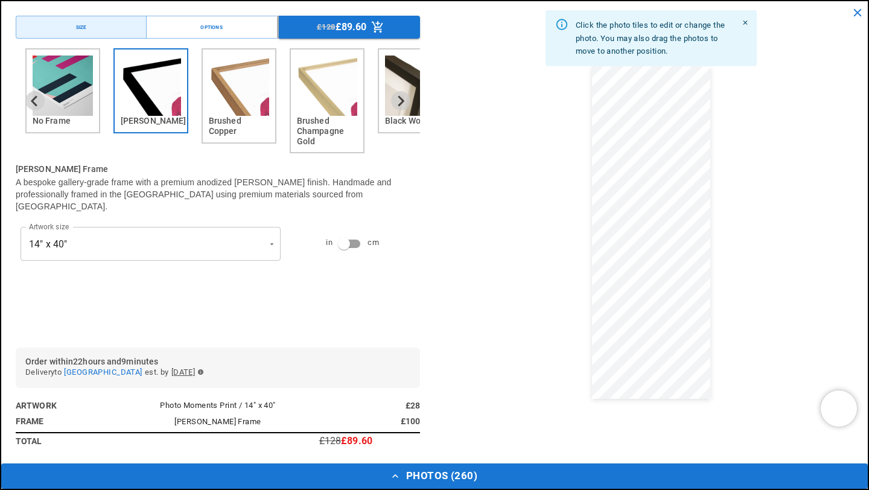
click at [434, 247] on dialog "Drop files here From device From link Camera Dropbox Google Drive Cancel Powere…" at bounding box center [434, 256] width 0 height 19
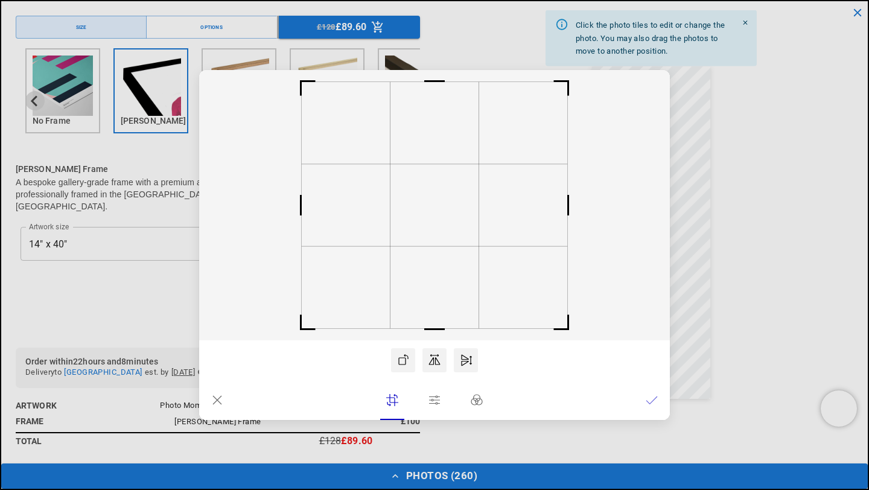
scroll to position [0, 235]
click at [450, 245] on rect at bounding box center [440, 205] width 89 height 82
click at [647, 397] on icon at bounding box center [652, 400] width 12 height 12
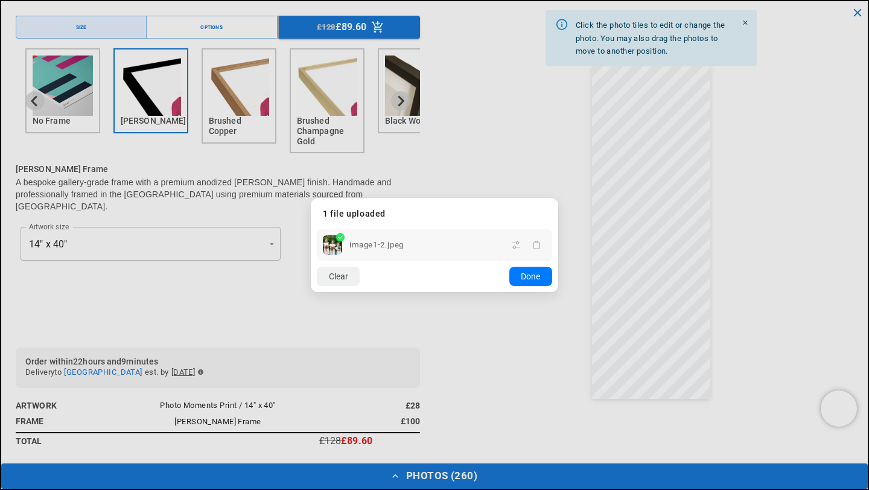
scroll to position [0, 471]
click at [558, 198] on dialog "Drop files here From device From link Camera Dropbox Google Drive Cancel Powere…" at bounding box center [434, 245] width 247 height 94
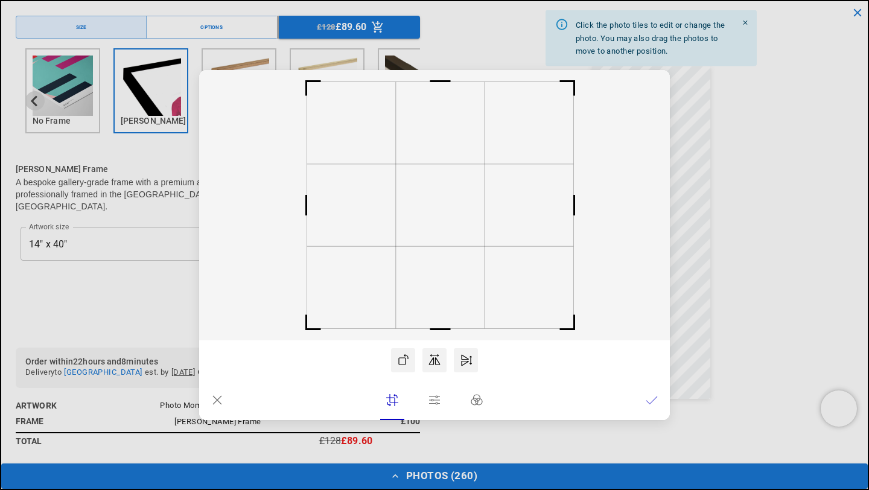
scroll to position [0, 0]
drag, startPoint x: 452, startPoint y: 231, endPoint x: 468, endPoint y: 235, distance: 16.1
click at [468, 235] on rect at bounding box center [445, 205] width 89 height 82
click at [653, 402] on icon at bounding box center [652, 400] width 12 height 12
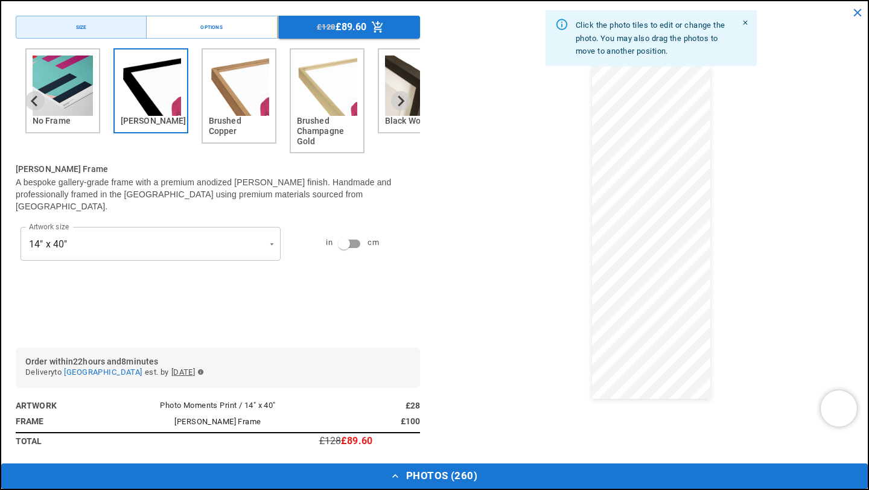
click at [434, 247] on dialog "Drop files here From device From link Camera Dropbox Google Drive Cancel Powere…" at bounding box center [434, 256] width 0 height 19
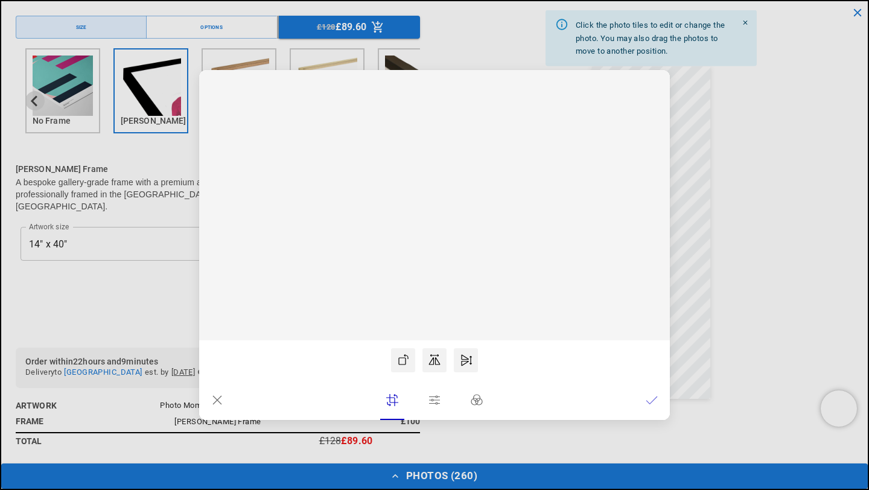
scroll to position [0, 235]
drag, startPoint x: 422, startPoint y: 203, endPoint x: 416, endPoint y: 206, distance: 6.5
click at [417, 206] on rect at bounding box center [428, 205] width 89 height 82
click at [654, 412] on lr-icon at bounding box center [652, 400] width 12 height 24
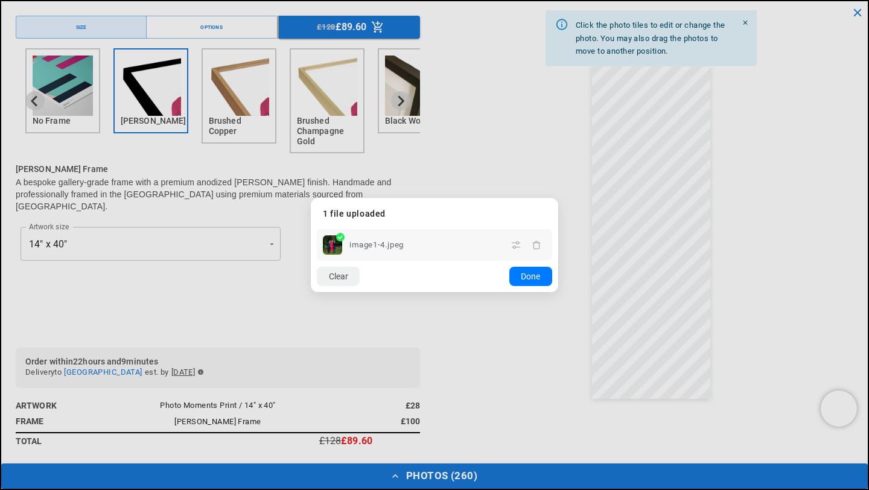
scroll to position [0, 471]
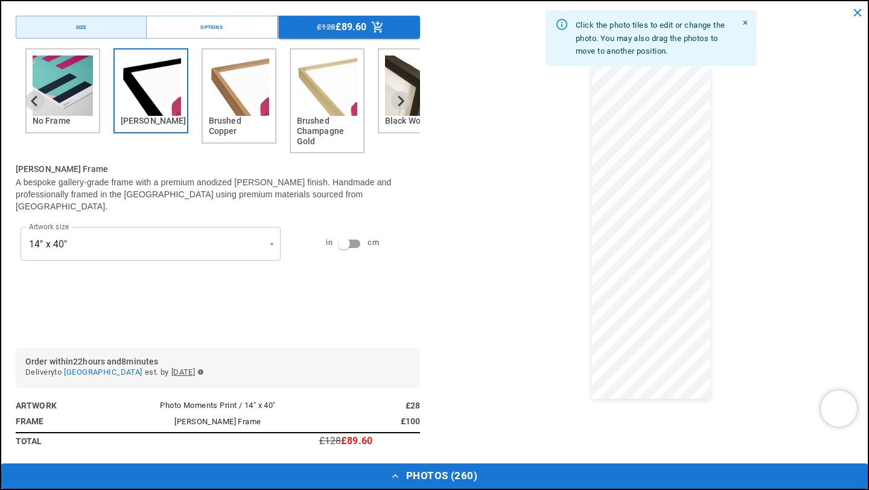
click at [434, 247] on dialog "Drop files here From device From link Camera Dropbox Google Drive Cancel Powere…" at bounding box center [434, 256] width 0 height 19
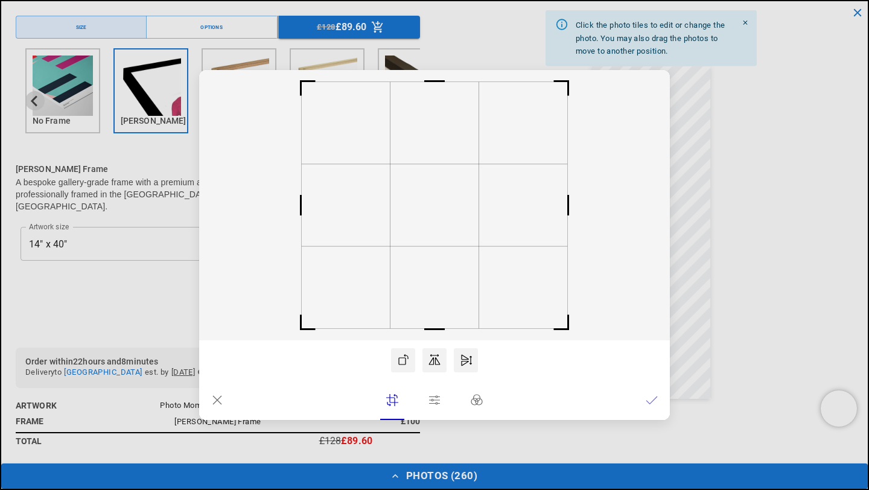
scroll to position [0, 0]
click at [427, 224] on rect at bounding box center [429, 205] width 89 height 82
click at [646, 405] on icon at bounding box center [652, 400] width 12 height 12
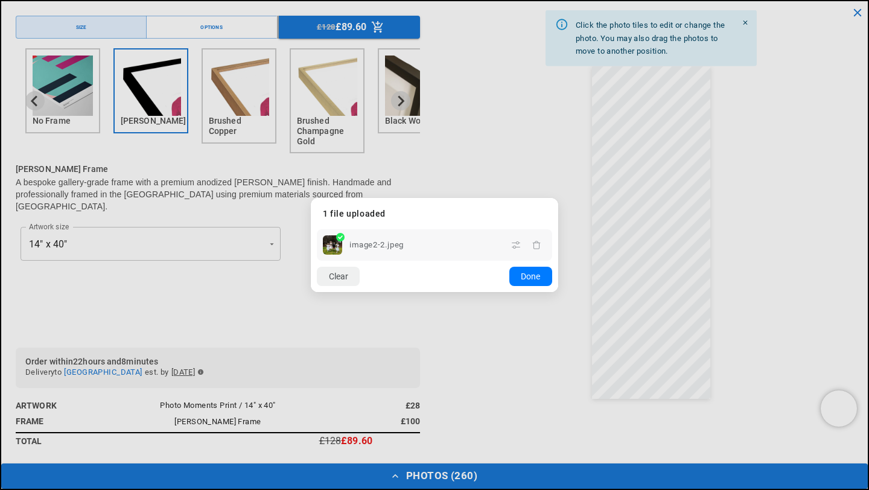
click at [558, 198] on dialog "Drop files here From device From link Camera Dropbox Google Drive Cancel Powere…" at bounding box center [434, 245] width 247 height 94
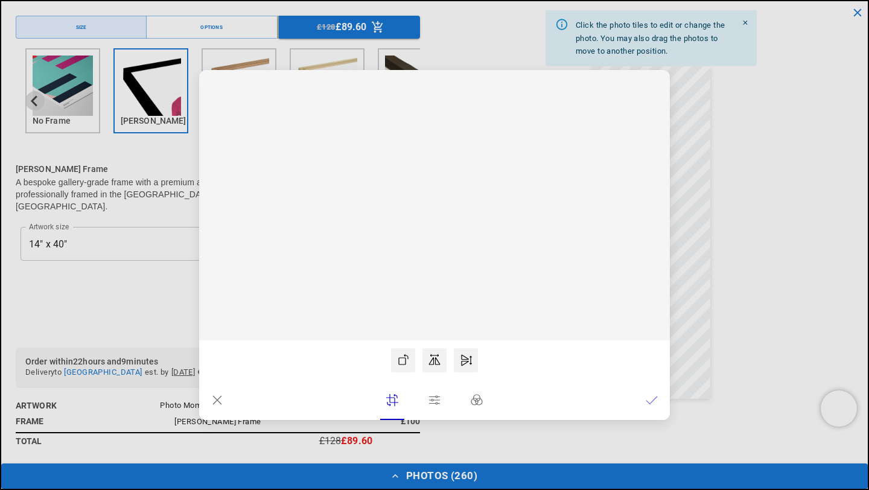
scroll to position [0, 235]
click at [423, 203] on rect at bounding box center [439, 205] width 89 height 82
click at [653, 402] on icon at bounding box center [652, 400] width 12 height 12
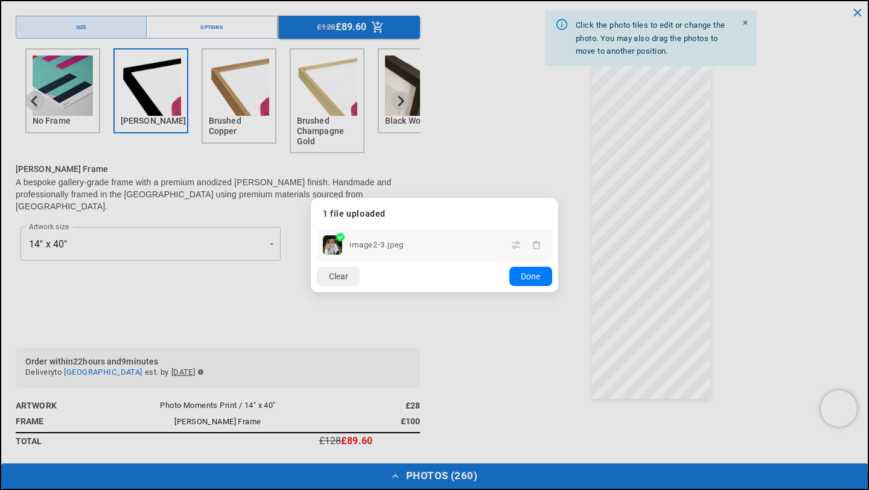
scroll to position [0, 471]
click at [558, 198] on dialog "Drop files here From device From link Camera Dropbox Google Drive Cancel Powere…" at bounding box center [434, 245] width 247 height 94
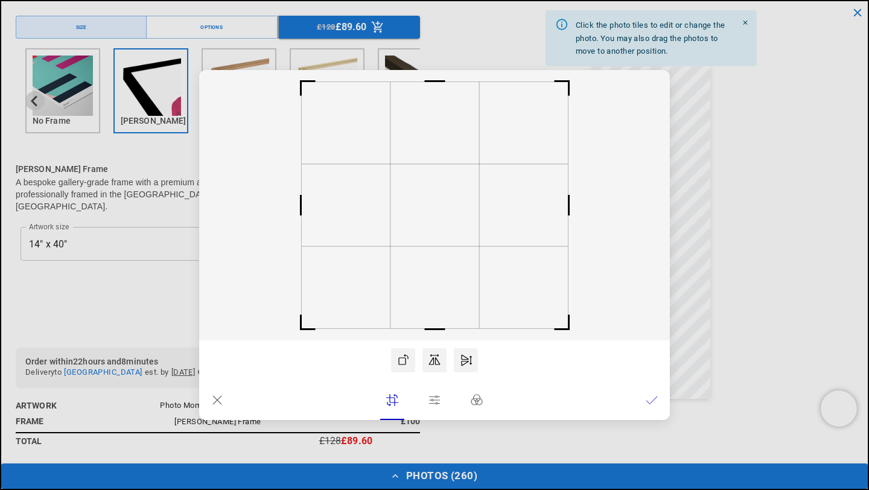
click at [646, 398] on icon at bounding box center [652, 400] width 12 height 12
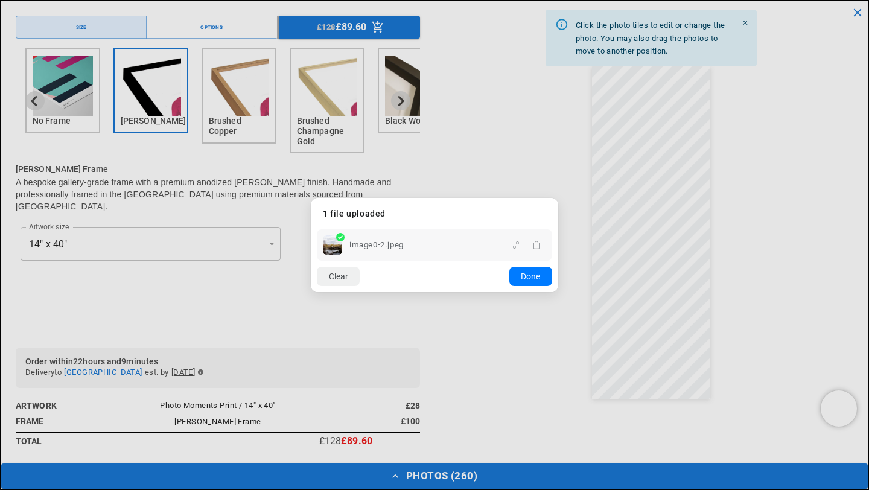
click at [558, 198] on dialog "Drop files here From device From link Camera Dropbox Google Drive Cancel Powere…" at bounding box center [434, 245] width 247 height 94
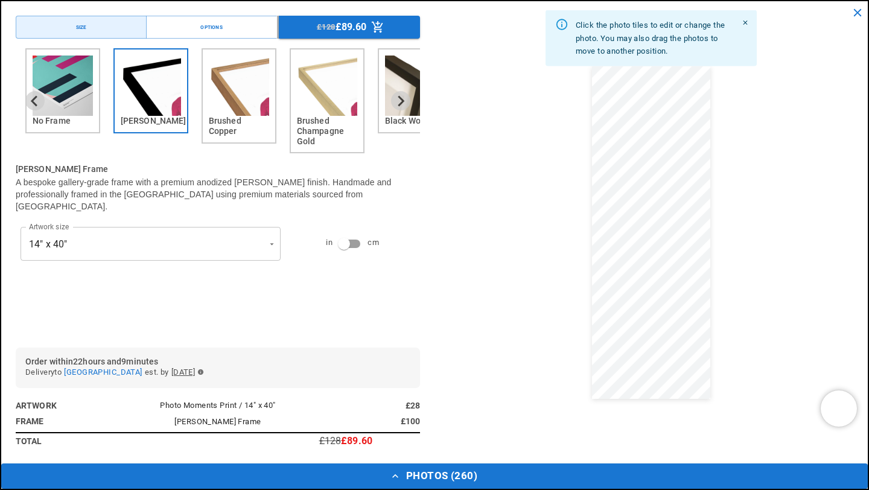
scroll to position [0, 0]
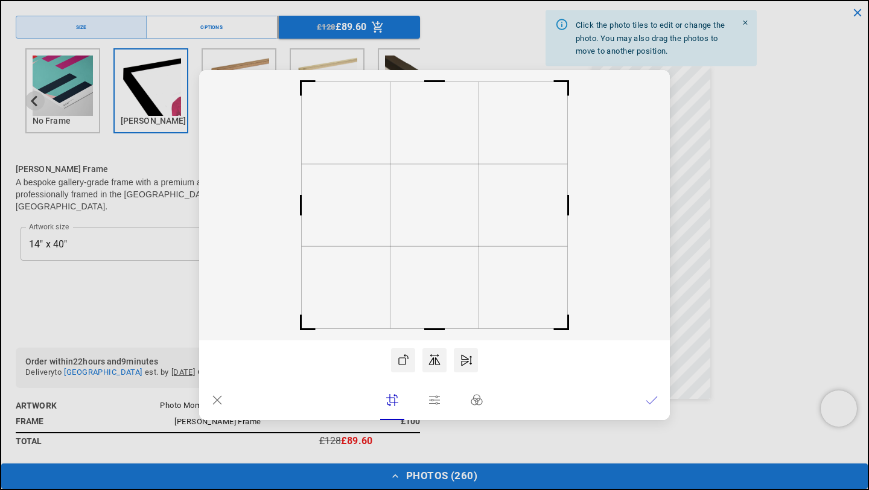
click at [657, 402] on icon at bounding box center [652, 400] width 12 height 12
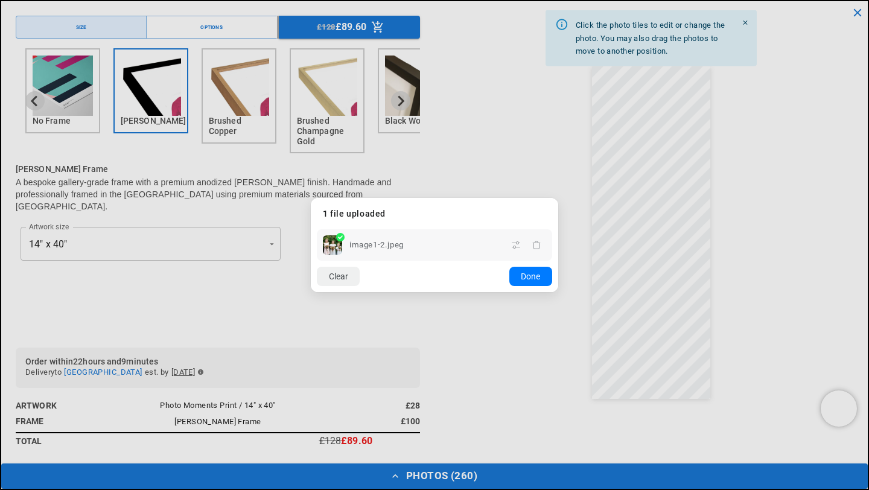
click at [558, 198] on dialog "Drop files here From device From link Camera Dropbox Google Drive Cancel Powere…" at bounding box center [434, 245] width 247 height 94
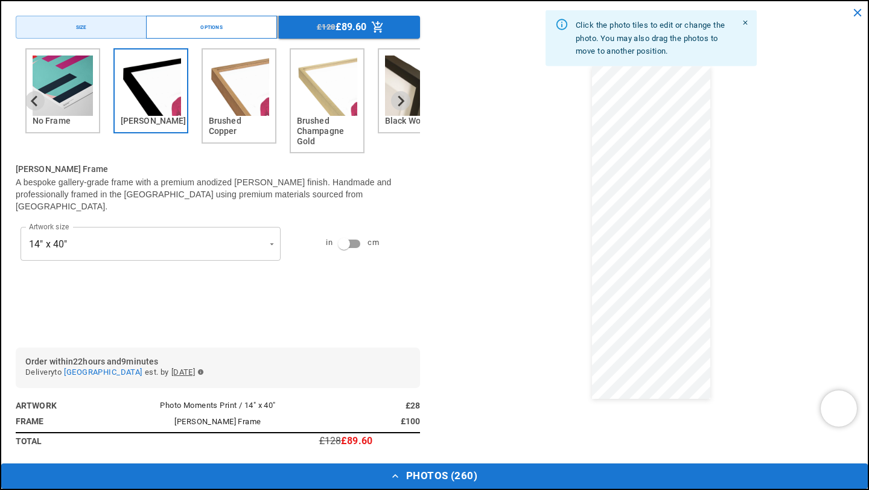
click at [196, 24] on button "Options" at bounding box center [211, 27] width 131 height 23
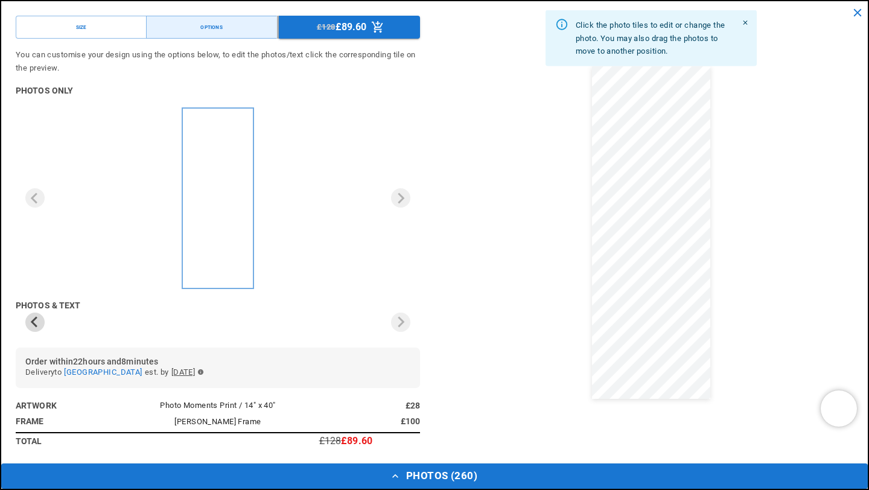
click at [211, 121] on img "1 of 1" at bounding box center [209, 118] width 13 height 11
drag, startPoint x: 211, startPoint y: 121, endPoint x: 224, endPoint y: 109, distance: 17.9
click at [224, 109] on div "1 of 1" at bounding box center [225, 198] width 72 height 182
click at [33, 322] on icon "Previous slide" at bounding box center [34, 321] width 11 height 11
click at [43, 323] on button "Previous slide" at bounding box center [34, 322] width 19 height 19
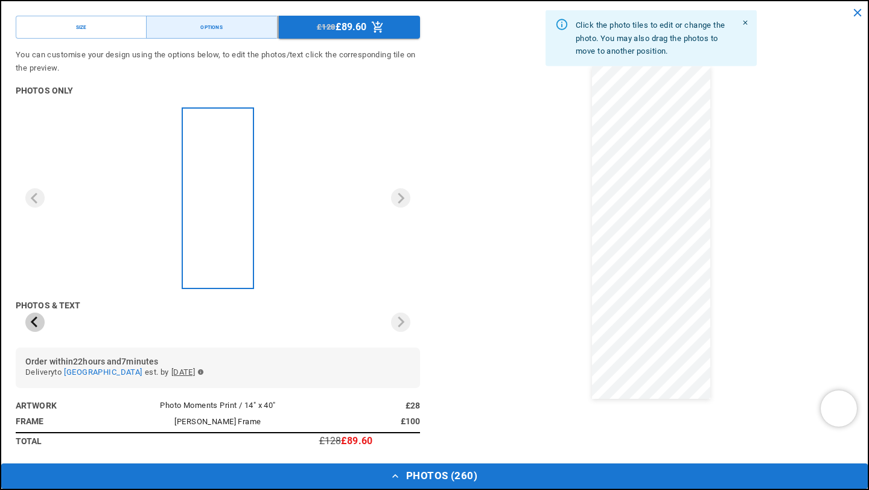
click at [43, 323] on button "Previous slide" at bounding box center [34, 322] width 19 height 19
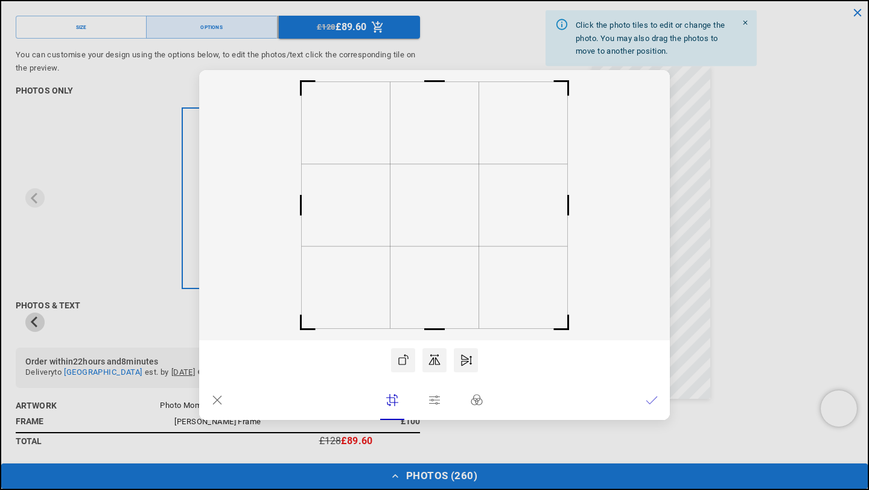
scroll to position [0, 235]
click at [211, 402] on icon at bounding box center [217, 400] width 12 height 12
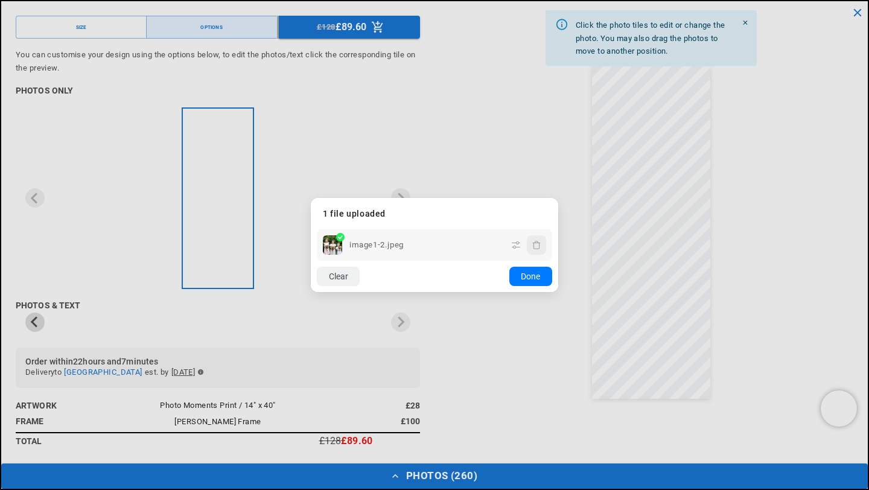
scroll to position [0, 471]
click at [535, 249] on icon "button" at bounding box center [537, 245] width 10 height 10
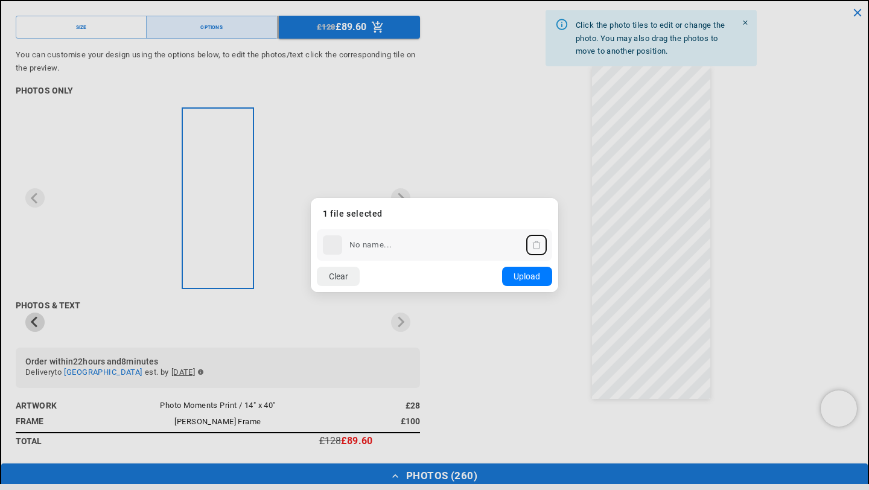
scroll to position [0, 235]
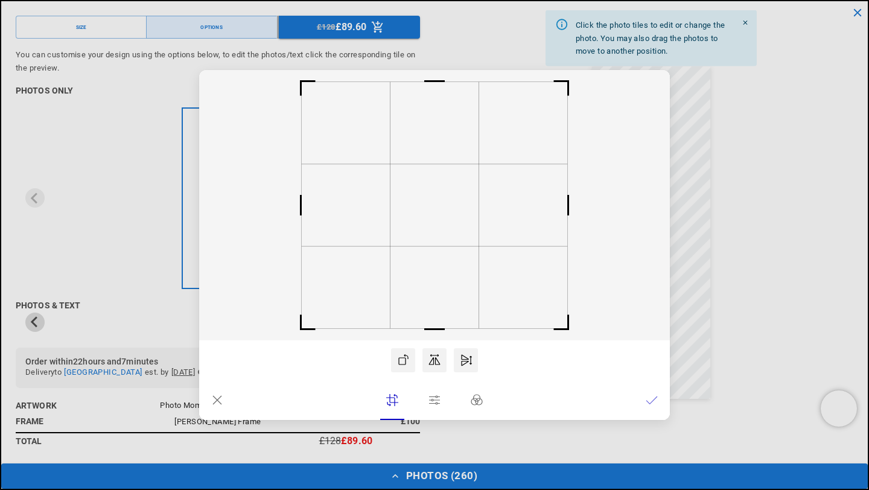
click at [218, 401] on icon at bounding box center [217, 400] width 8 height 8
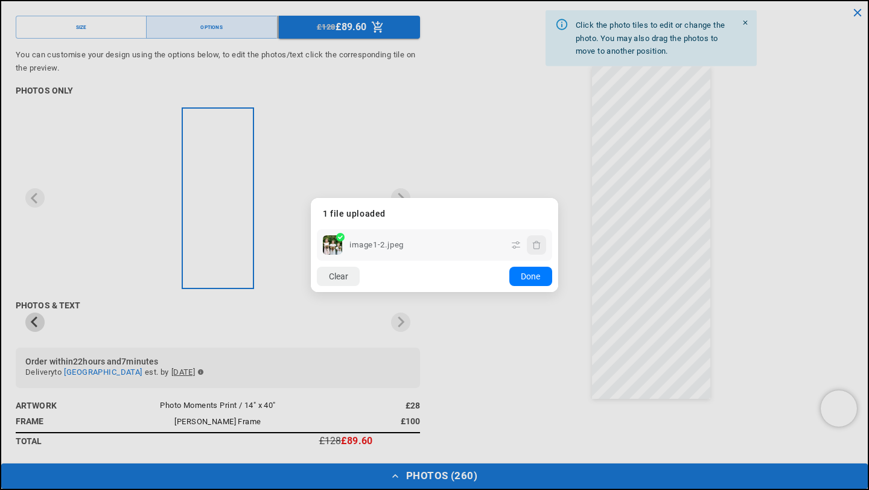
scroll to position [0, 471]
click at [536, 248] on icon "button" at bounding box center [537, 245] width 10 height 10
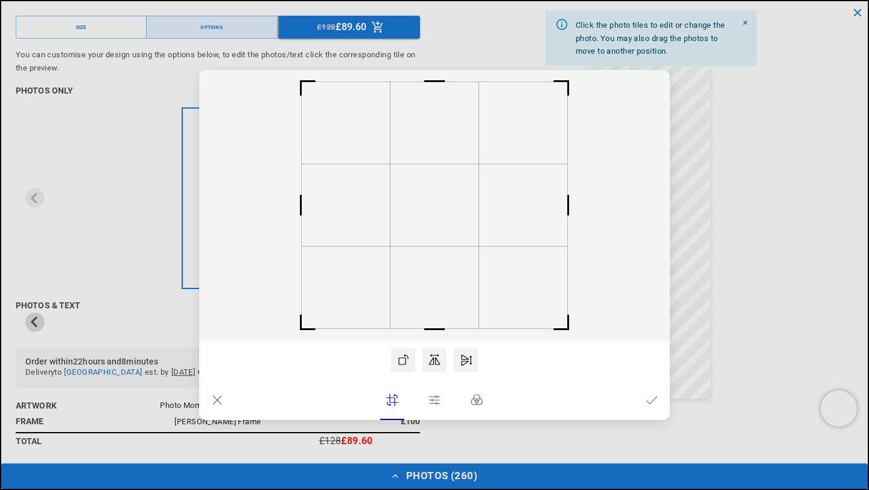
click at [670, 124] on dialog "Drop files here From device From link Camera Dropbox Google Drive Cancel Powere…" at bounding box center [434, 245] width 471 height 350
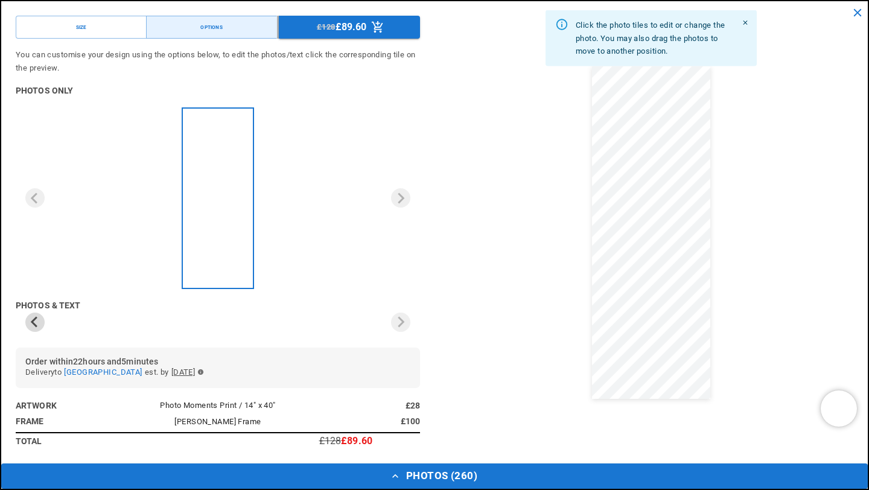
scroll to position [0, 235]
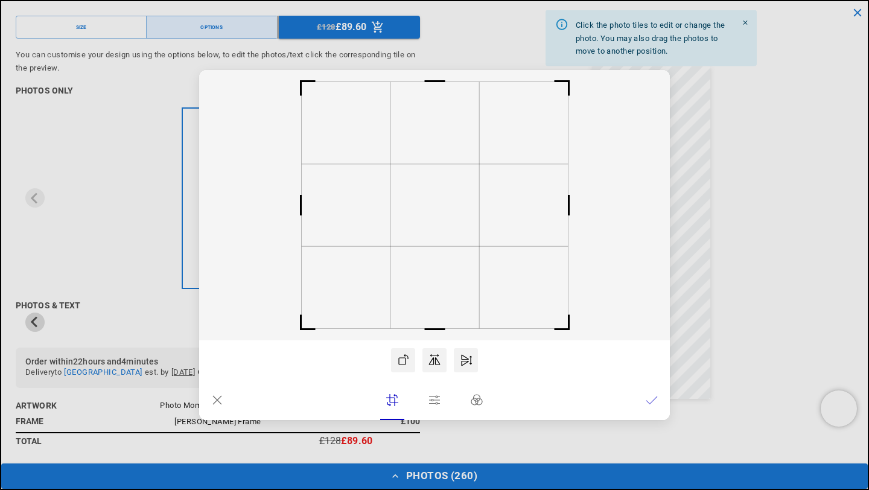
click at [670, 281] on dialog "Drop files here From device From link Camera Dropbox Google Drive Cancel Powere…" at bounding box center [434, 245] width 471 height 350
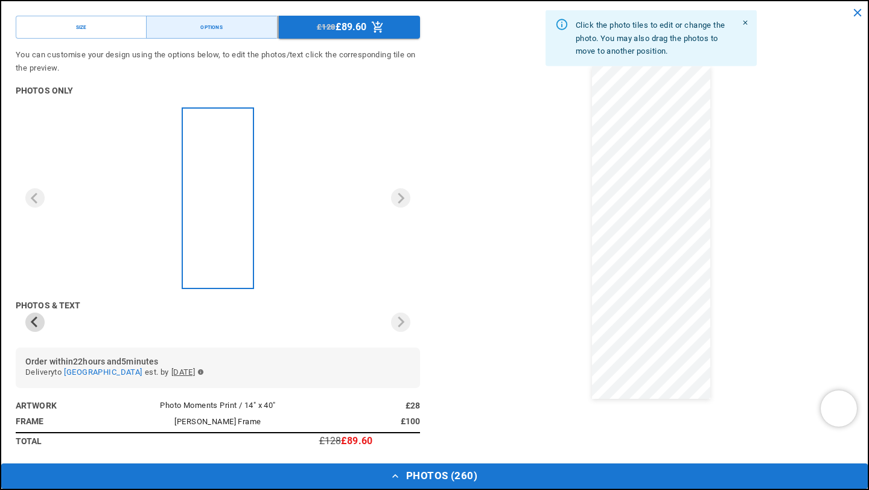
scroll to position [0, 471]
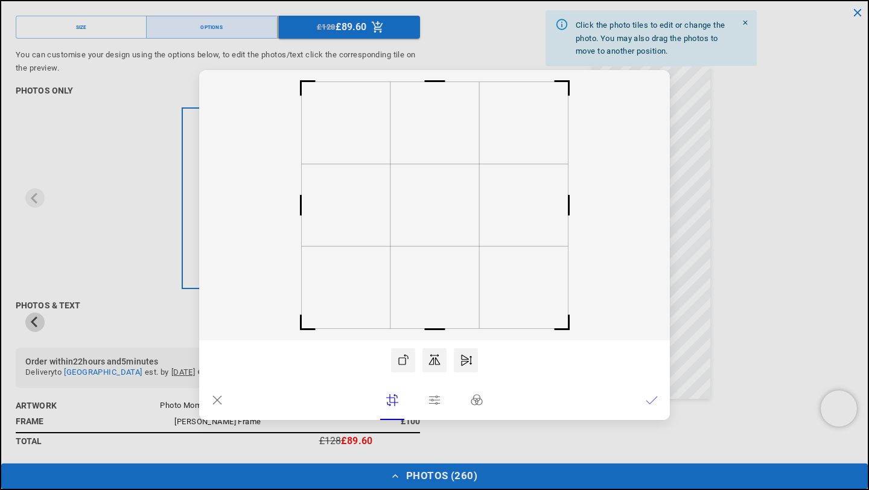
click at [670, 249] on dialog "Drop files here From device From link Camera Dropbox Google Drive Cancel Powere…" at bounding box center [434, 245] width 471 height 350
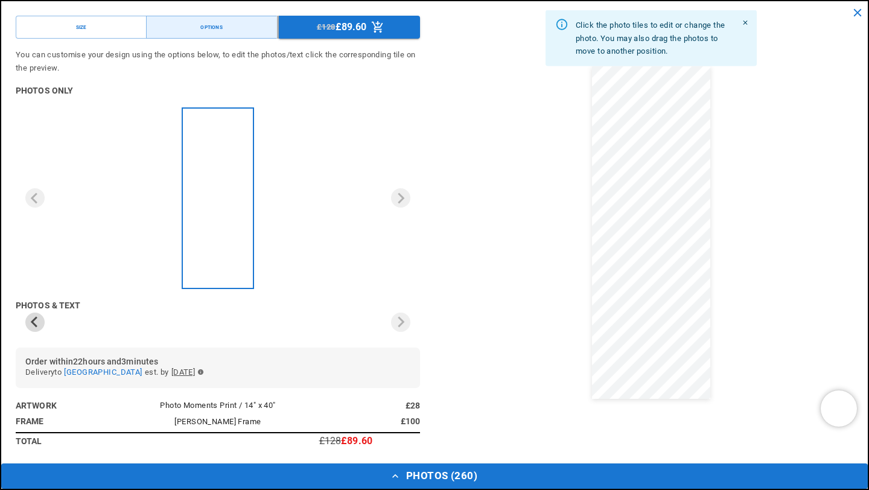
scroll to position [0, 0]
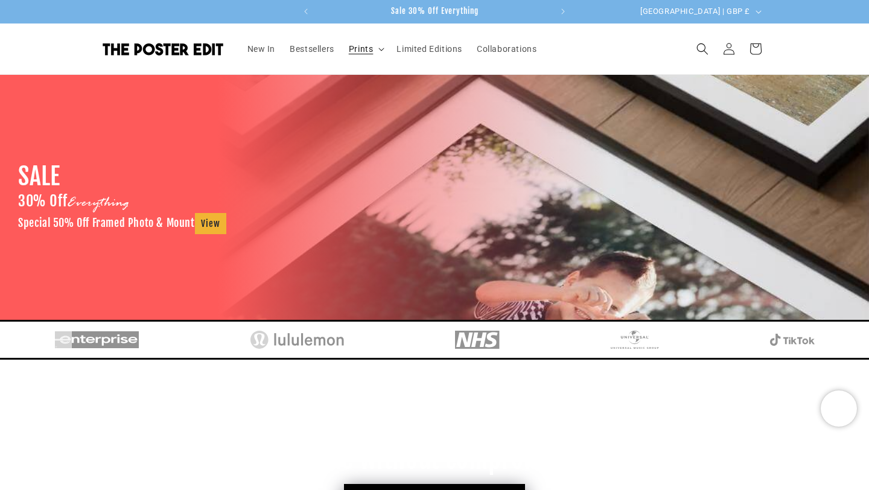
click at [366, 48] on span "Prints" at bounding box center [361, 48] width 25 height 11
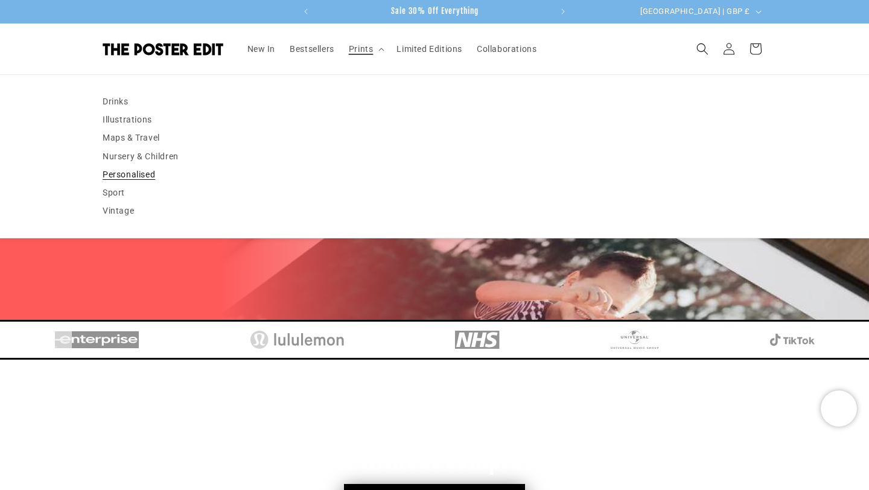
click at [145, 170] on link "Personalised" at bounding box center [435, 174] width 664 height 18
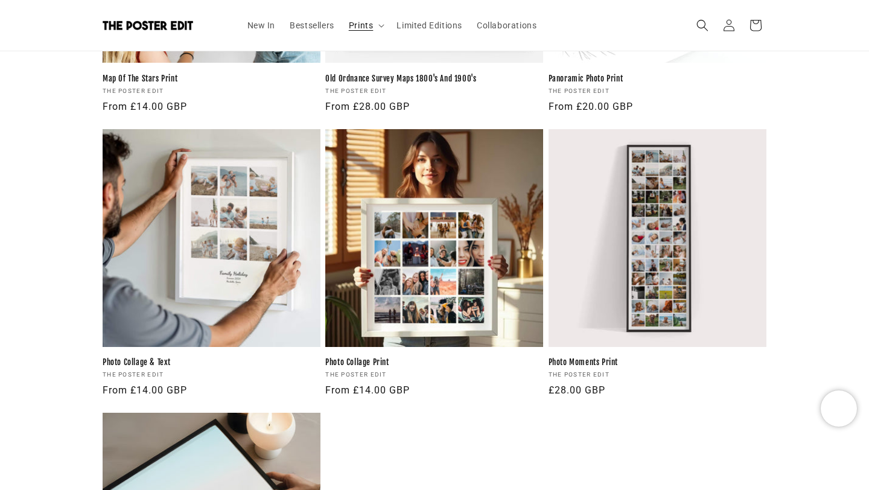
scroll to position [1078, 0]
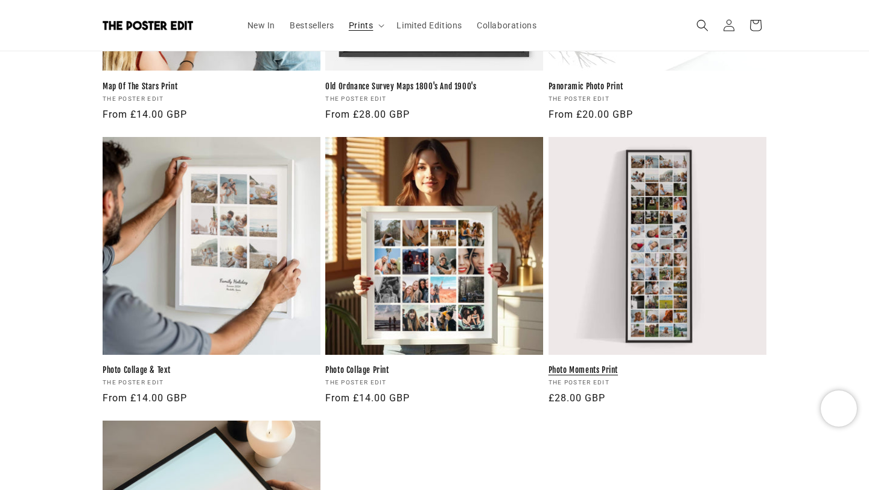
click at [620, 365] on link "Photo Moments Print" at bounding box center [657, 370] width 218 height 10
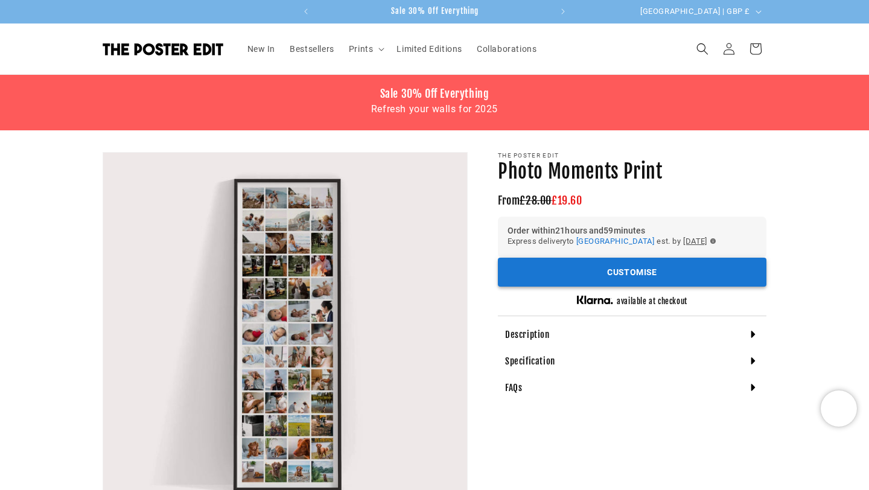
click at [622, 275] on button "Customise" at bounding box center [632, 273] width 269 height 30
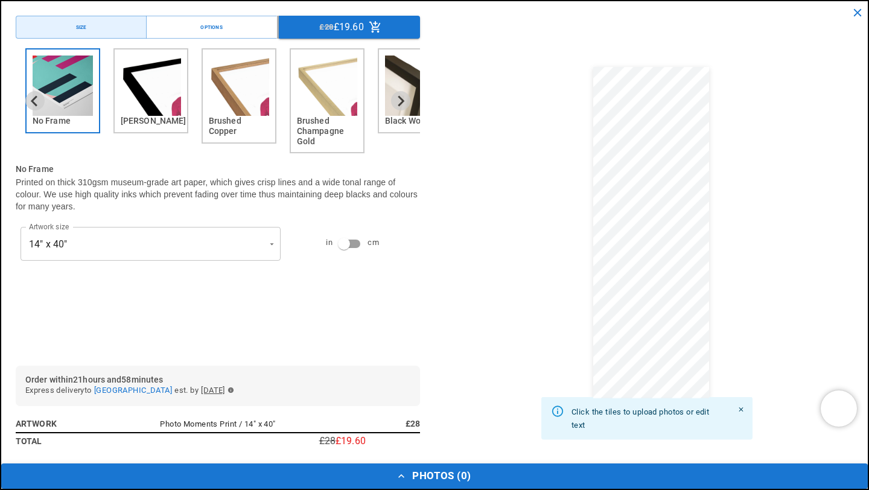
click at [430, 472] on button "Photos ( 0 )" at bounding box center [434, 475] width 866 height 25
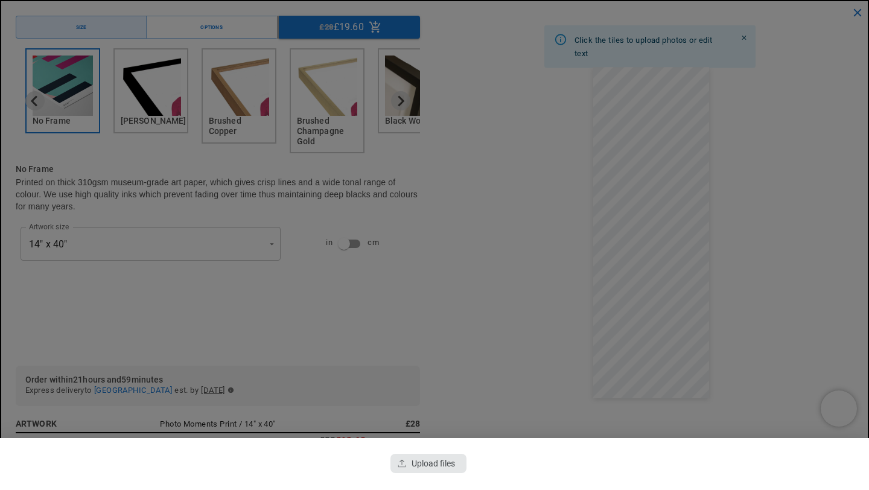
scroll to position [0, 235]
click at [436, 469] on div "button" at bounding box center [428, 463] width 76 height 19
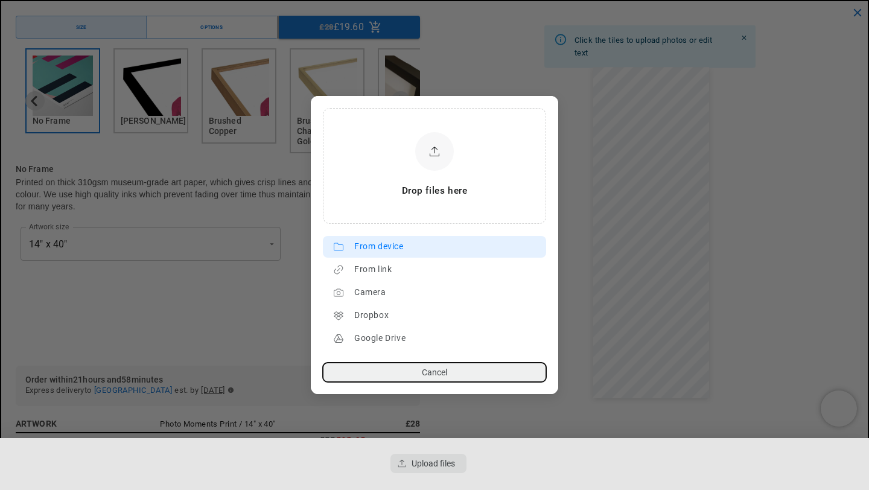
click at [381, 249] on div "From device" at bounding box center [447, 246] width 186 height 19
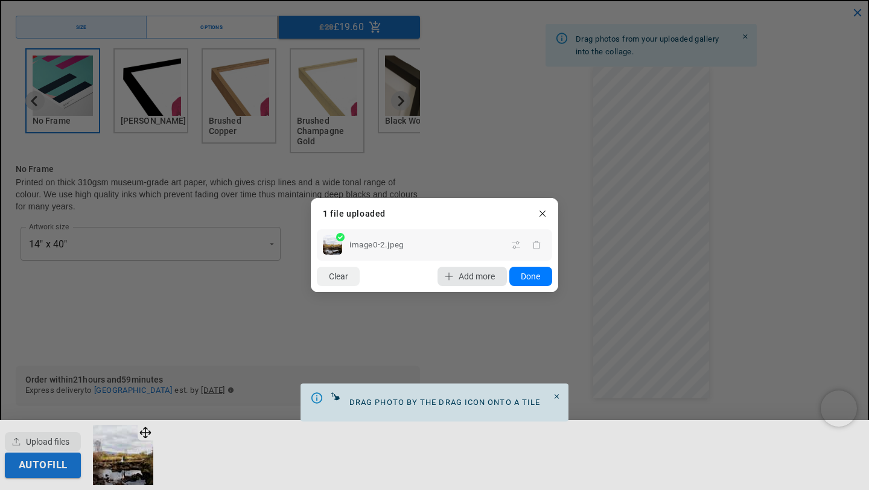
click at [469, 278] on span "Add more" at bounding box center [477, 277] width 36 height 10
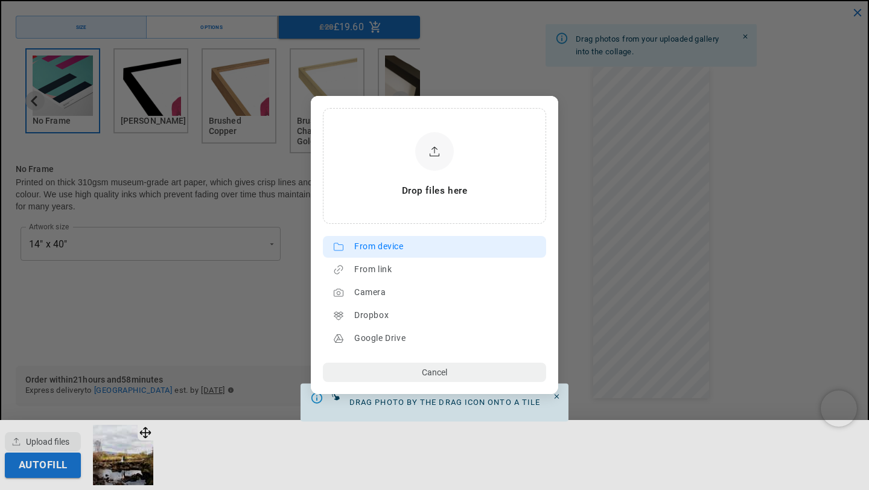
click at [400, 254] on div "From device" at bounding box center [447, 246] width 186 height 19
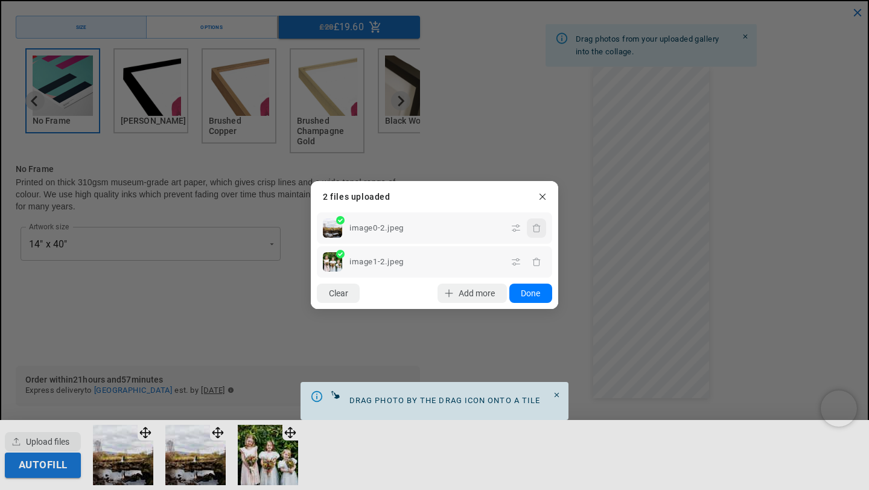
click at [536, 229] on icon "button" at bounding box center [537, 228] width 10 height 10
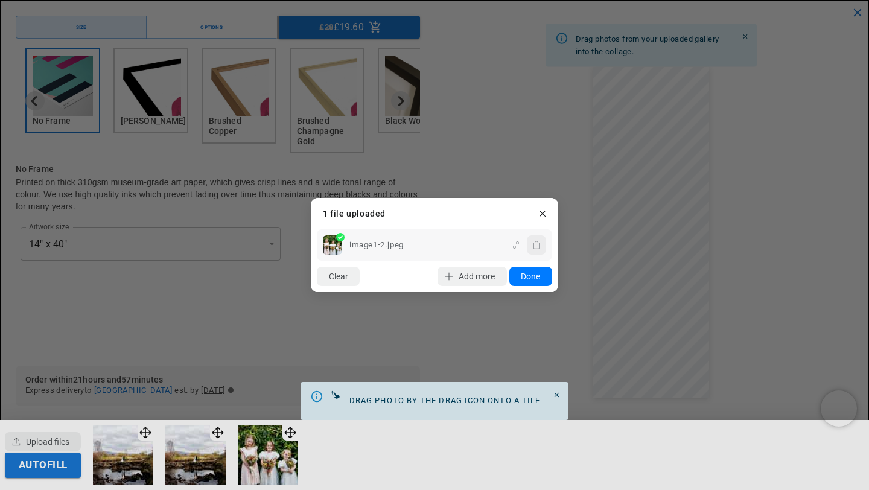
scroll to position [0, 471]
click at [524, 275] on button "Done" at bounding box center [530, 276] width 43 height 19
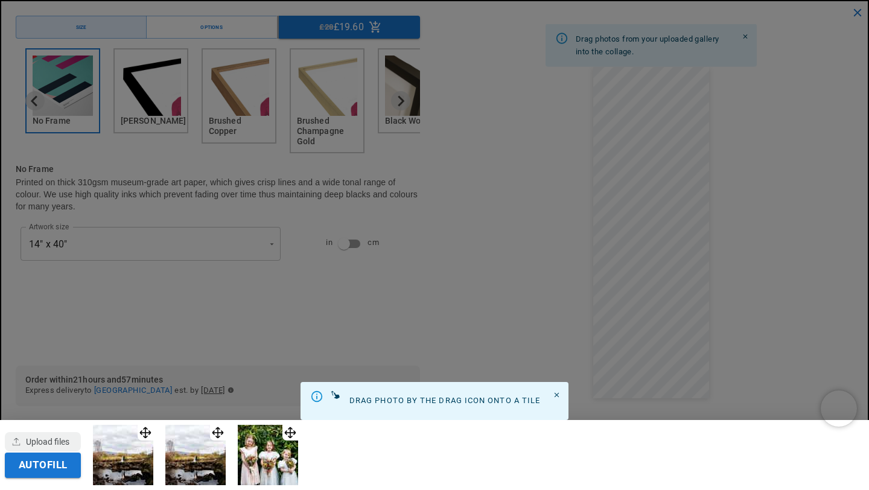
scroll to position [0, 0]
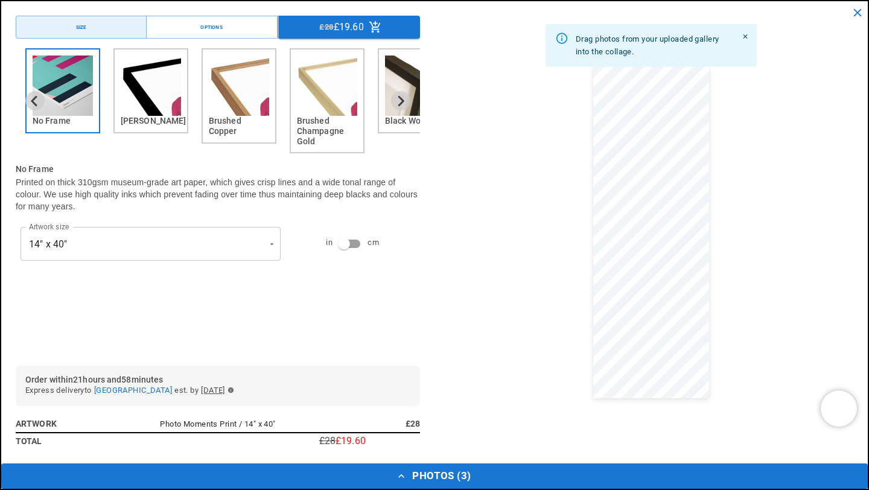
click at [283, 472] on button "Photos ( 3 )" at bounding box center [434, 475] width 866 height 25
drag, startPoint x: 153, startPoint y: 433, endPoint x: 221, endPoint y: 436, distance: 68.3
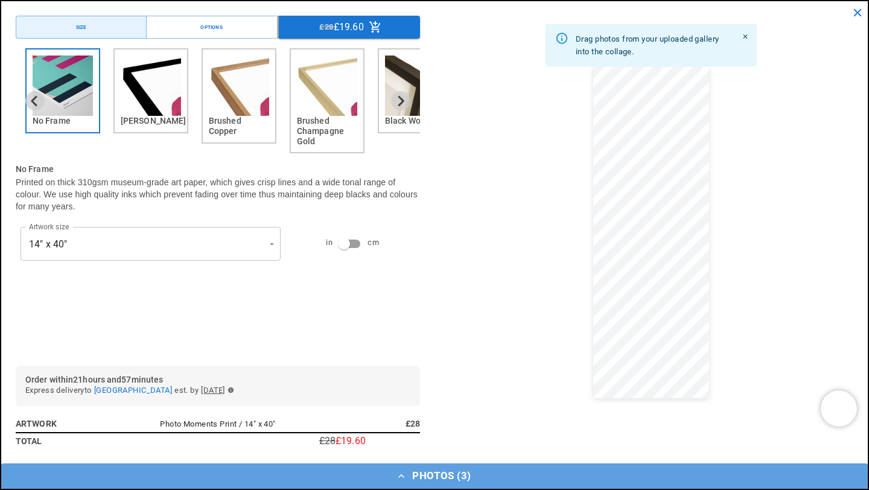
click at [424, 477] on button "Photos ( 3 )" at bounding box center [434, 475] width 866 height 25
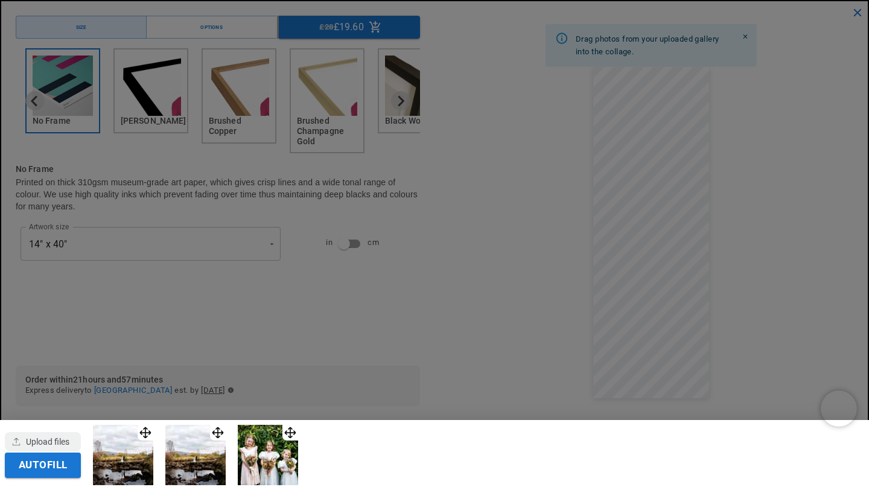
scroll to position [0, 471]
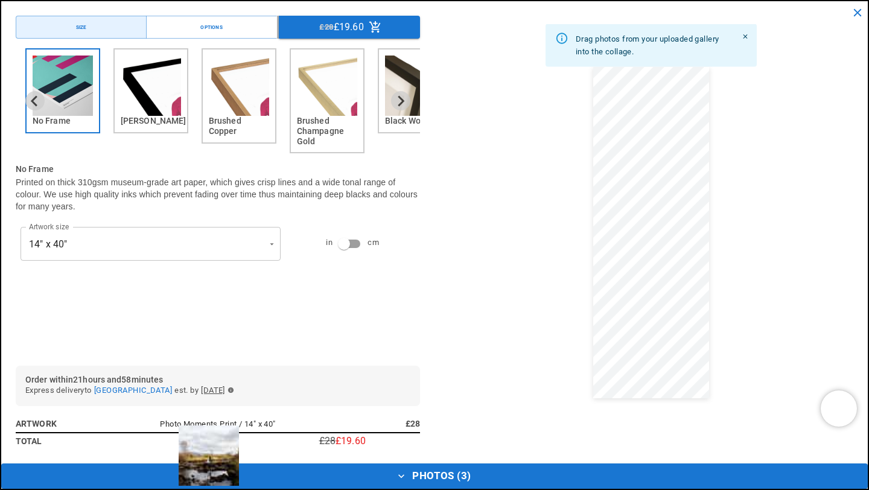
drag, startPoint x: 151, startPoint y: 430, endPoint x: 208, endPoint y: 431, distance: 56.7
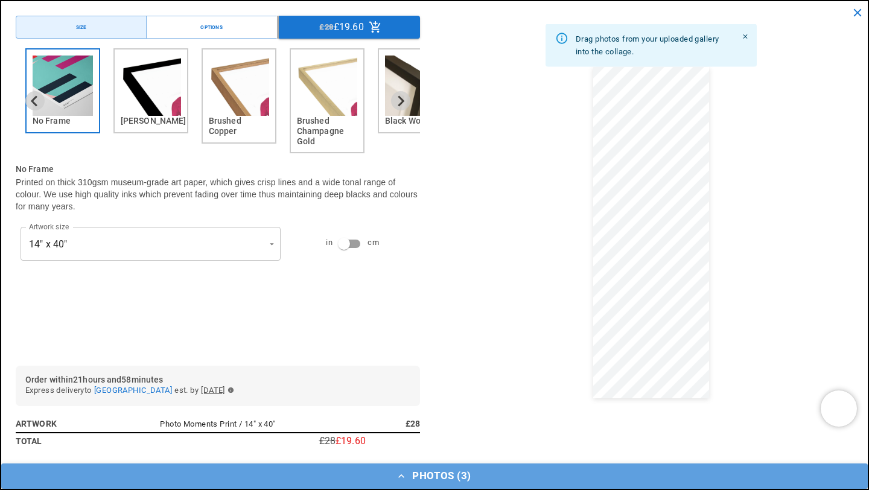
click at [287, 469] on button "Photos ( 3 )" at bounding box center [434, 475] width 866 height 25
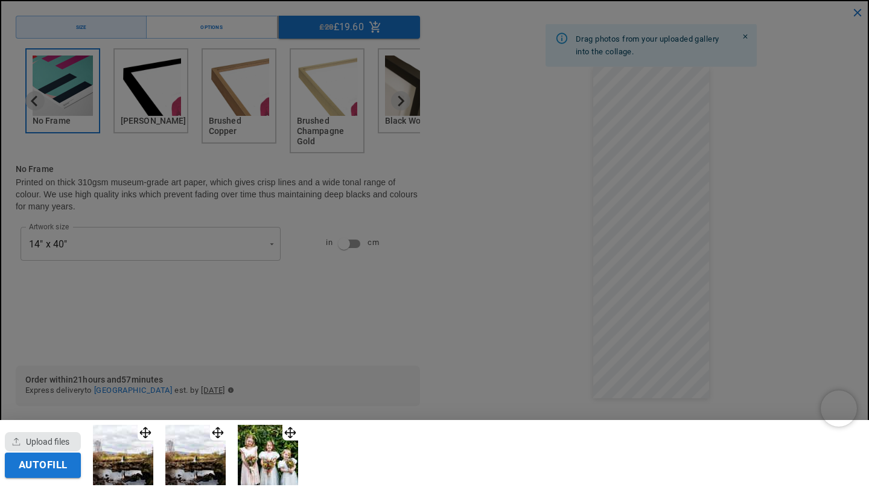
click at [72, 432] on div "button" at bounding box center [43, 441] width 76 height 19
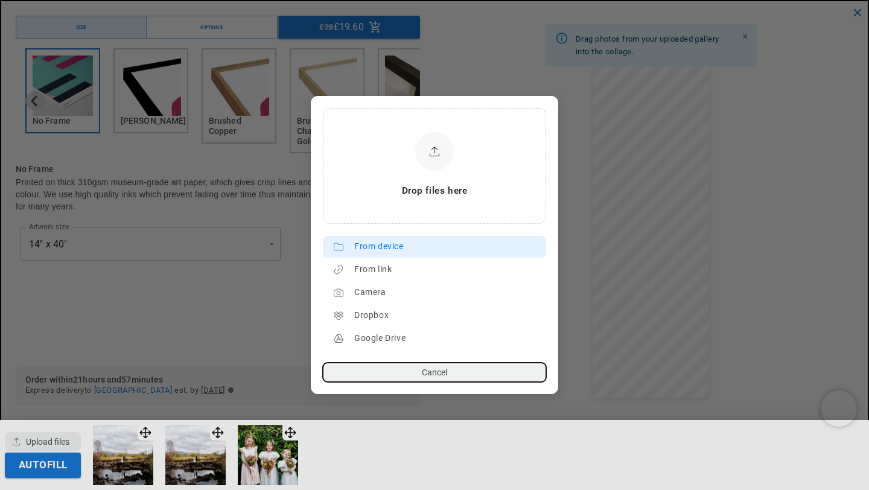
scroll to position [0, 0]
click at [389, 245] on div "From device" at bounding box center [447, 246] width 186 height 19
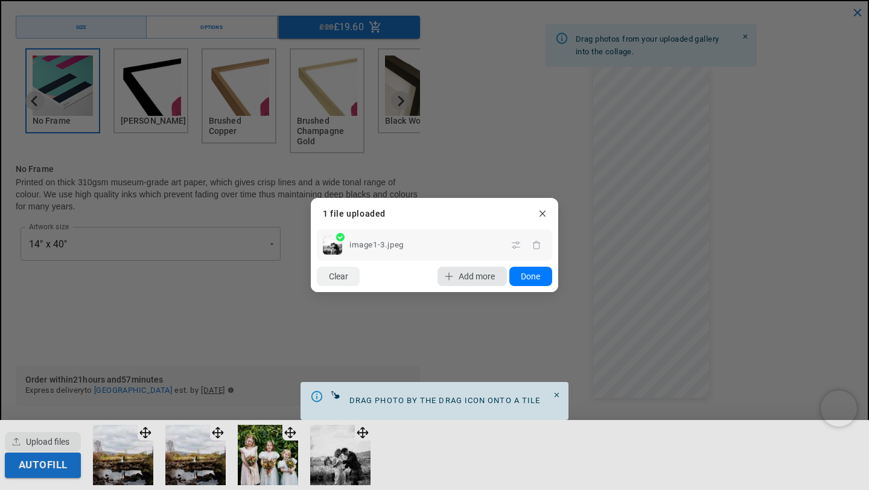
click at [477, 276] on span "Add more" at bounding box center [477, 277] width 36 height 10
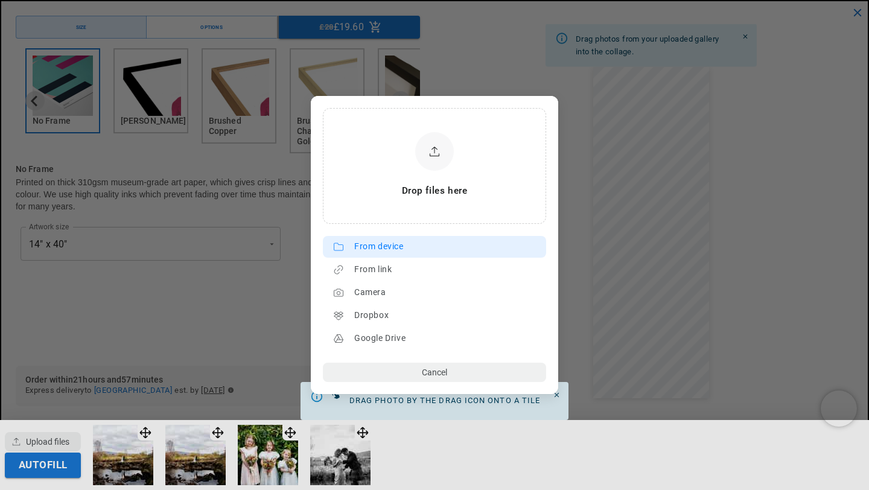
click at [395, 245] on div "From device" at bounding box center [447, 246] width 186 height 19
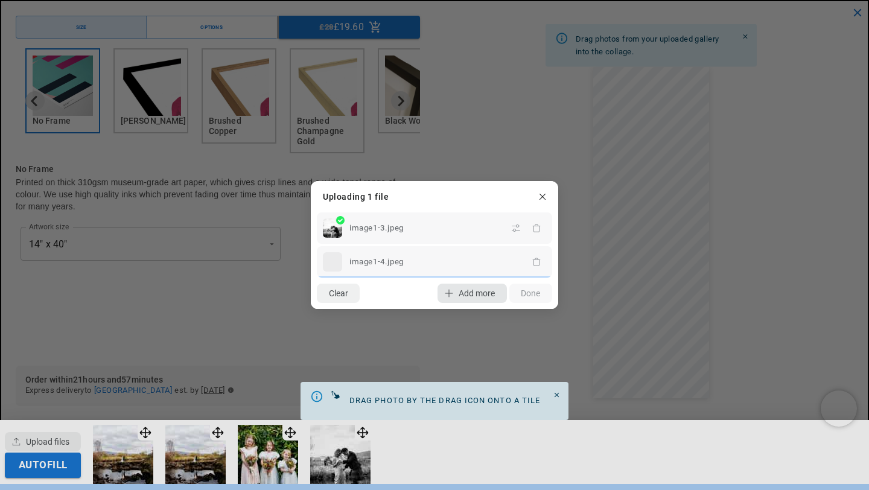
scroll to position [0, 471]
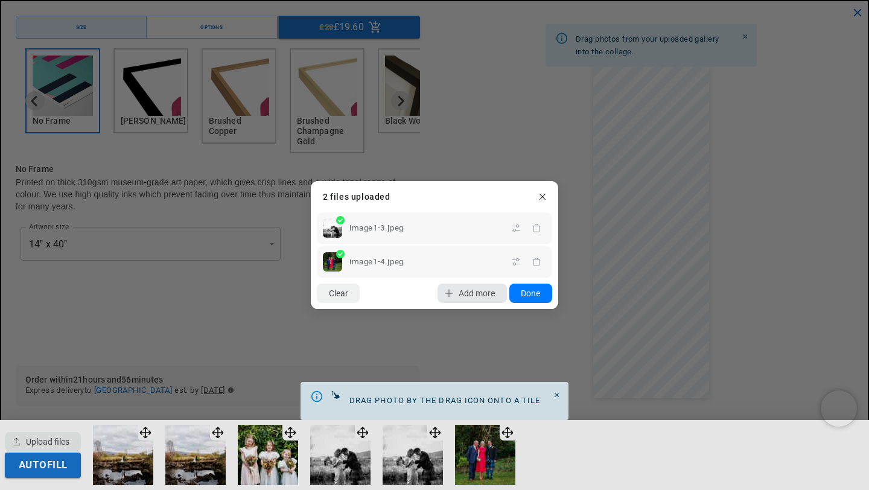
click at [466, 299] on button "Add more" at bounding box center [471, 293] width 69 height 19
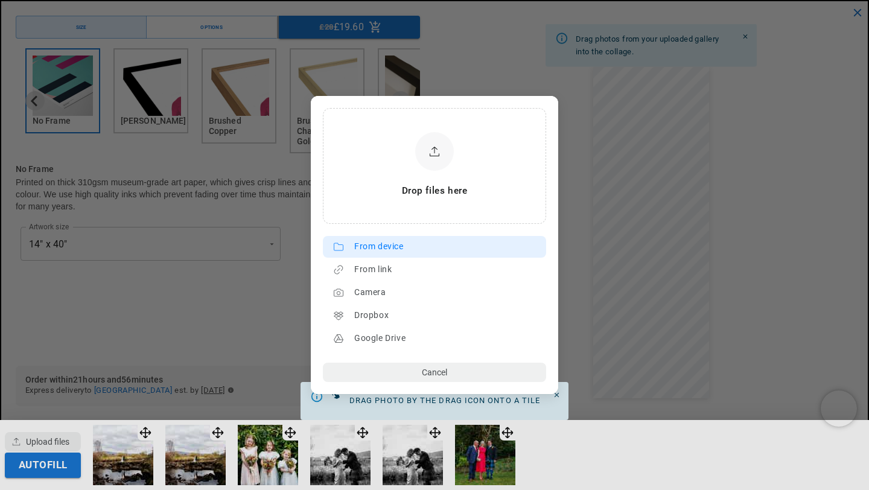
click at [392, 244] on div "From device" at bounding box center [447, 246] width 186 height 19
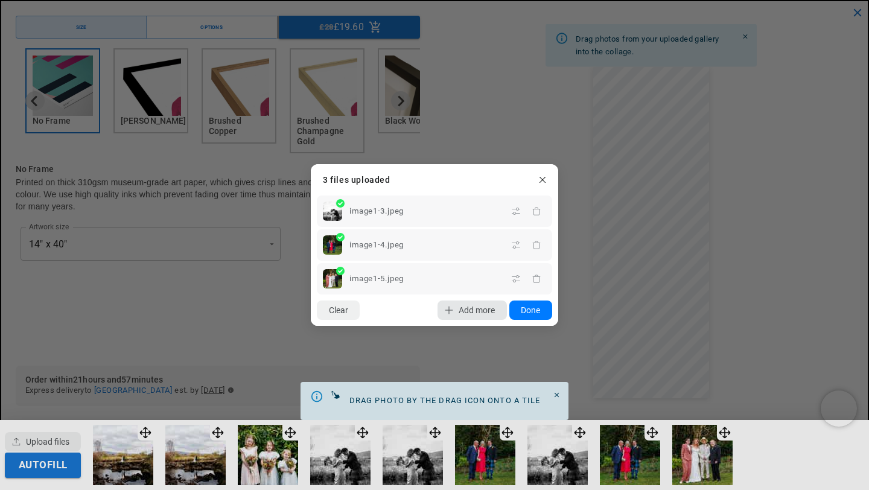
click at [469, 305] on span "Add more" at bounding box center [477, 310] width 36 height 10
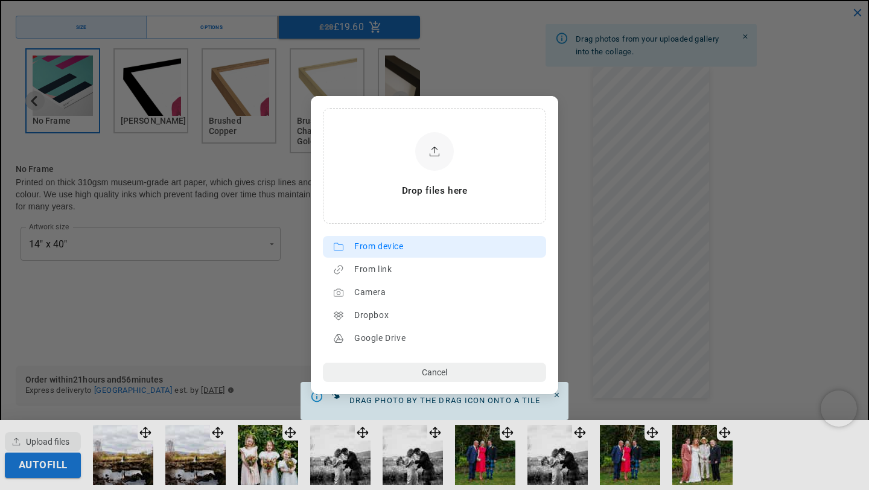
click at [398, 244] on div "From device" at bounding box center [447, 246] width 186 height 19
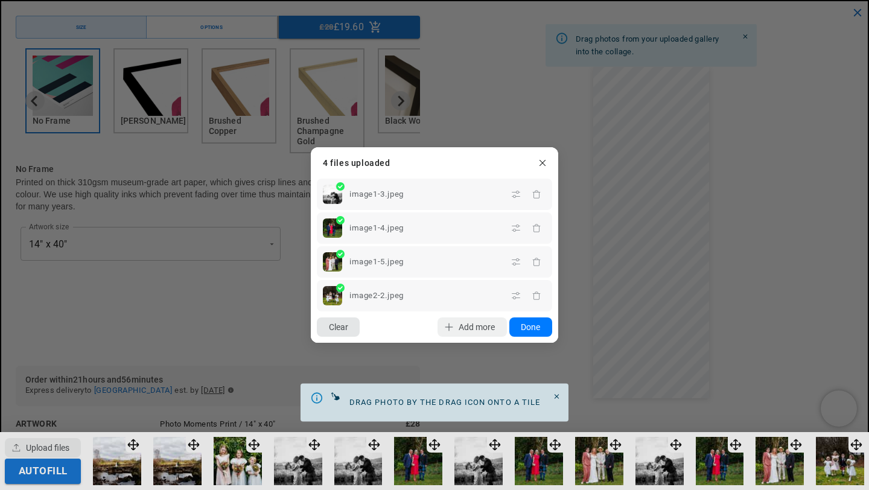
click at [349, 327] on button "Clear" at bounding box center [338, 326] width 43 height 19
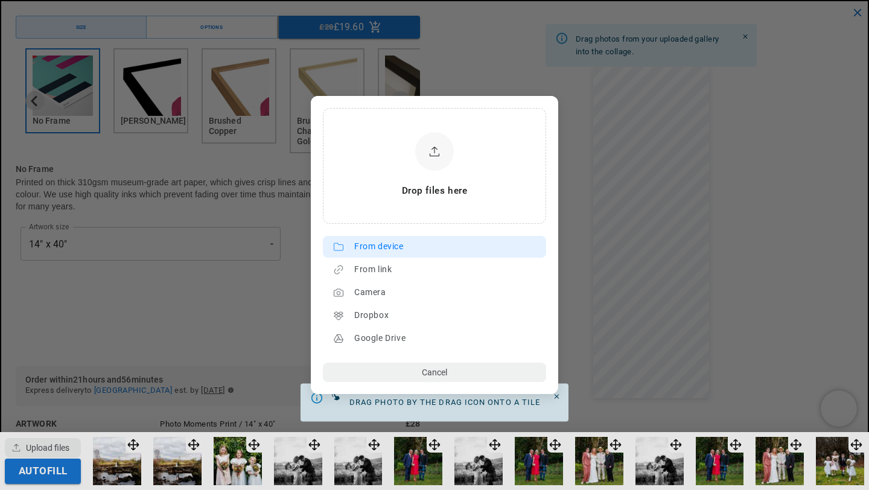
click at [386, 249] on div "From device" at bounding box center [447, 246] width 186 height 19
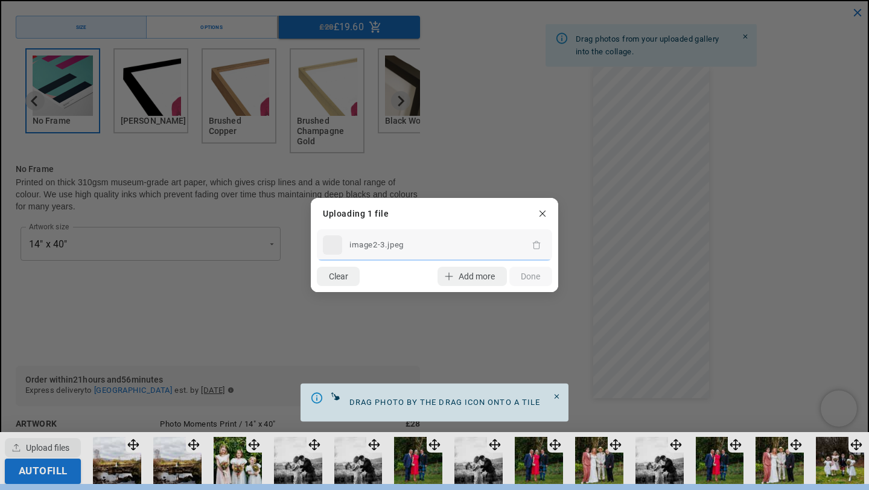
scroll to position [0, 0]
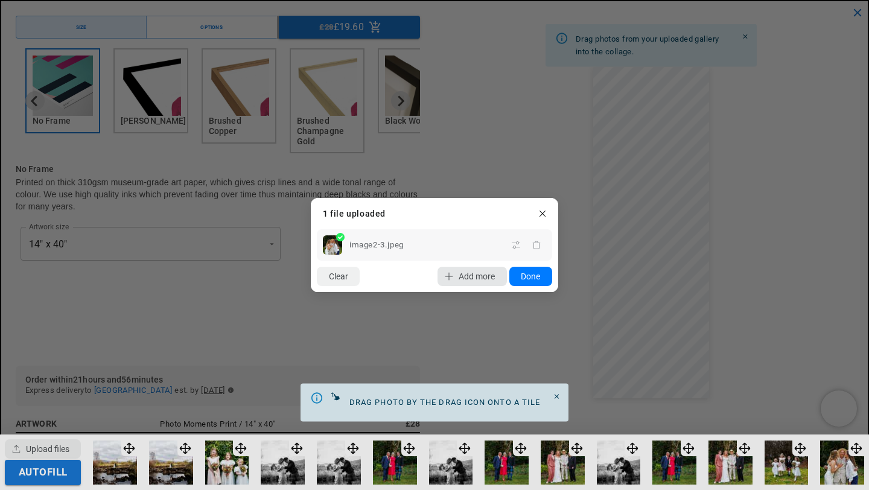
click at [459, 275] on span "Add more" at bounding box center [477, 277] width 36 height 10
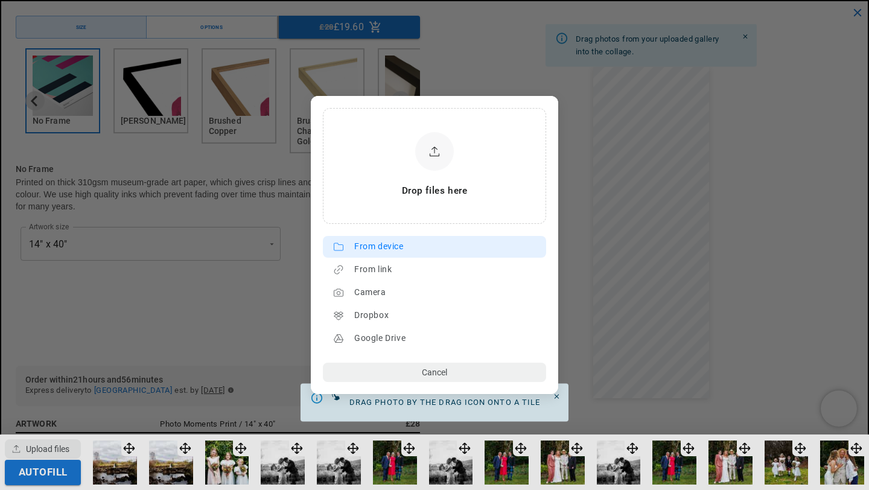
click at [381, 249] on div "From device" at bounding box center [447, 246] width 186 height 19
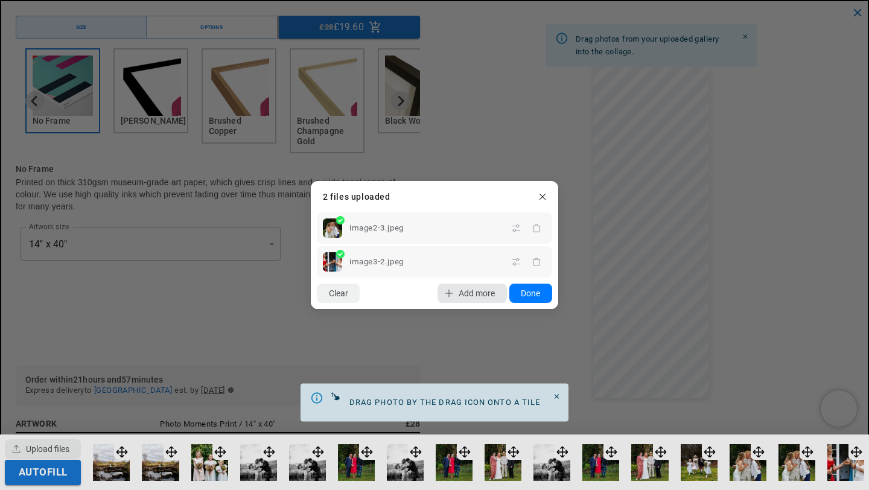
click at [460, 297] on span "Add more" at bounding box center [477, 293] width 36 height 10
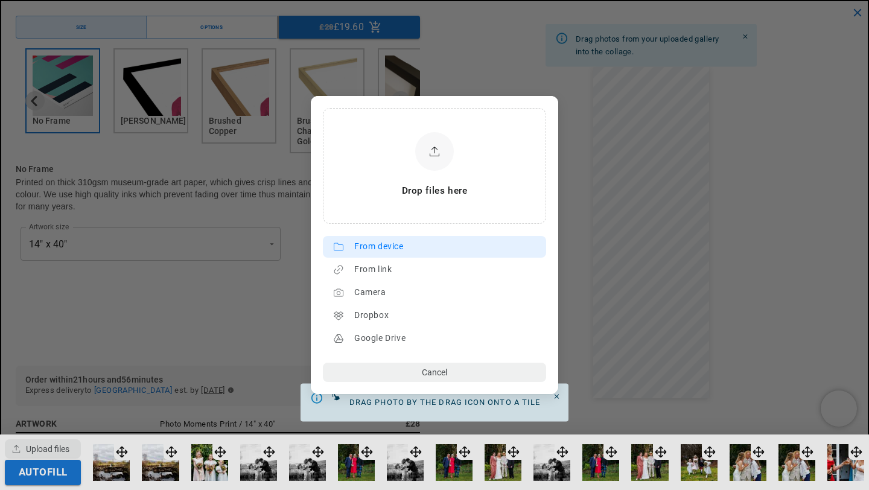
click at [406, 246] on div "From device" at bounding box center [447, 246] width 186 height 19
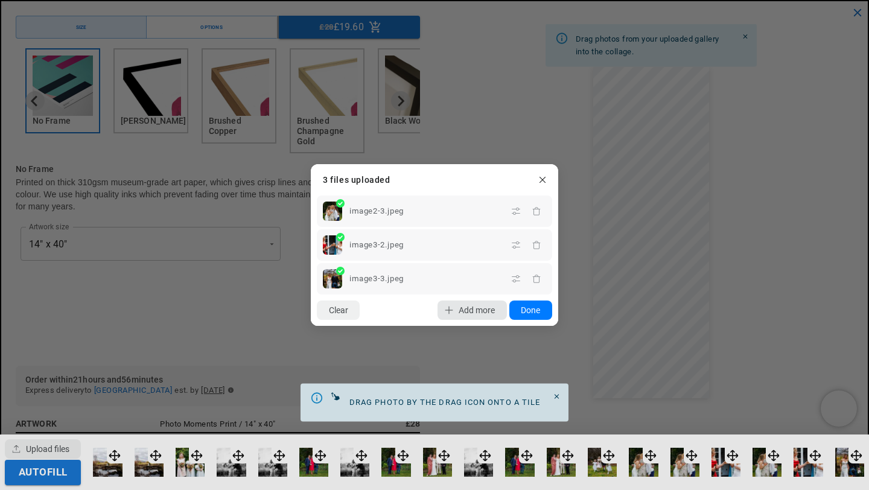
click at [482, 311] on span "Add more" at bounding box center [477, 310] width 36 height 10
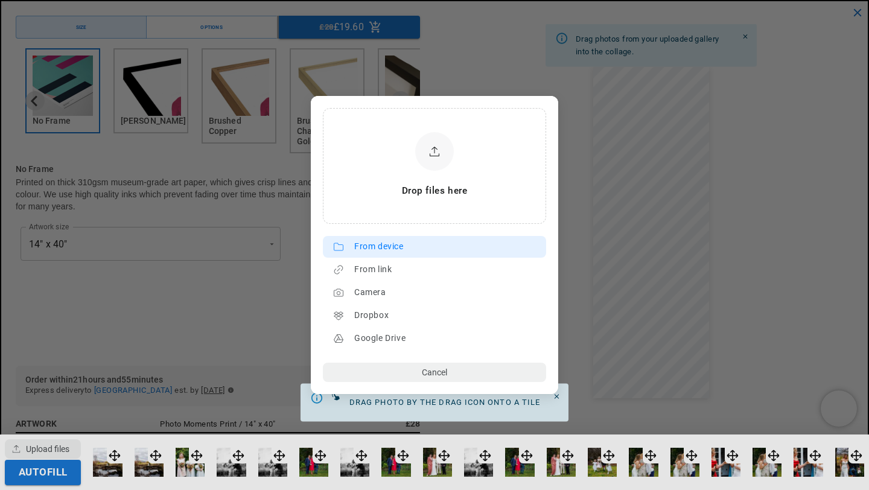
click at [417, 245] on div "From device" at bounding box center [447, 246] width 186 height 19
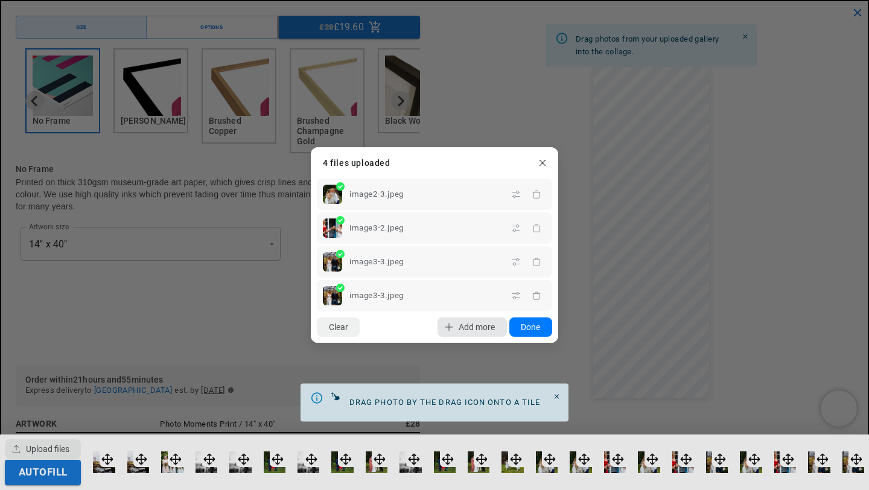
click at [474, 326] on span "Add more" at bounding box center [477, 327] width 36 height 10
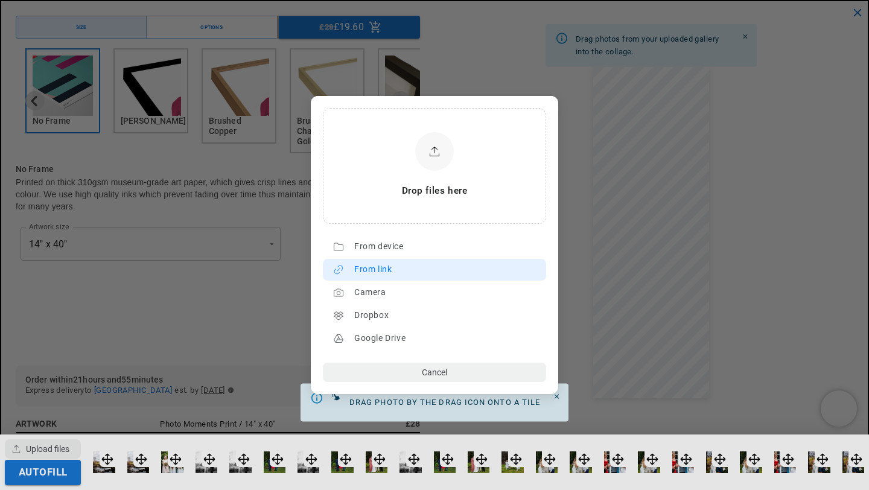
scroll to position [0, 471]
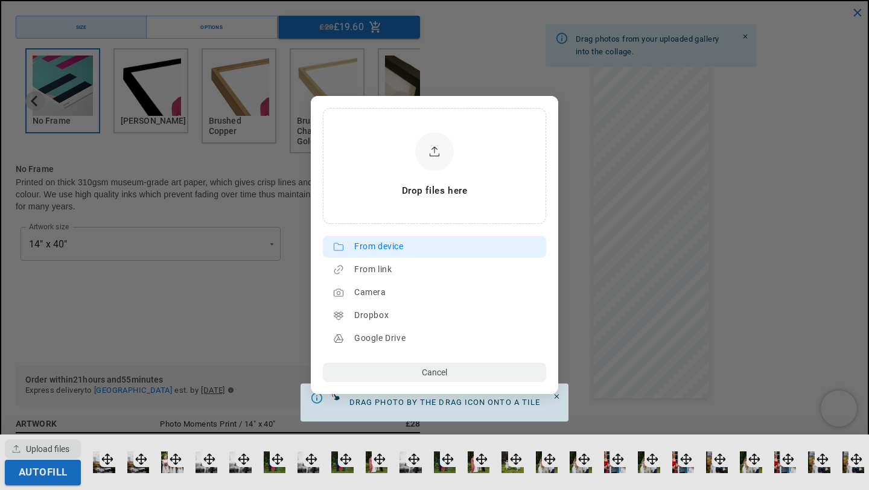
click at [408, 243] on div "From device" at bounding box center [447, 246] width 186 height 19
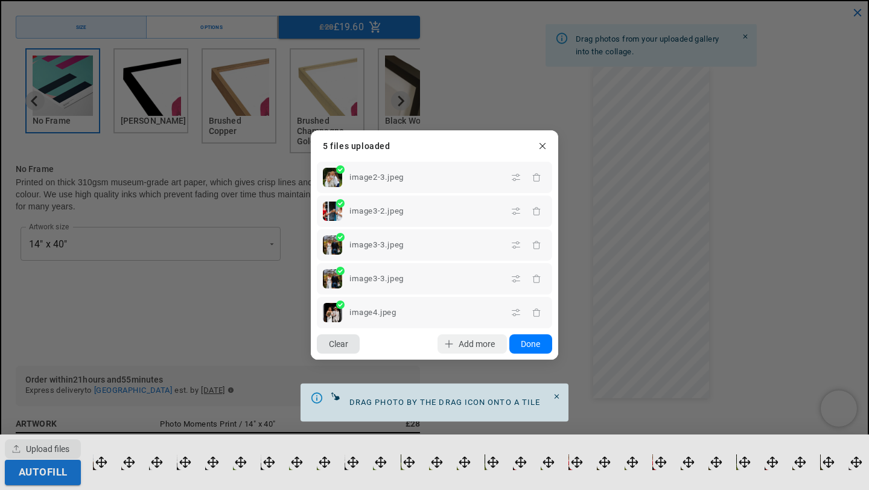
click at [331, 347] on button "Clear" at bounding box center [338, 343] width 43 height 19
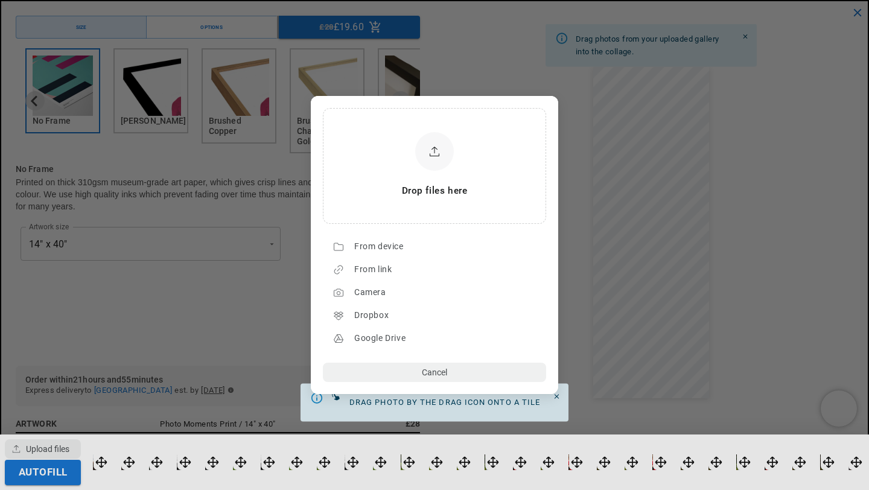
scroll to position [0, 235]
click at [394, 240] on div "From device" at bounding box center [447, 246] width 186 height 19
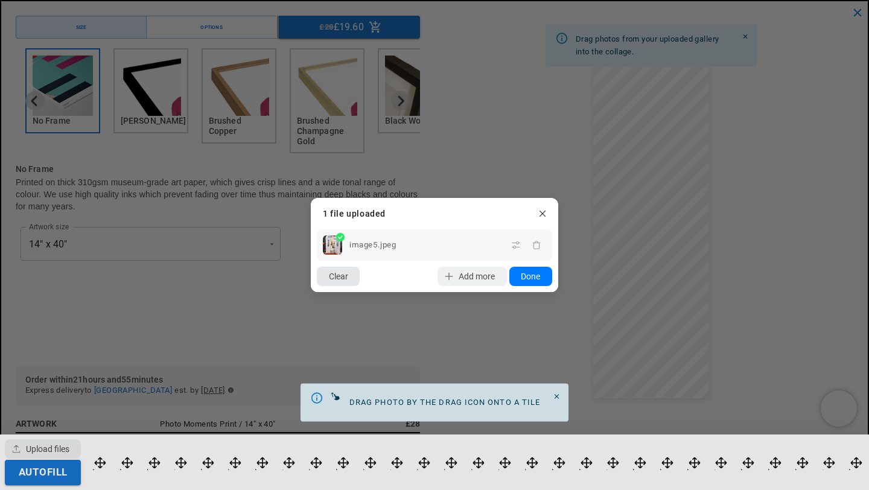
click at [348, 281] on button "Clear" at bounding box center [338, 276] width 43 height 19
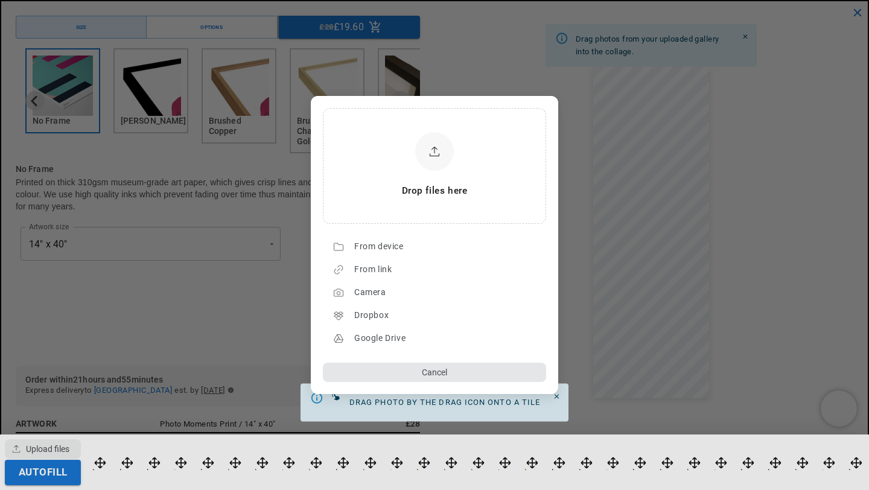
click at [420, 367] on button "Cancel" at bounding box center [434, 372] width 223 height 19
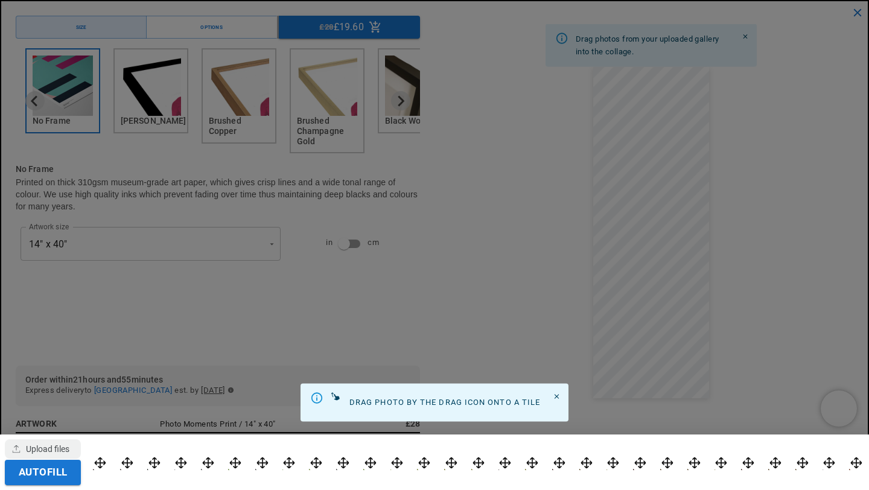
scroll to position [0, 235]
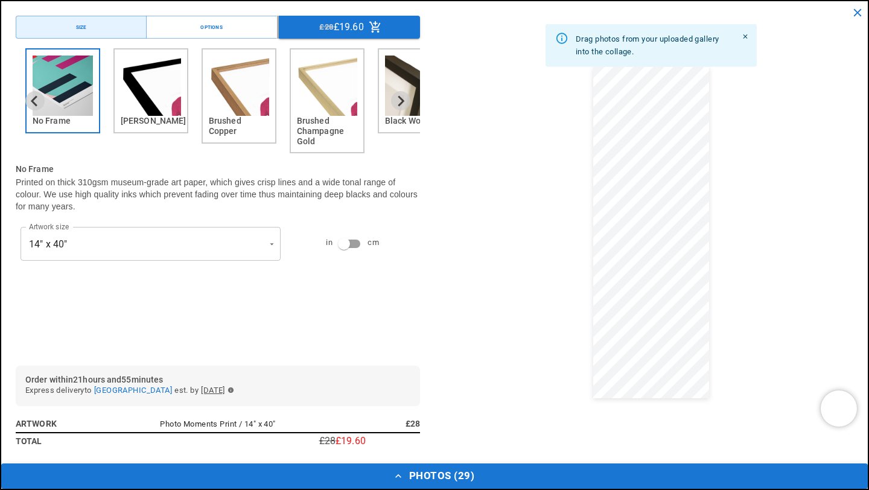
click at [255, 468] on button "Photos ( 29 )" at bounding box center [434, 475] width 866 height 25
drag, startPoint x: 132, startPoint y: 457, endPoint x: 165, endPoint y: 444, distance: 35.5
click at [203, 485] on button "Photos ( 29 )" at bounding box center [434, 475] width 866 height 25
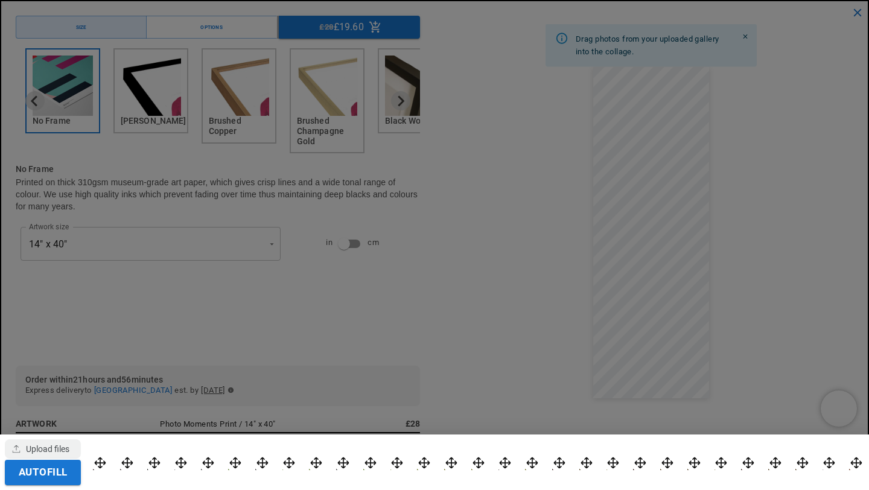
scroll to position [0, 471]
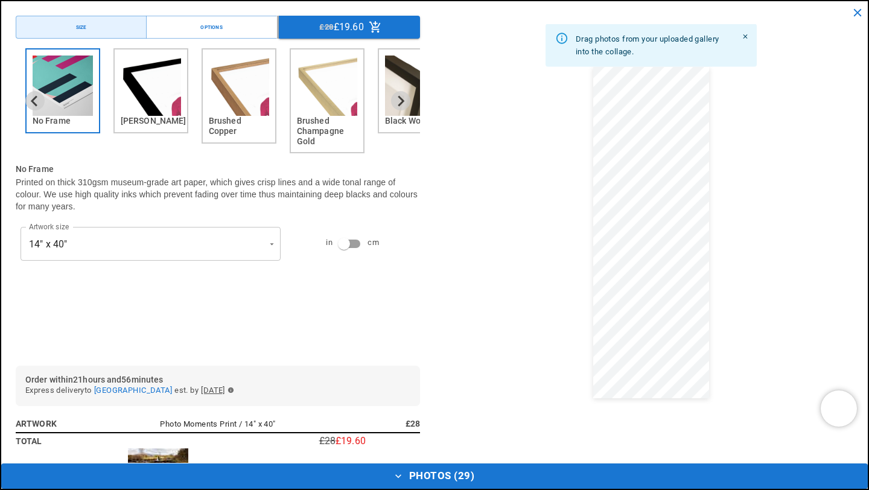
drag, startPoint x: 139, startPoint y: 456, endPoint x: 163, endPoint y: 454, distance: 24.2
click at [256, 476] on button "Photos ( 29 )" at bounding box center [434, 475] width 866 height 25
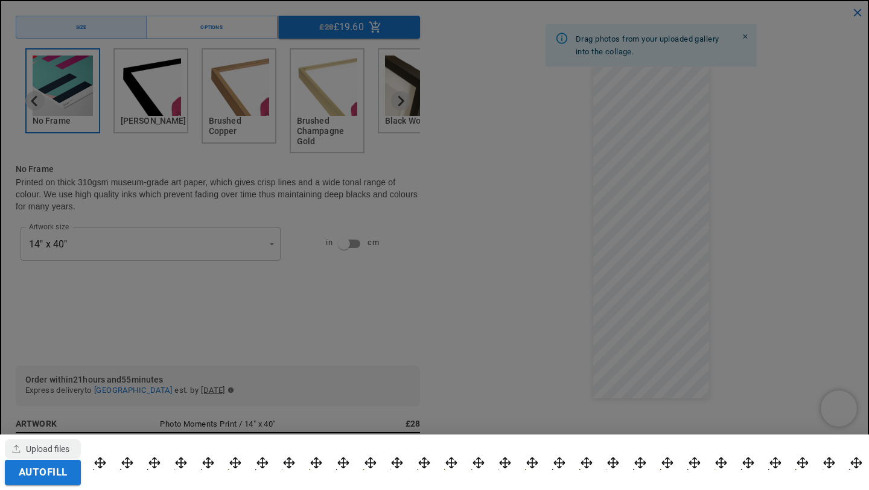
click at [357, 342] on div at bounding box center [434, 245] width 869 height 490
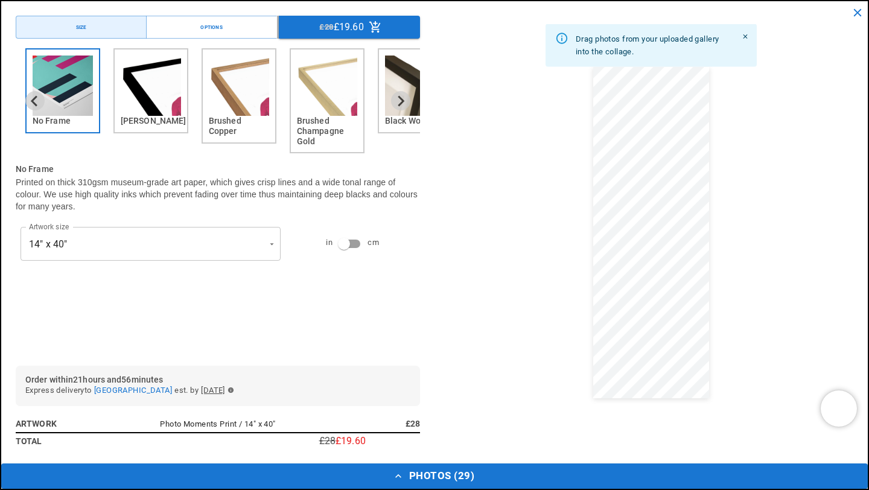
scroll to position [0, 0]
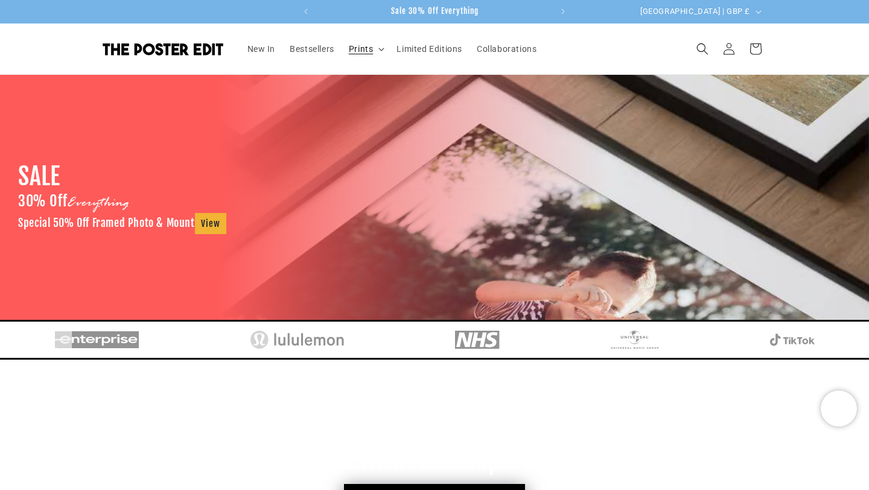
click at [358, 52] on span "Prints" at bounding box center [361, 48] width 25 height 11
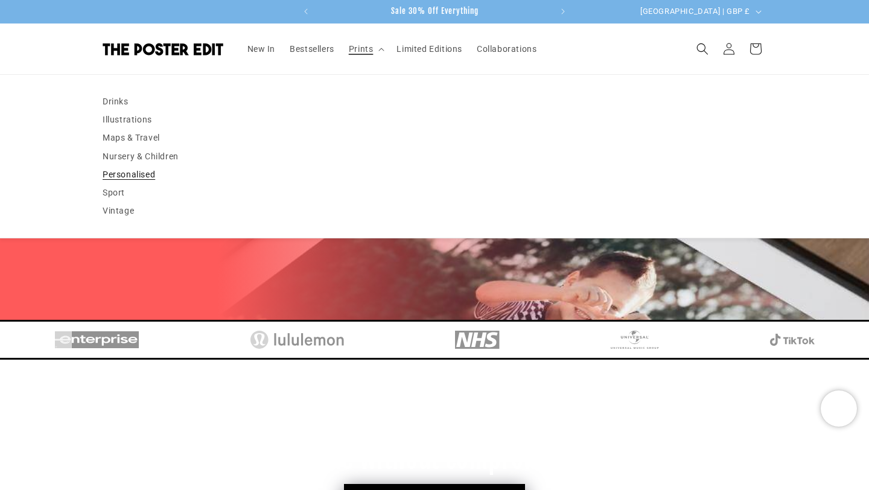
click at [164, 172] on link "Personalised" at bounding box center [435, 174] width 664 height 18
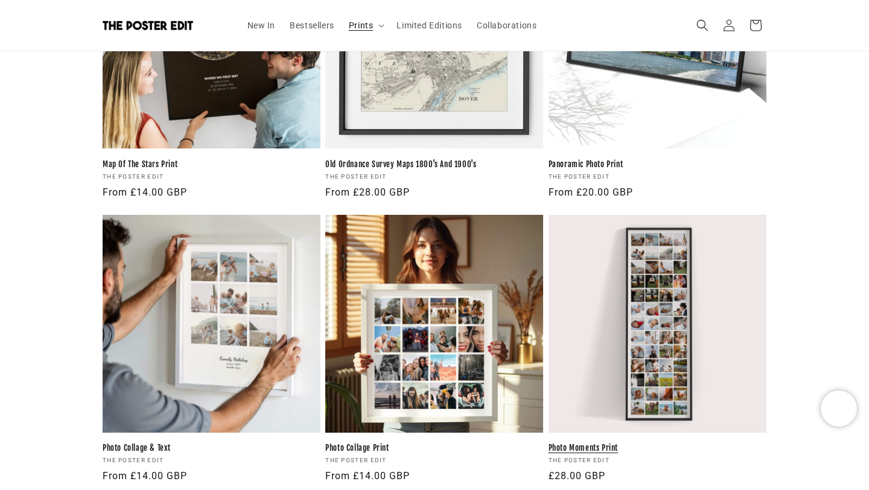
scroll to position [1001, 0]
click at [598, 442] on link "Photo Moments Print" at bounding box center [657, 447] width 218 height 10
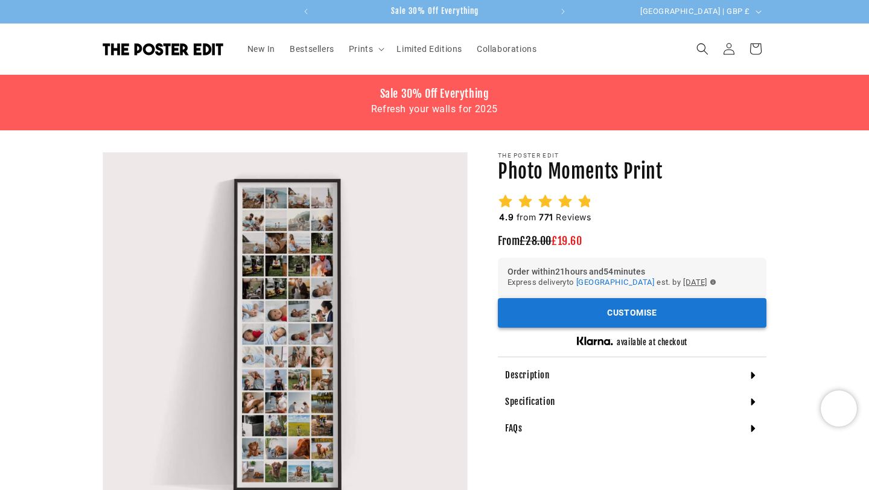
click at [574, 311] on button "Customise" at bounding box center [632, 313] width 269 height 30
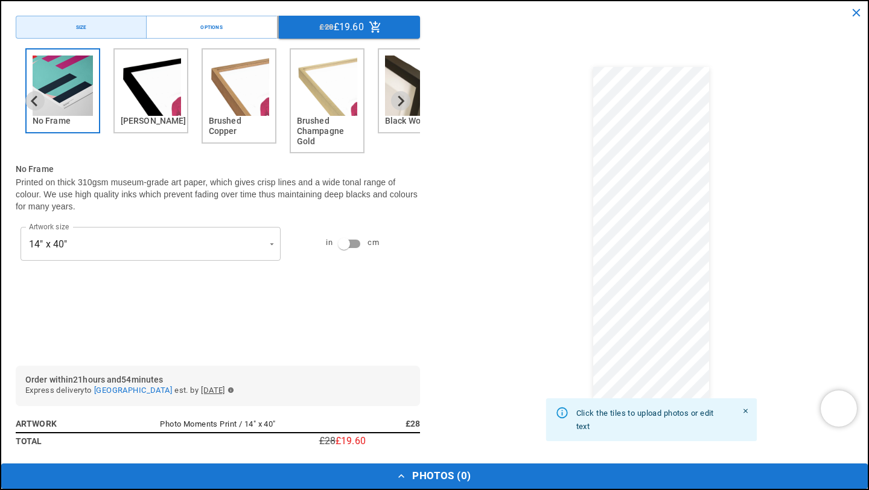
click at [150, 113] on img "2 of 6" at bounding box center [151, 86] width 60 height 60
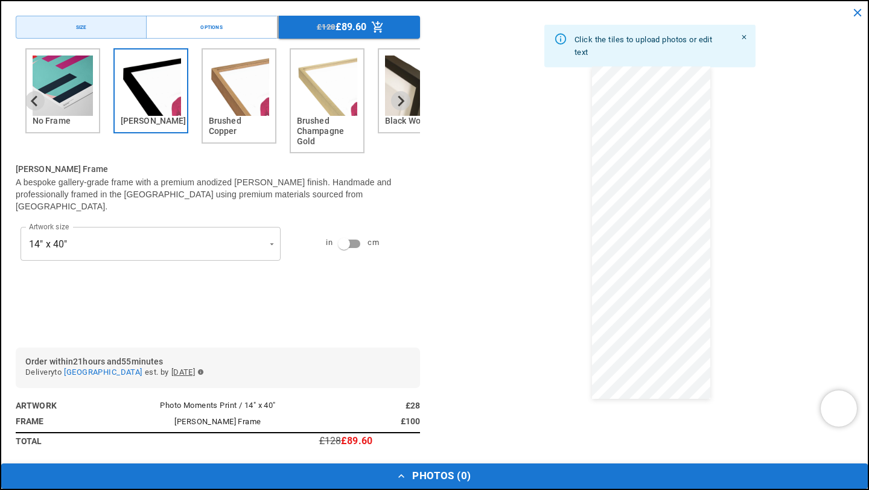
click at [405, 472] on icon "button" at bounding box center [401, 476] width 12 height 12
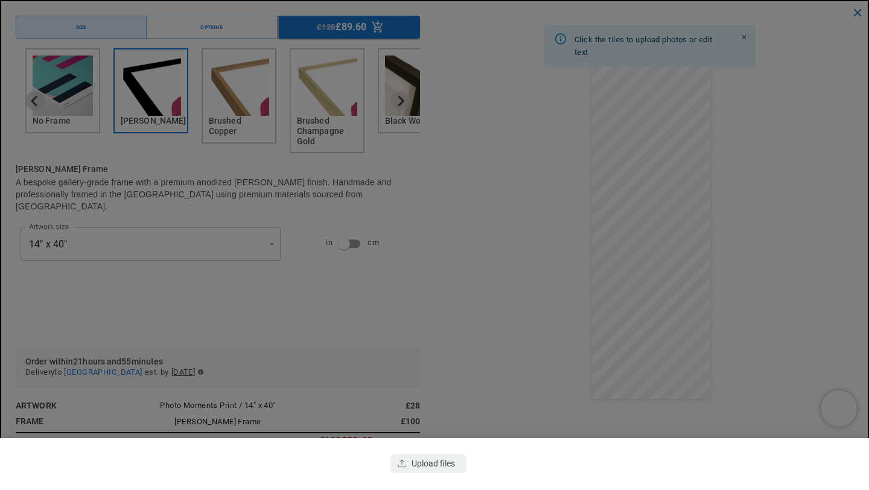
scroll to position [0, 235]
click at [419, 454] on div "button" at bounding box center [428, 463] width 76 height 19
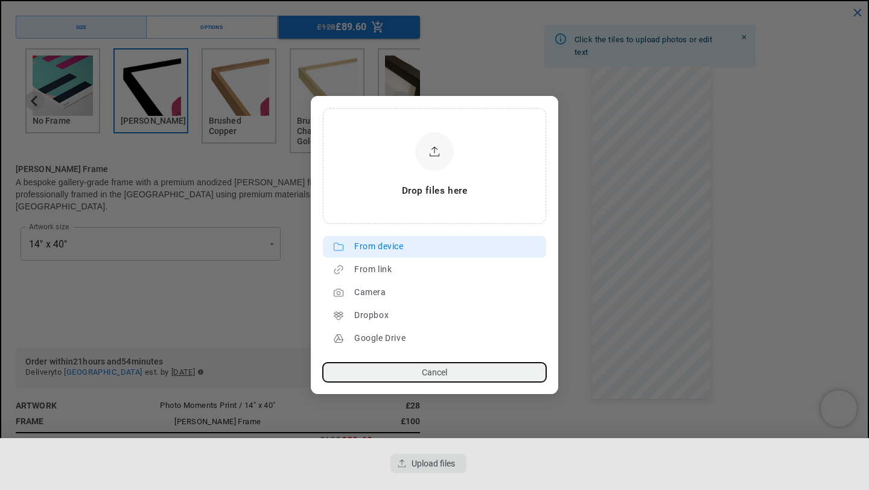
click at [355, 237] on lr-source-btn "From device" at bounding box center [434, 247] width 223 height 22
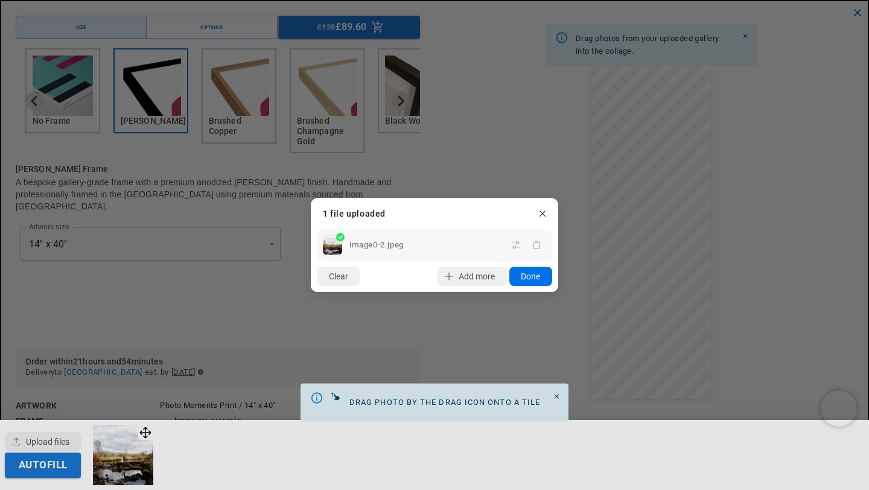
click at [530, 276] on button "Done" at bounding box center [530, 276] width 43 height 19
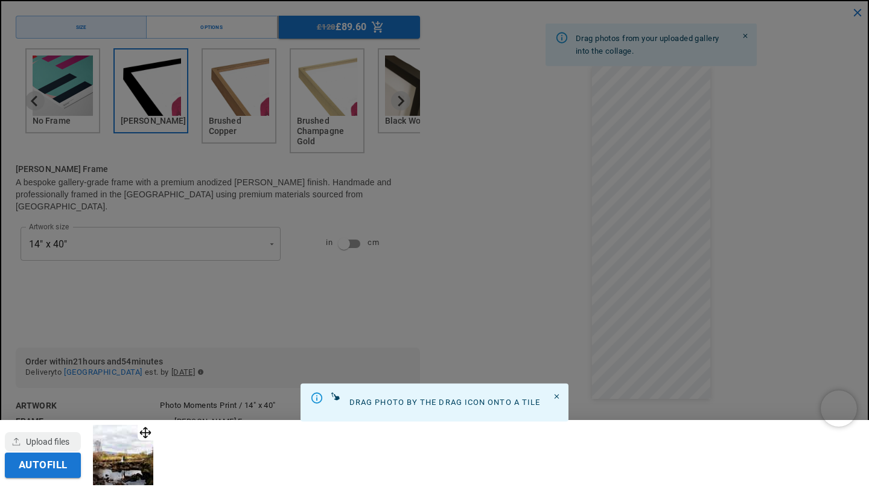
scroll to position [0, 0]
click at [63, 440] on div "button" at bounding box center [43, 441] width 76 height 19
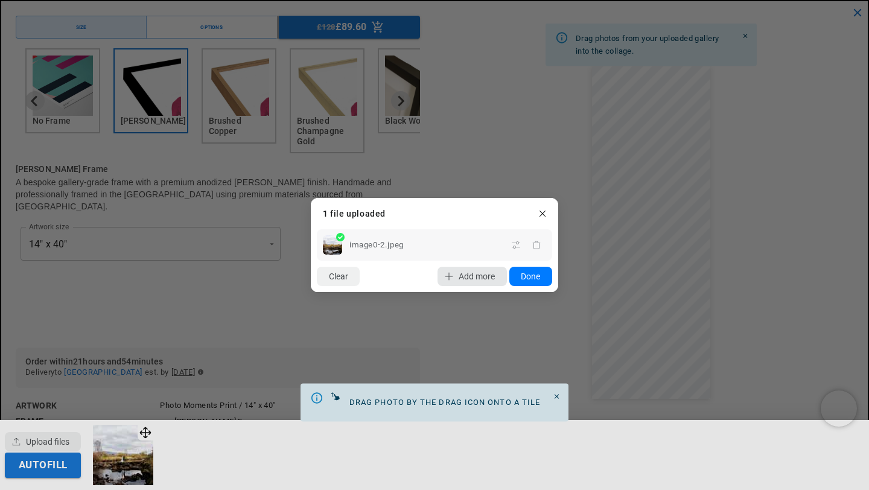
click at [475, 273] on span "Add more" at bounding box center [477, 277] width 36 height 10
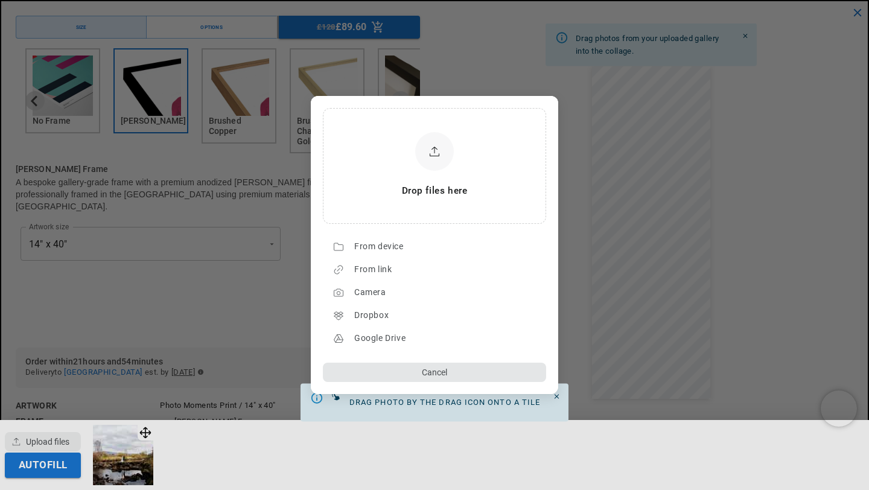
click at [436, 369] on button "Cancel" at bounding box center [434, 372] width 223 height 19
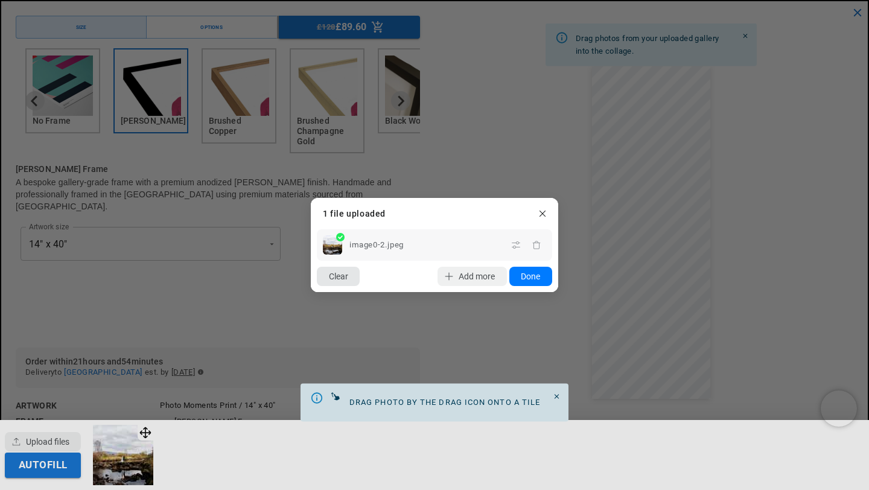
click at [346, 284] on button "Clear" at bounding box center [338, 276] width 43 height 19
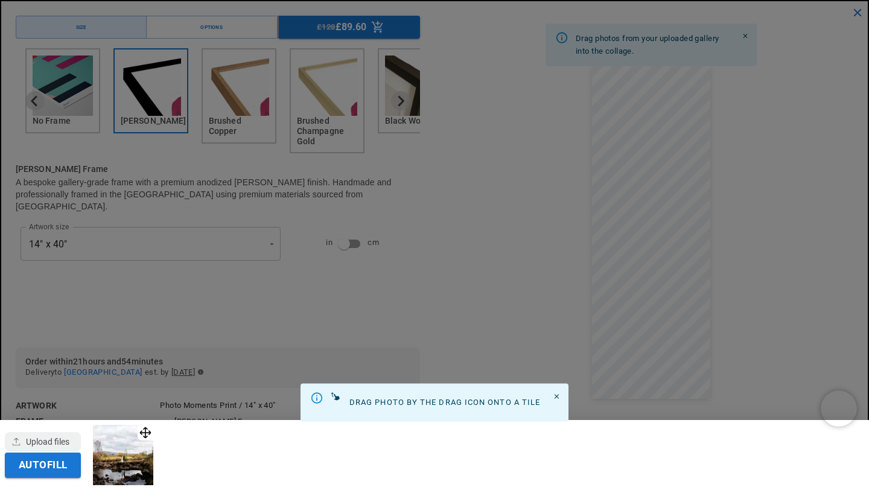
scroll to position [0, 235]
click at [59, 437] on div "button" at bounding box center [43, 441] width 76 height 19
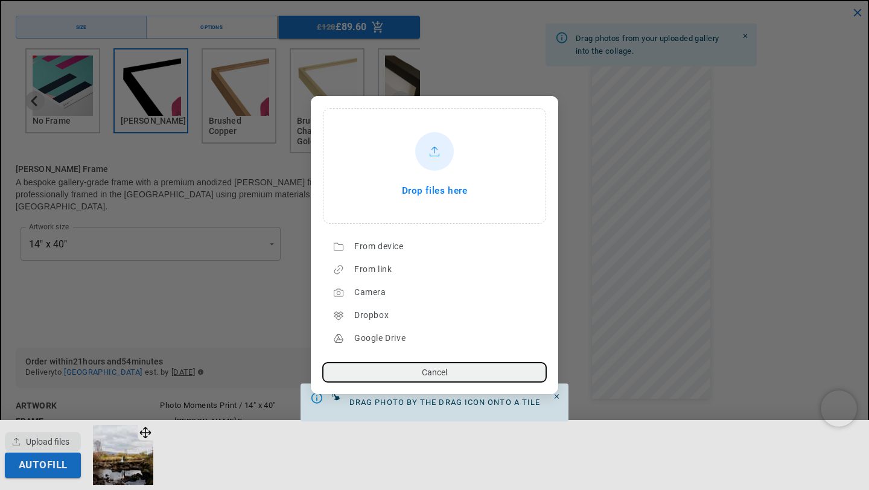
click at [403, 201] on div "Drop files here" at bounding box center [435, 166] width 220 height 112
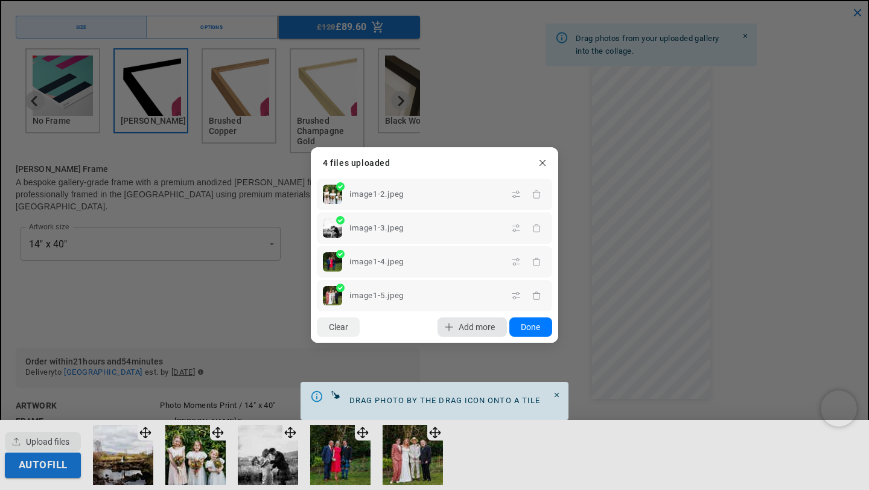
click at [469, 330] on span "Add more" at bounding box center [477, 327] width 36 height 10
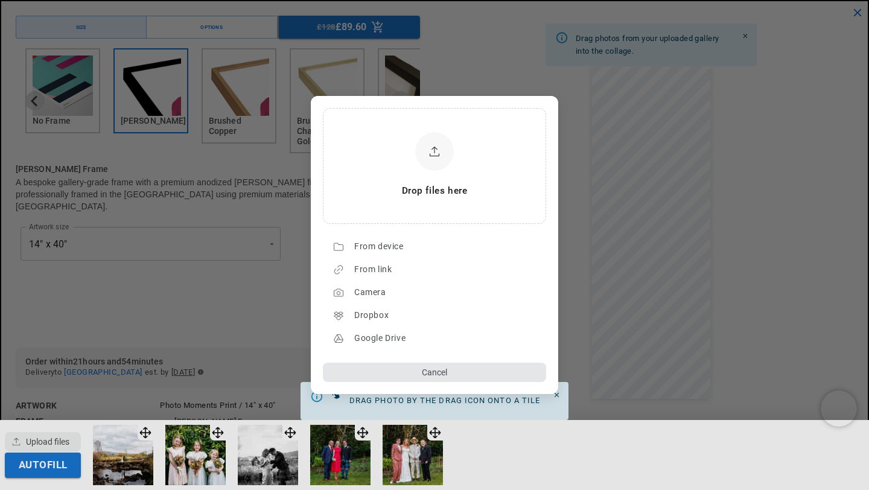
click at [442, 372] on button "Cancel" at bounding box center [434, 372] width 223 height 19
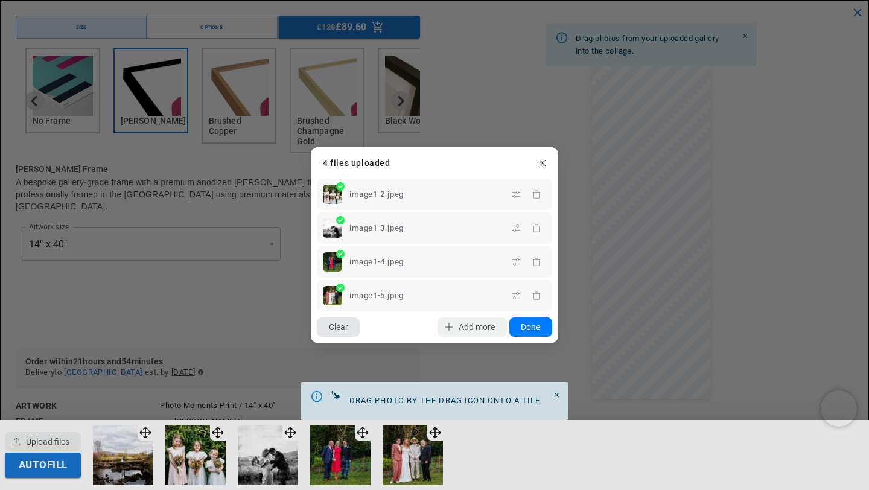
click at [340, 327] on button "Clear" at bounding box center [338, 326] width 43 height 19
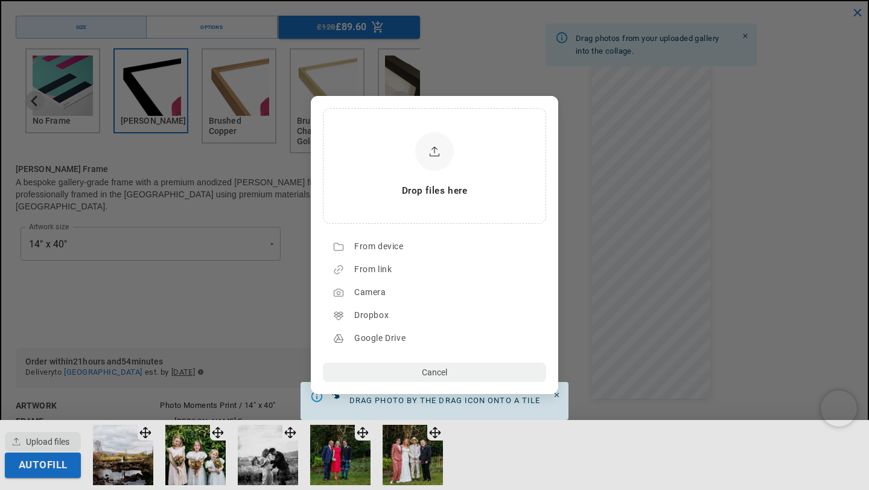
scroll to position [0, 471]
click at [396, 243] on div "From device" at bounding box center [447, 246] width 186 height 19
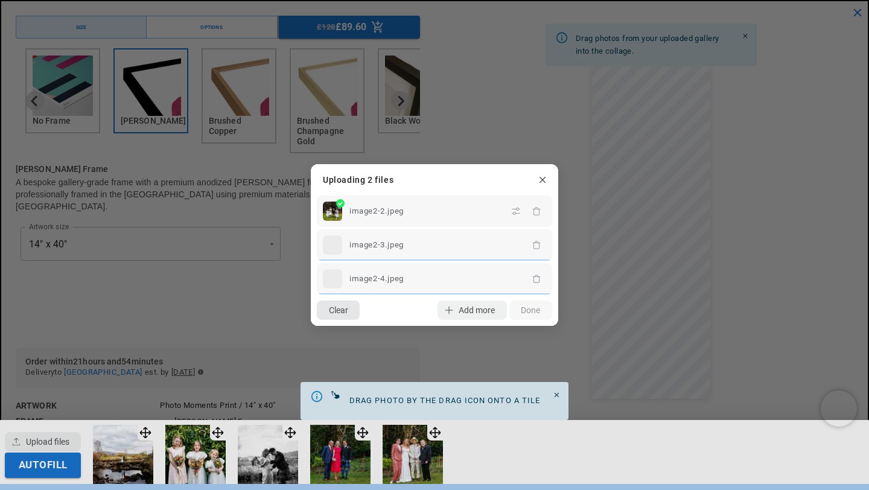
scroll to position [0, 0]
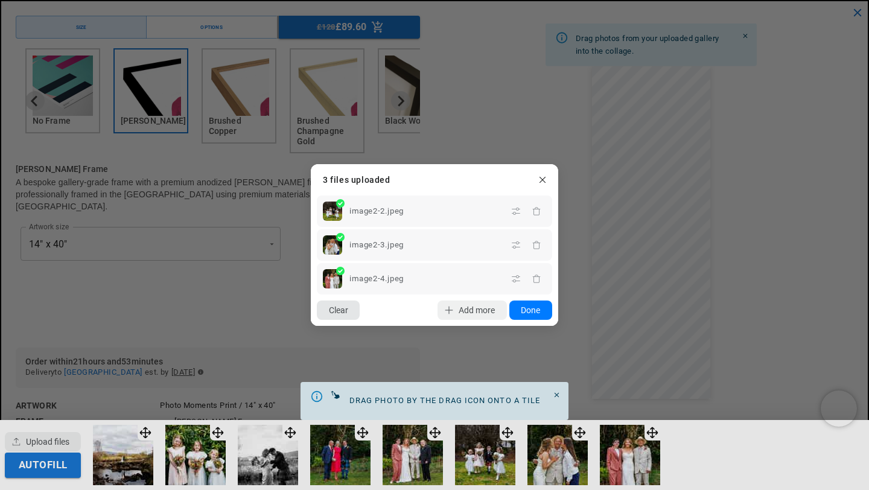
click at [344, 309] on button "Clear" at bounding box center [338, 309] width 43 height 19
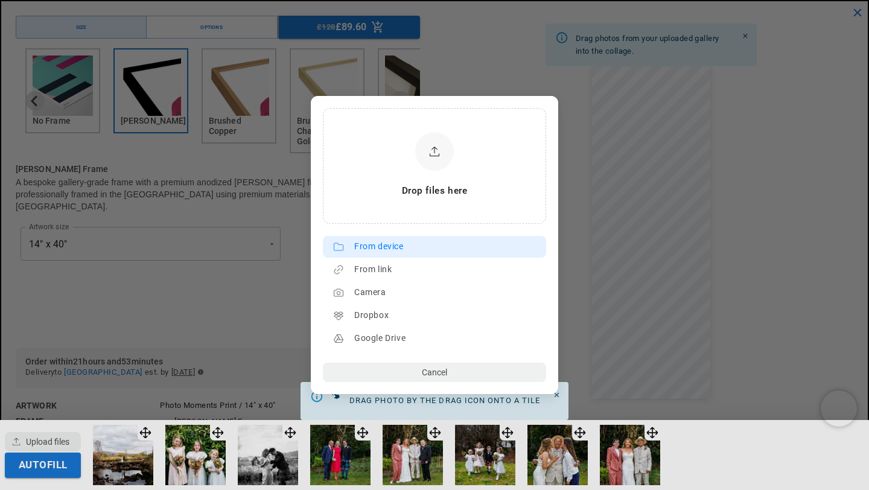
scroll to position [0, 235]
click at [382, 250] on div "From device" at bounding box center [447, 246] width 186 height 19
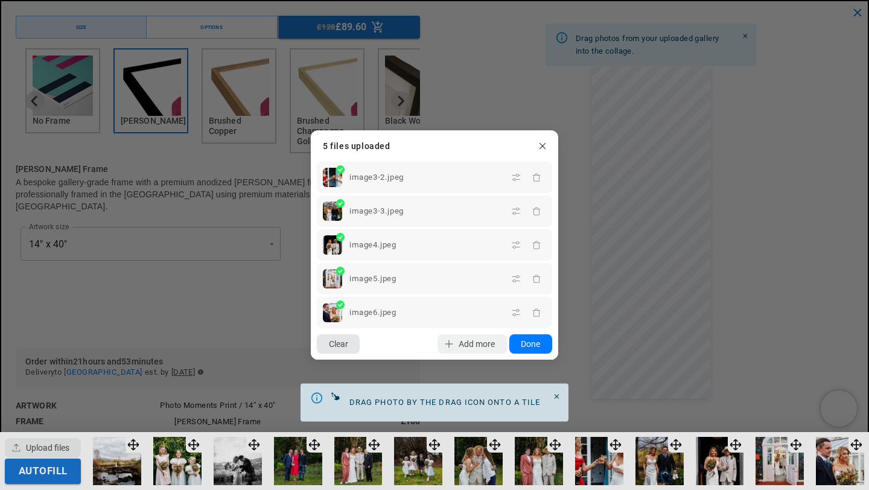
click at [345, 343] on button "Clear" at bounding box center [338, 343] width 43 height 19
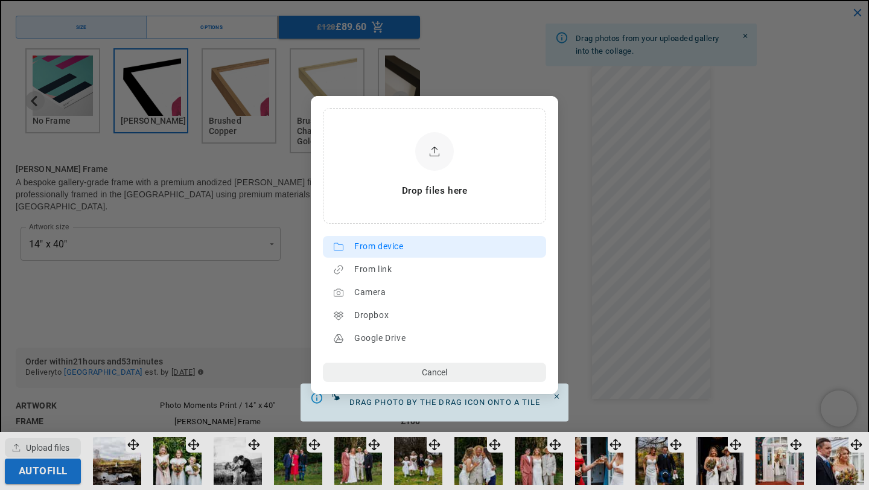
click at [390, 250] on div "From device" at bounding box center [447, 246] width 186 height 19
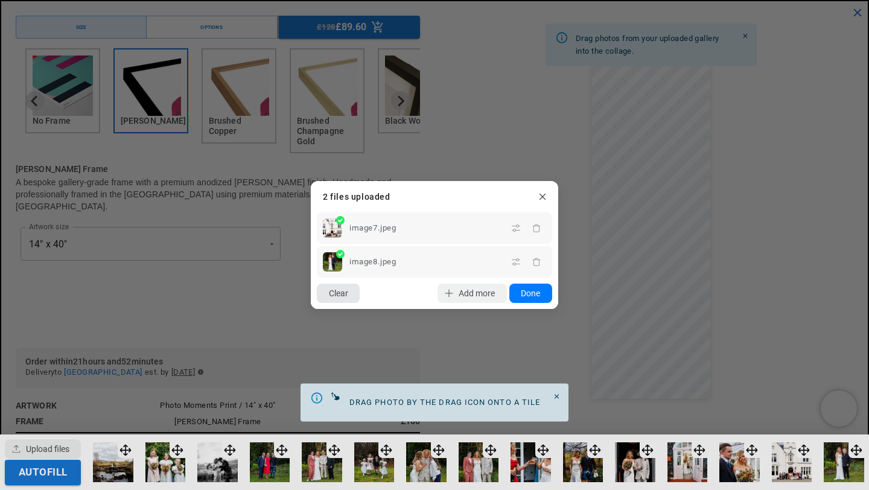
click at [345, 291] on button "Clear" at bounding box center [338, 293] width 43 height 19
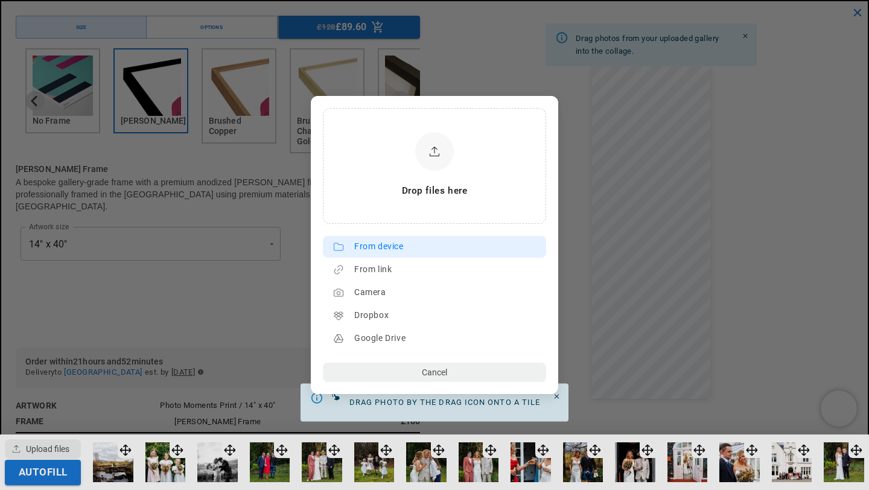
click at [390, 247] on div "From device" at bounding box center [447, 246] width 186 height 19
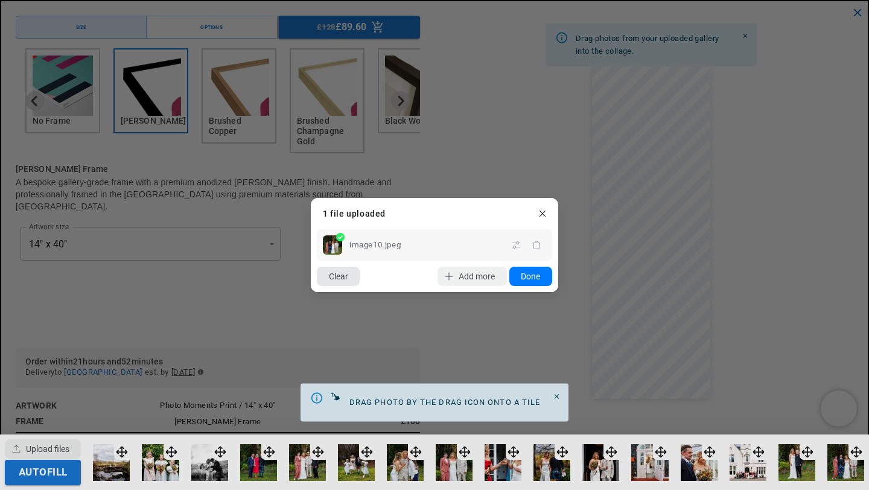
click at [345, 275] on button "Clear" at bounding box center [338, 276] width 43 height 19
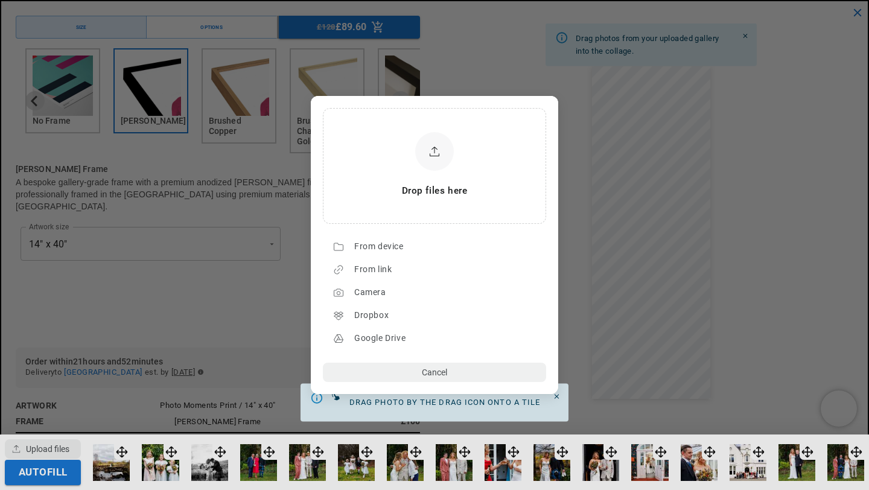
scroll to position [0, 0]
click at [399, 251] on div "From device" at bounding box center [447, 246] width 186 height 19
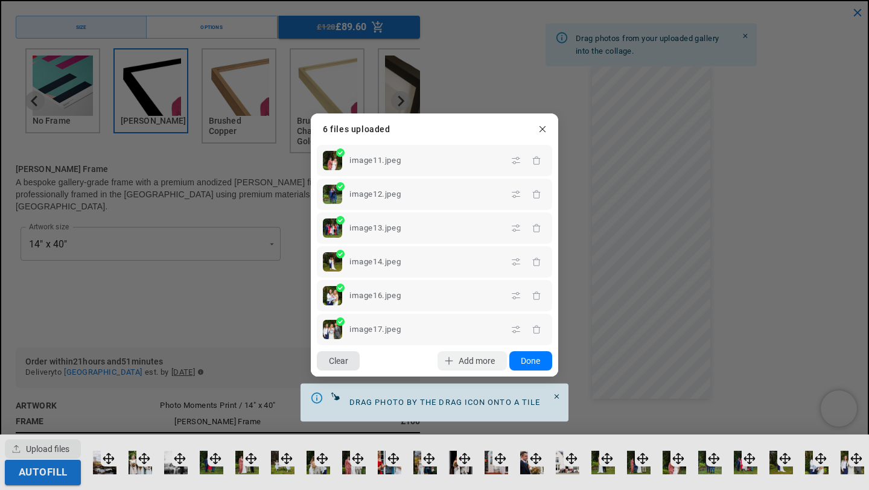
click at [351, 360] on button "Clear" at bounding box center [338, 360] width 43 height 19
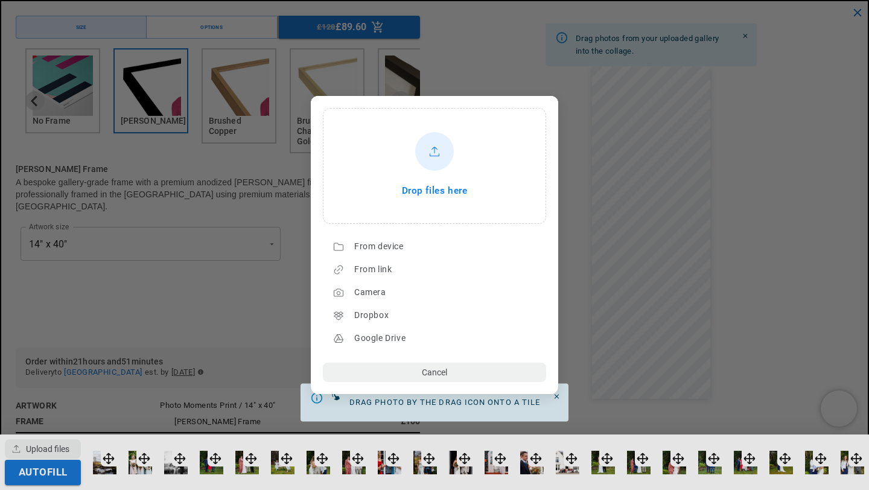
click at [424, 198] on span "Drop files here" at bounding box center [435, 191] width 66 height 17
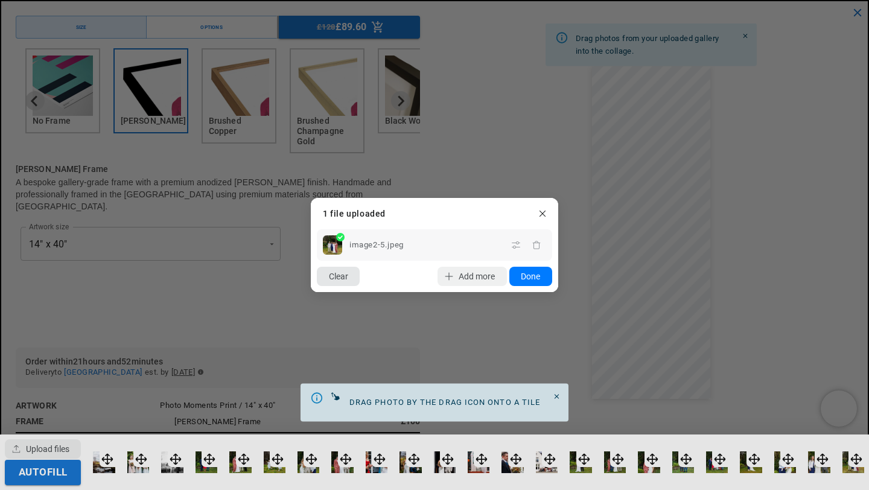
scroll to position [0, 235]
click at [347, 276] on button "Clear" at bounding box center [338, 276] width 43 height 19
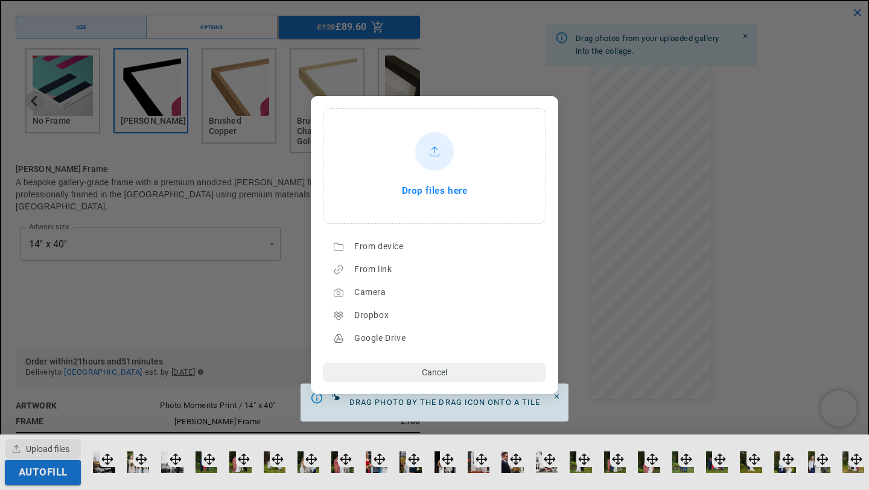
click at [419, 194] on span "Drop files here" at bounding box center [435, 191] width 66 height 17
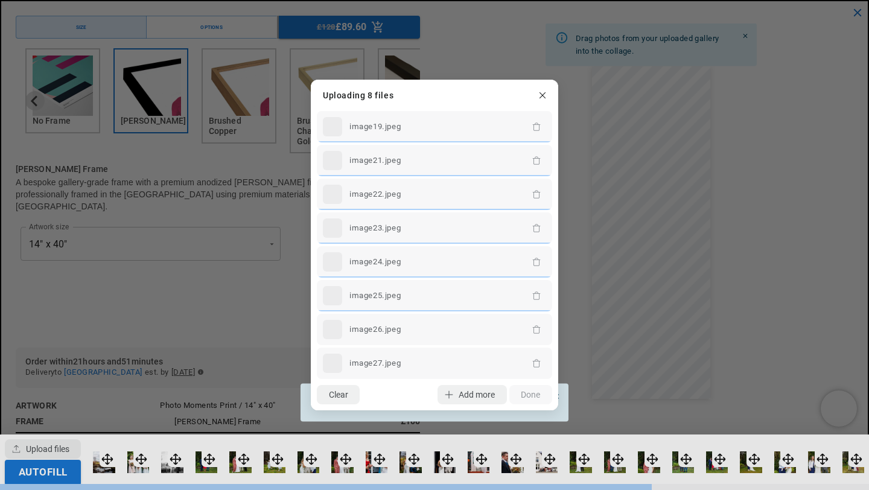
scroll to position [0, 471]
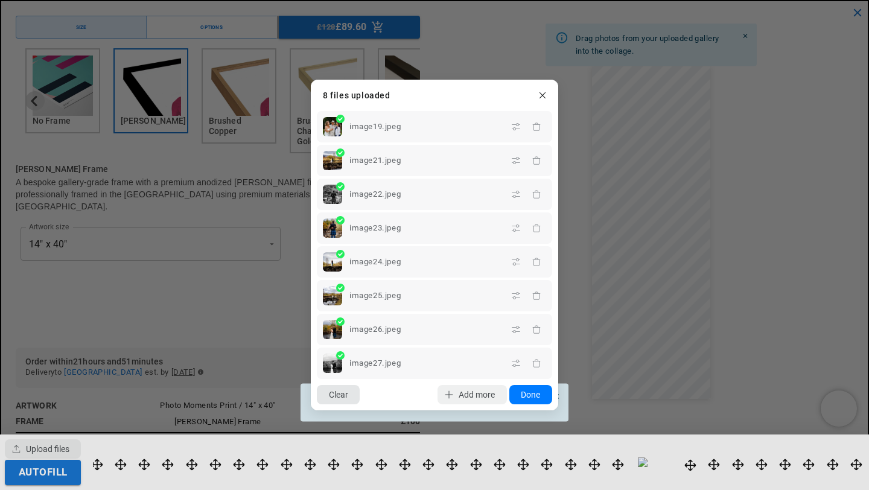
click at [345, 396] on button "Clear" at bounding box center [338, 394] width 43 height 19
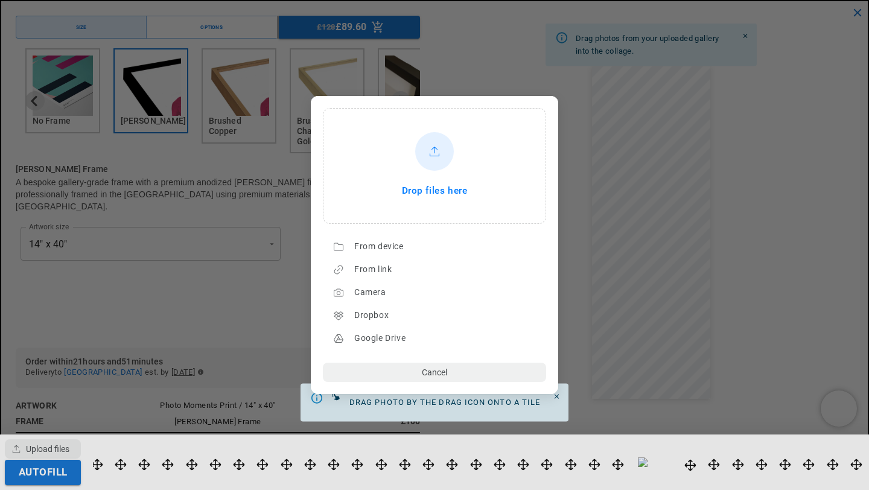
click at [460, 188] on span "Drop files here" at bounding box center [435, 191] width 66 height 17
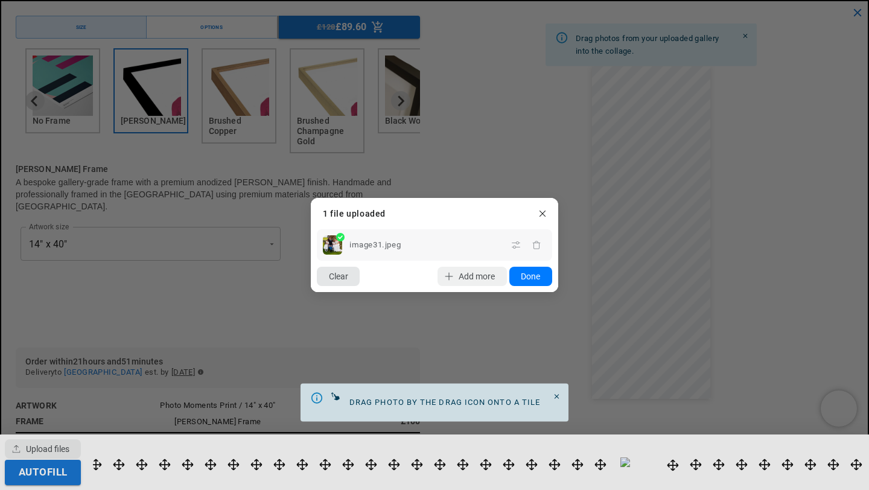
click at [345, 276] on button "Clear" at bounding box center [338, 276] width 43 height 19
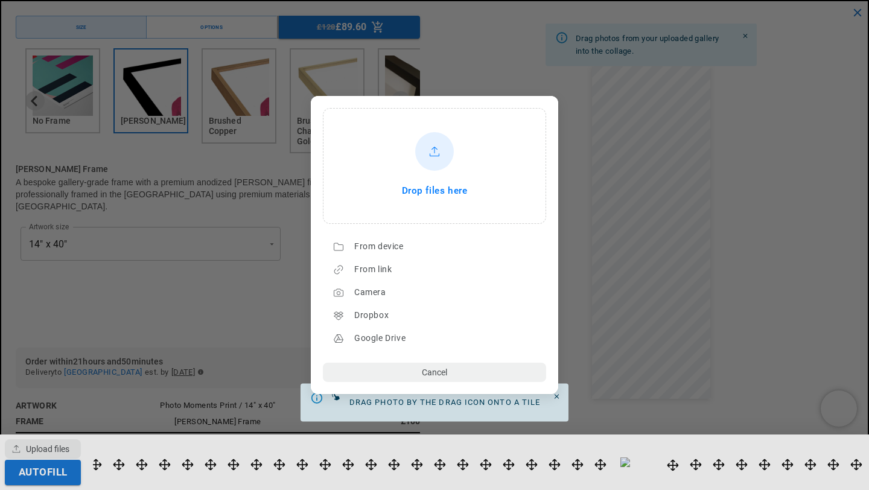
click at [428, 198] on span "Drop files here" at bounding box center [435, 191] width 66 height 17
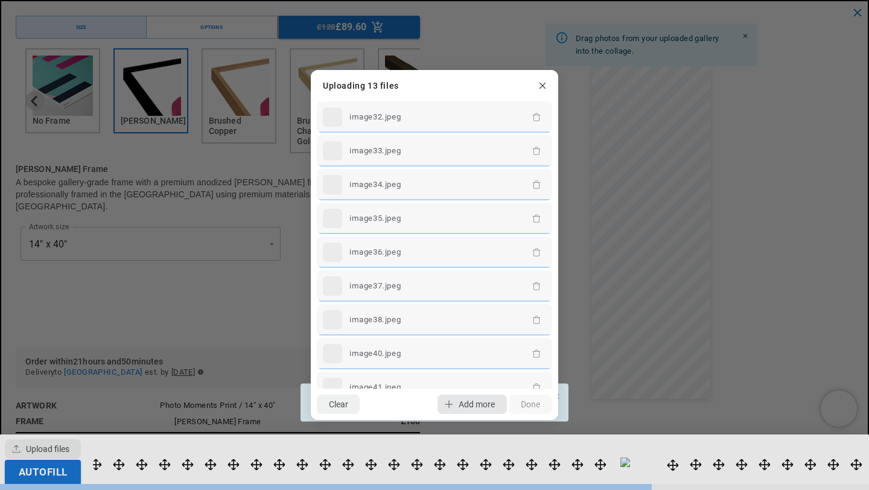
scroll to position [0, 235]
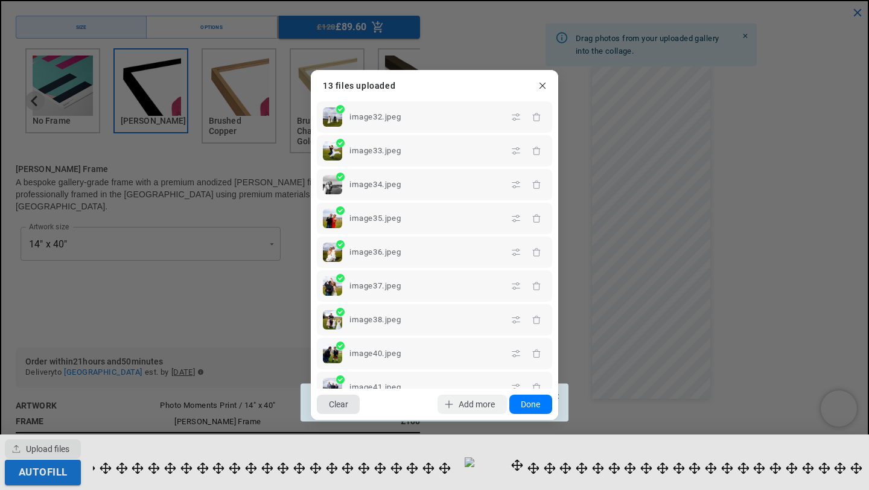
click at [348, 402] on button "Clear" at bounding box center [338, 404] width 43 height 19
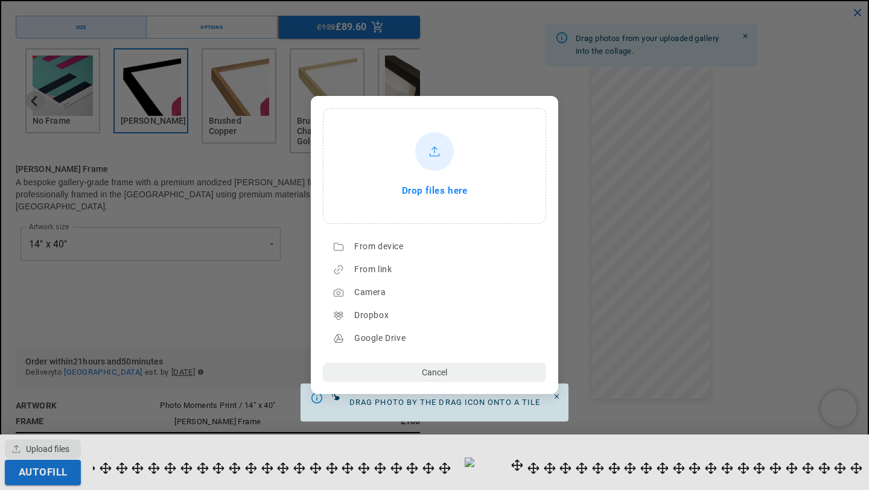
scroll to position [0, 471]
click at [437, 213] on div "Drop files here" at bounding box center [435, 166] width 220 height 112
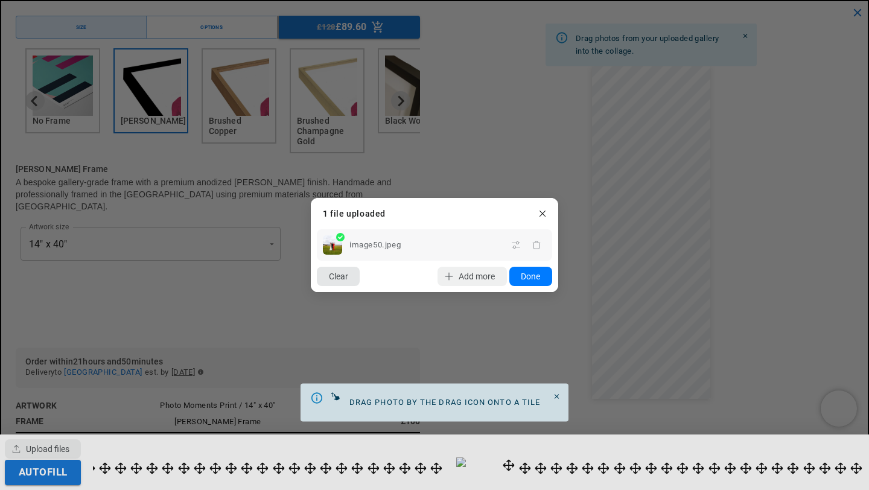
click at [339, 280] on button "Clear" at bounding box center [338, 276] width 43 height 19
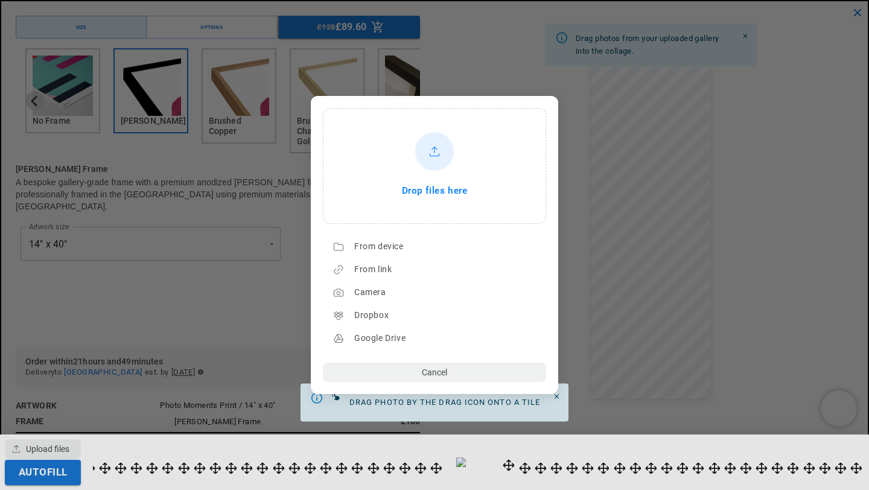
click at [413, 202] on div "Drop files here" at bounding box center [435, 166] width 220 height 112
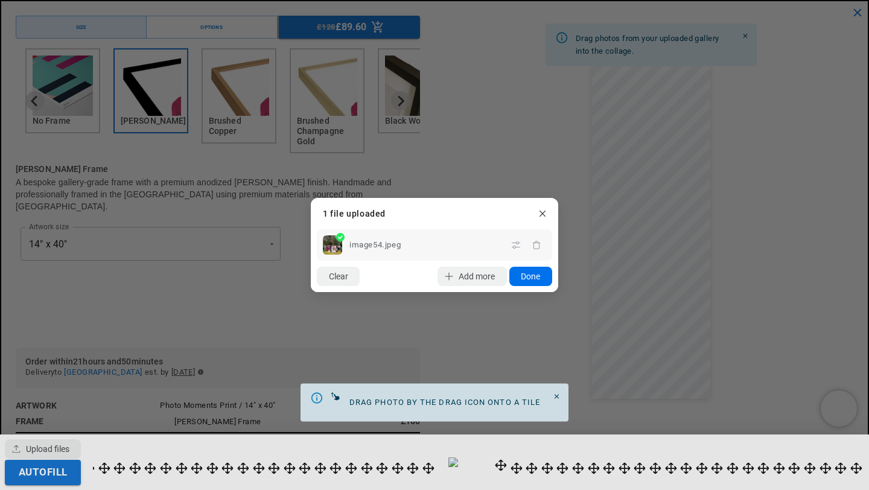
click at [524, 274] on button "Done" at bounding box center [530, 276] width 43 height 19
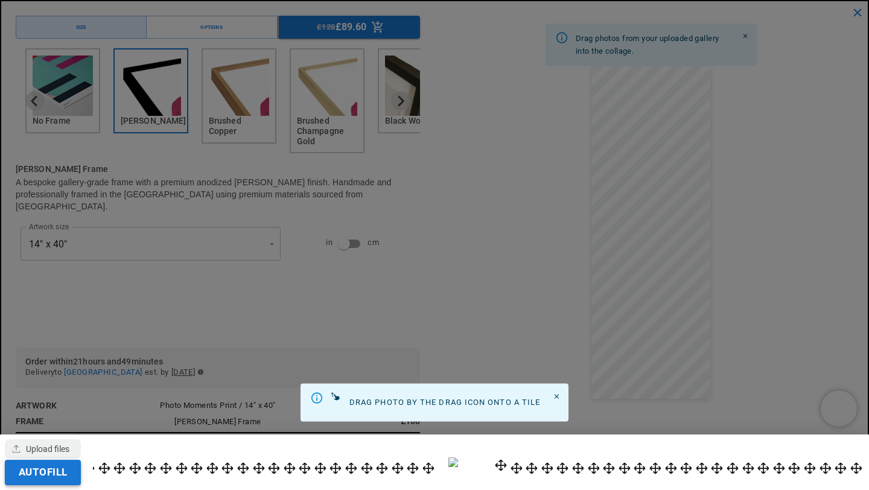
click at [51, 469] on button "Autofill" at bounding box center [43, 472] width 76 height 25
click at [557, 396] on icon "Close" at bounding box center [557, 397] width 4 height 4
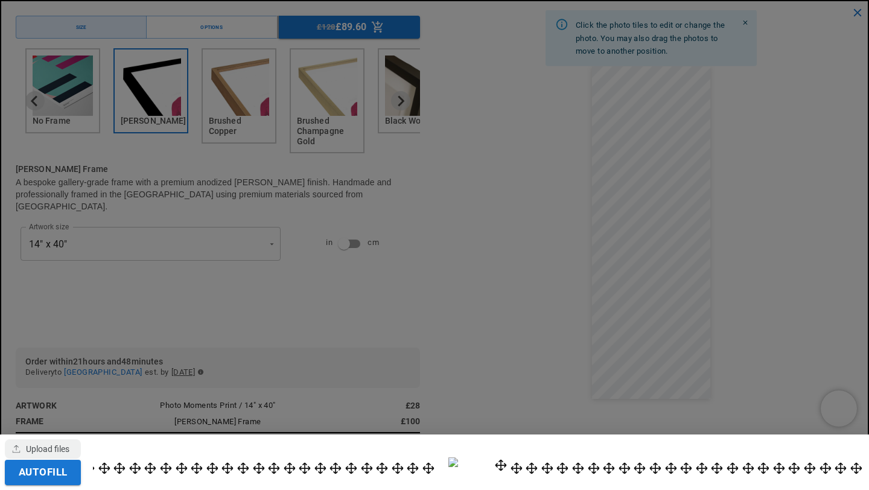
scroll to position [0, 0]
click at [752, 203] on div at bounding box center [434, 245] width 869 height 490
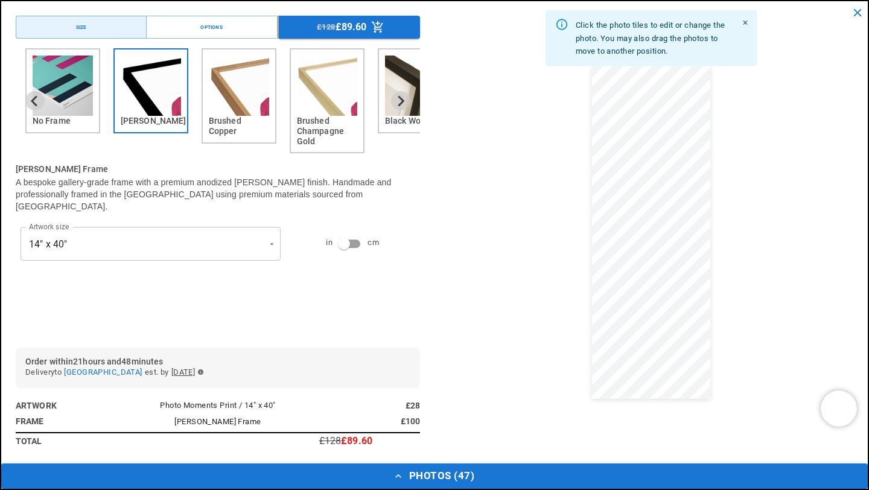
scroll to position [0, 235]
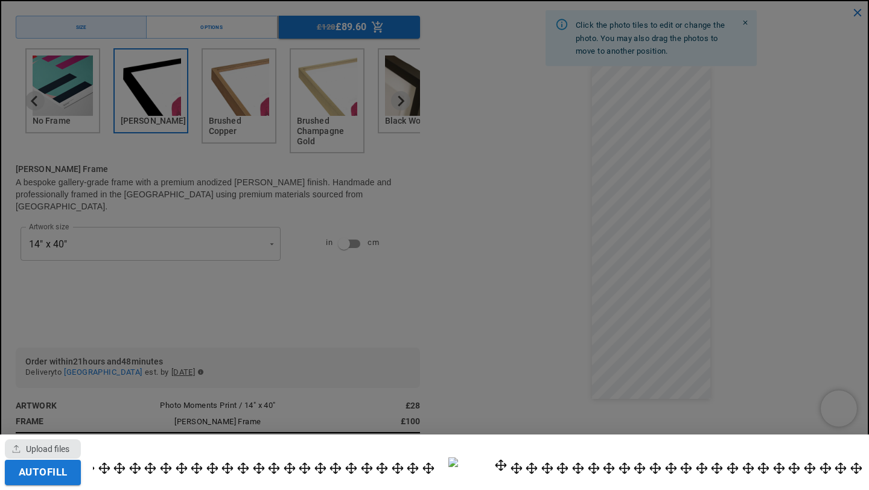
click at [63, 439] on div "button" at bounding box center [43, 448] width 76 height 19
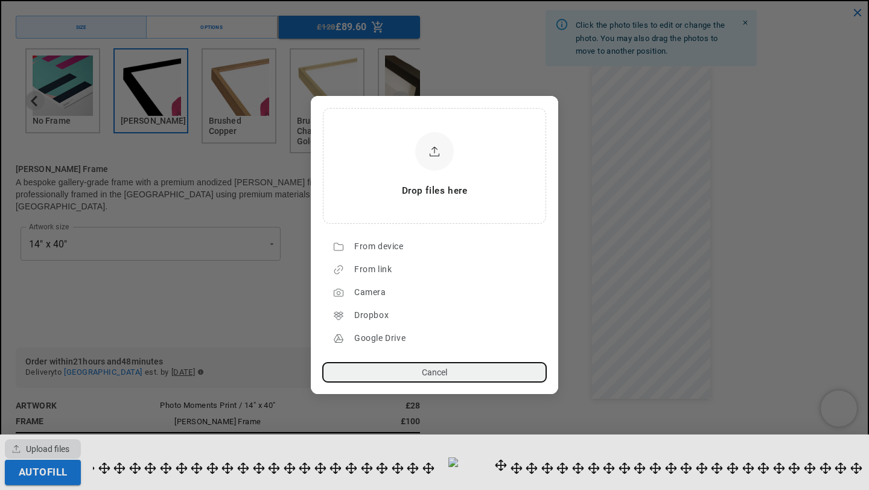
scroll to position [0, 471]
click at [384, 210] on div "Drop files here" at bounding box center [435, 166] width 220 height 112
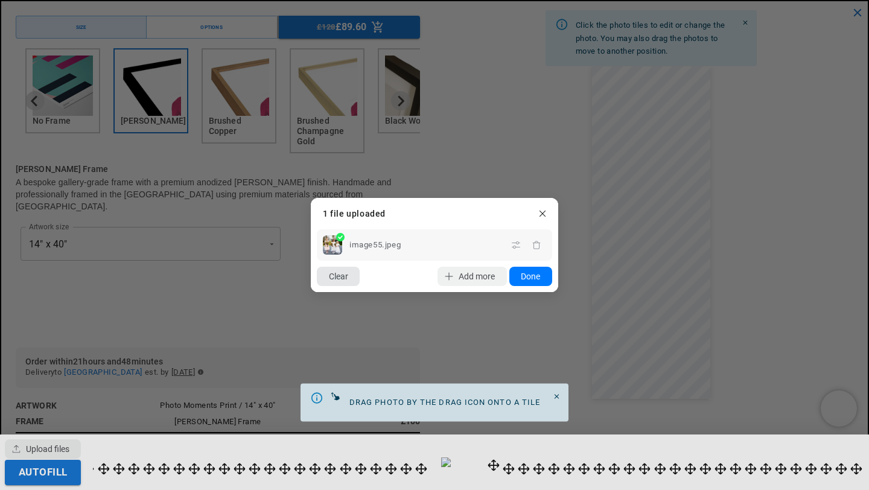
click at [352, 276] on button "Clear" at bounding box center [338, 276] width 43 height 19
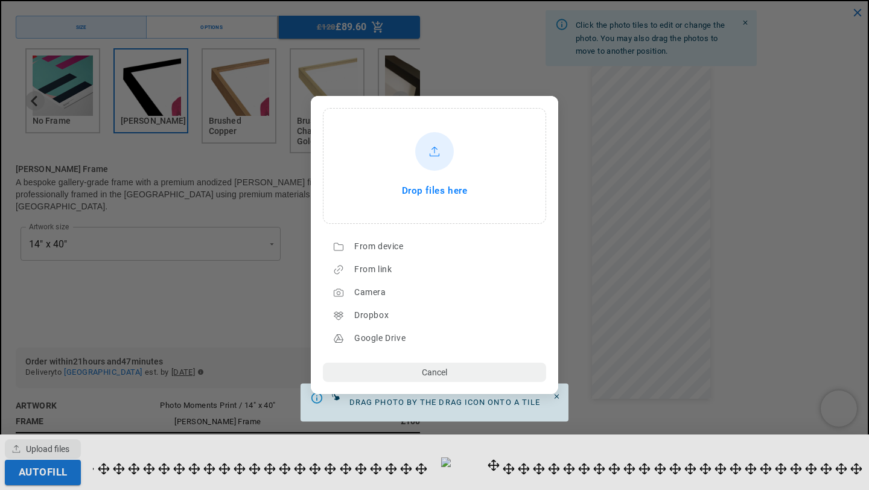
click at [410, 194] on span "Drop files here" at bounding box center [435, 191] width 66 height 17
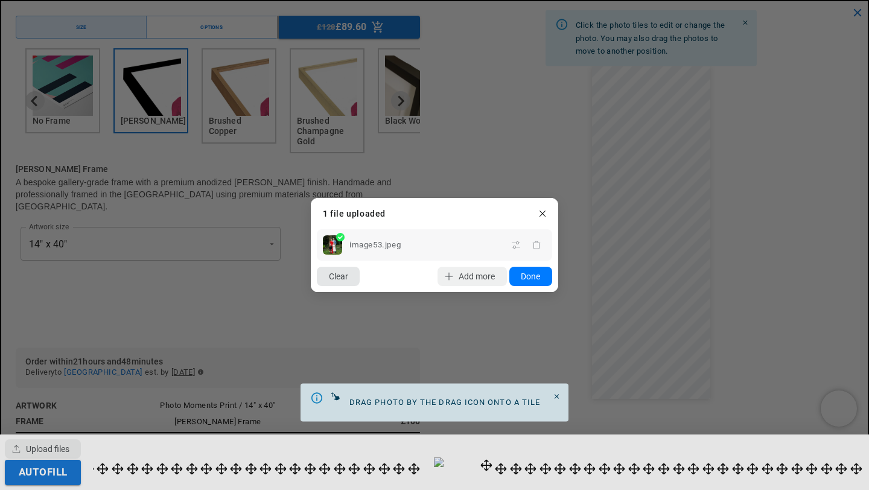
click at [340, 278] on button "Clear" at bounding box center [338, 276] width 43 height 19
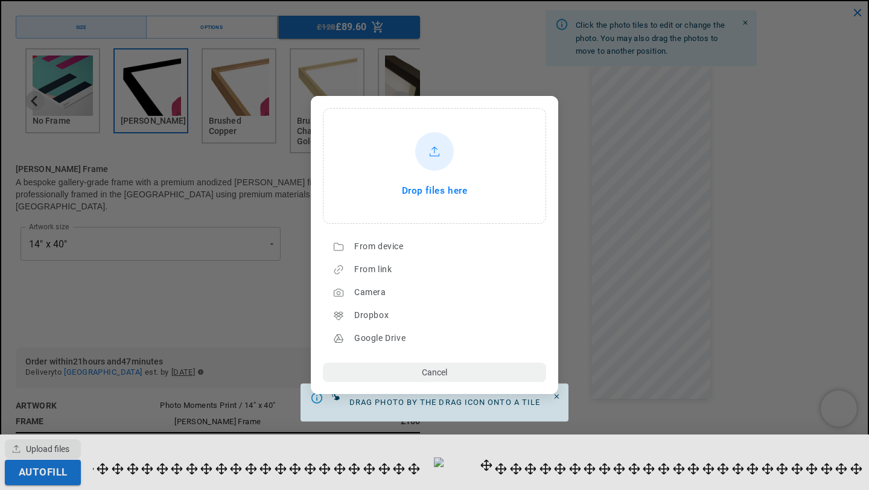
scroll to position [0, 235]
click at [427, 188] on span "Drop files here" at bounding box center [435, 191] width 66 height 17
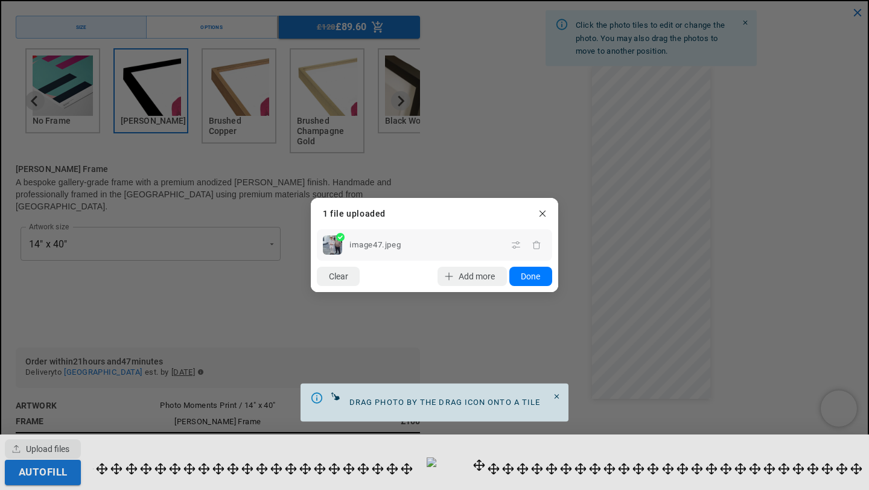
scroll to position [0, 0]
click at [352, 275] on button "Clear" at bounding box center [338, 276] width 43 height 19
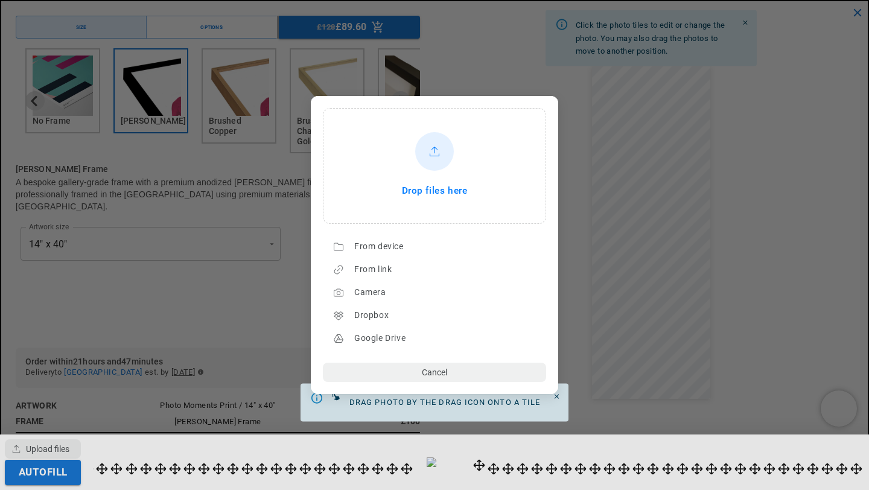
click at [397, 208] on div "Drop files here" at bounding box center [435, 166] width 220 height 112
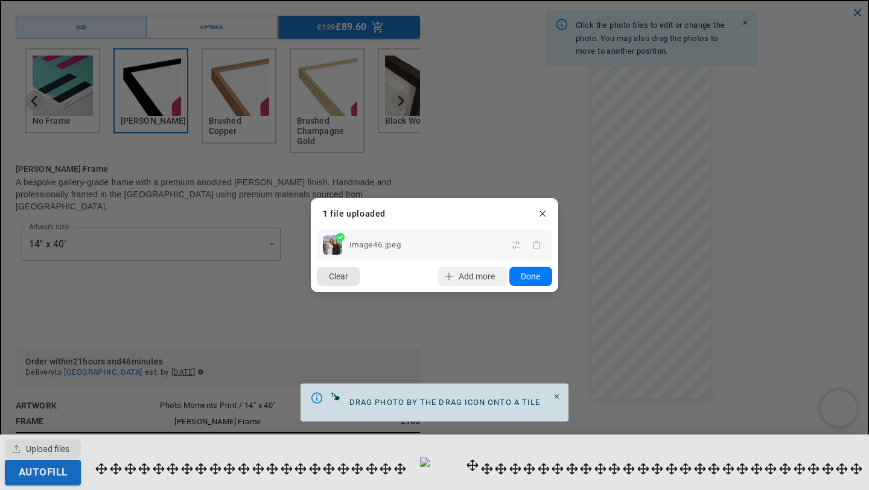
click at [347, 276] on button "Clear" at bounding box center [338, 276] width 43 height 19
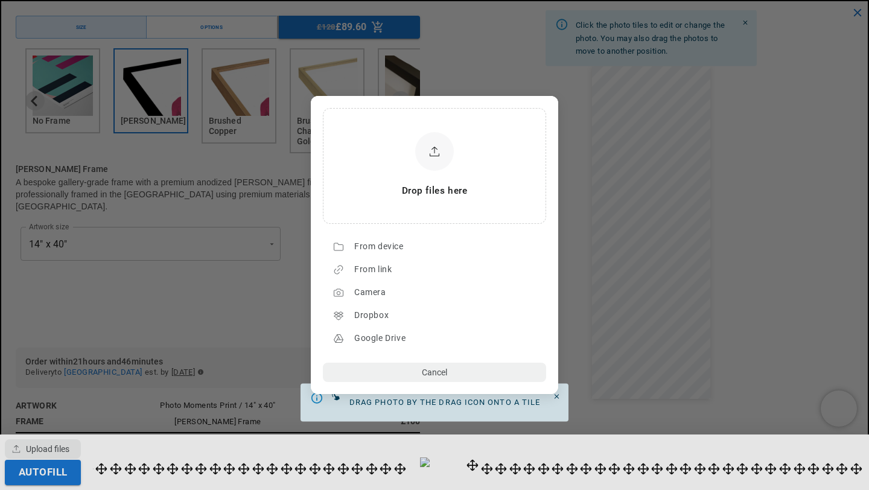
scroll to position [0, 235]
click at [401, 372] on button "Cancel" at bounding box center [434, 372] width 223 height 19
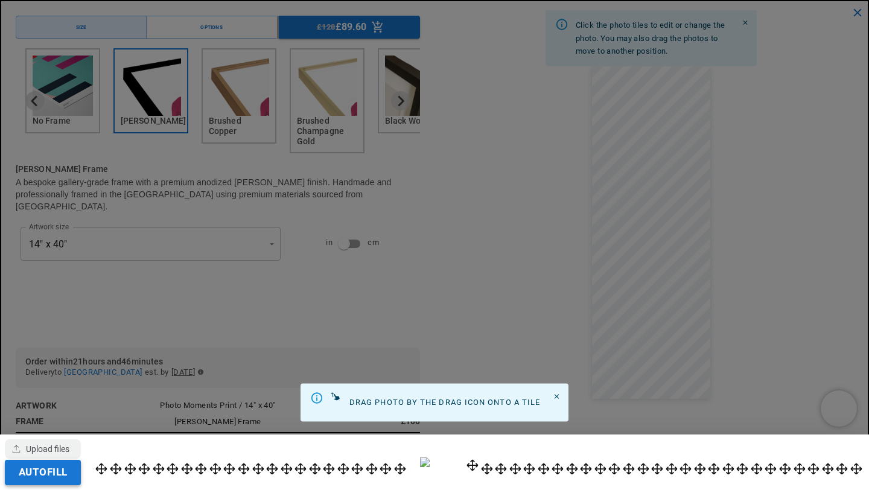
click at [29, 483] on button "Autofill" at bounding box center [43, 472] width 76 height 25
click at [690, 378] on div at bounding box center [434, 245] width 869 height 490
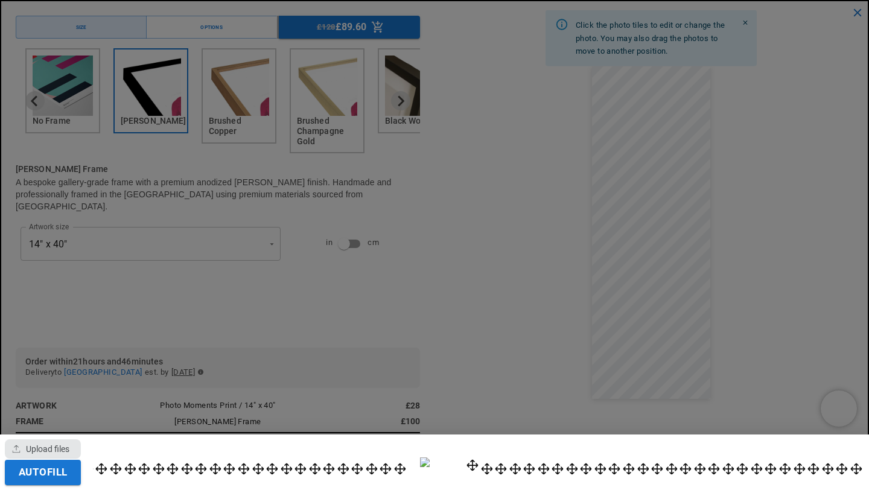
click at [75, 442] on div "button" at bounding box center [43, 448] width 76 height 19
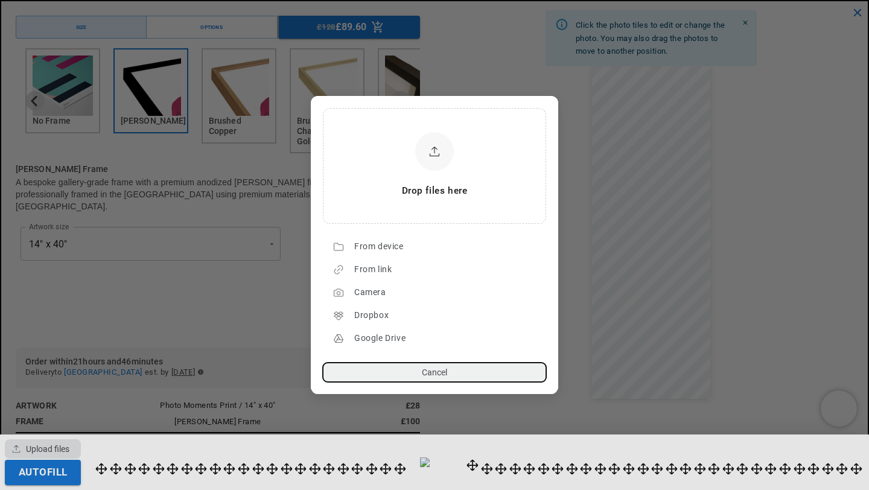
scroll to position [0, 0]
click at [375, 183] on div "Drop files here" at bounding box center [435, 166] width 220 height 112
click at [558, 317] on dialog "Drop files here From device From link Camera Dropbox Google Drive Cancel Powere…" at bounding box center [434, 245] width 247 height 298
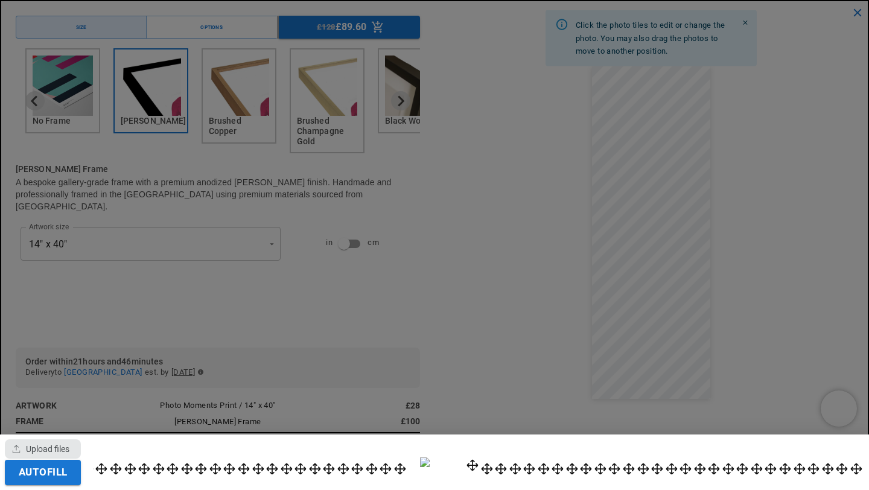
click at [65, 445] on div "button" at bounding box center [43, 448] width 76 height 19
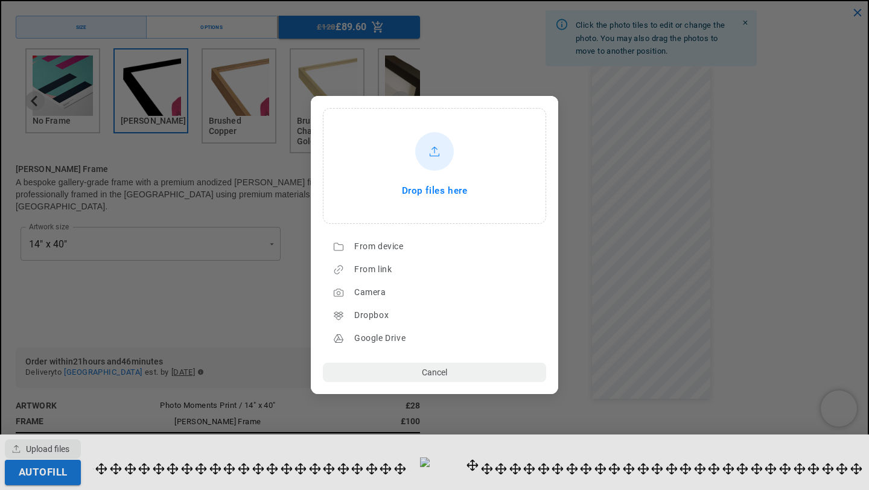
click at [438, 166] on div at bounding box center [434, 151] width 39 height 39
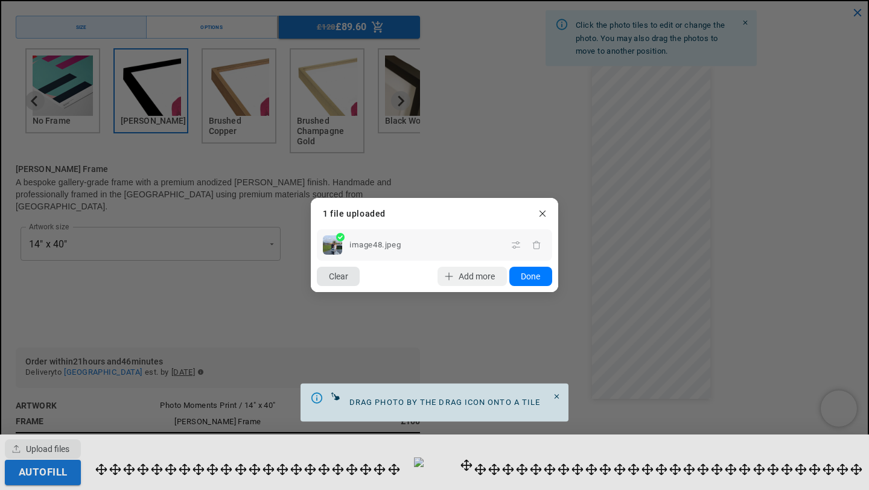
click at [337, 274] on button "Clear" at bounding box center [338, 276] width 43 height 19
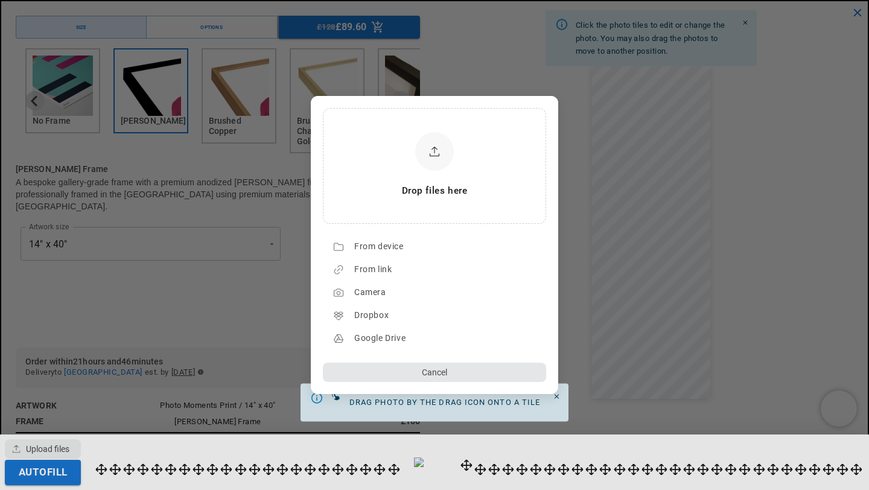
click at [399, 376] on button "Cancel" at bounding box center [434, 372] width 223 height 19
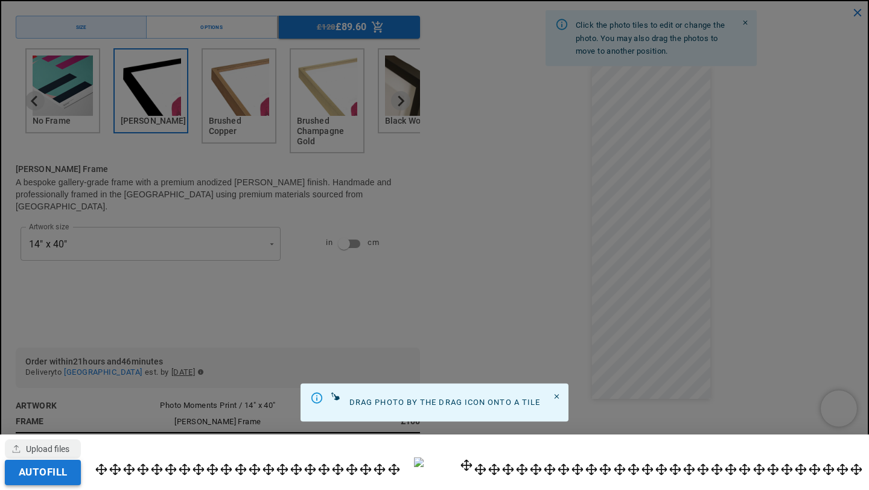
click at [45, 475] on button "Autofill" at bounding box center [43, 472] width 76 height 25
click at [559, 394] on icon "Close" at bounding box center [557, 397] width 8 height 8
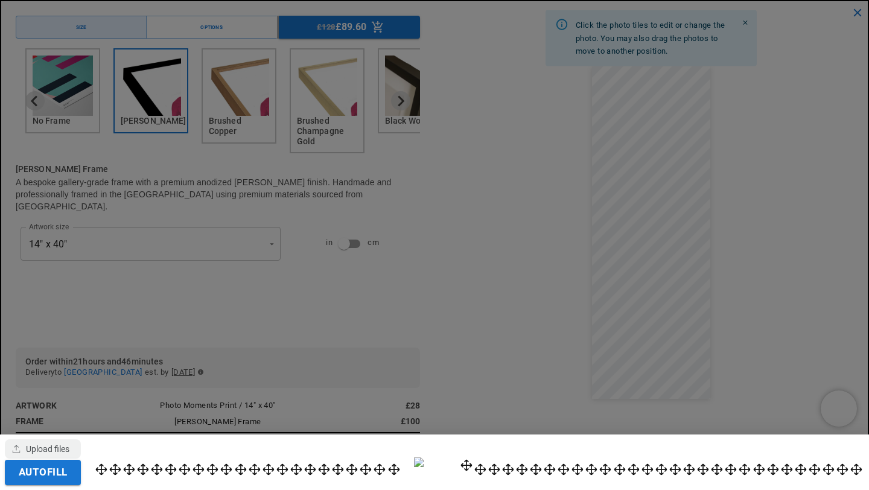
click at [607, 93] on div at bounding box center [434, 245] width 869 height 490
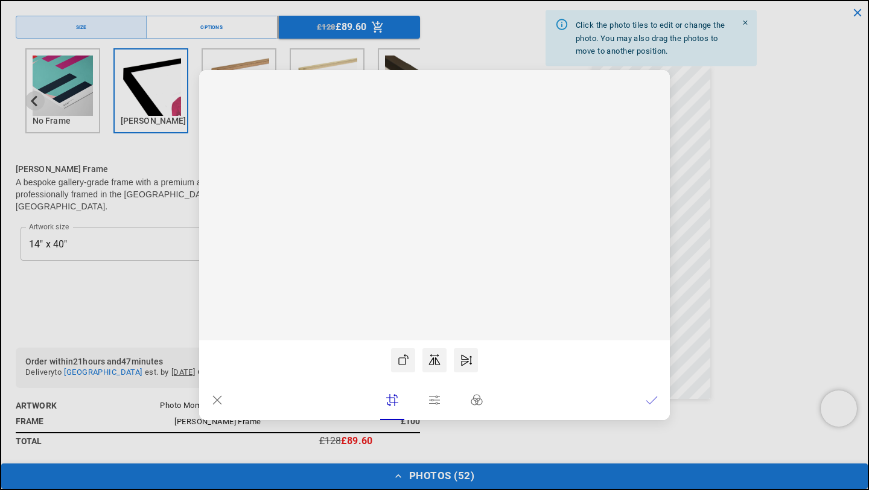
scroll to position [0, 0]
click at [652, 402] on icon at bounding box center [652, 400] width 12 height 12
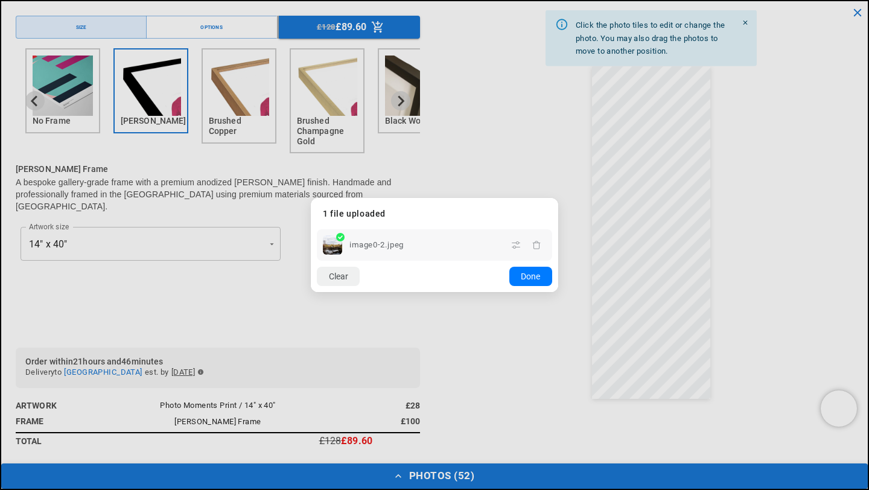
scroll to position [0, 235]
click at [558, 198] on dialog "Drop files here From device From link Camera Dropbox Google Drive Cancel Powere…" at bounding box center [434, 245] width 247 height 94
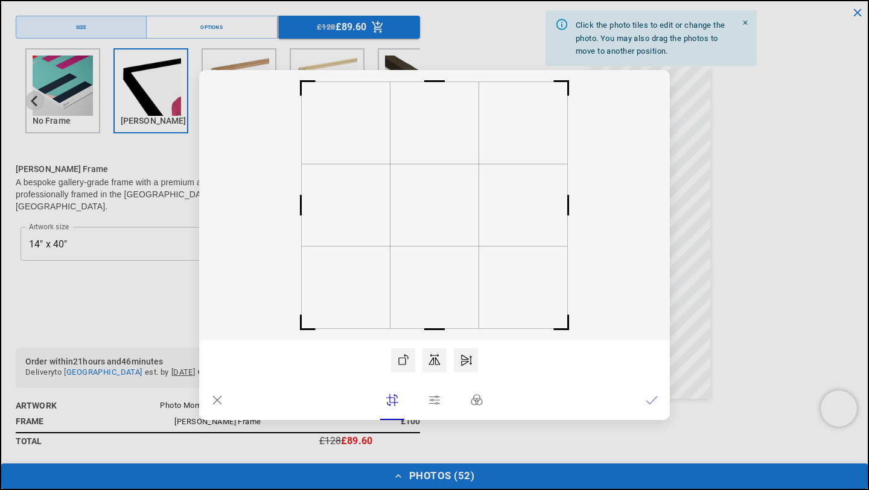
click at [653, 398] on icon at bounding box center [652, 400] width 12 height 12
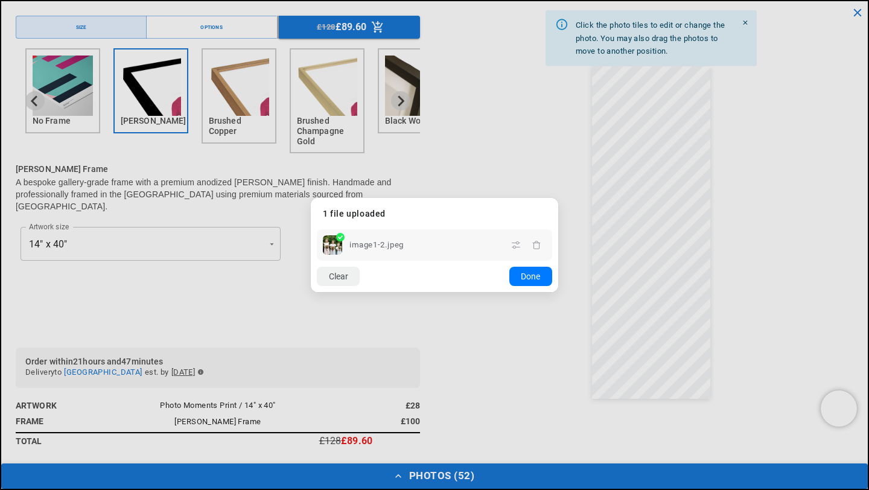
scroll to position [0, 471]
click at [558, 198] on dialog "Drop files here From device From link Camera Dropbox Google Drive Cancel Powere…" at bounding box center [434, 245] width 247 height 94
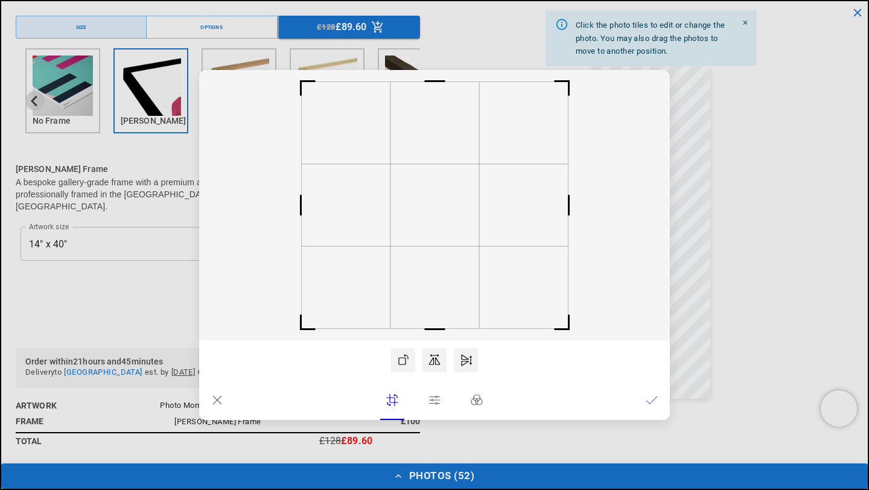
drag, startPoint x: 518, startPoint y: 302, endPoint x: 509, endPoint y: 276, distance: 27.9
click at [517, 291] on rect at bounding box center [434, 205] width 471 height 270
drag, startPoint x: 457, startPoint y: 182, endPoint x: 456, endPoint y: 154, distance: 28.4
click at [456, 154] on icon at bounding box center [434, 205] width 471 height 270
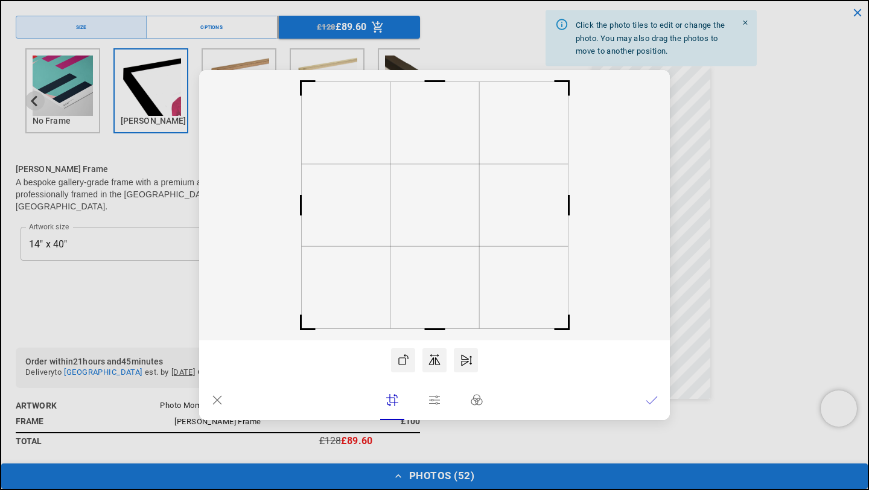
drag, startPoint x: 510, startPoint y: 292, endPoint x: 495, endPoint y: 279, distance: 19.6
click at [512, 292] on rect at bounding box center [434, 205] width 471 height 270
drag, startPoint x: 449, startPoint y: 268, endPoint x: 449, endPoint y: 248, distance: 19.9
click at [449, 265] on rect at bounding box center [434, 205] width 471 height 270
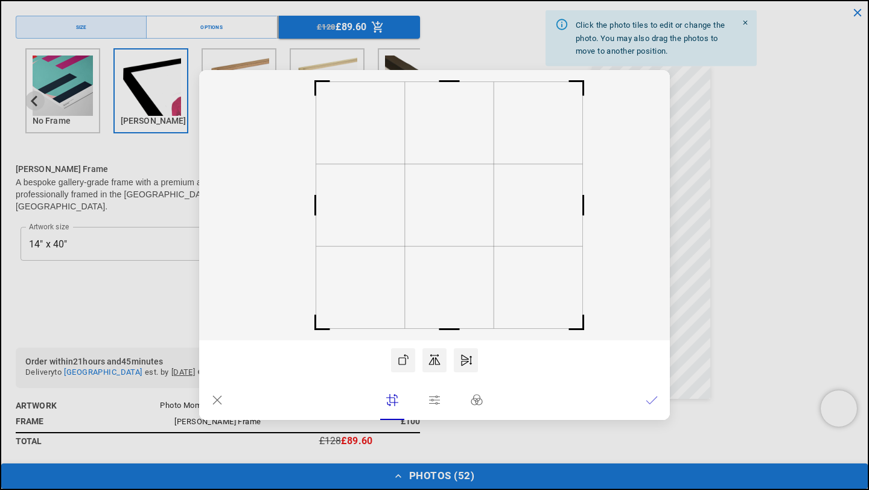
drag, startPoint x: 452, startPoint y: 243, endPoint x: 466, endPoint y: 247, distance: 15.1
click at [466, 247] on icon at bounding box center [434, 205] width 471 height 270
click at [646, 405] on icon at bounding box center [652, 400] width 12 height 12
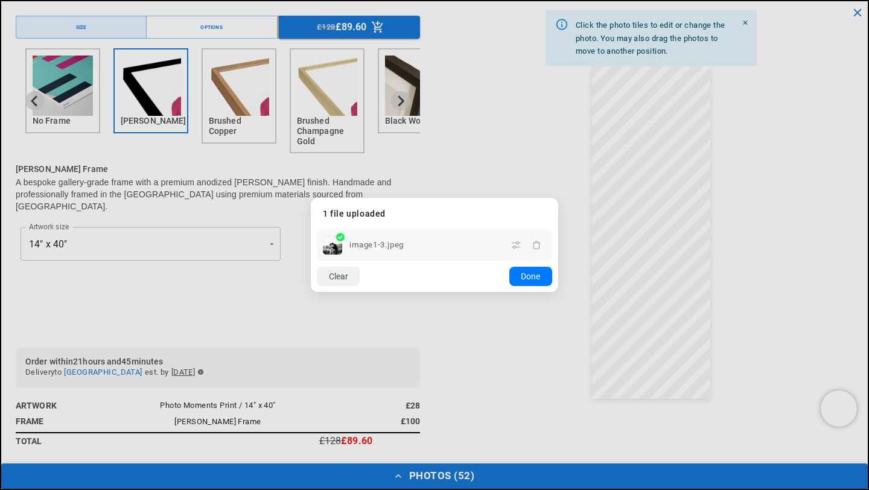
click at [558, 198] on dialog "Drop files here From device From link Camera Dropbox Google Drive Cancel Powere…" at bounding box center [434, 245] width 247 height 94
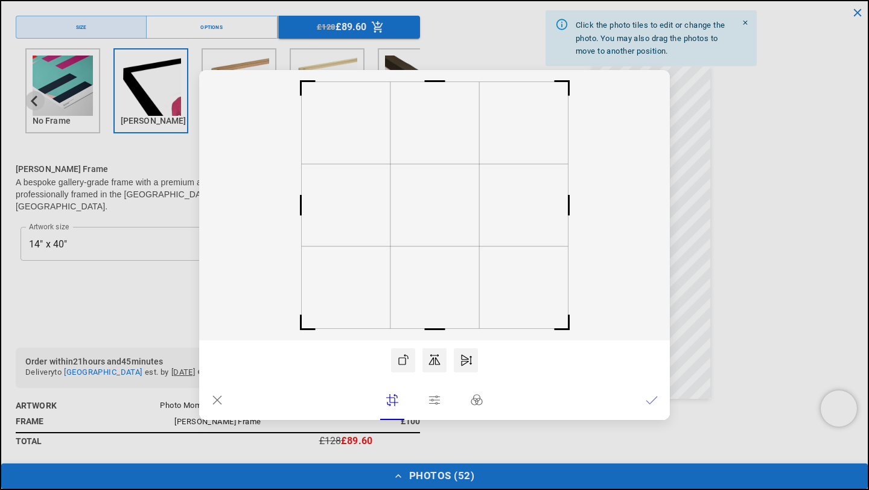
scroll to position [0, 0]
drag, startPoint x: 430, startPoint y: 200, endPoint x: 422, endPoint y: 200, distance: 8.4
click at [422, 200] on rect at bounding box center [426, 205] width 89 height 82
click at [651, 403] on icon at bounding box center [652, 400] width 12 height 12
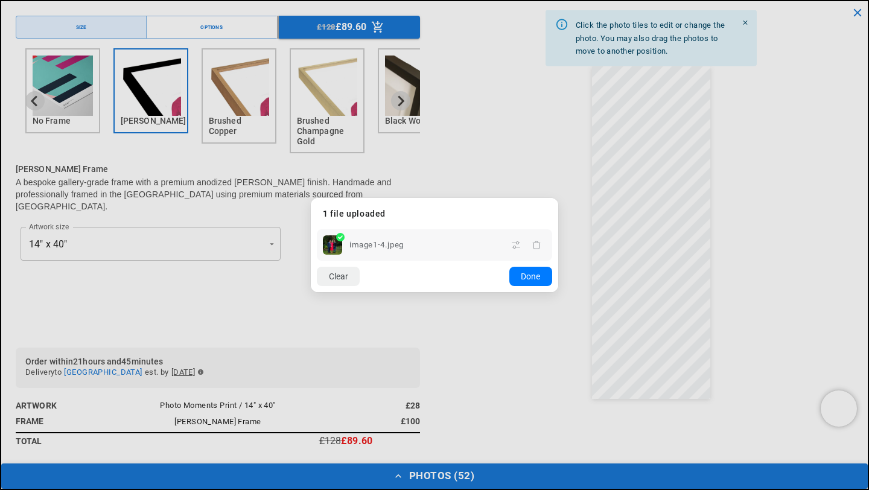
scroll to position [0, 235]
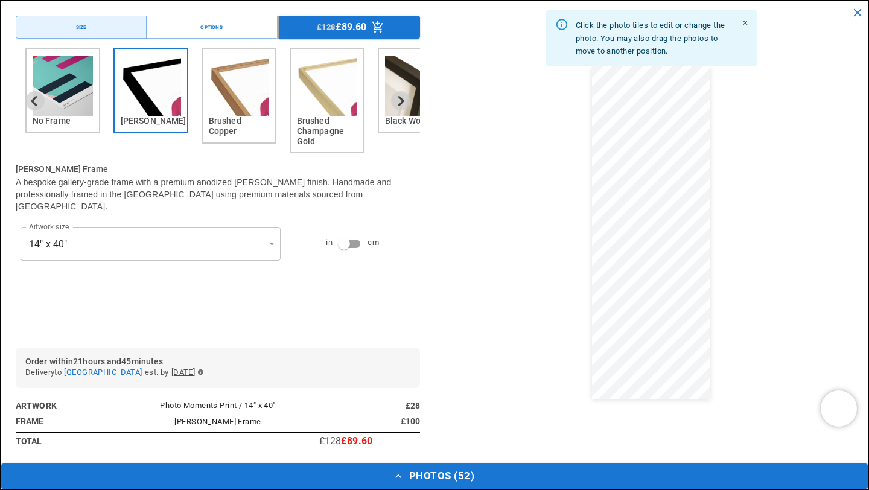
click at [434, 247] on dialog "Drop files here From device From link Camera Dropbox Google Drive Cancel Powere…" at bounding box center [434, 256] width 0 height 19
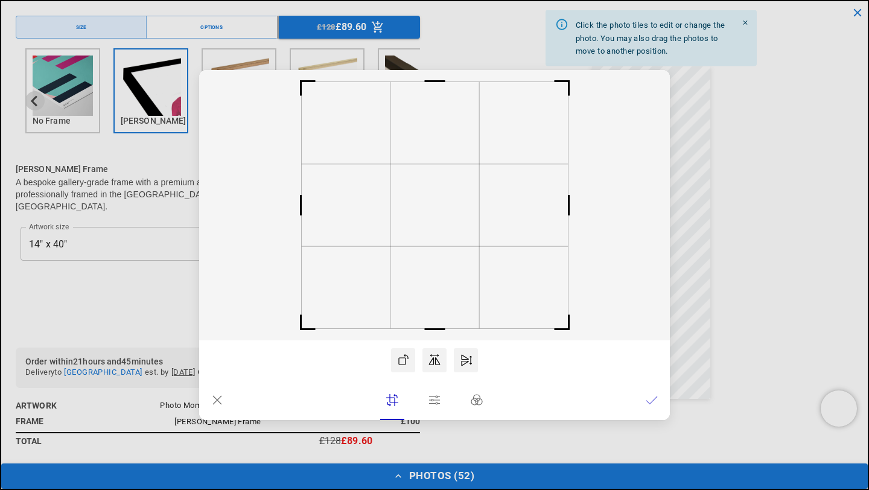
scroll to position [0, 471]
click at [647, 405] on icon at bounding box center [652, 400] width 12 height 12
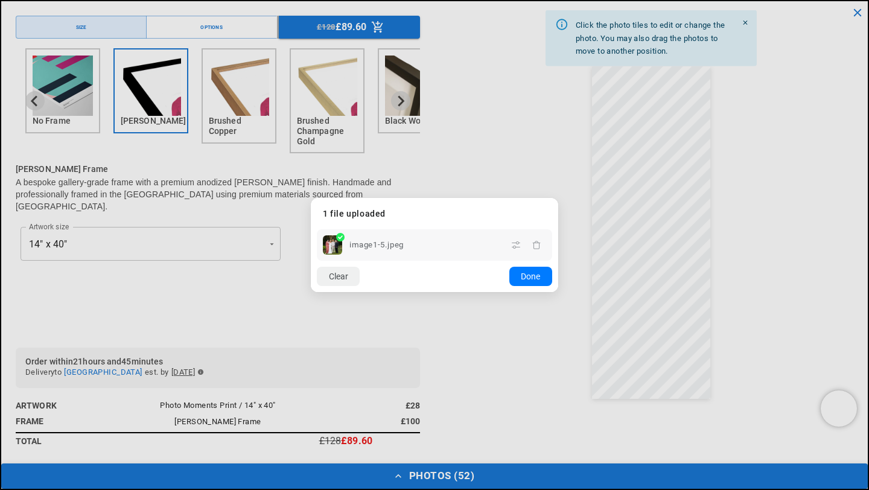
click at [558, 198] on dialog "Drop files here From device From link Camera Dropbox Google Drive Cancel Powere…" at bounding box center [434, 245] width 247 height 94
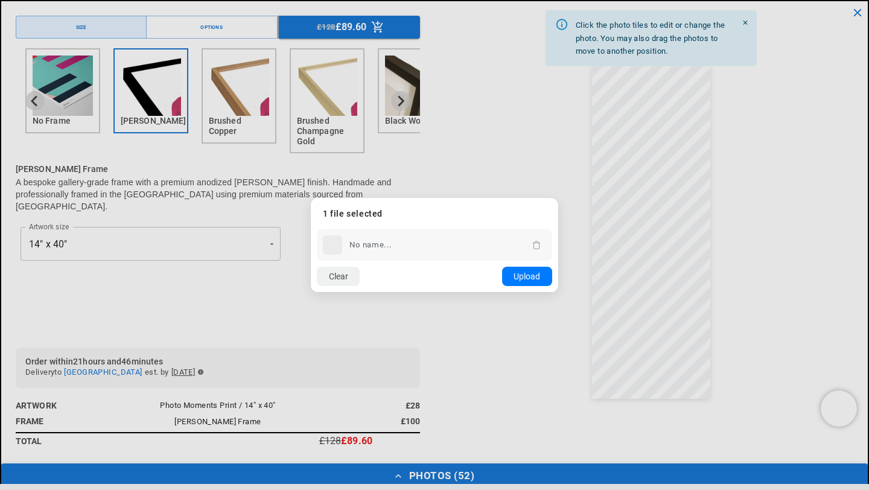
scroll to position [0, 0]
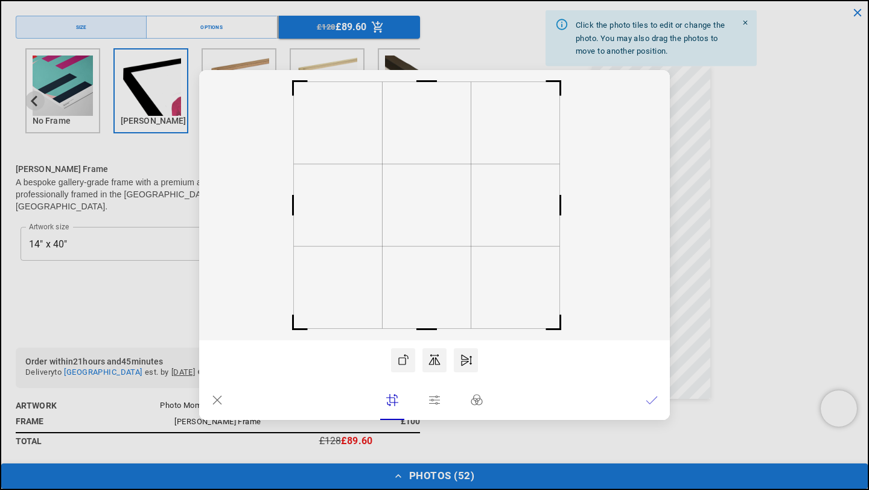
drag, startPoint x: 424, startPoint y: 223, endPoint x: 416, endPoint y: 224, distance: 7.9
click at [416, 224] on rect at bounding box center [427, 205] width 89 height 82
click at [652, 399] on icon at bounding box center [652, 400] width 12 height 12
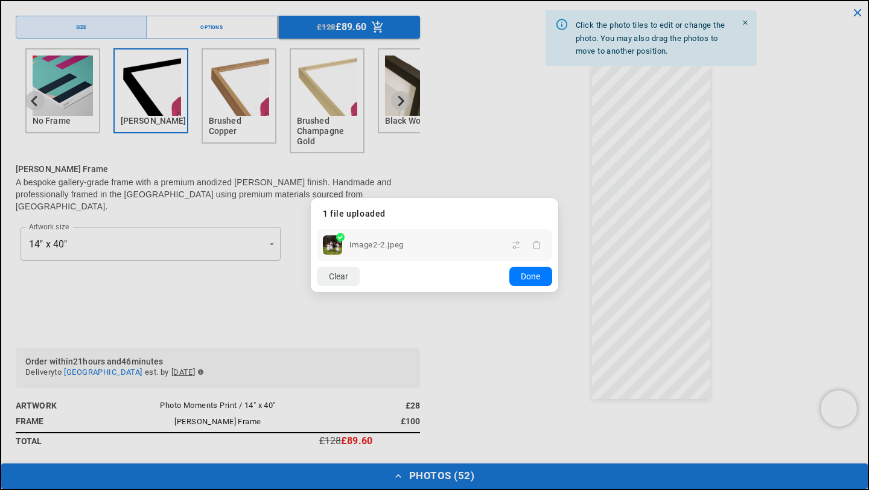
scroll to position [0, 235]
click at [558, 198] on dialog "Drop files here From device From link Camera Dropbox Google Drive Cancel Powere…" at bounding box center [434, 245] width 247 height 94
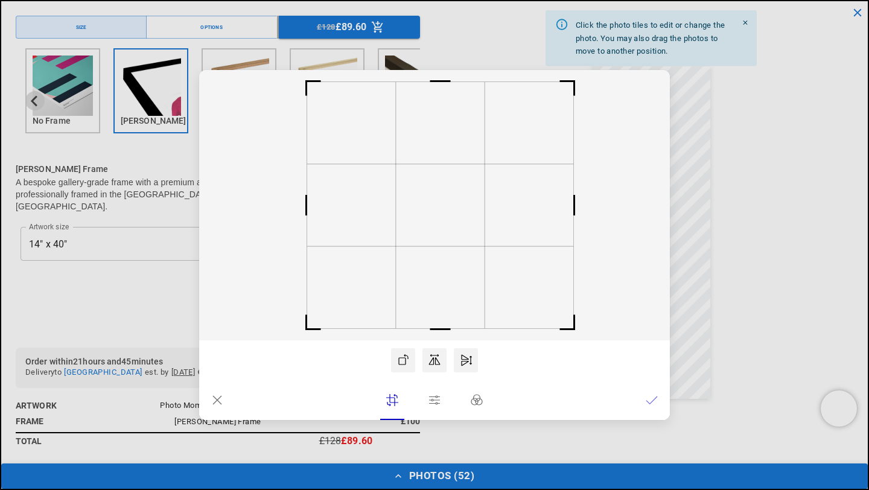
click at [443, 213] on rect at bounding box center [440, 205] width 89 height 82
click at [650, 399] on icon at bounding box center [652, 400] width 12 height 12
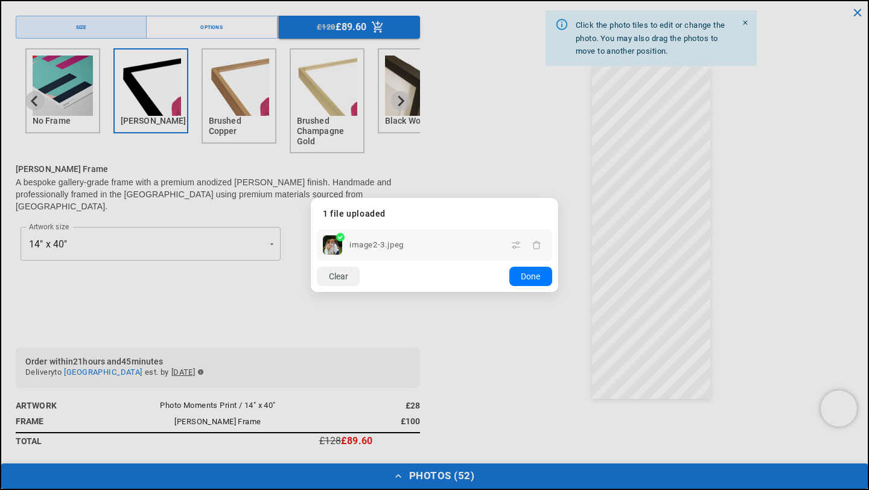
click at [558, 198] on dialog "Drop files here From device From link Camera Dropbox Google Drive Cancel Powere…" at bounding box center [434, 245] width 247 height 94
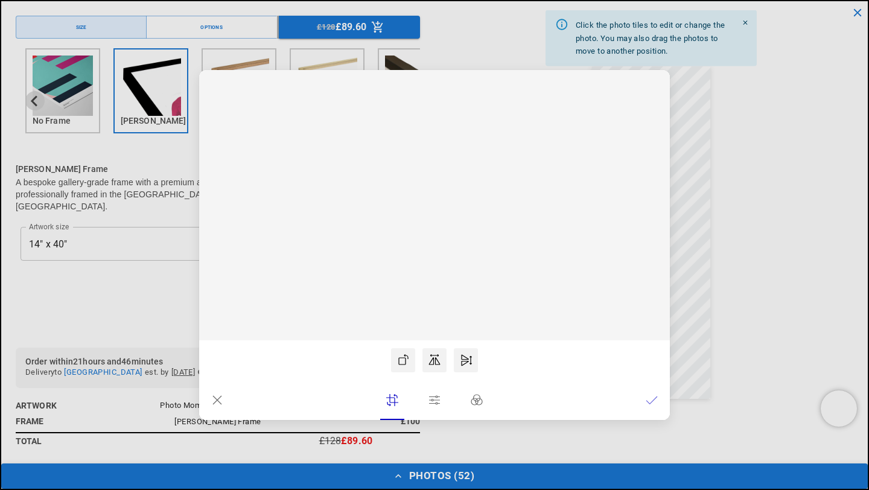
scroll to position [0, 0]
click at [433, 231] on rect at bounding box center [435, 205] width 89 height 82
click at [649, 402] on icon at bounding box center [652, 400] width 12 height 12
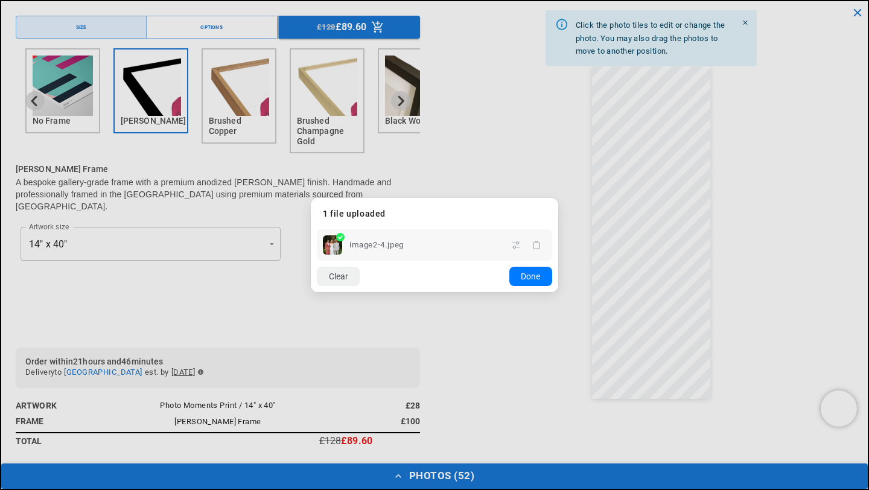
scroll to position [0, 235]
click at [558, 198] on dialog "Drop files here From device From link Camera Dropbox Google Drive Cancel Powere…" at bounding box center [434, 245] width 247 height 94
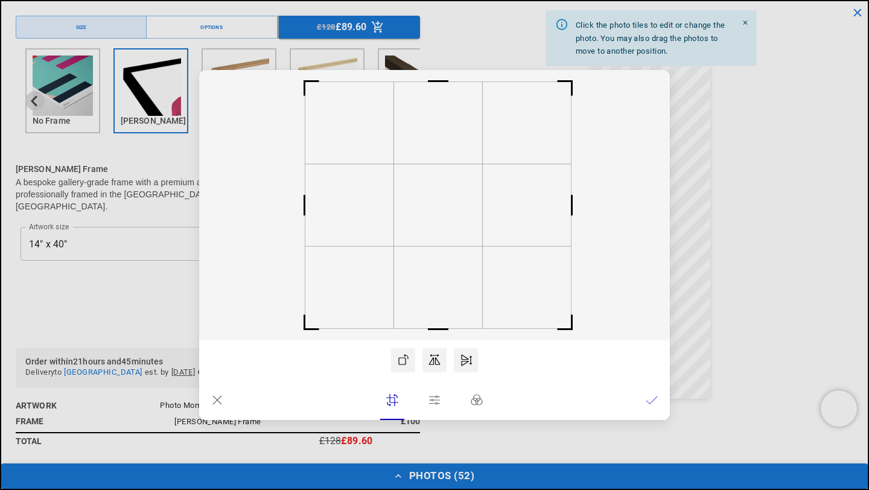
scroll to position [0, 471]
click at [437, 230] on rect at bounding box center [440, 205] width 89 height 82
click at [653, 404] on icon at bounding box center [652, 400] width 12 height 12
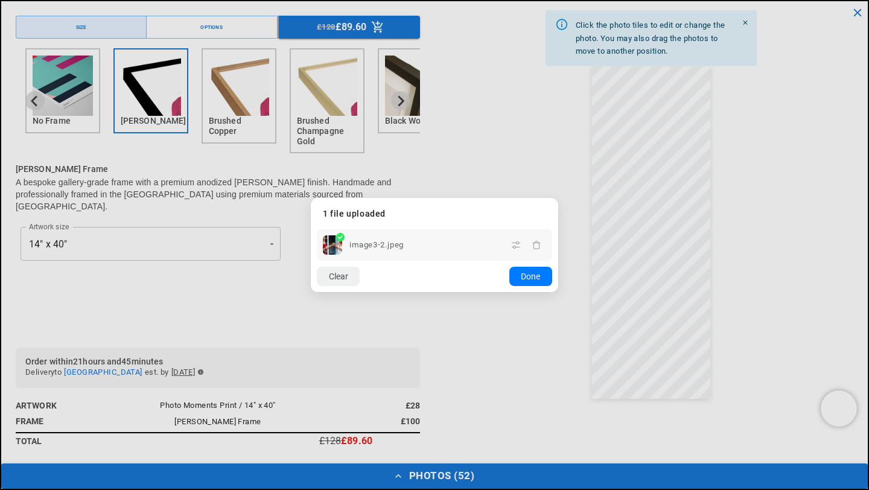
scroll to position [0, 0]
click at [558, 198] on dialog "Drop files here From device From link Camera Dropbox Google Drive Cancel Powere…" at bounding box center [434, 245] width 247 height 94
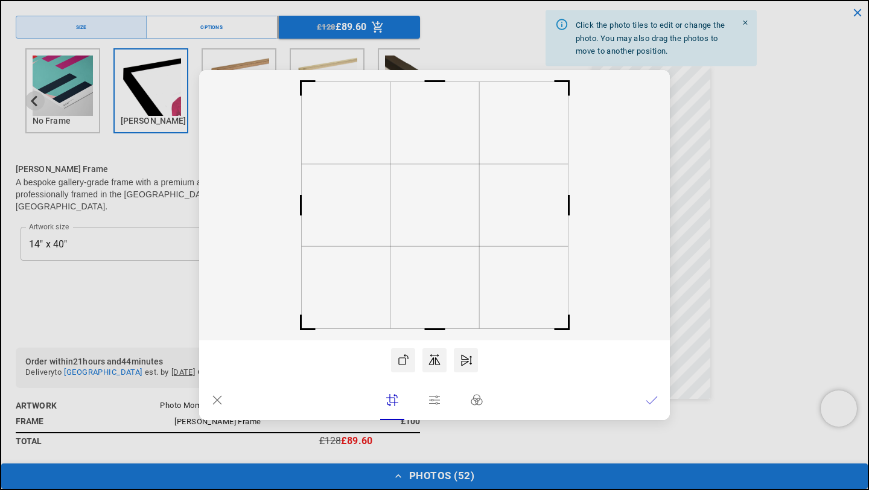
scroll to position [0, 235]
click at [440, 240] on rect at bounding box center [439, 205] width 89 height 82
click at [646, 404] on icon at bounding box center [652, 400] width 12 height 12
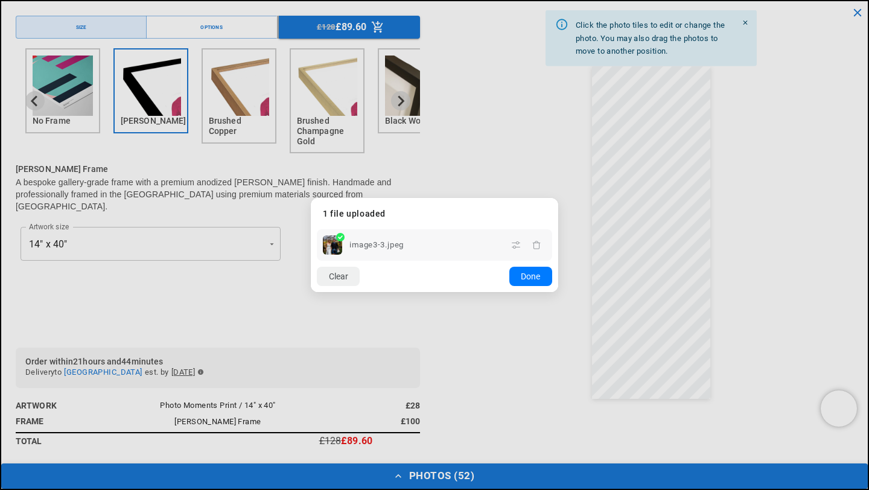
scroll to position [0, 471]
click at [558, 198] on dialog "Drop files here From device From link Camera Dropbox Google Drive Cancel Powere…" at bounding box center [434, 245] width 247 height 94
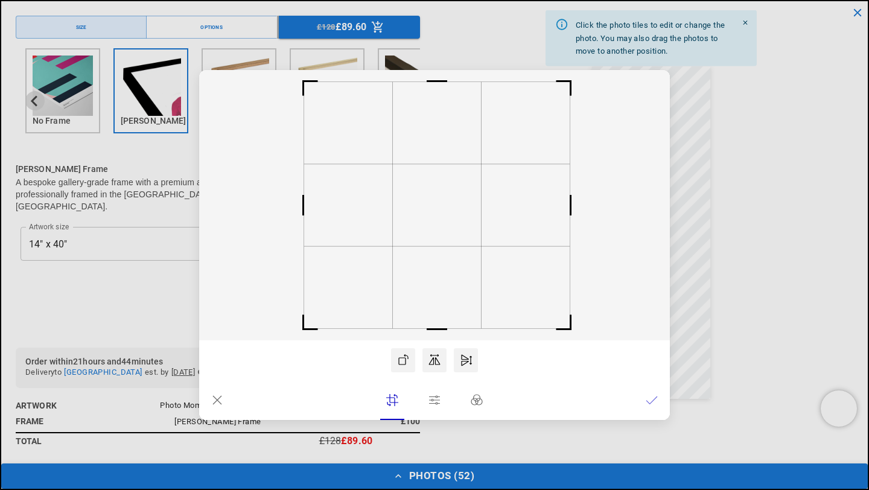
click at [436, 220] on rect at bounding box center [437, 205] width 89 height 82
drag, startPoint x: 515, startPoint y: 294, endPoint x: 521, endPoint y: 294, distance: 6.7
click at [521, 295] on rect at bounding box center [434, 205] width 471 height 270
drag, startPoint x: 474, startPoint y: 246, endPoint x: 481, endPoint y: 248, distance: 7.1
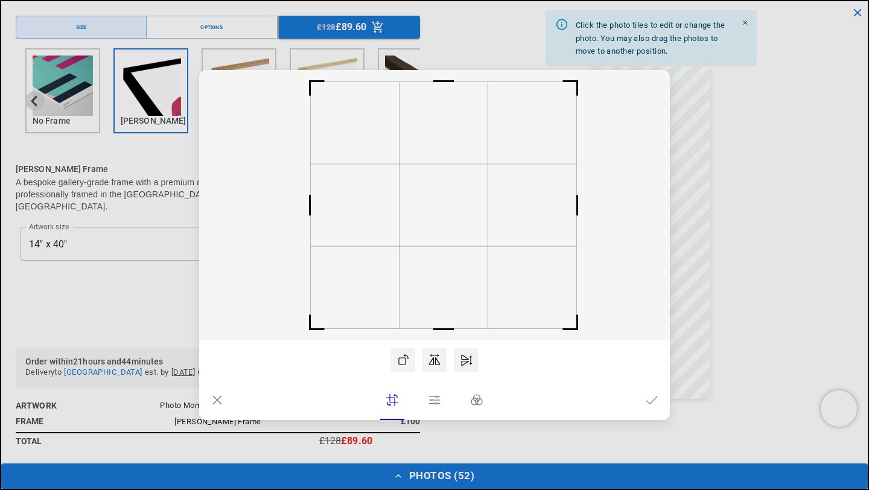
click at [481, 248] on icon at bounding box center [434, 205] width 471 height 270
click at [651, 401] on icon at bounding box center [652, 400] width 12 height 12
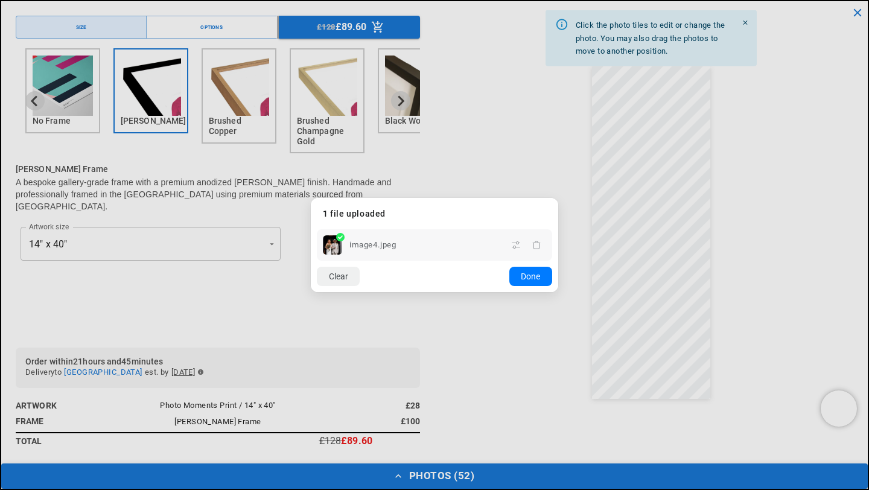
scroll to position [0, 235]
click at [558, 198] on dialog "Drop files here From device From link Camera Dropbox Google Drive Cancel Powere…" at bounding box center [434, 245] width 247 height 94
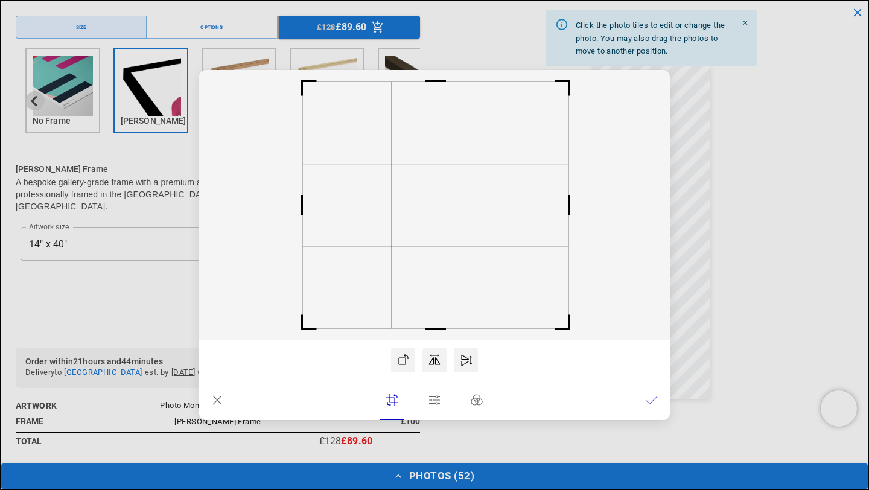
scroll to position [0, 471]
click at [455, 232] on rect at bounding box center [439, 205] width 89 height 82
click at [652, 400] on icon at bounding box center [652, 400] width 12 height 12
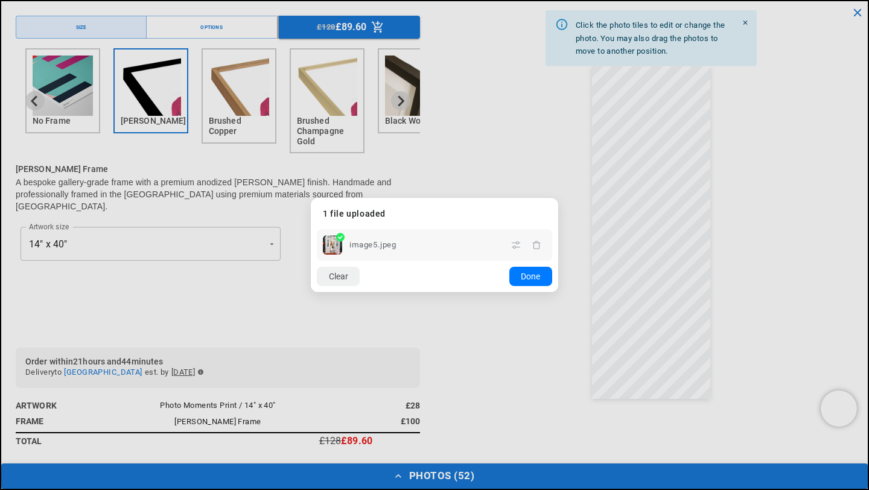
click at [558, 198] on dialog "Drop files here From device From link Camera Dropbox Google Drive Cancel Powere…" at bounding box center [434, 245] width 247 height 94
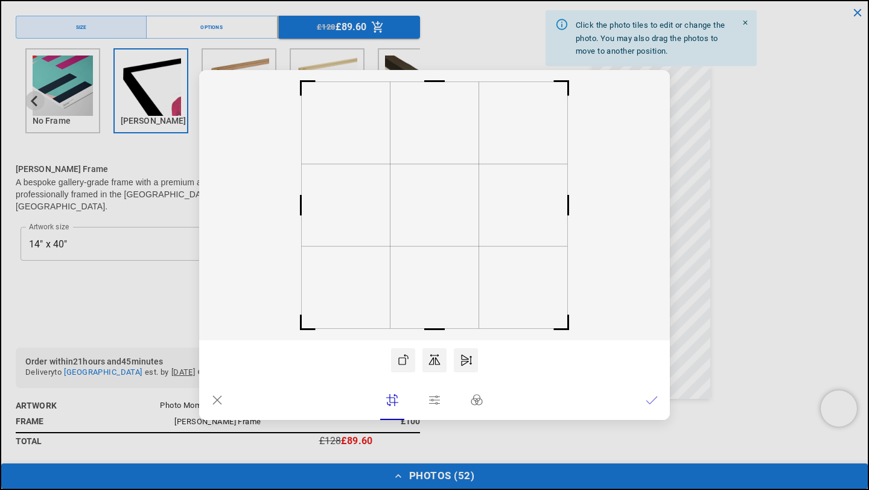
scroll to position [0, 0]
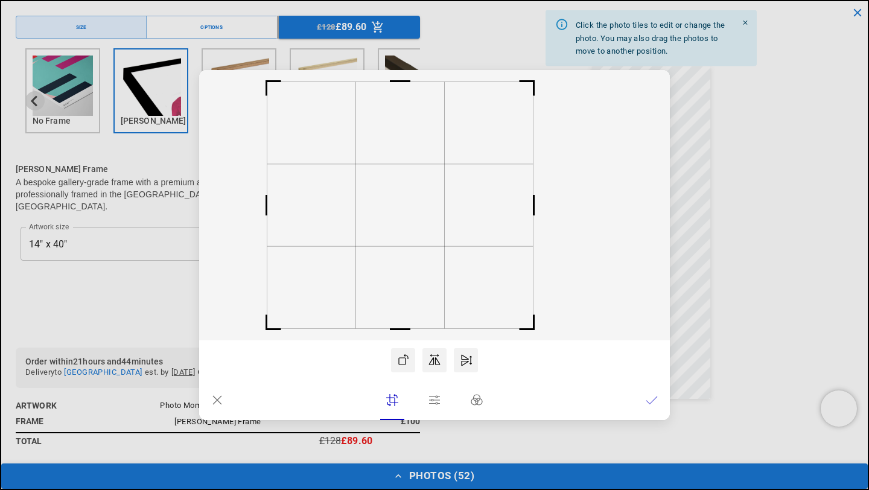
drag, startPoint x: 431, startPoint y: 218, endPoint x: 396, endPoint y: 214, distance: 34.7
click at [396, 214] on rect at bounding box center [400, 205] width 89 height 82
click at [652, 398] on icon at bounding box center [652, 400] width 12 height 12
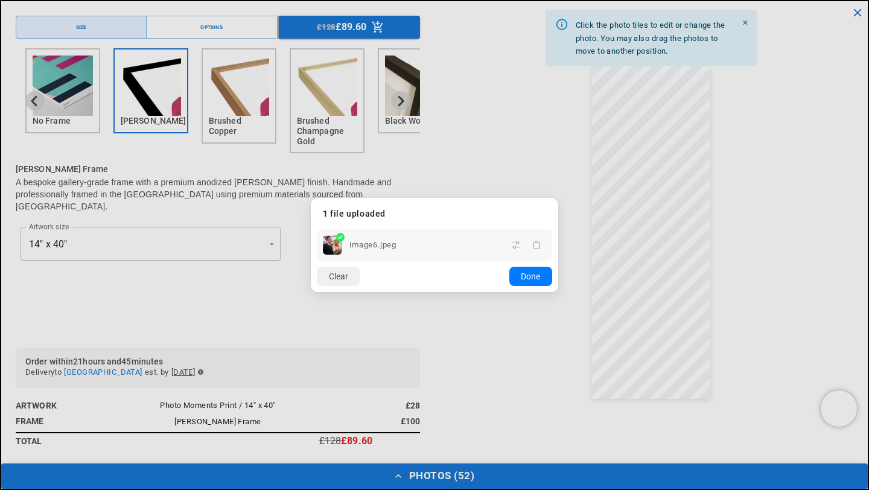
click at [558, 198] on dialog "Drop files here From device From link Camera Dropbox Google Drive Cancel Powere…" at bounding box center [434, 245] width 247 height 94
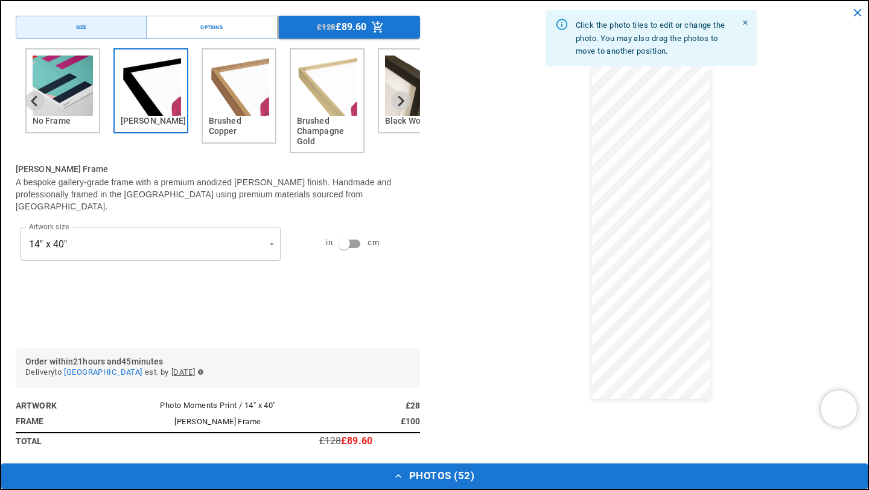
scroll to position [0, 235]
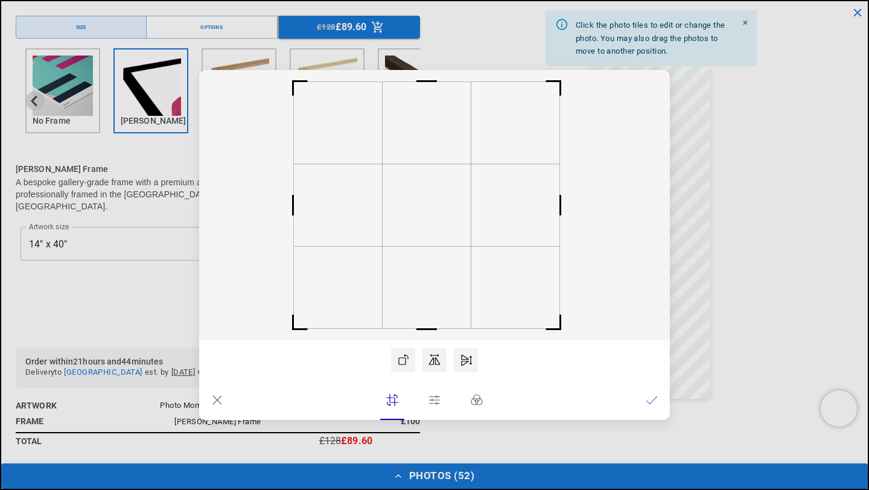
drag, startPoint x: 416, startPoint y: 246, endPoint x: 407, endPoint y: 244, distance: 8.5
click at [407, 244] on rect at bounding box center [427, 205] width 89 height 82
click at [654, 396] on icon at bounding box center [652, 400] width 12 height 12
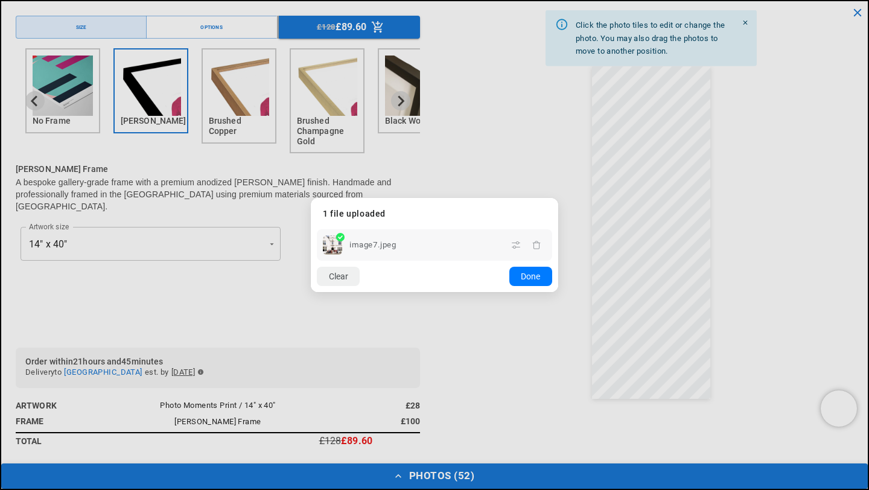
click at [558, 198] on dialog "Drop files here From device From link Camera Dropbox Google Drive Cancel Powere…" at bounding box center [434, 245] width 247 height 94
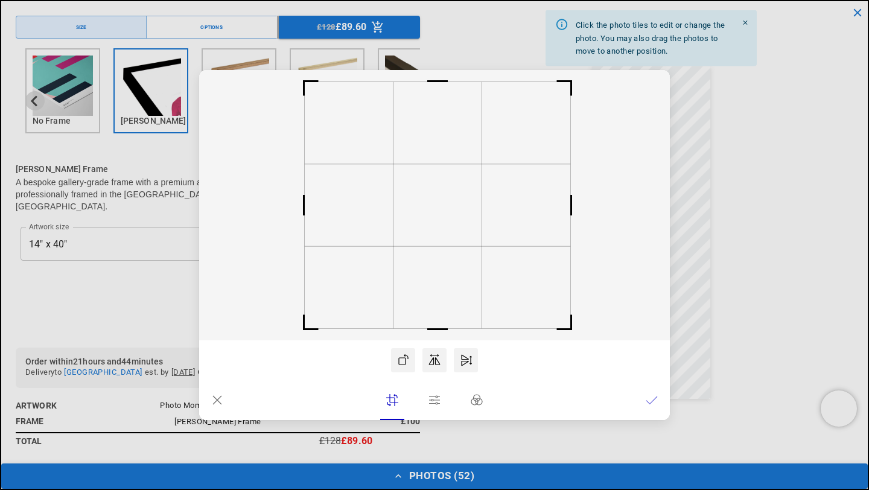
scroll to position [0, 0]
click at [431, 224] on rect at bounding box center [437, 205] width 89 height 82
click at [650, 404] on icon at bounding box center [652, 400] width 12 height 12
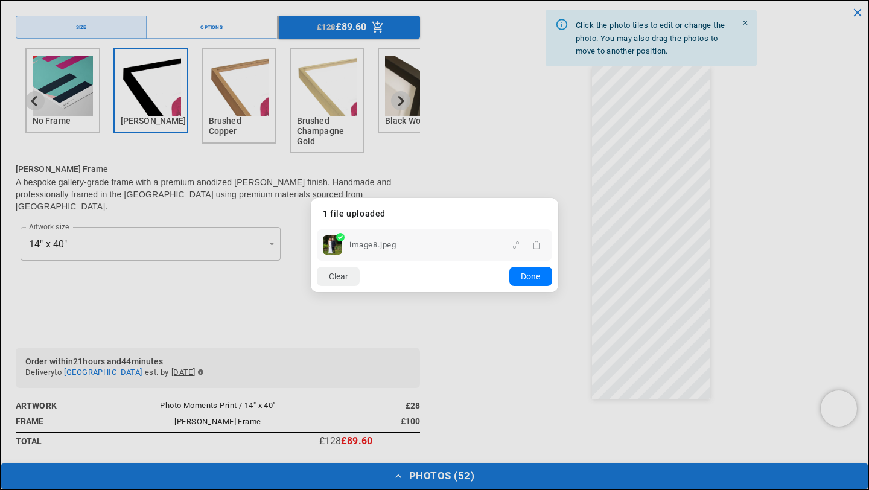
click at [558, 198] on dialog "Drop files here From device From link Camera Dropbox Google Drive Cancel Powere…" at bounding box center [434, 245] width 247 height 94
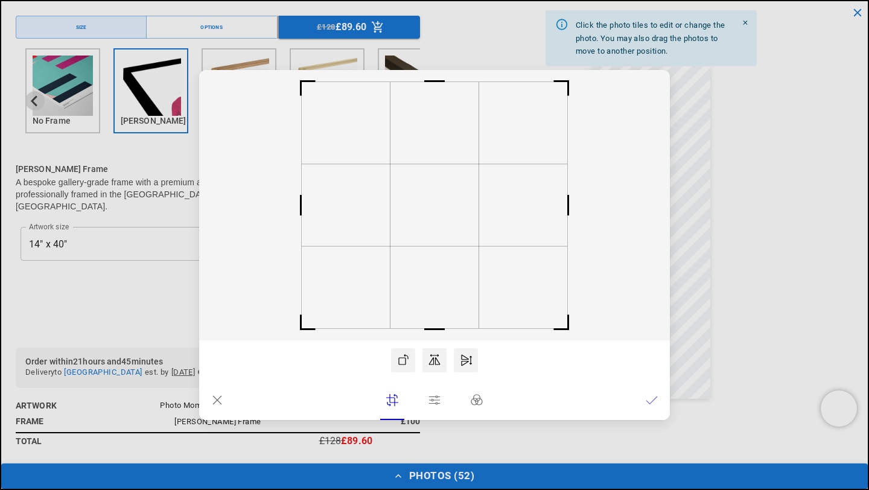
scroll to position [0, 235]
drag, startPoint x: 457, startPoint y: 232, endPoint x: 449, endPoint y: 232, distance: 7.8
click at [449, 232] on rect at bounding box center [426, 205] width 89 height 82
click at [653, 404] on icon at bounding box center [652, 400] width 12 height 12
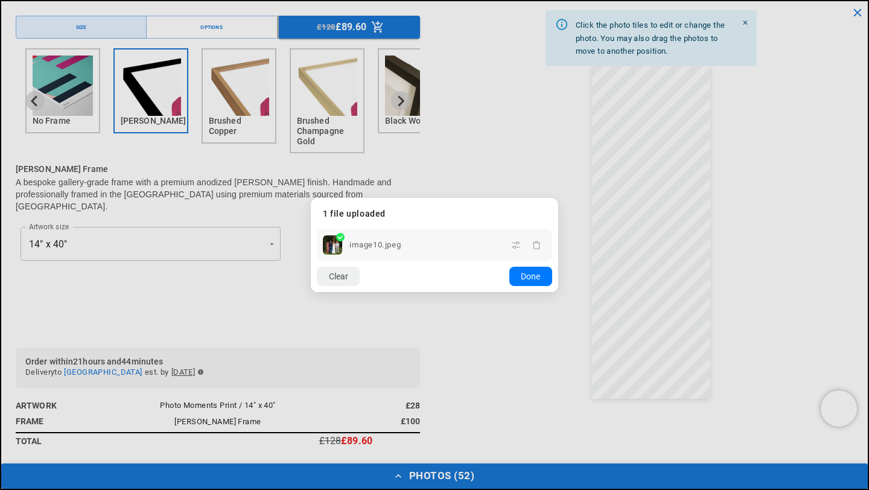
click at [558, 198] on dialog "Drop files here From device From link Camera Dropbox Google Drive Cancel Powere…" at bounding box center [434, 245] width 247 height 94
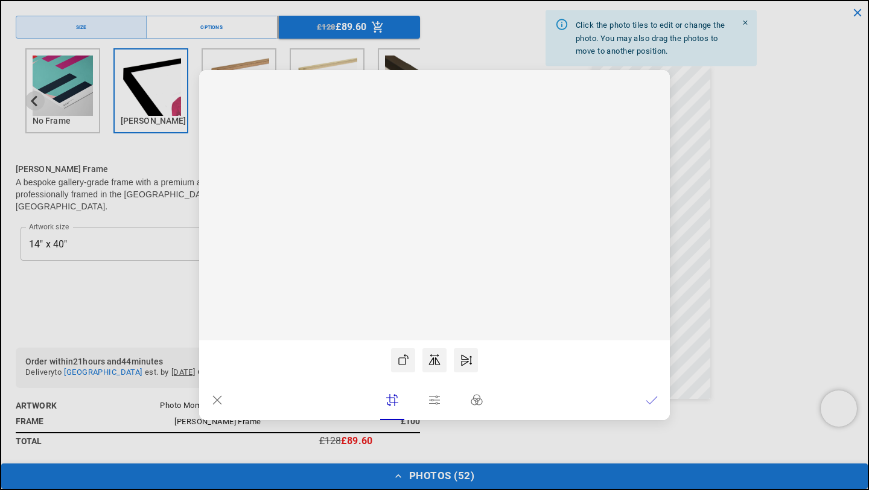
click at [220, 403] on icon at bounding box center [217, 400] width 8 height 8
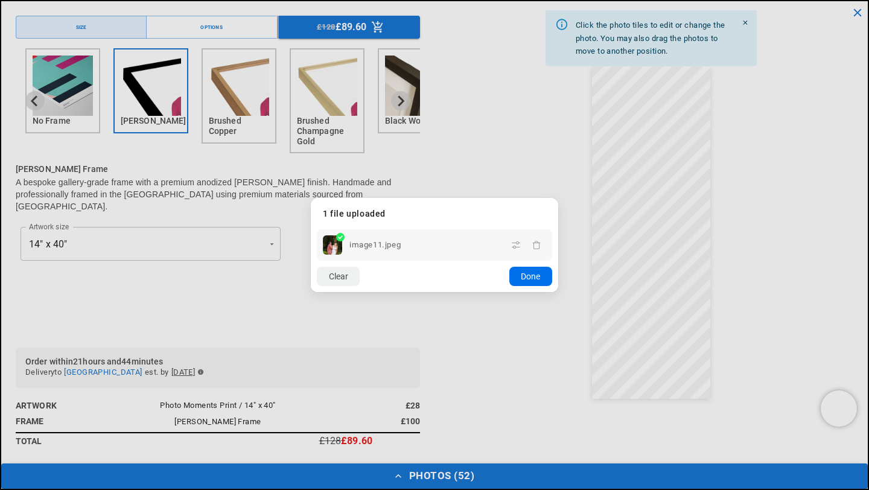
click at [521, 275] on button "Done" at bounding box center [530, 276] width 43 height 19
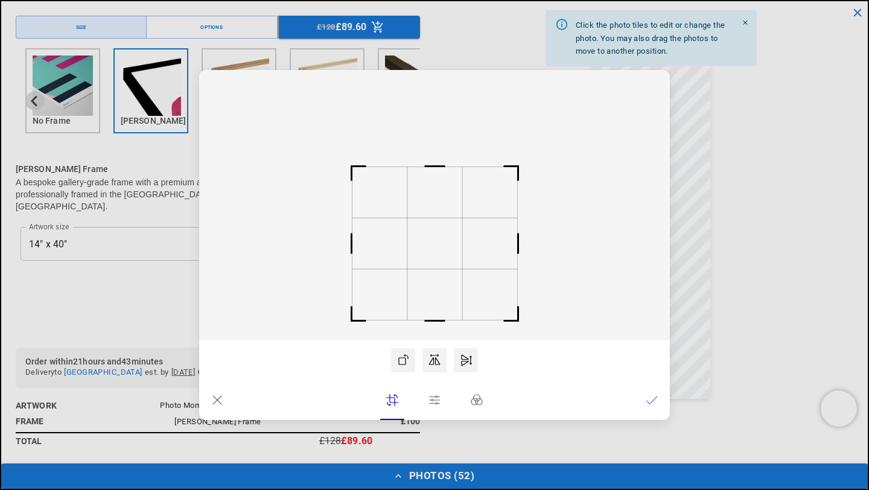
drag, startPoint x: 450, startPoint y: 225, endPoint x: 452, endPoint y: 263, distance: 38.1
click at [453, 263] on rect at bounding box center [434, 243] width 55 height 51
click at [650, 401] on icon at bounding box center [652, 400] width 12 height 12
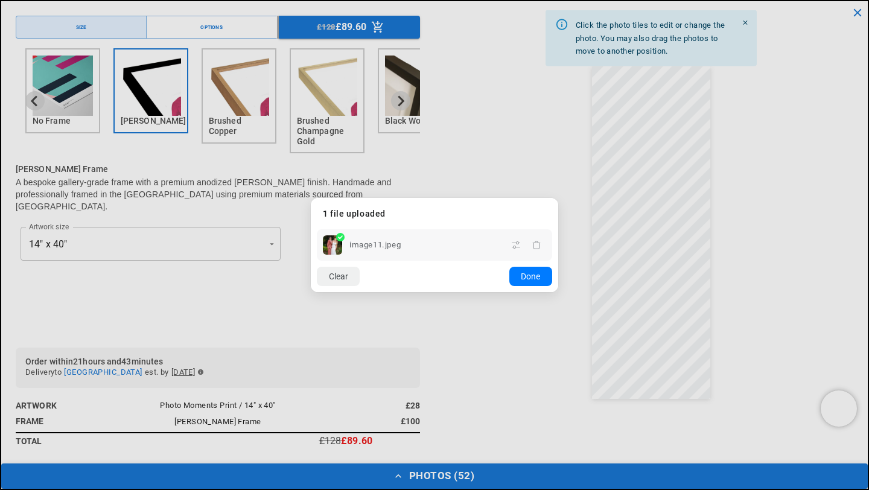
click at [558, 198] on dialog "Drop files here From device From link Camera Dropbox Google Drive Cancel Powere…" at bounding box center [434, 245] width 247 height 94
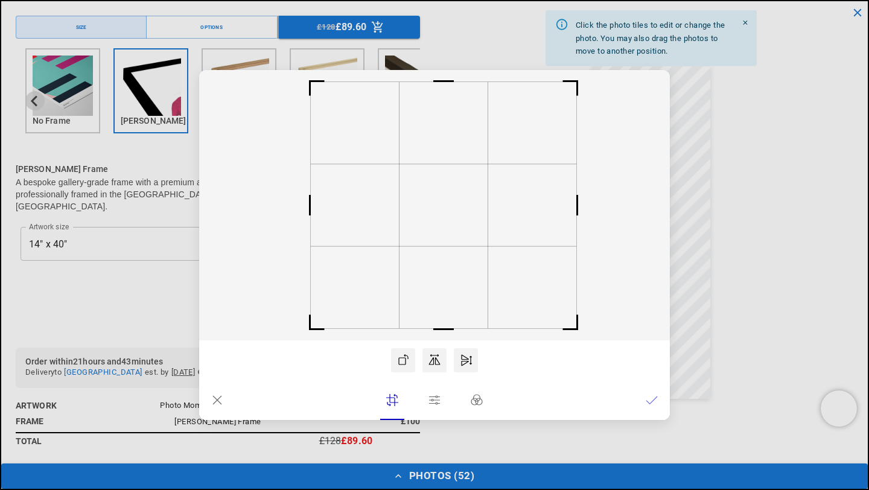
drag, startPoint x: 428, startPoint y: 189, endPoint x: 436, endPoint y: 190, distance: 7.9
click at [436, 191] on rect at bounding box center [443, 205] width 89 height 82
click at [650, 403] on icon at bounding box center [651, 399] width 11 height 7
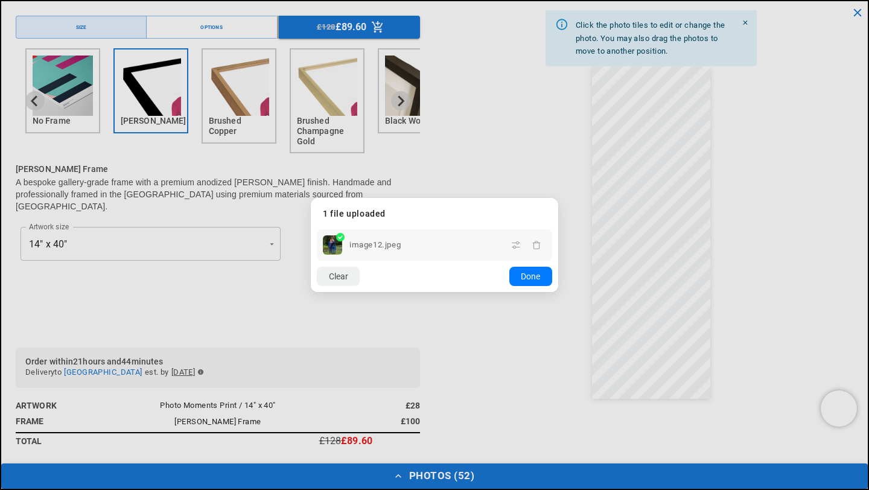
click at [558, 198] on dialog "Drop files here From device From link Camera Dropbox Google Drive Cancel Powere…" at bounding box center [434, 245] width 247 height 94
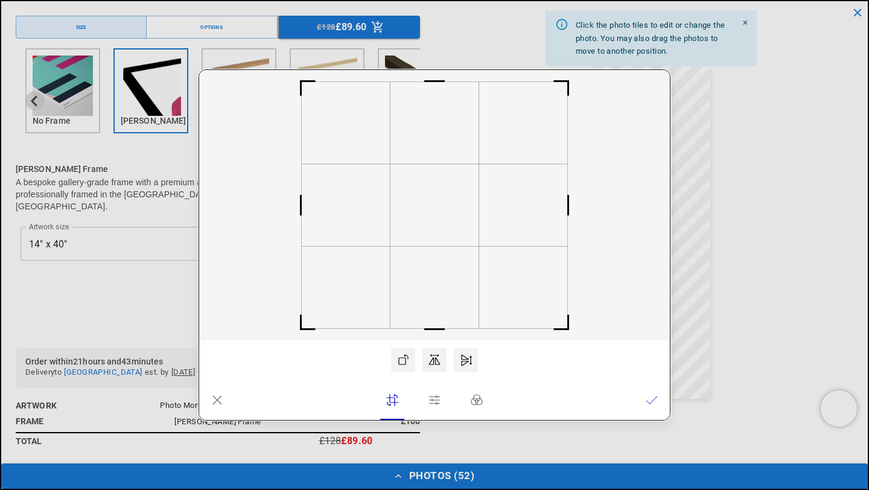
scroll to position [0, 471]
drag, startPoint x: 451, startPoint y: 244, endPoint x: 438, endPoint y: 249, distance: 13.8
click at [438, 250] on icon at bounding box center [434, 205] width 471 height 270
click at [656, 399] on icon at bounding box center [652, 400] width 12 height 12
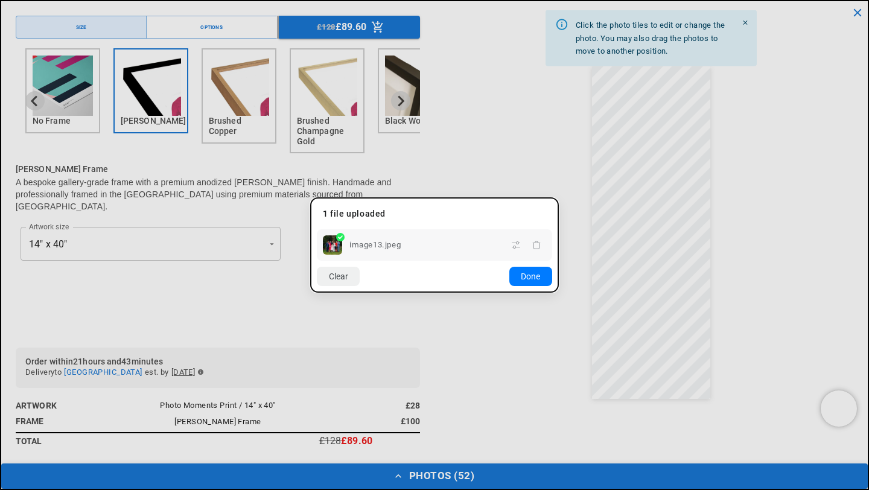
scroll to position [0, 0]
click at [558, 198] on dialog "Drop files here From device From link Camera Dropbox Google Drive Cancel Powere…" at bounding box center [434, 245] width 247 height 94
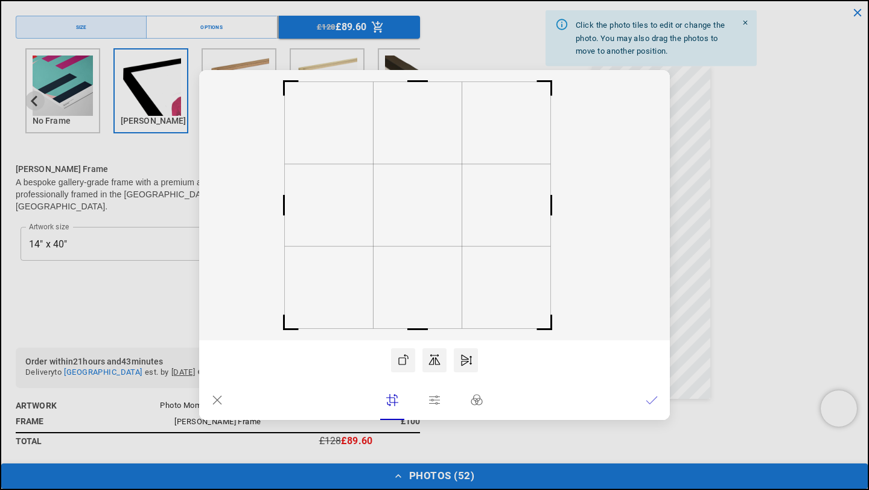
scroll to position [0, 235]
drag, startPoint x: 431, startPoint y: 216, endPoint x: 414, endPoint y: 219, distance: 17.2
click at [414, 219] on rect at bounding box center [418, 205] width 89 height 82
click at [650, 400] on icon at bounding box center [652, 400] width 12 height 12
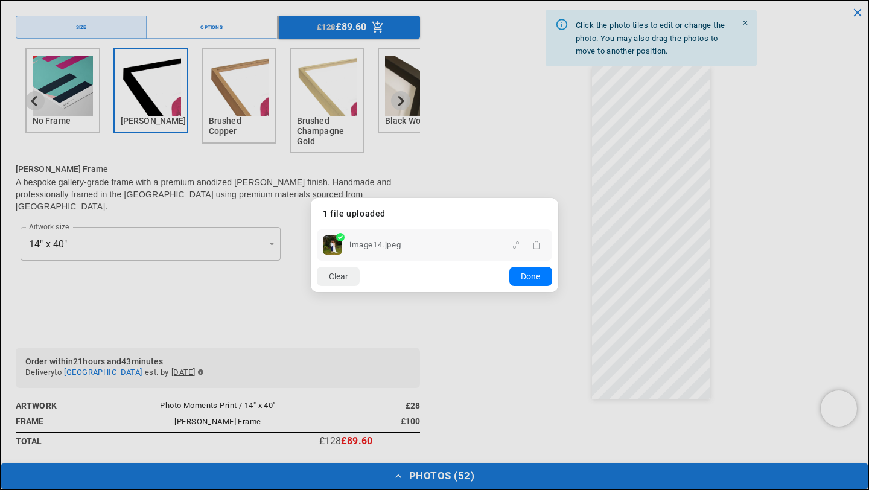
click at [558, 215] on dialog "Drop files here From device From link Camera Dropbox Google Drive Cancel Powere…" at bounding box center [434, 245] width 247 height 94
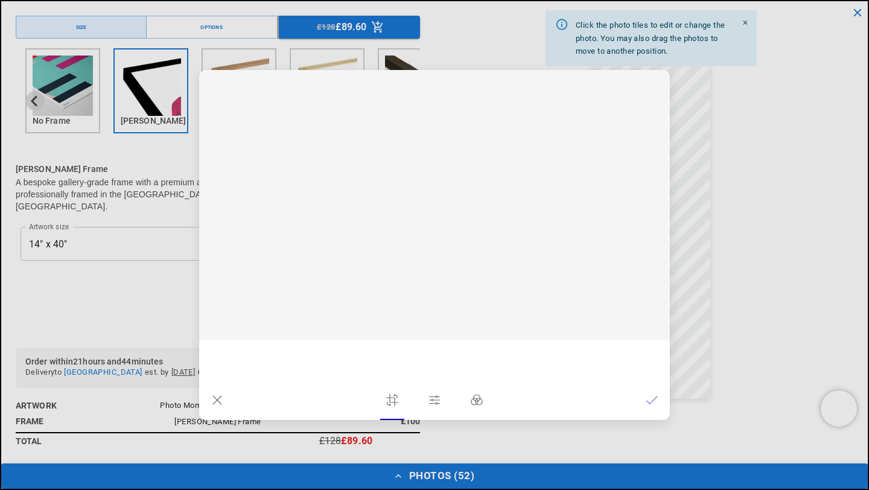
scroll to position [0, 471]
drag, startPoint x: 451, startPoint y: 209, endPoint x: 458, endPoint y: 211, distance: 7.5
click at [458, 211] on rect at bounding box center [442, 205] width 89 height 82
click at [649, 400] on icon at bounding box center [652, 400] width 12 height 12
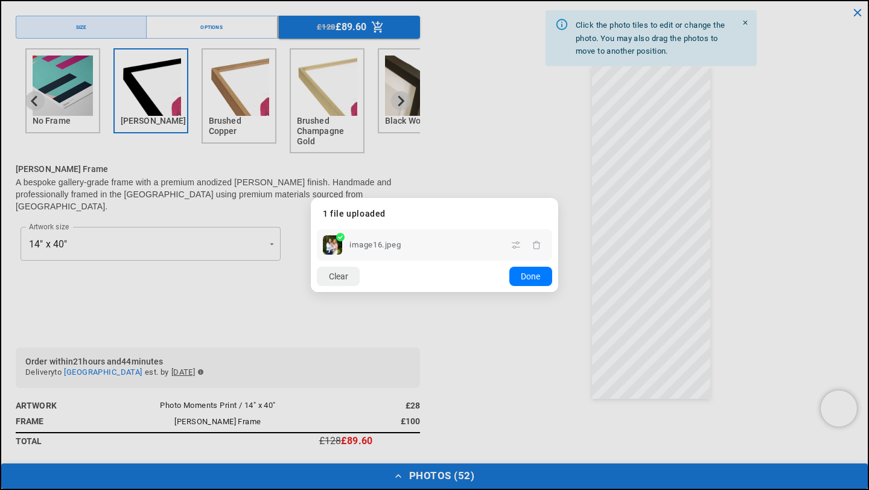
scroll to position [0, 0]
click at [558, 211] on dialog "Drop files here From device From link Camera Dropbox Google Drive Cancel Powere…" at bounding box center [434, 245] width 247 height 94
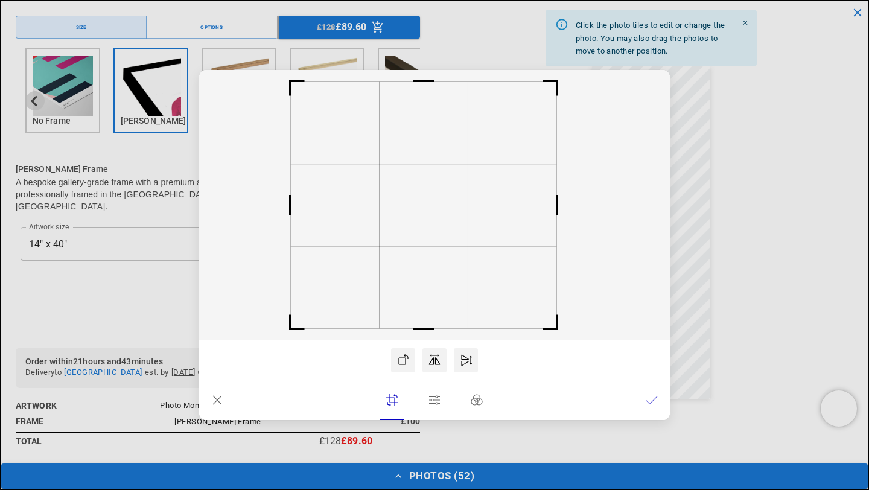
drag, startPoint x: 416, startPoint y: 220, endPoint x: 405, endPoint y: 221, distance: 10.9
click at [405, 221] on rect at bounding box center [424, 205] width 89 height 82
click at [658, 401] on lr-btn-ui at bounding box center [652, 400] width 24 height 24
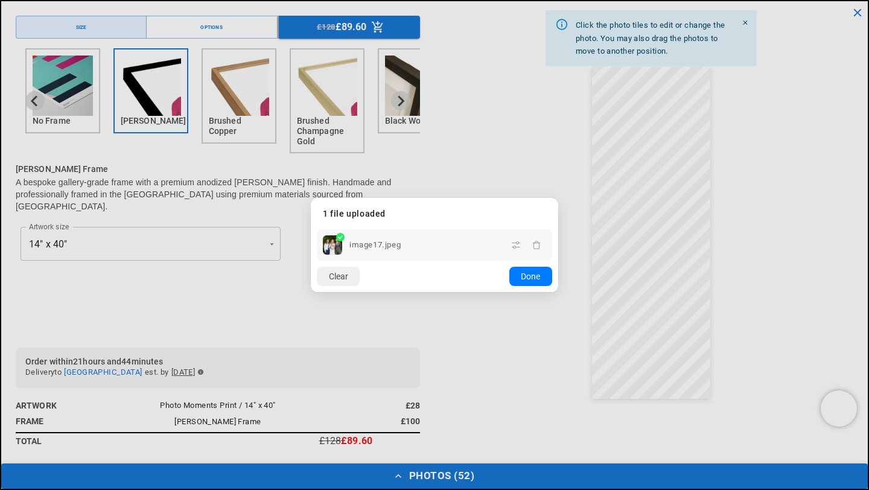
scroll to position [0, 235]
click at [558, 209] on dialog "Drop files here From device From link Camera Dropbox Google Drive Cancel Powere…" at bounding box center [434, 245] width 247 height 94
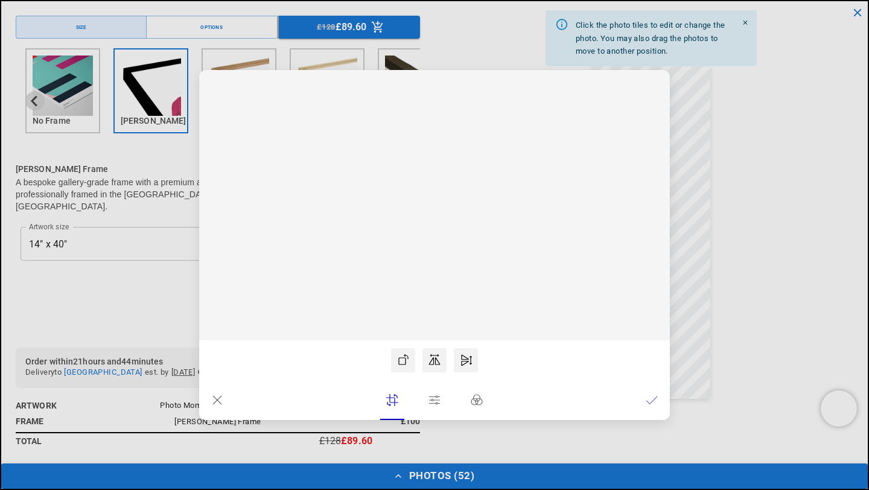
scroll to position [0, 471]
click at [456, 241] on rect at bounding box center [429, 205] width 89 height 82
click at [650, 398] on icon at bounding box center [652, 400] width 12 height 12
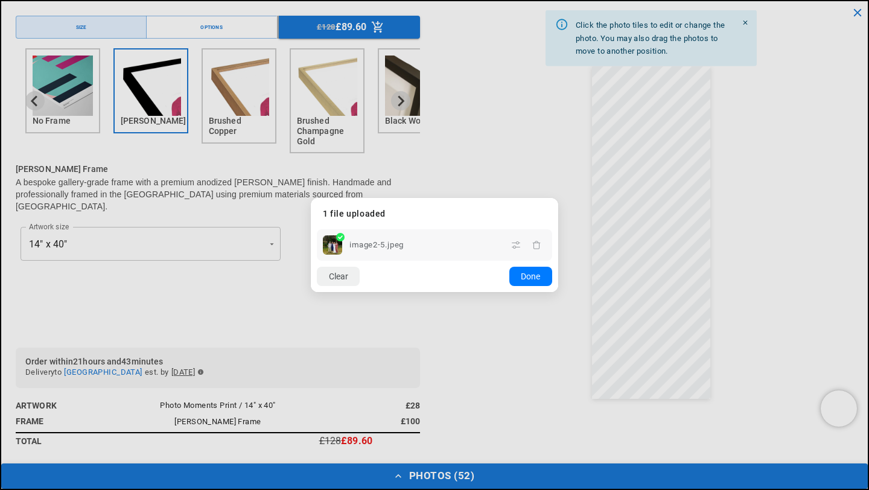
scroll to position [0, 0]
click at [558, 210] on dialog "Drop files here From device From link Camera Dropbox Google Drive Cancel Powere…" at bounding box center [434, 245] width 247 height 94
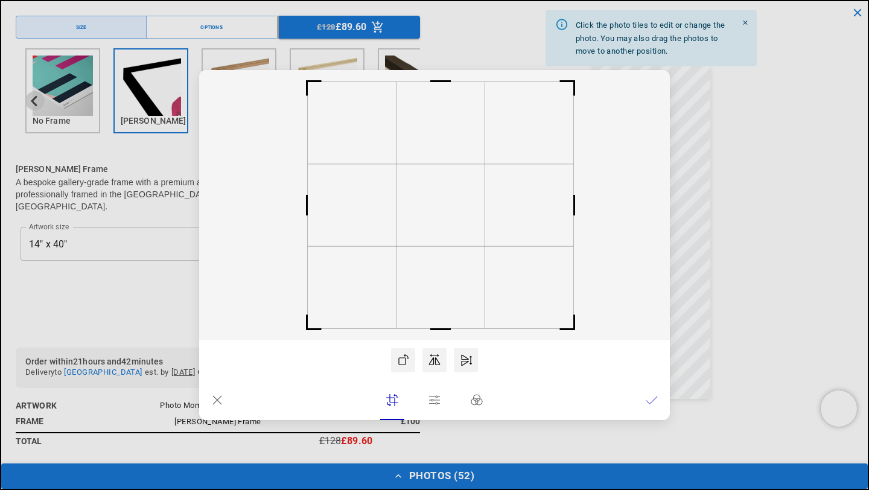
scroll to position [0, 235]
click at [428, 220] on rect at bounding box center [436, 205] width 89 height 82
click at [649, 401] on icon at bounding box center [652, 400] width 12 height 12
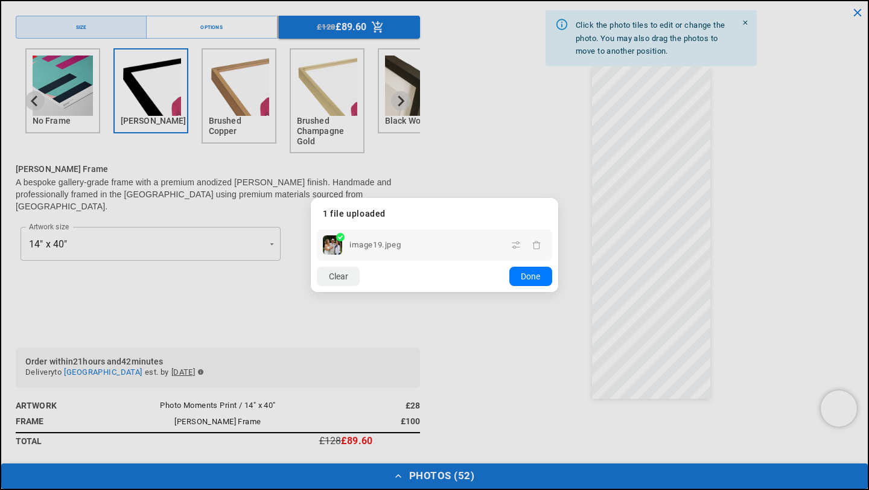
click at [558, 232] on dialog "Drop files here From device From link Camera Dropbox Google Drive Cancel Powere…" at bounding box center [434, 245] width 247 height 94
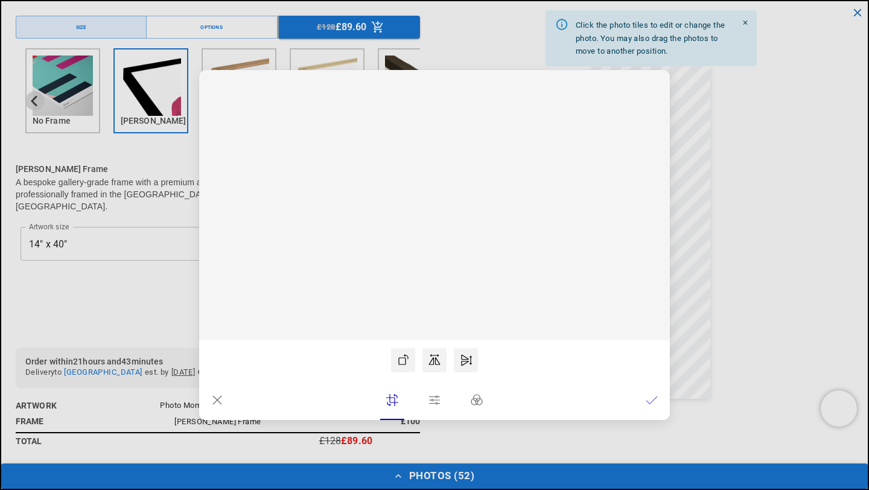
scroll to position [0, 471]
drag, startPoint x: 418, startPoint y: 216, endPoint x: 419, endPoint y: 230, distance: 14.0
click at [419, 230] on rect at bounding box center [434, 222] width 55 height 51
click at [650, 401] on icon at bounding box center [652, 400] width 12 height 12
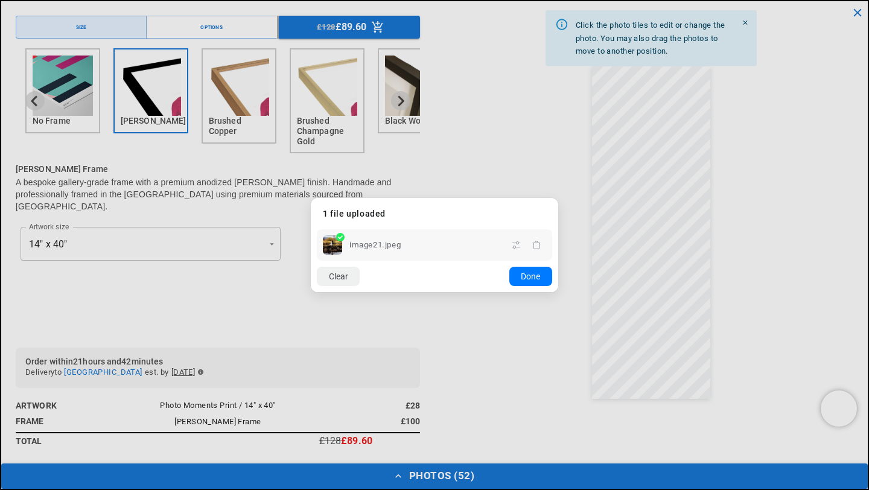
scroll to position [0, 0]
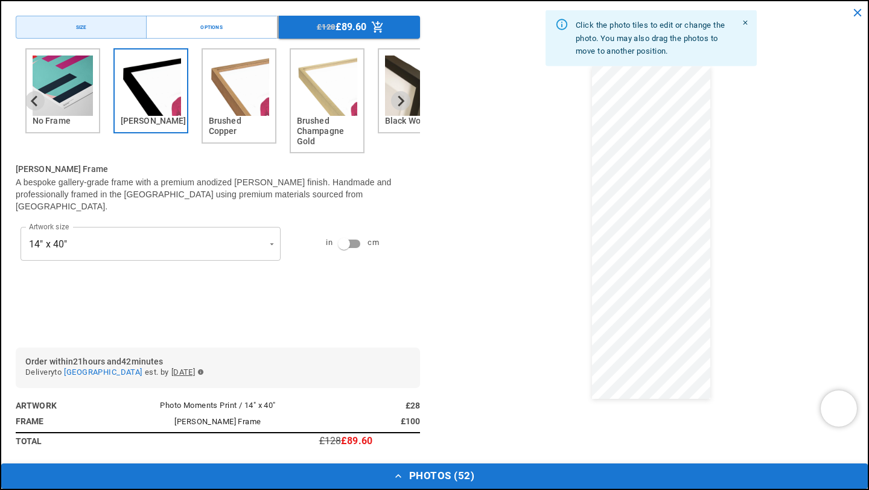
click at [434, 247] on dialog "Drop files here From device From link Camera Dropbox Google Drive Cancel Powere…" at bounding box center [434, 256] width 0 height 19
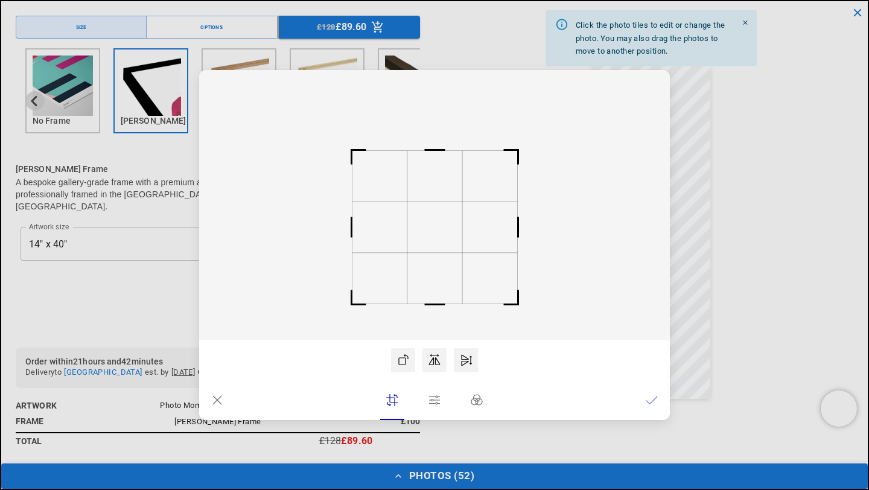
scroll to position [0, 235]
drag, startPoint x: 448, startPoint y: 221, endPoint x: 449, endPoint y: 256, distance: 35.0
click at [449, 256] on rect at bounding box center [434, 236] width 55 height 51
click at [655, 401] on icon at bounding box center [652, 400] width 12 height 12
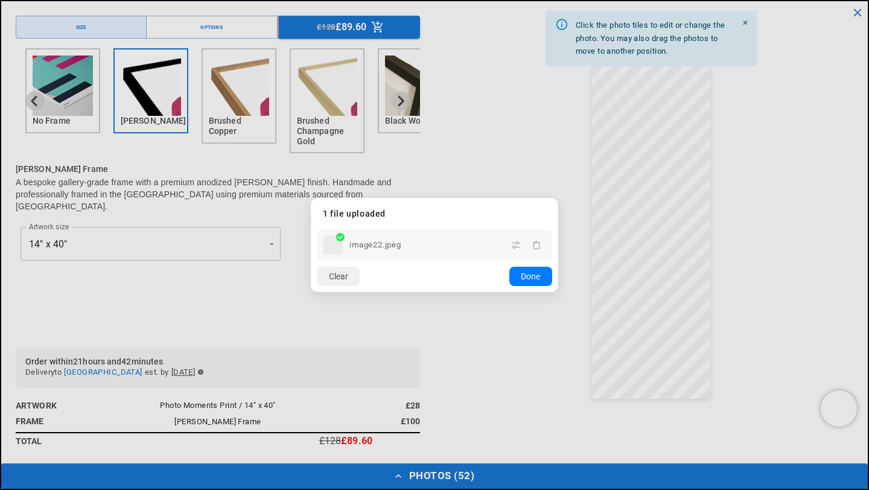
scroll to position [0, 471]
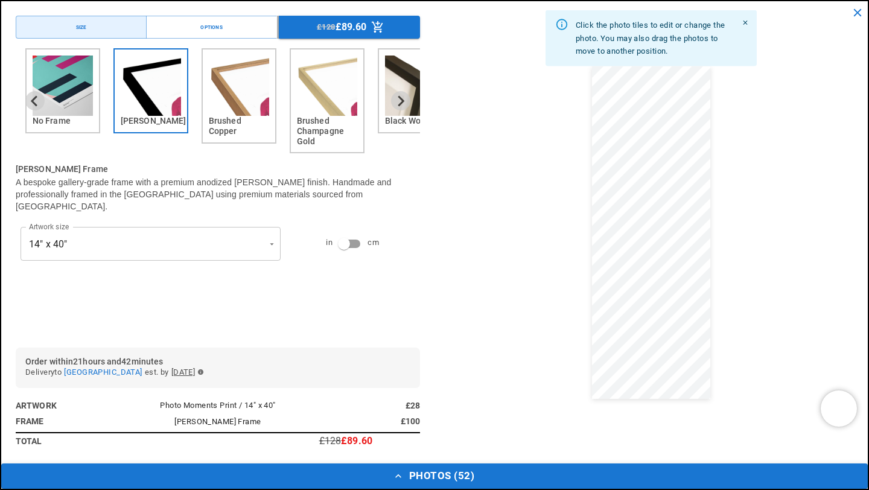
click at [434, 247] on dialog "Drop files here From device From link Camera Dropbox Google Drive Cancel Powere…" at bounding box center [434, 256] width 0 height 19
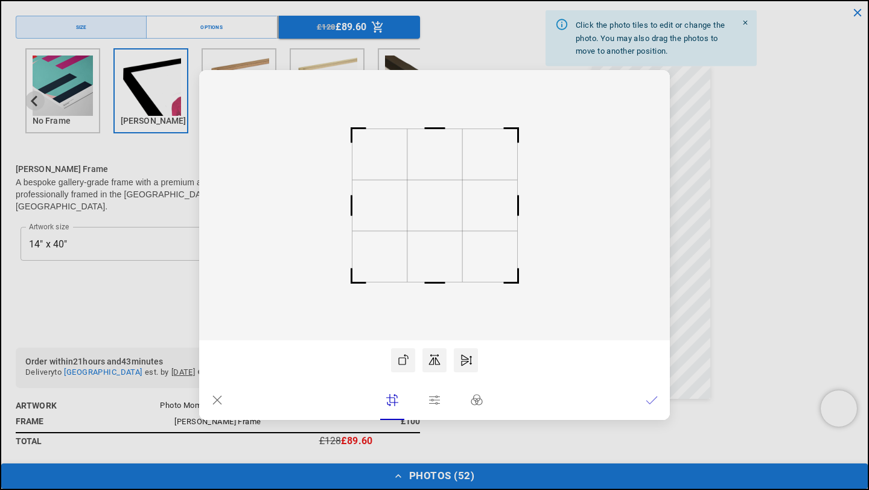
scroll to position [0, 0]
drag, startPoint x: 452, startPoint y: 238, endPoint x: 452, endPoint y: 251, distance: 12.7
click at [452, 251] on rect at bounding box center [434, 205] width 471 height 270
drag, startPoint x: 436, startPoint y: 224, endPoint x: 436, endPoint y: 239, distance: 14.5
click at [436, 239] on rect at bounding box center [434, 219] width 55 height 51
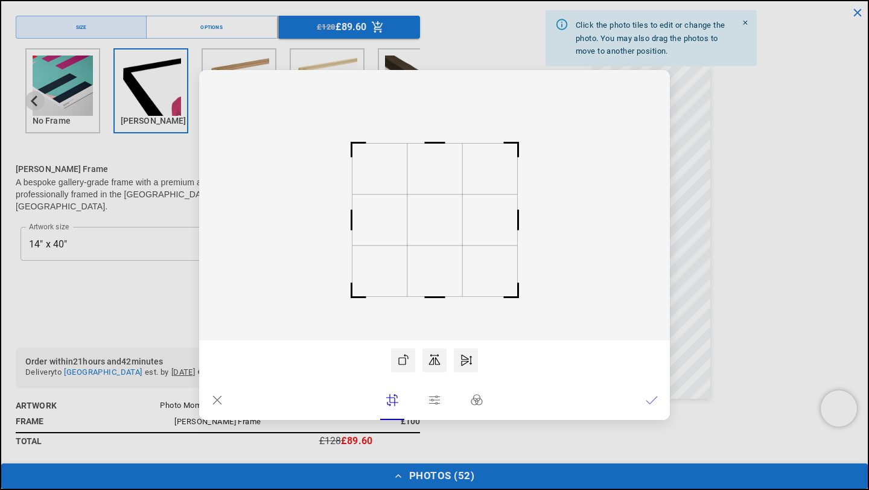
click at [436, 238] on rect at bounding box center [434, 219] width 55 height 51
click at [433, 231] on rect at bounding box center [434, 216] width 55 height 51
click at [655, 398] on icon at bounding box center [652, 400] width 12 height 12
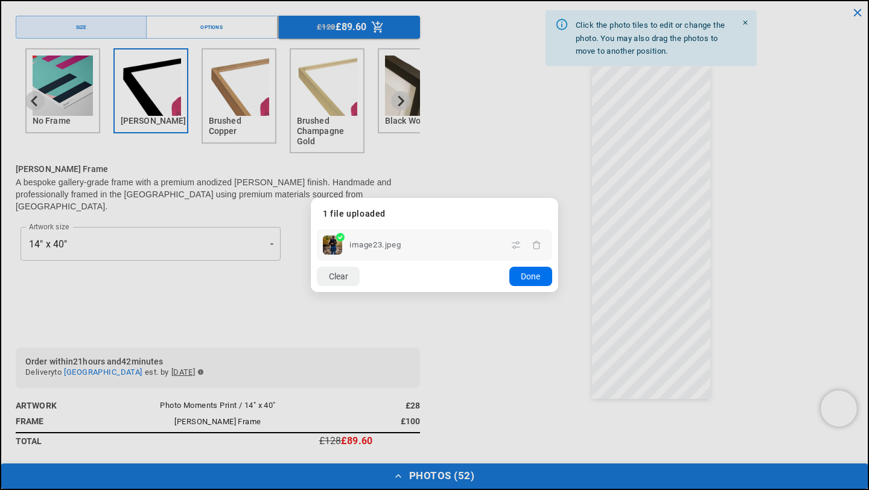
click at [530, 278] on button "Done" at bounding box center [530, 276] width 43 height 19
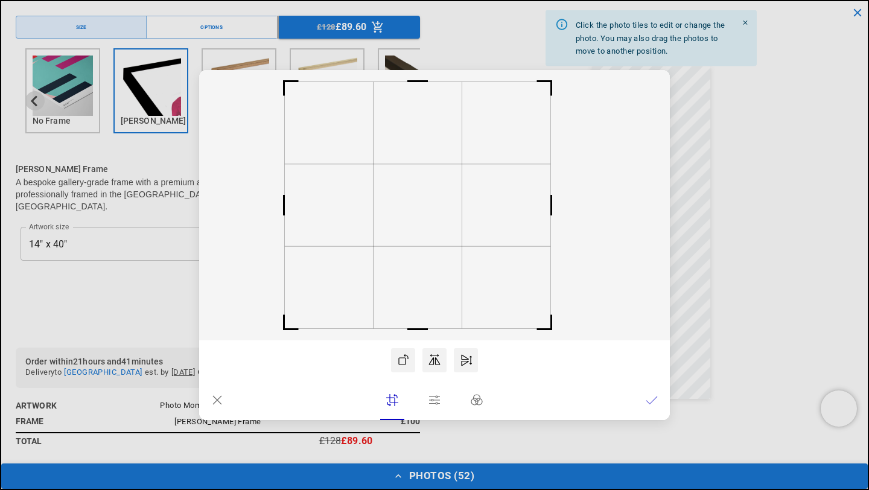
drag, startPoint x: 433, startPoint y: 219, endPoint x: 415, endPoint y: 220, distance: 18.1
click at [416, 220] on rect at bounding box center [418, 205] width 89 height 82
click at [650, 405] on icon at bounding box center [652, 400] width 12 height 12
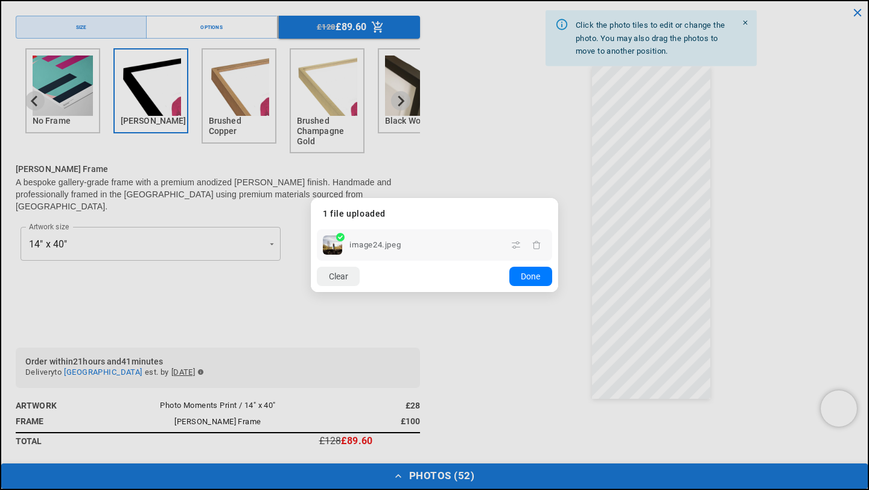
click at [558, 257] on dialog "Drop files here From device From link Camera Dropbox Google Drive Cancel Powere…" at bounding box center [434, 245] width 247 height 94
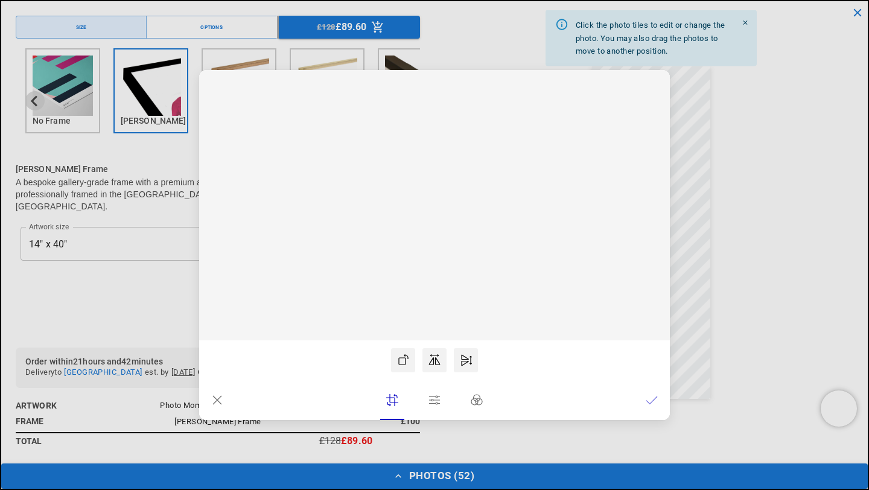
scroll to position [0, 0]
drag, startPoint x: 442, startPoint y: 237, endPoint x: 430, endPoint y: 232, distance: 12.8
click at [430, 232] on rect at bounding box center [422, 205] width 89 height 82
click at [655, 404] on icon at bounding box center [652, 400] width 12 height 12
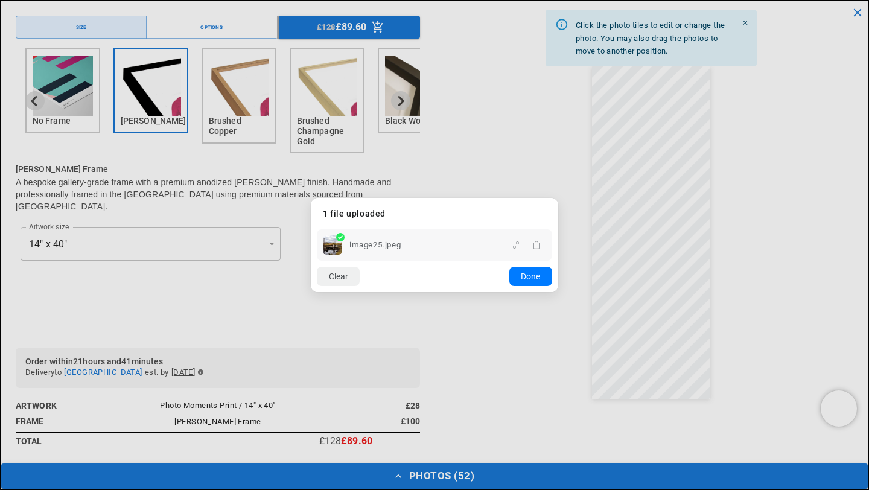
click at [558, 261] on dialog "Drop files here From device From link Camera Dropbox Google Drive Cancel Powere…" at bounding box center [434, 245] width 247 height 94
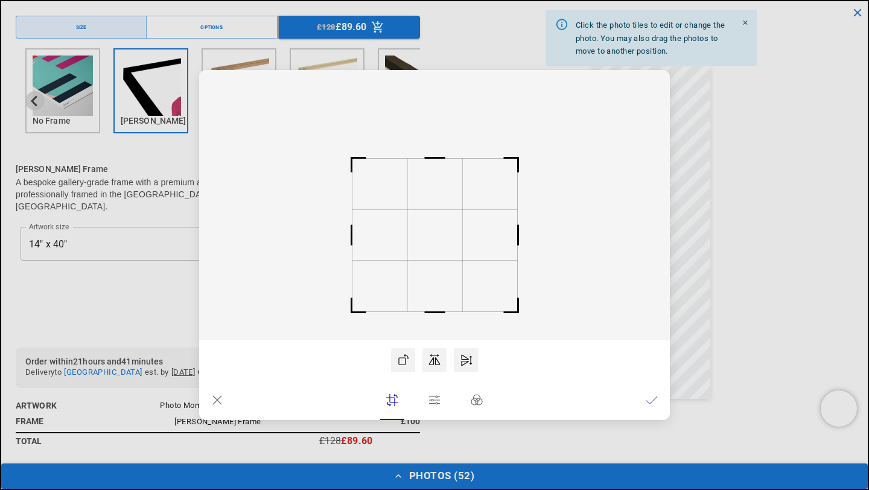
drag, startPoint x: 439, startPoint y: 229, endPoint x: 437, endPoint y: 256, distance: 27.2
click at [437, 256] on rect at bounding box center [434, 234] width 55 height 51
click at [654, 403] on icon at bounding box center [652, 400] width 12 height 12
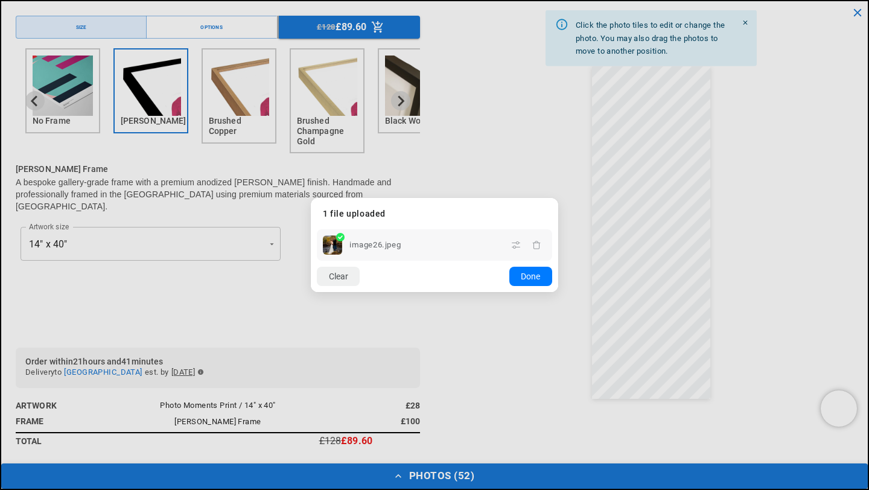
click at [558, 262] on dialog "Drop files here From device From link Camera Dropbox Google Drive Cancel Powere…" at bounding box center [434, 245] width 247 height 94
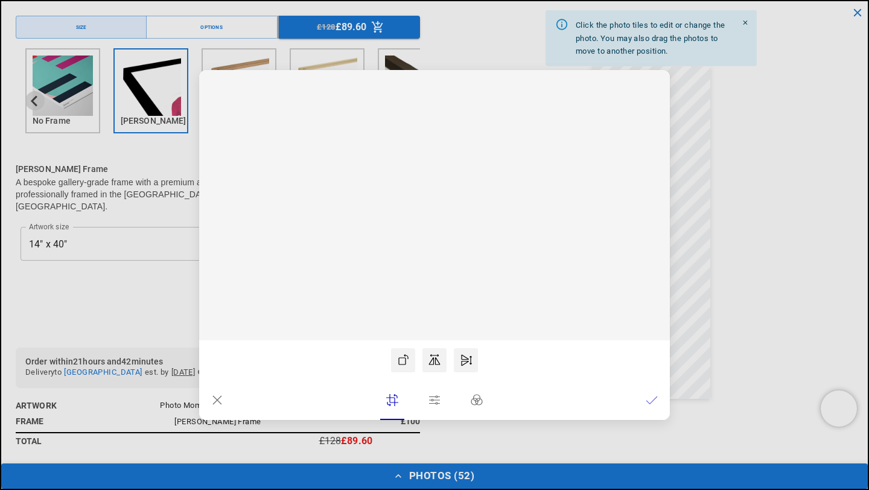
scroll to position [0, 471]
drag, startPoint x: 436, startPoint y: 225, endPoint x: 436, endPoint y: 271, distance: 45.9
click at [436, 271] on rect at bounding box center [434, 252] width 55 height 51
click at [650, 402] on icon at bounding box center [651, 399] width 11 height 7
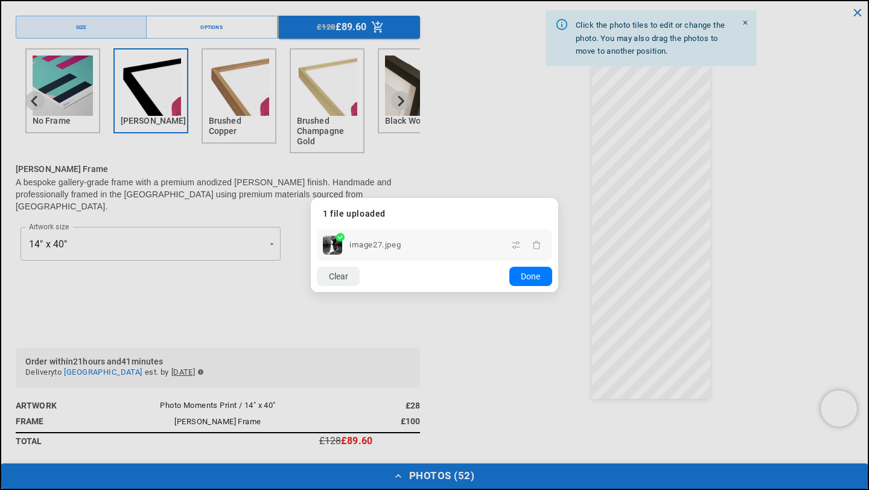
scroll to position [0, 0]
click at [558, 259] on dialog "Drop files here From device From link Camera Dropbox Google Drive Cancel Powere…" at bounding box center [434, 245] width 247 height 94
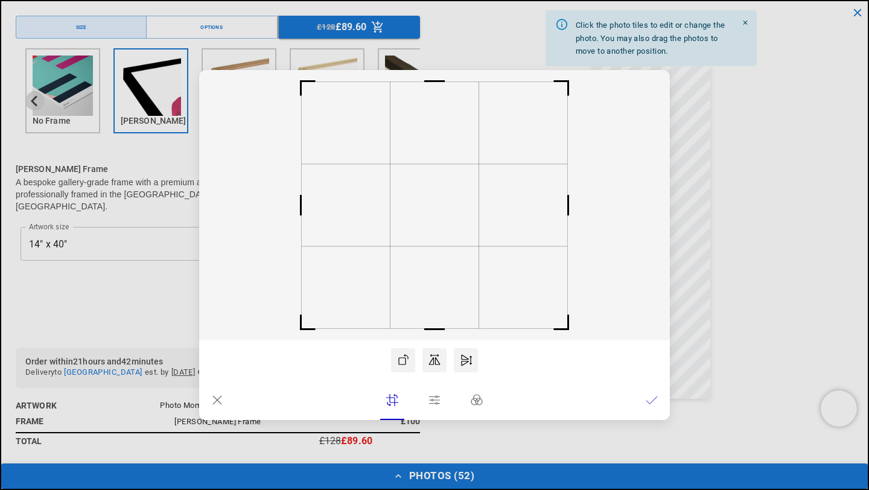
scroll to position [0, 235]
drag, startPoint x: 460, startPoint y: 227, endPoint x: 468, endPoint y: 227, distance: 7.8
click at [468, 227] on rect at bounding box center [442, 205] width 89 height 82
click at [655, 399] on icon at bounding box center [652, 400] width 12 height 12
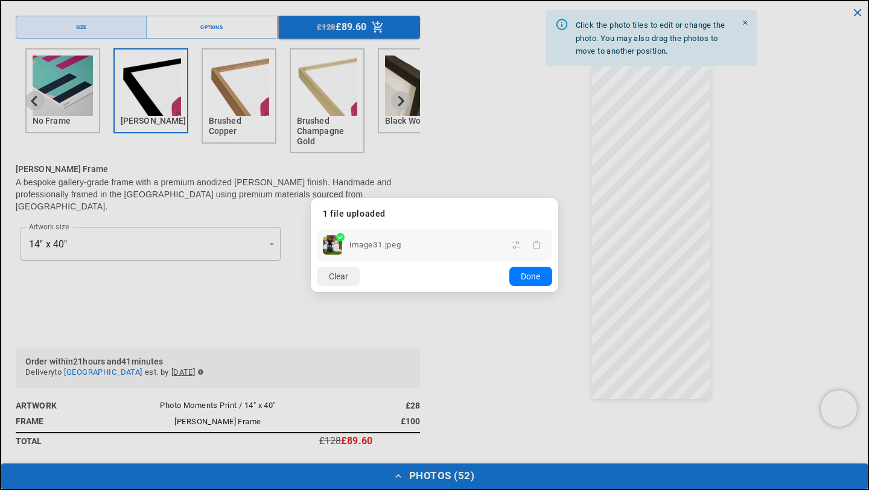
click at [558, 285] on dialog "Drop files here From device From link Camera Dropbox Google Drive Cancel Powere…" at bounding box center [434, 245] width 247 height 94
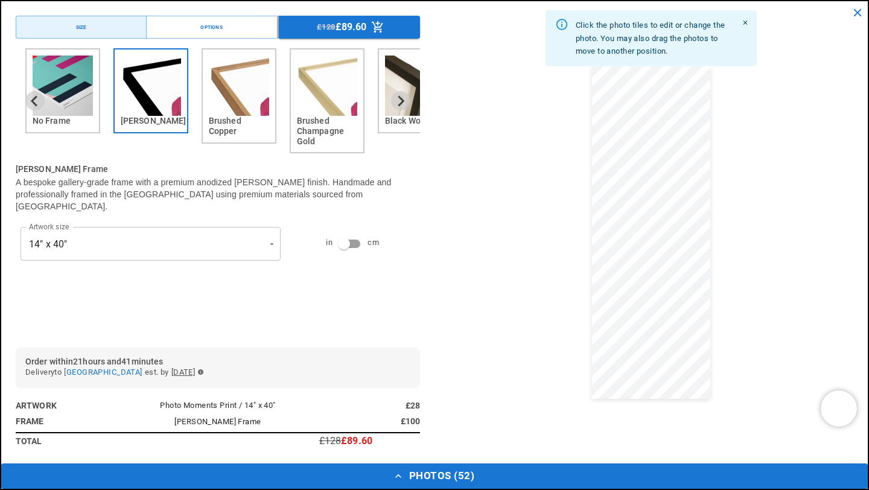
scroll to position [0, 471]
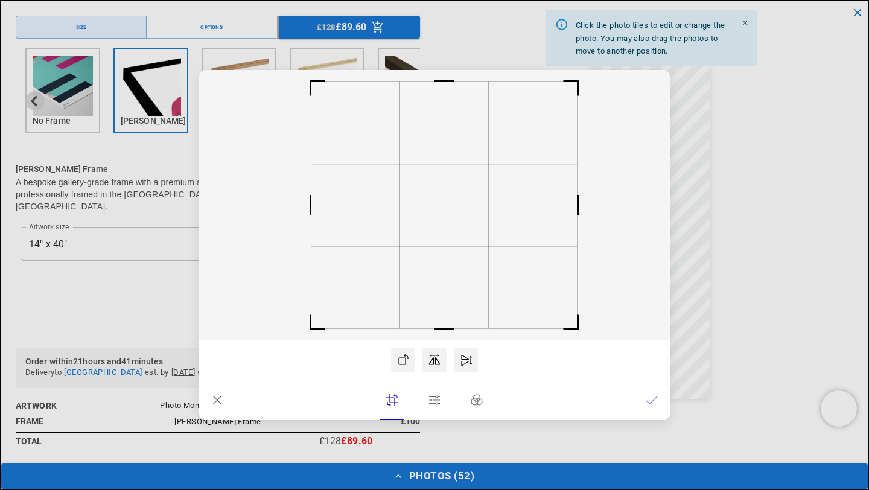
drag, startPoint x: 425, startPoint y: 238, endPoint x: 433, endPoint y: 236, distance: 8.2
click at [433, 237] on rect at bounding box center [444, 205] width 89 height 82
click at [646, 407] on lr-icon at bounding box center [652, 400] width 12 height 24
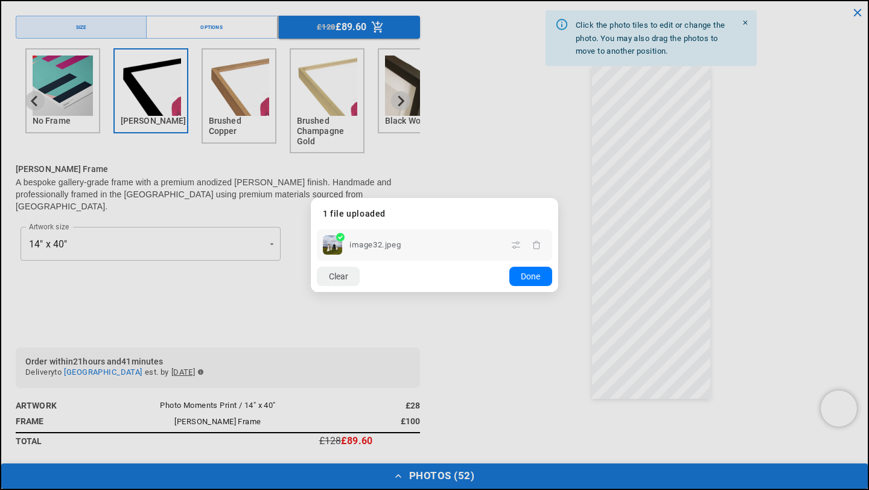
scroll to position [0, 0]
click at [558, 284] on dialog "Drop files here From device From link Camera Dropbox Google Drive Cancel Powere…" at bounding box center [434, 245] width 247 height 94
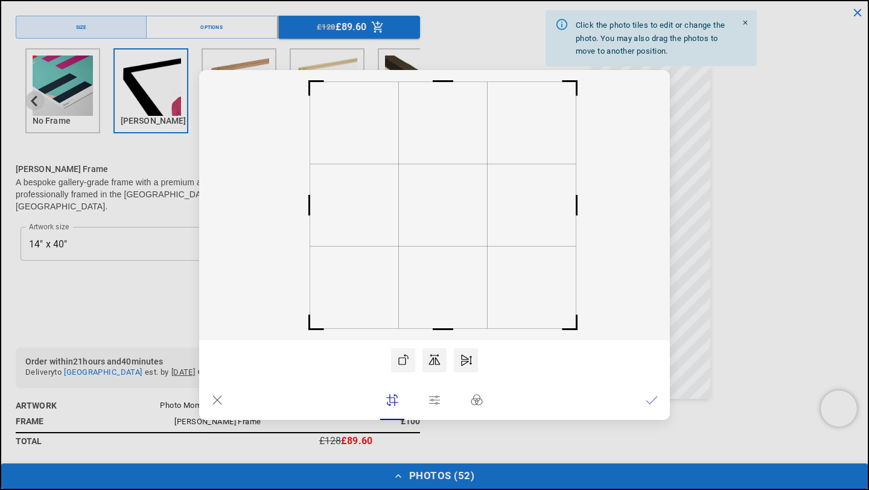
drag, startPoint x: 431, startPoint y: 230, endPoint x: 444, endPoint y: 232, distance: 12.8
click at [445, 233] on rect at bounding box center [443, 205] width 89 height 82
click at [652, 401] on icon at bounding box center [651, 399] width 11 height 7
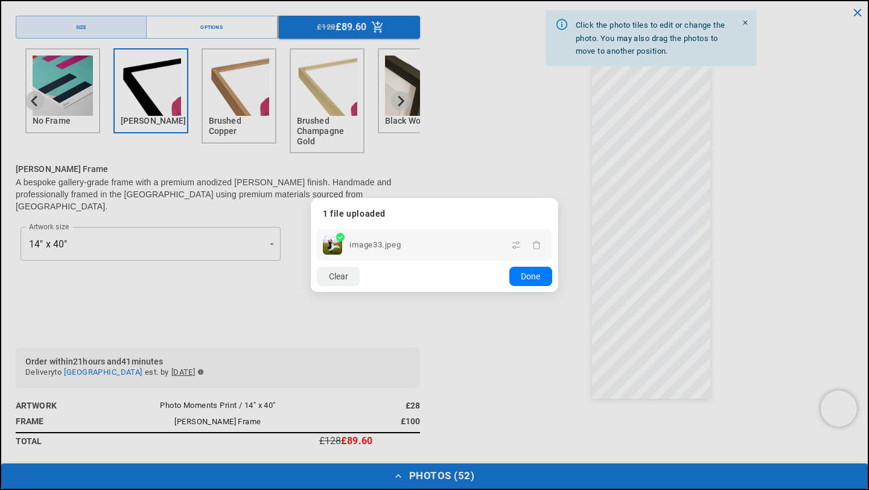
click at [558, 281] on dialog "Drop files here From device From link Camera Dropbox Google Drive Cancel Powere…" at bounding box center [434, 245] width 247 height 94
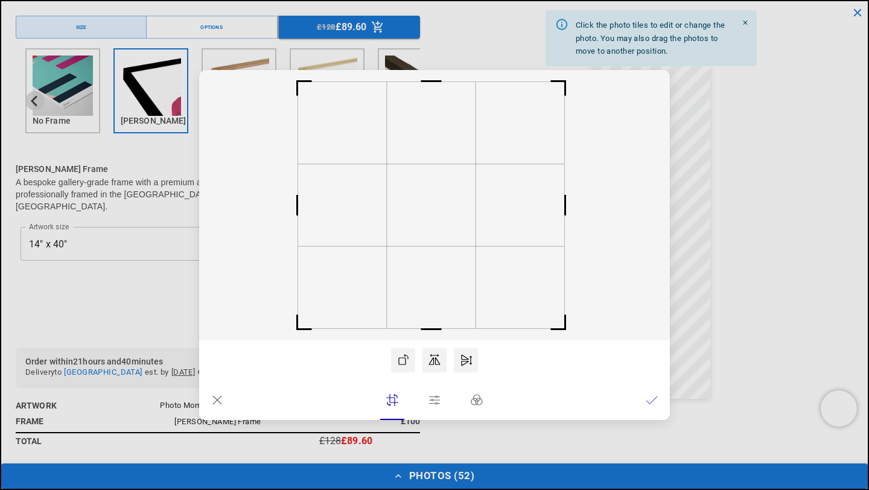
scroll to position [0, 0]
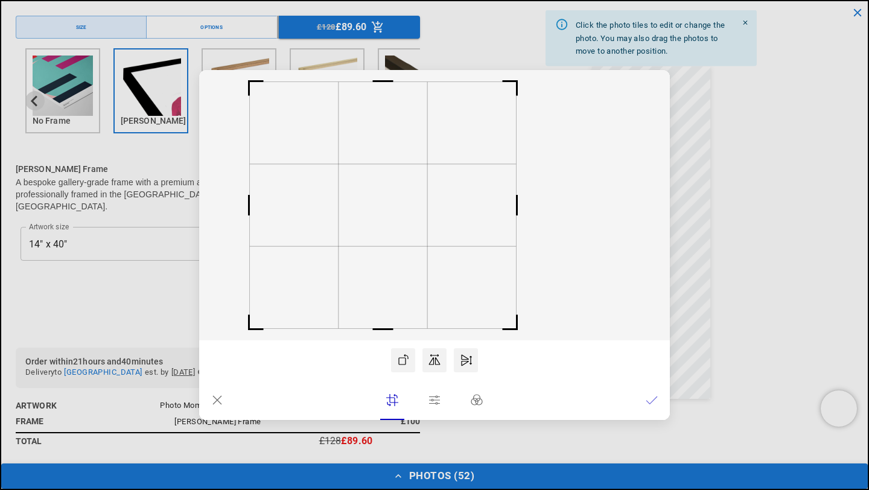
drag, startPoint x: 401, startPoint y: 218, endPoint x: 348, endPoint y: 234, distance: 55.9
click at [348, 234] on rect at bounding box center [383, 205] width 89 height 82
drag, startPoint x: 428, startPoint y: 279, endPoint x: 474, endPoint y: 279, distance: 45.9
click at [478, 279] on rect at bounding box center [434, 205] width 471 height 270
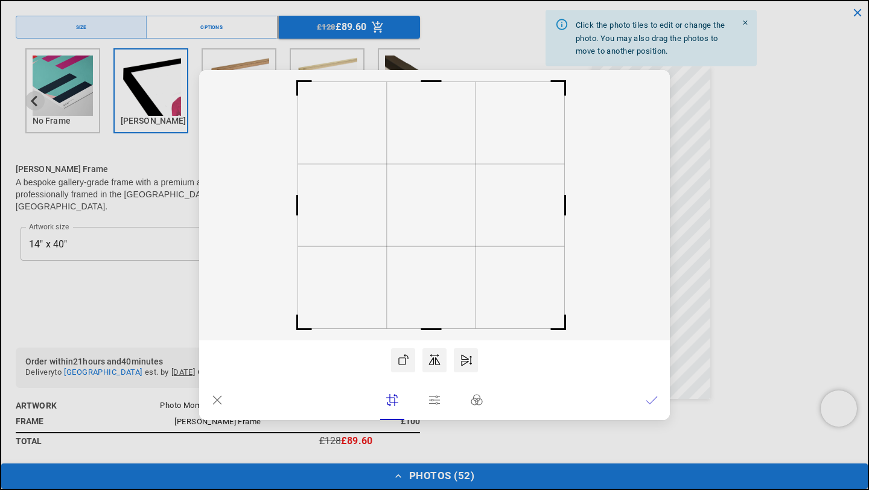
scroll to position [0, 235]
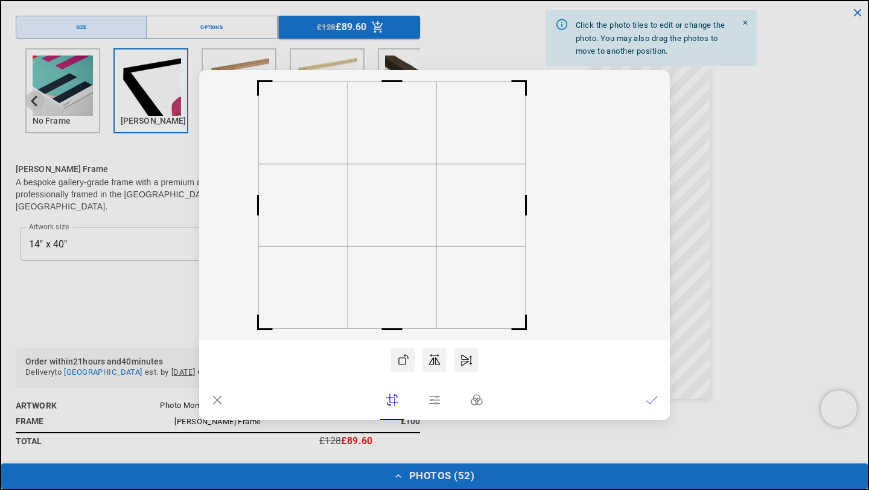
drag, startPoint x: 386, startPoint y: 244, endPoint x: 393, endPoint y: 270, distance: 26.8
click at [393, 270] on icon at bounding box center [434, 205] width 471 height 270
click at [649, 399] on icon at bounding box center [652, 400] width 12 height 12
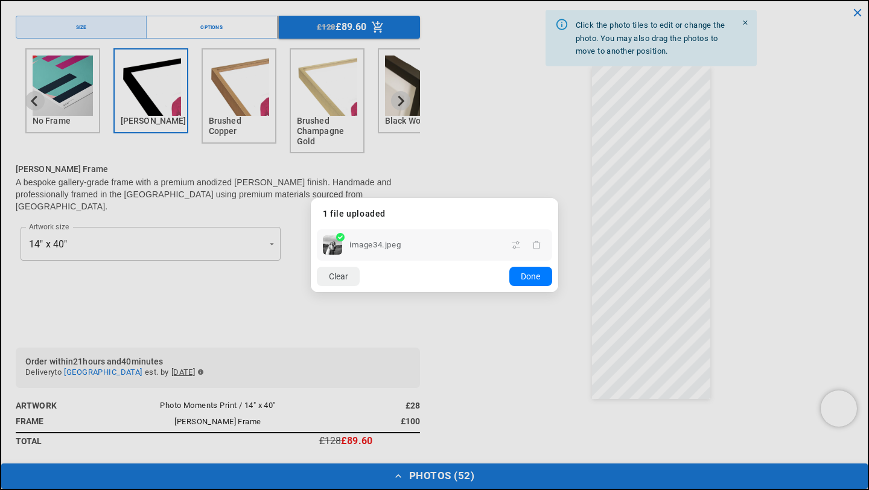
scroll to position [0, 471]
click at [558, 287] on dialog "Drop files here From device From link Camera Dropbox Google Drive Cancel Powere…" at bounding box center [434, 245] width 247 height 94
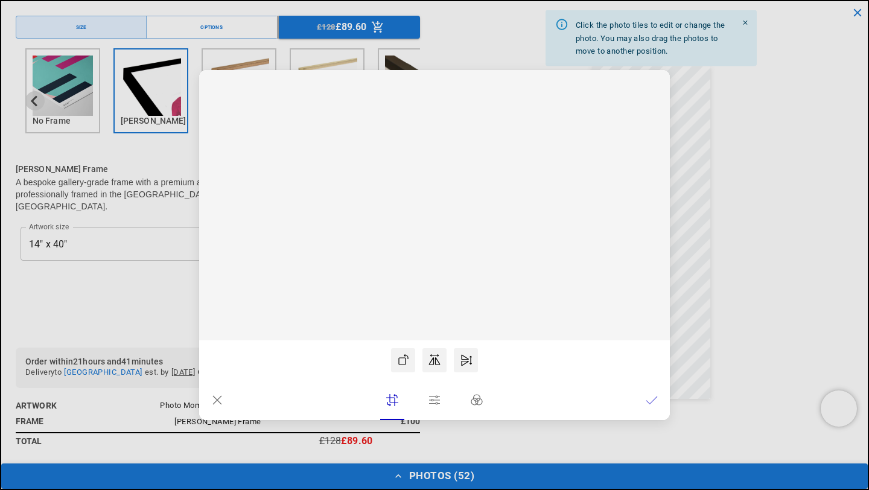
scroll to position [0, 0]
drag, startPoint x: 424, startPoint y: 215, endPoint x: 409, endPoint y: 215, distance: 14.5
click at [409, 215] on rect at bounding box center [421, 205] width 89 height 82
click at [652, 401] on icon at bounding box center [651, 399] width 11 height 7
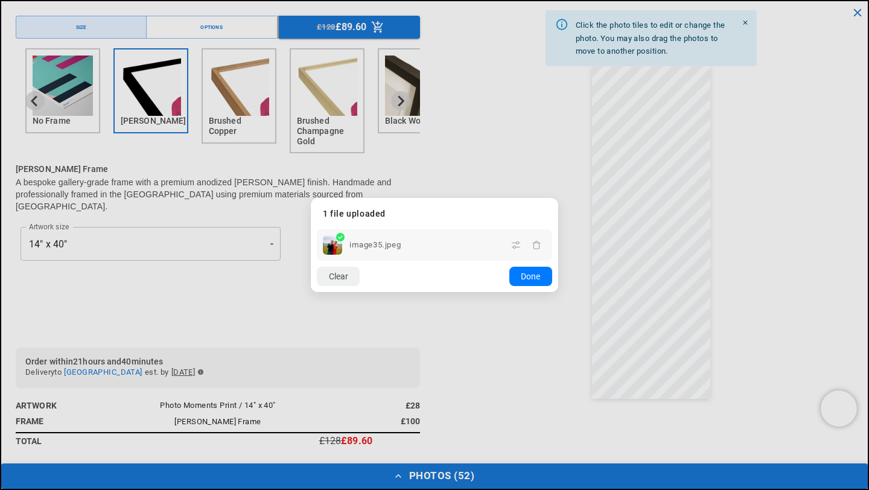
click at [558, 292] on dialog "Drop files here From device From link Camera Dropbox Google Drive Cancel Powere…" at bounding box center [434, 245] width 247 height 94
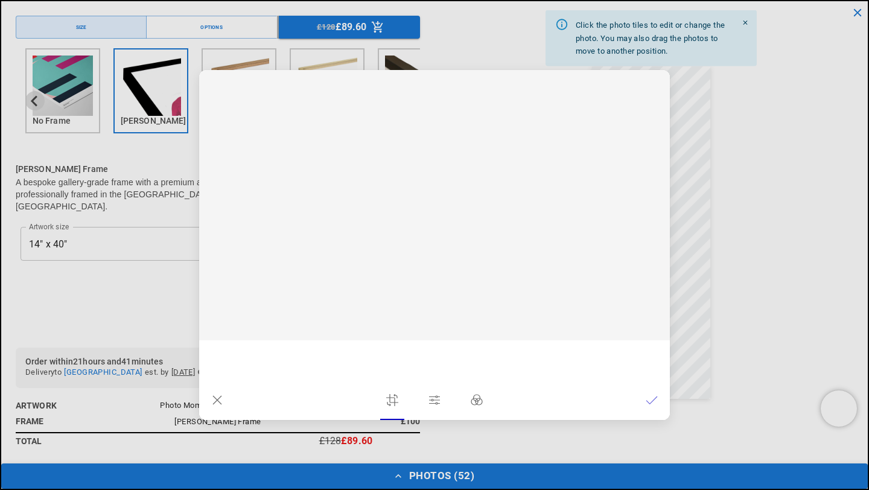
scroll to position [0, 471]
drag, startPoint x: 425, startPoint y: 229, endPoint x: 410, endPoint y: 227, distance: 14.6
click at [410, 227] on rect at bounding box center [426, 205] width 89 height 82
click at [650, 404] on icon at bounding box center [652, 400] width 12 height 12
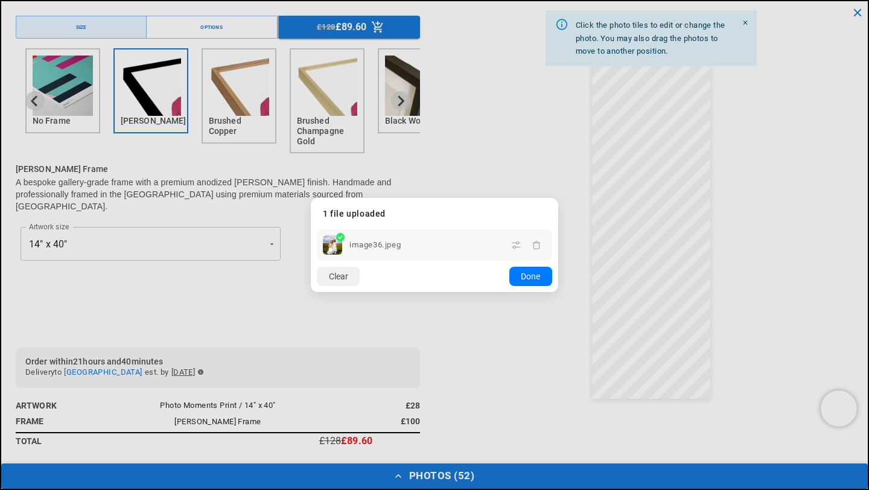
scroll to position [0, 0]
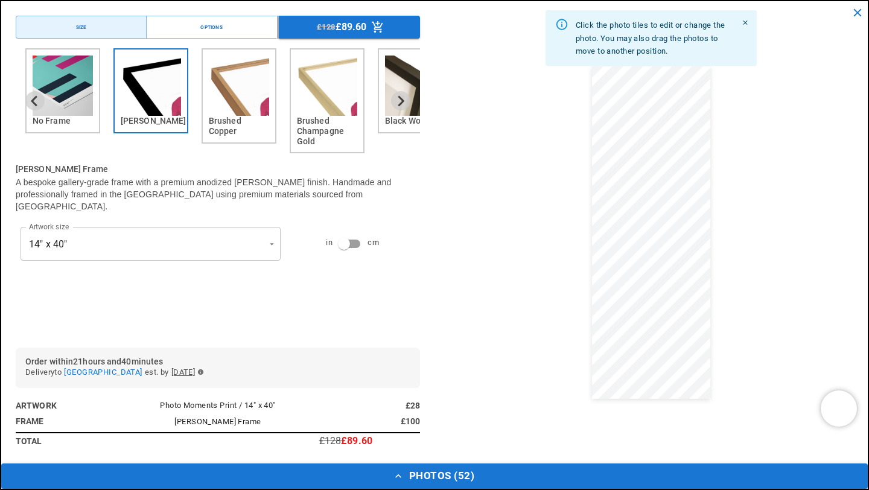
click at [434, 267] on dialog "Drop files here From device From link Camera Dropbox Google Drive Cancel Powere…" at bounding box center [434, 256] width 0 height 19
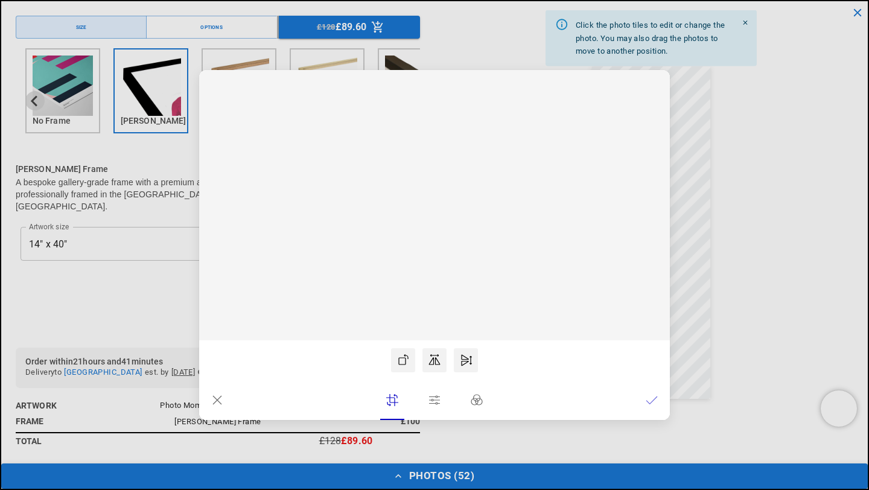
scroll to position [0, 235]
drag, startPoint x: 432, startPoint y: 257, endPoint x: 424, endPoint y: 257, distance: 7.8
click at [424, 257] on rect at bounding box center [434, 205] width 471 height 270
drag, startPoint x: 425, startPoint y: 233, endPoint x: 399, endPoint y: 237, distance: 26.2
click at [399, 237] on rect at bounding box center [408, 205] width 89 height 82
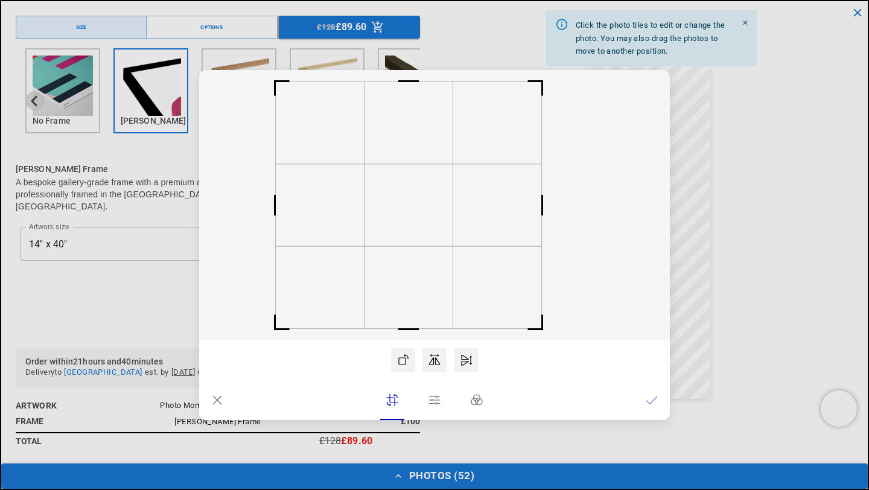
click at [652, 401] on icon at bounding box center [651, 399] width 11 height 7
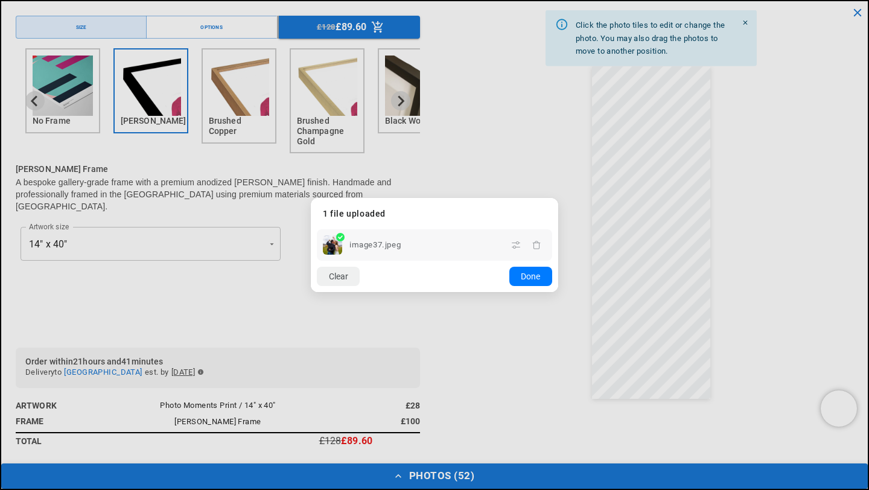
scroll to position [0, 471]
click at [558, 292] on dialog "Drop files here From device From link Camera Dropbox Google Drive Cancel Powere…" at bounding box center [434, 245] width 247 height 94
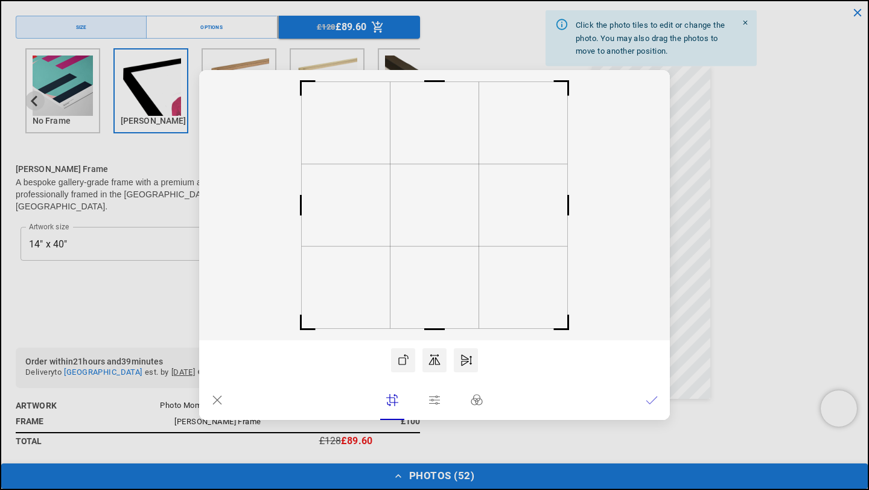
scroll to position [0, 0]
click at [478, 264] on icon at bounding box center [434, 205] width 471 height 270
click at [448, 244] on rect at bounding box center [440, 205] width 89 height 82
click at [650, 403] on icon at bounding box center [652, 400] width 12 height 12
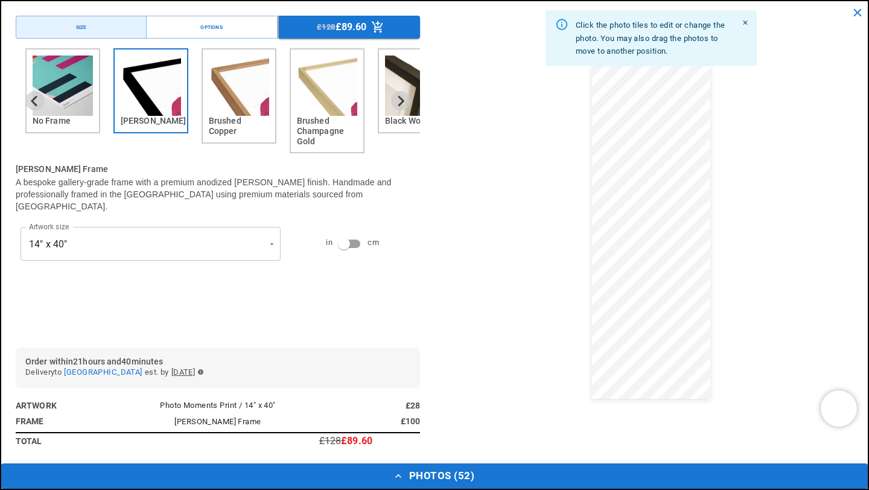
click at [434, 267] on dialog "Drop files here From device From link Camera Dropbox Google Drive Cancel Powere…" at bounding box center [434, 256] width 0 height 19
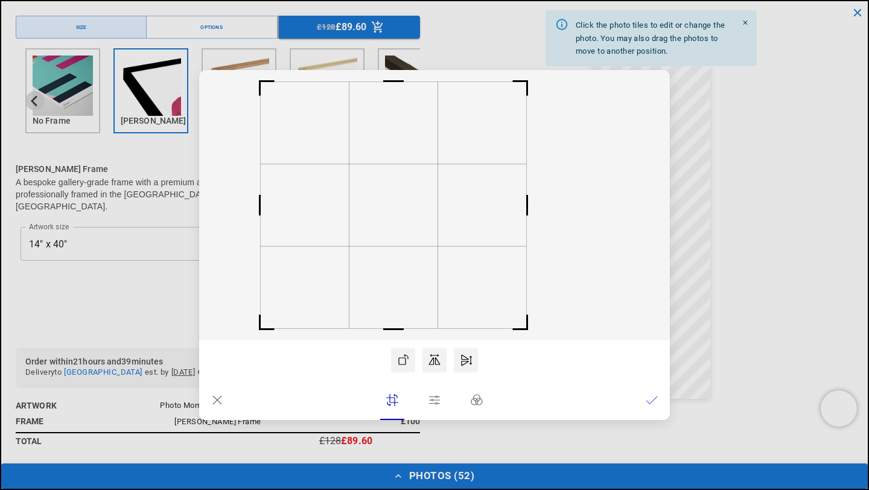
drag, startPoint x: 426, startPoint y: 228, endPoint x: 385, endPoint y: 227, distance: 41.0
click at [385, 227] on rect at bounding box center [393, 205] width 89 height 82
click at [650, 404] on icon at bounding box center [652, 400] width 12 height 12
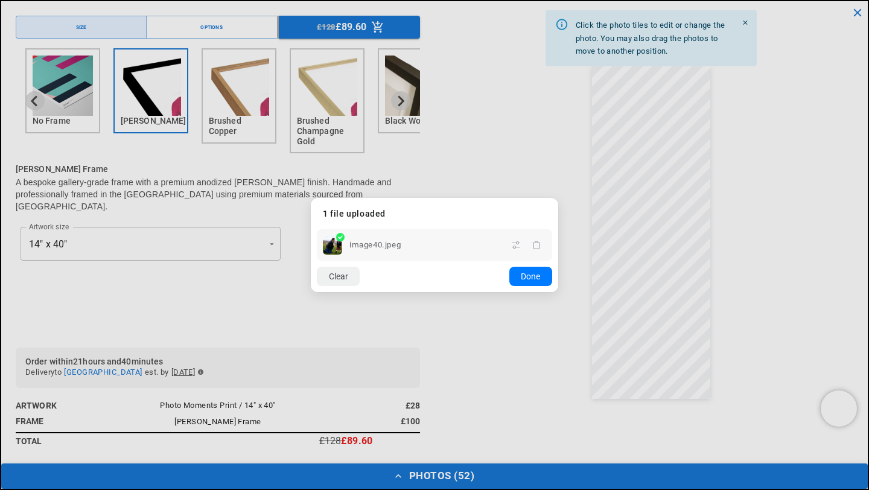
scroll to position [0, 471]
click at [558, 292] on dialog "Drop files here From device From link Camera Dropbox Google Drive Cancel Powere…" at bounding box center [434, 245] width 247 height 94
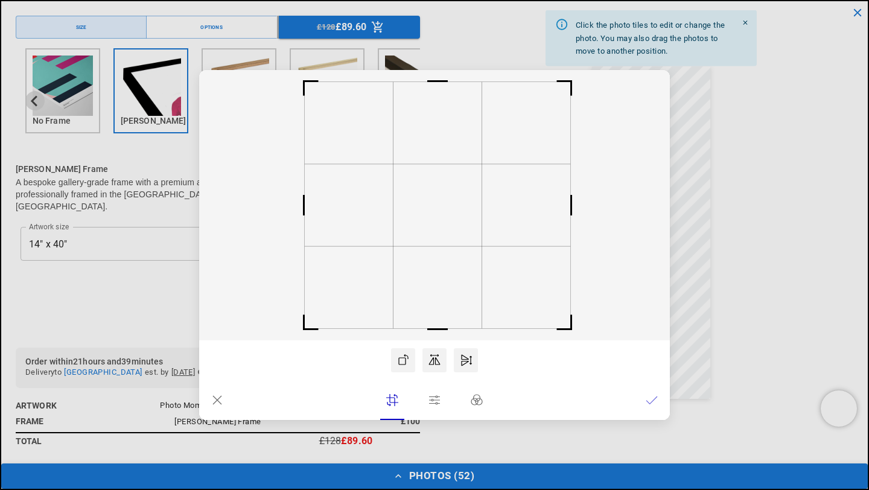
click at [430, 218] on rect at bounding box center [437, 205] width 89 height 82
click at [653, 405] on icon at bounding box center [652, 400] width 12 height 12
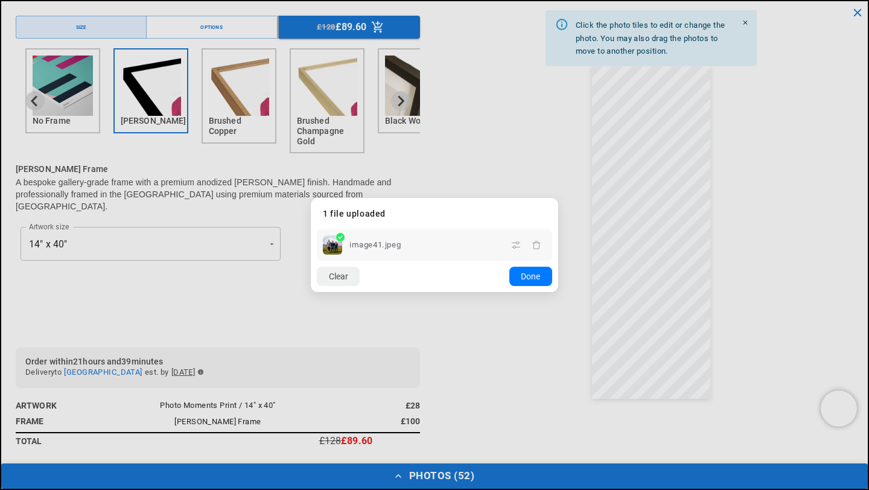
click at [558, 292] on dialog "Drop files here From device From link Camera Dropbox Google Drive Cancel Powere…" at bounding box center [434, 245] width 247 height 94
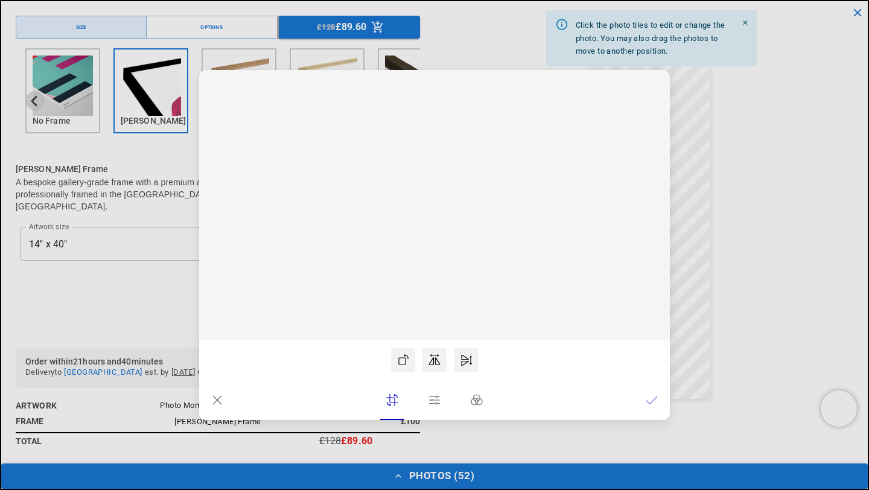
scroll to position [0, 235]
drag, startPoint x: 441, startPoint y: 225, endPoint x: 440, endPoint y: 242, distance: 16.9
click at [440, 242] on rect at bounding box center [434, 222] width 55 height 51
click at [652, 401] on icon at bounding box center [652, 400] width 12 height 12
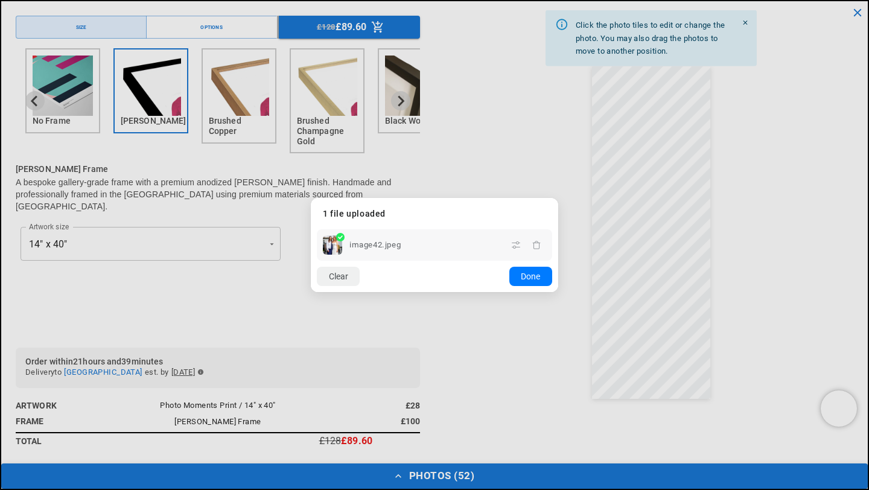
scroll to position [0, 471]
click at [558, 292] on dialog "Drop files here From device From link Camera Dropbox Google Drive Cancel Powere…" at bounding box center [434, 245] width 247 height 94
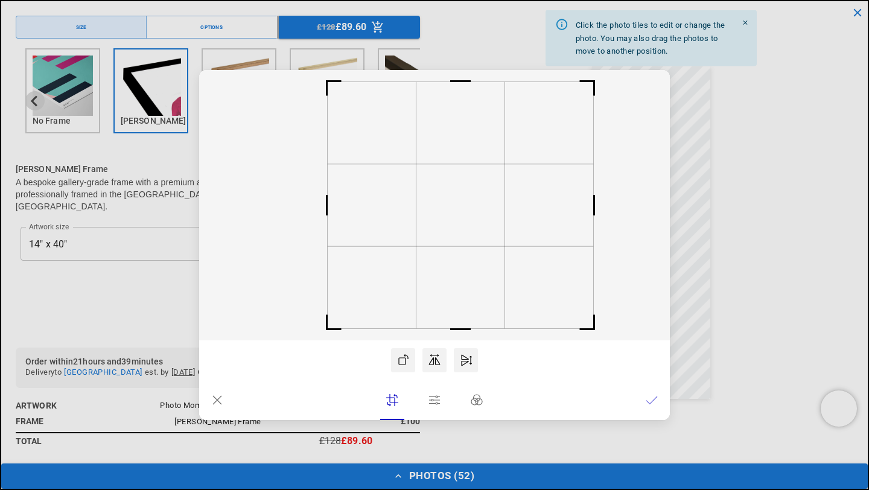
scroll to position [0, 235]
drag, startPoint x: 399, startPoint y: 238, endPoint x: 427, endPoint y: 241, distance: 27.3
click at [427, 241] on rect at bounding box center [462, 205] width 89 height 82
click at [652, 401] on icon at bounding box center [652, 400] width 12 height 12
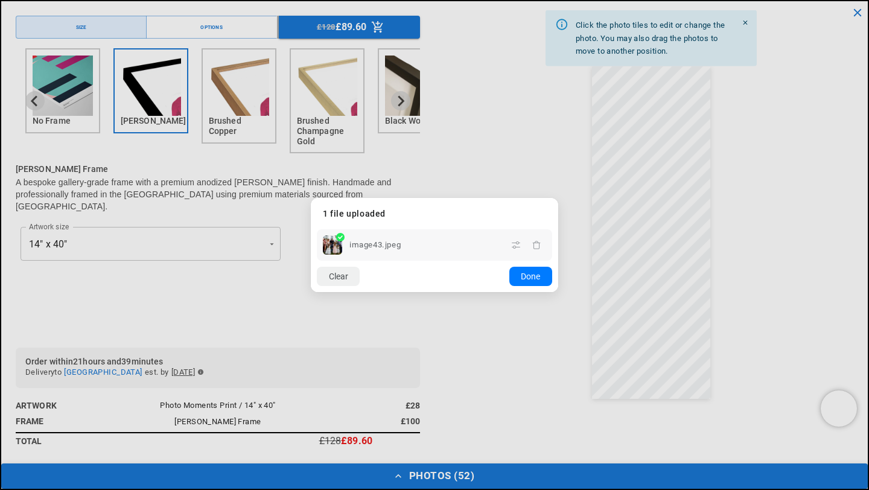
click at [558, 292] on dialog "Drop files here From device From link Camera Dropbox Google Drive Cancel Powere…" at bounding box center [434, 245] width 247 height 94
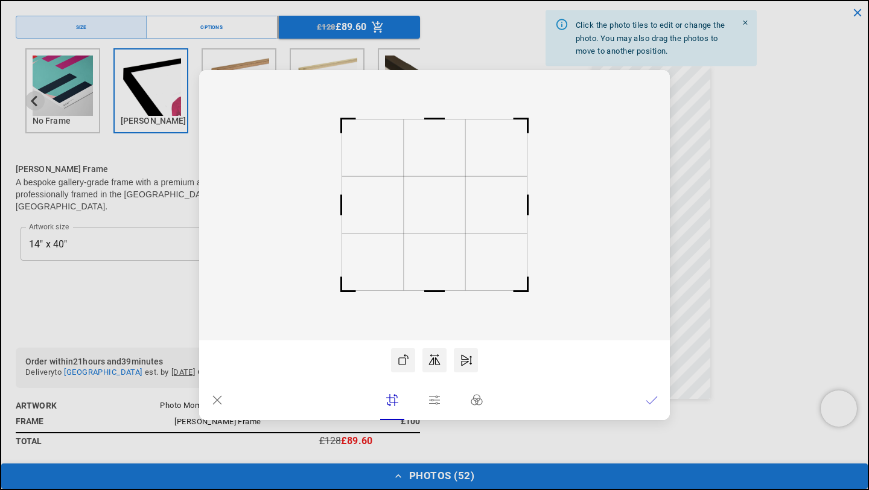
scroll to position [0, 471]
drag, startPoint x: 436, startPoint y: 196, endPoint x: 435, endPoint y: 212, distance: 15.7
click at [435, 212] on rect at bounding box center [435, 222] width 62 height 57
click at [653, 403] on icon at bounding box center [652, 400] width 12 height 12
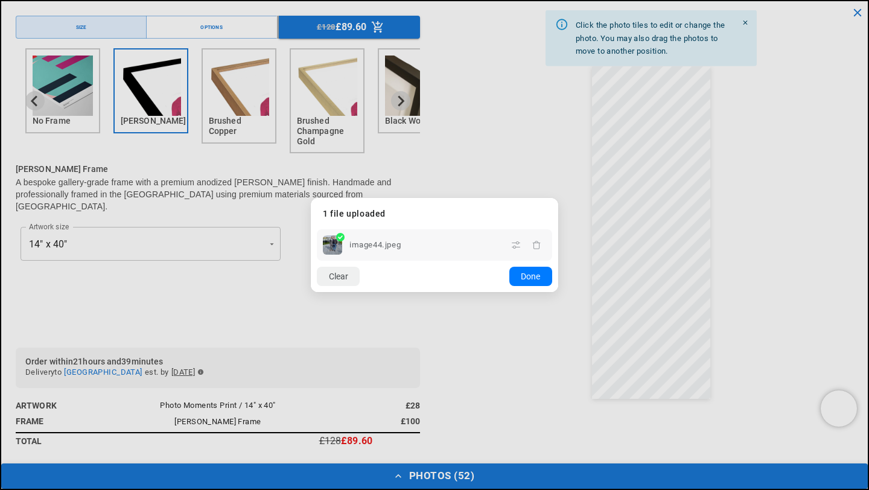
scroll to position [0, 0]
click at [558, 292] on dialog "Drop files here From device From link Camera Dropbox Google Drive Cancel Powere…" at bounding box center [434, 245] width 247 height 94
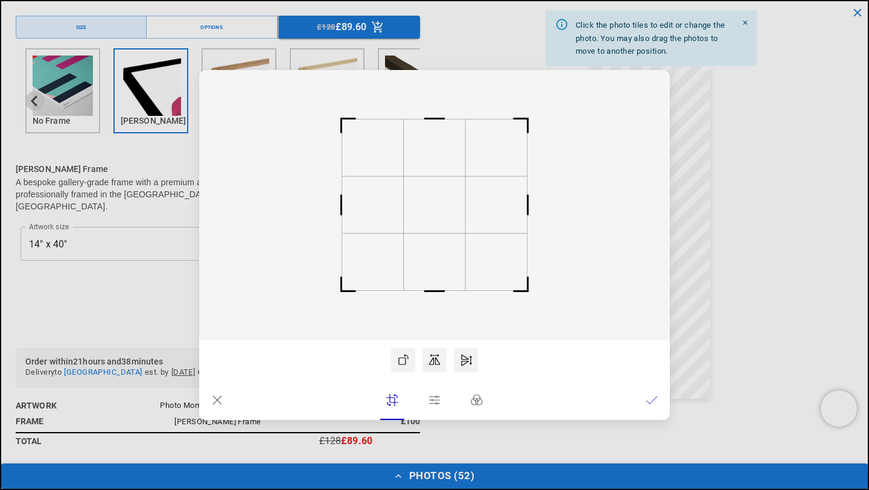
scroll to position [0, 235]
drag, startPoint x: 436, startPoint y: 208, endPoint x: 436, endPoint y: 223, distance: 15.1
click at [436, 223] on rect at bounding box center [435, 219] width 62 height 57
click at [649, 399] on icon at bounding box center [652, 400] width 12 height 12
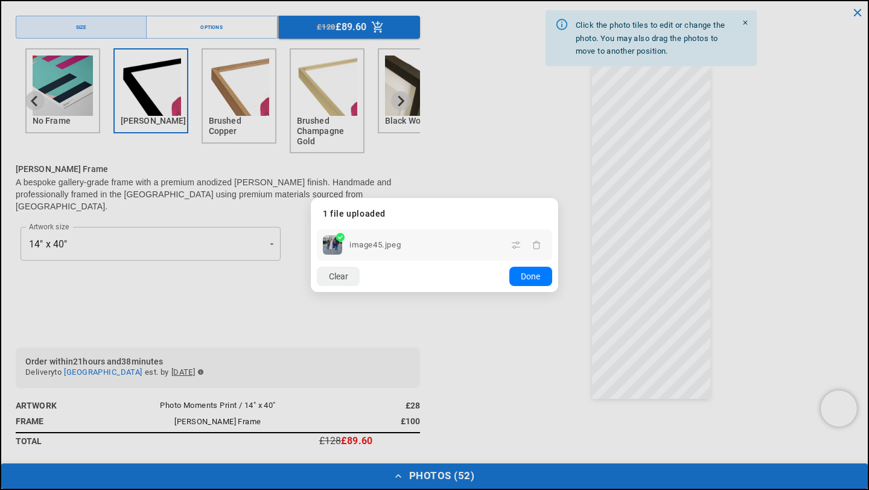
scroll to position [0, 471]
click at [558, 292] on dialog "Drop files here From device From link Camera Dropbox Google Drive Cancel Powere…" at bounding box center [434, 245] width 247 height 94
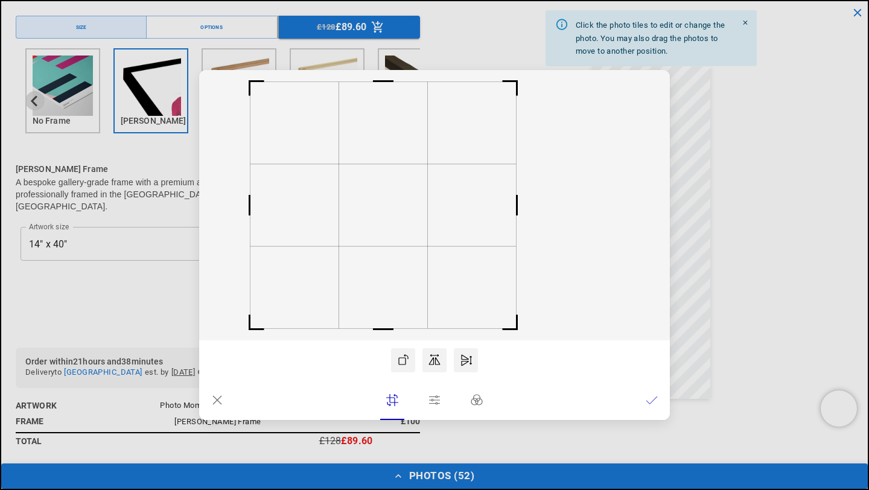
scroll to position [0, 0]
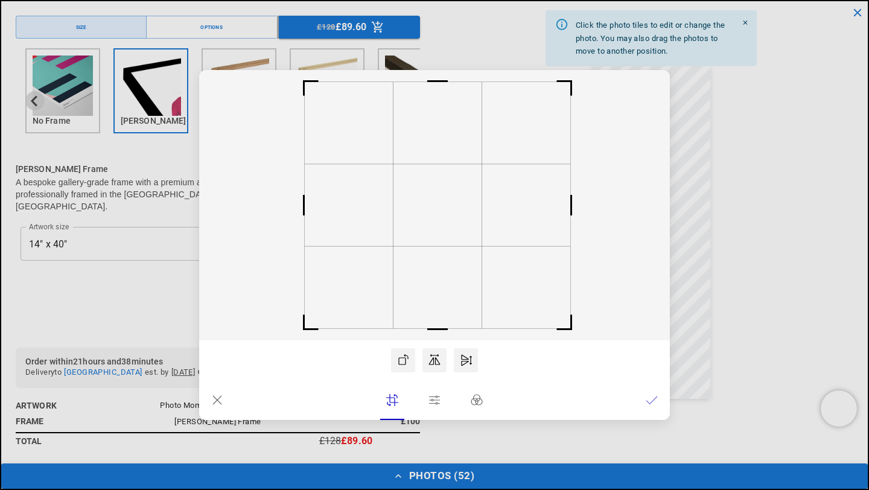
click at [433, 230] on rect at bounding box center [437, 205] width 89 height 82
click at [656, 401] on icon at bounding box center [652, 400] width 12 height 12
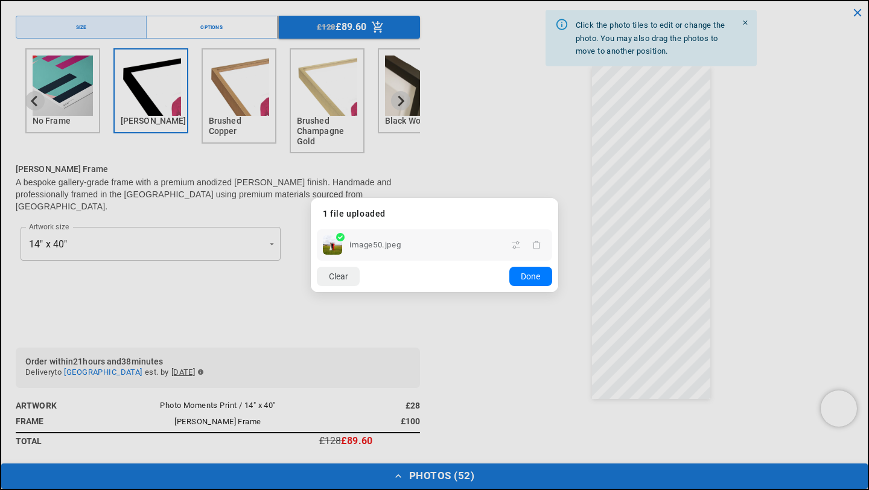
scroll to position [0, 235]
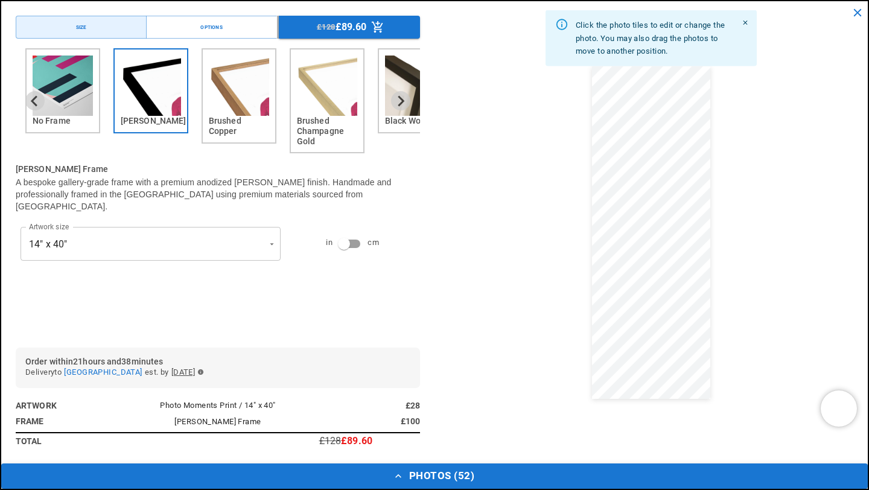
click at [434, 267] on dialog "Drop files here From device From link Camera Dropbox Google Drive Cancel Powere…" at bounding box center [434, 256] width 0 height 19
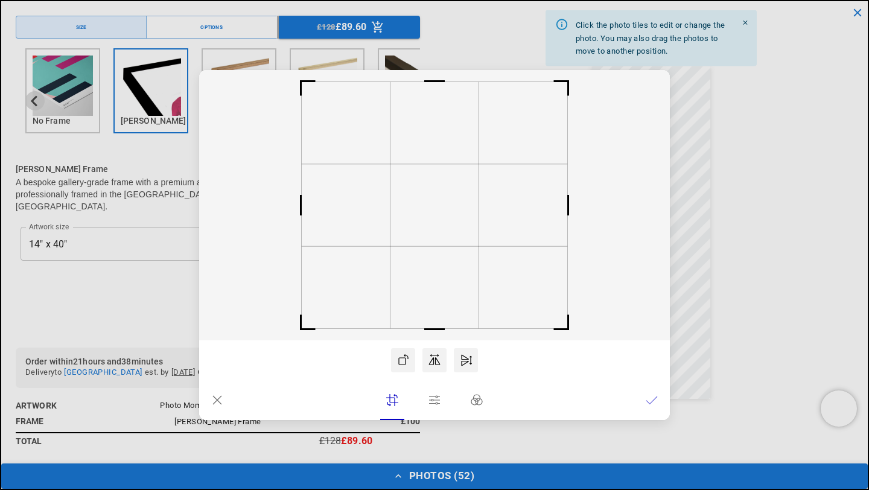
scroll to position [0, 471]
click at [460, 249] on rect at bounding box center [434, 205] width 471 height 270
drag, startPoint x: 438, startPoint y: 238, endPoint x: 444, endPoint y: 237, distance: 6.1
click at [444, 237] on rect at bounding box center [440, 205] width 89 height 82
click at [649, 401] on icon at bounding box center [652, 400] width 12 height 12
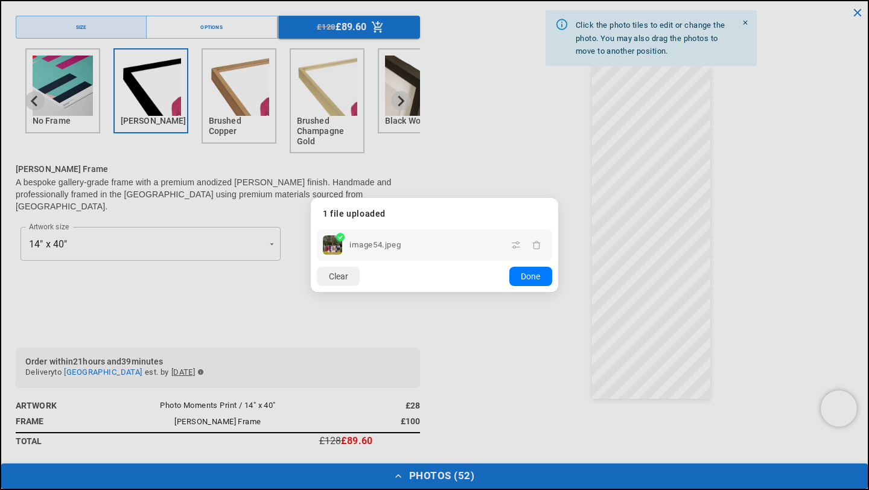
scroll to position [0, 0]
click at [558, 292] on dialog "Drop files here From device From link Camera Dropbox Google Drive Cancel Powere…" at bounding box center [434, 245] width 247 height 94
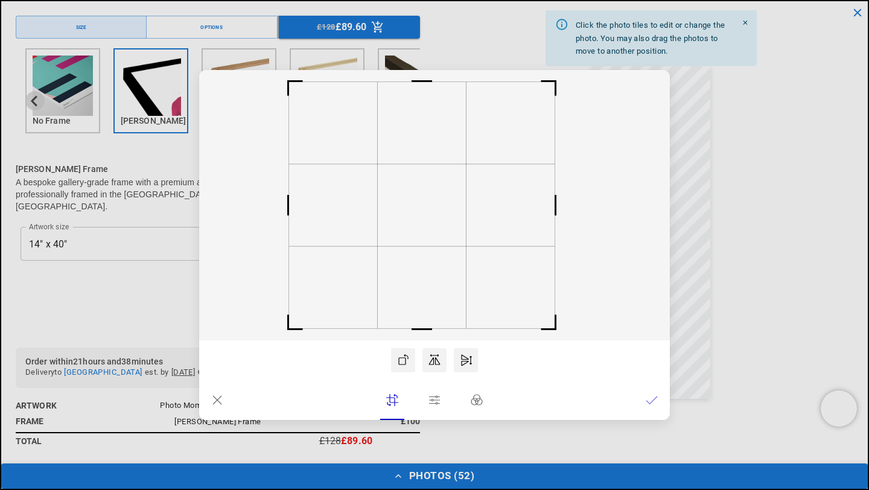
drag, startPoint x: 439, startPoint y: 229, endPoint x: 427, endPoint y: 229, distance: 11.5
click at [427, 230] on rect at bounding box center [422, 205] width 89 height 82
click at [658, 401] on lr-btn-ui at bounding box center [652, 400] width 24 height 24
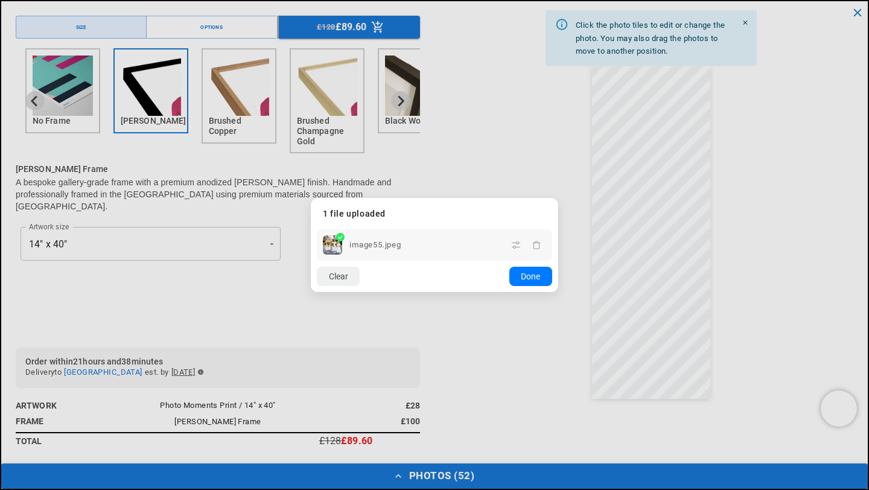
click at [558, 292] on dialog "Drop files here From device From link Camera Dropbox Google Drive Cancel Powere…" at bounding box center [434, 245] width 247 height 94
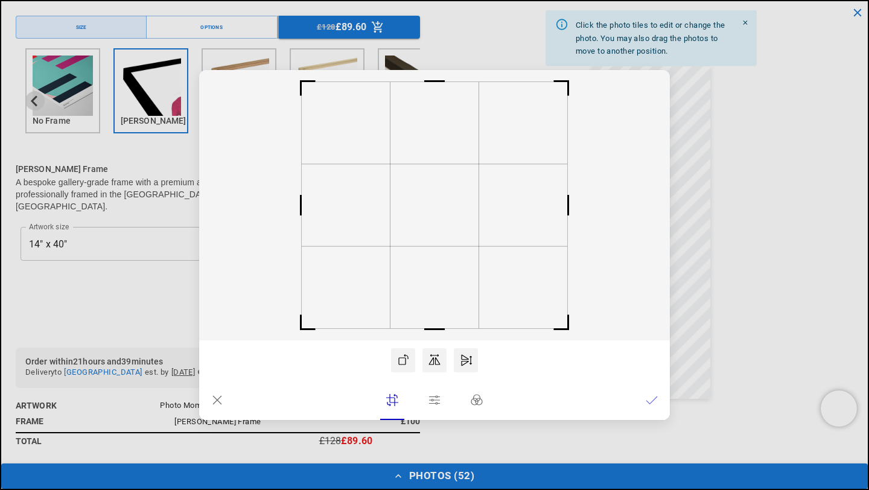
scroll to position [0, 471]
click at [431, 227] on rect at bounding box center [436, 205] width 89 height 82
click at [656, 404] on icon at bounding box center [652, 400] width 12 height 12
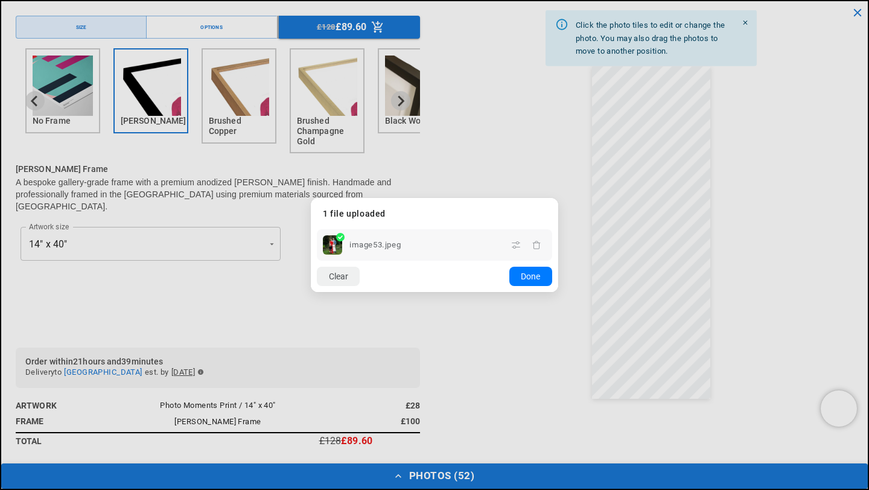
scroll to position [0, 0]
click at [558, 292] on dialog "Drop files here From device From link Camera Dropbox Google Drive Cancel Powere…" at bounding box center [434, 245] width 247 height 94
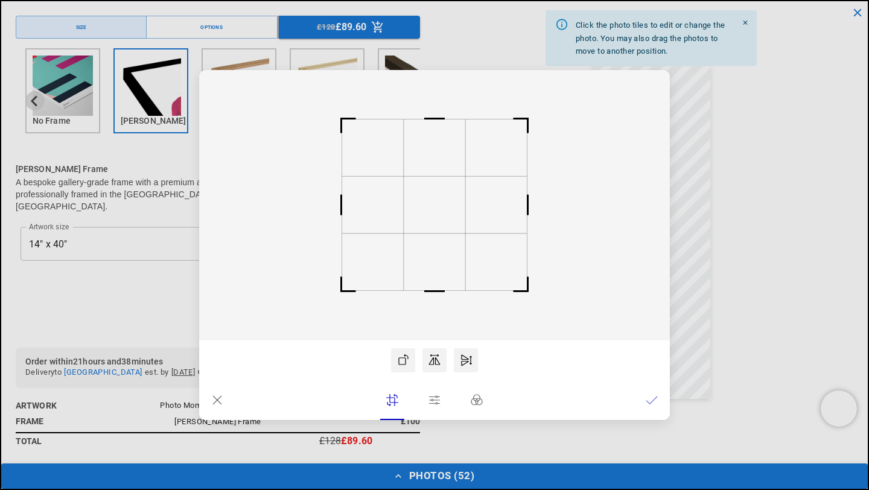
scroll to position [0, 471]
drag, startPoint x: 433, startPoint y: 219, endPoint x: 442, endPoint y: 209, distance: 13.2
click at [442, 209] on rect at bounding box center [435, 196] width 62 height 57
click at [652, 401] on icon at bounding box center [652, 400] width 12 height 12
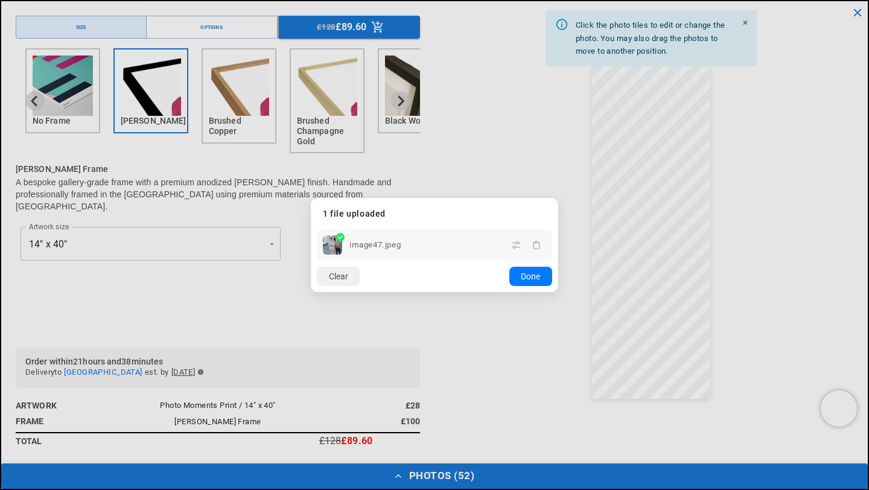
scroll to position [0, 235]
click at [558, 292] on dialog "Drop files here From device From link Camera Dropbox Google Drive Cancel Powere…" at bounding box center [434, 245] width 247 height 94
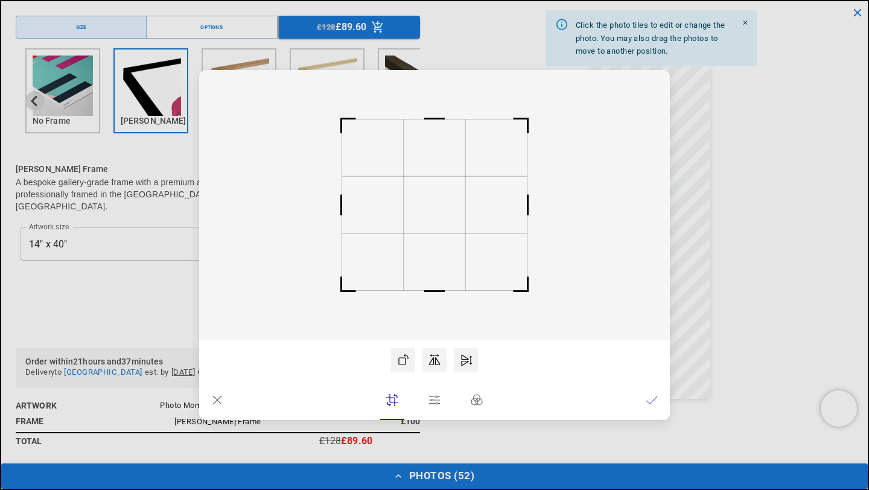
scroll to position [0, 471]
drag, startPoint x: 423, startPoint y: 202, endPoint x: 424, endPoint y: 218, distance: 15.7
click at [424, 218] on rect at bounding box center [435, 220] width 62 height 57
click at [651, 399] on icon at bounding box center [652, 400] width 12 height 12
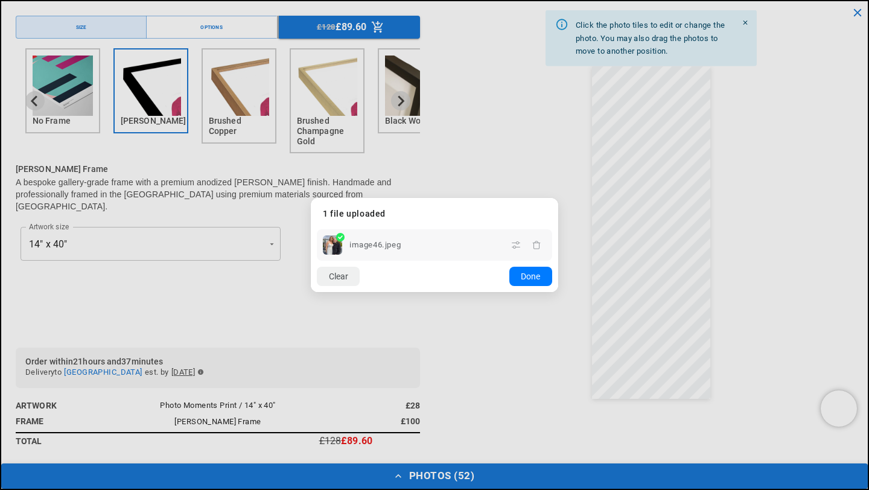
scroll to position [0, 0]
click at [528, 281] on button "Done" at bounding box center [530, 276] width 43 height 19
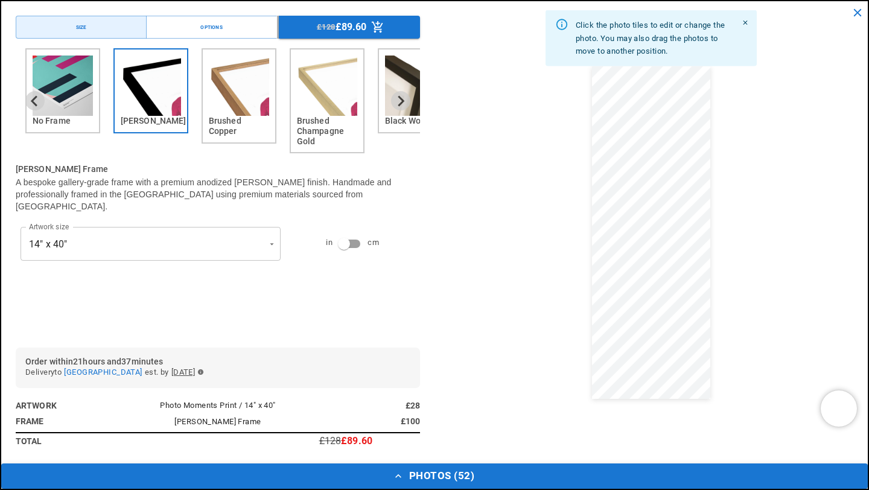
scroll to position [0, 235]
click at [746, 25] on icon "Close" at bounding box center [745, 23] width 4 height 4
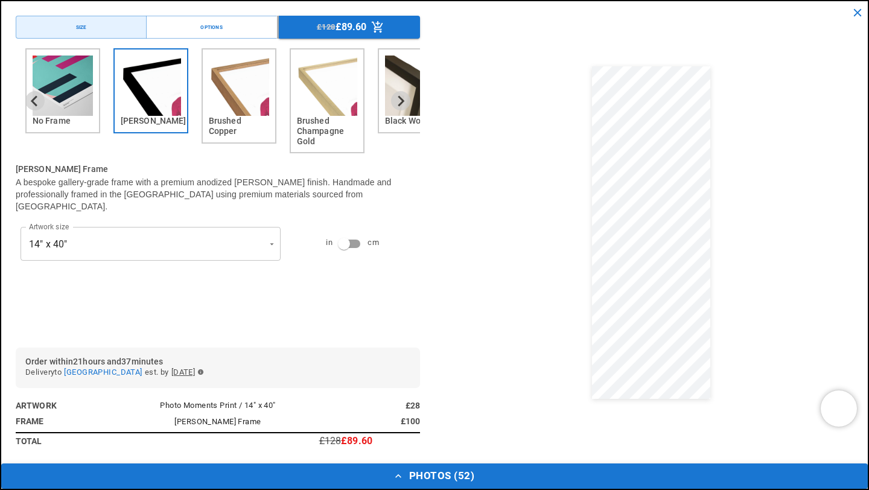
scroll to position [0, 471]
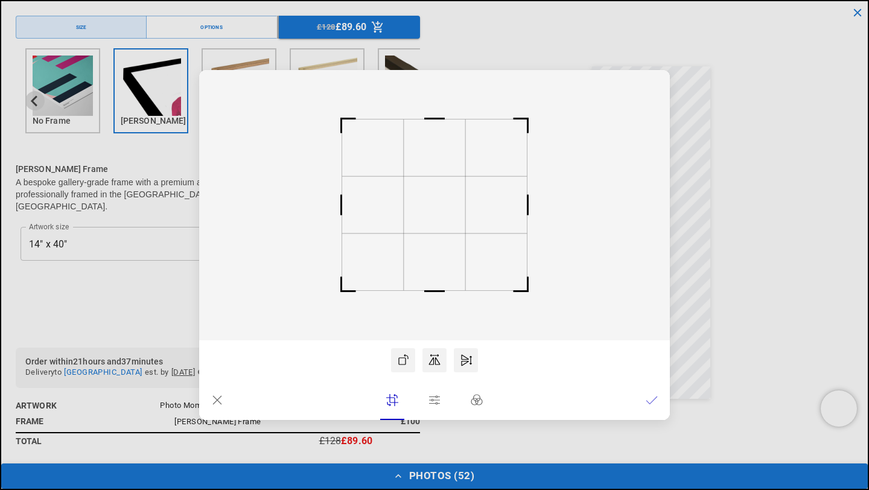
click at [481, 211] on rect at bounding box center [434, 205] width 471 height 270
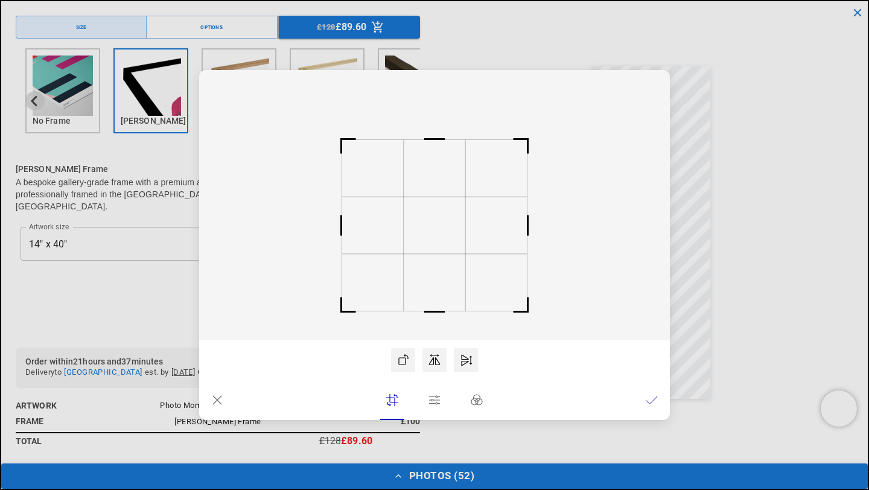
drag, startPoint x: 446, startPoint y: 205, endPoint x: 449, endPoint y: 226, distance: 21.3
click at [449, 226] on rect at bounding box center [435, 225] width 62 height 57
click at [436, 250] on icon at bounding box center [434, 205] width 471 height 270
click at [652, 399] on icon at bounding box center [652, 400] width 12 height 12
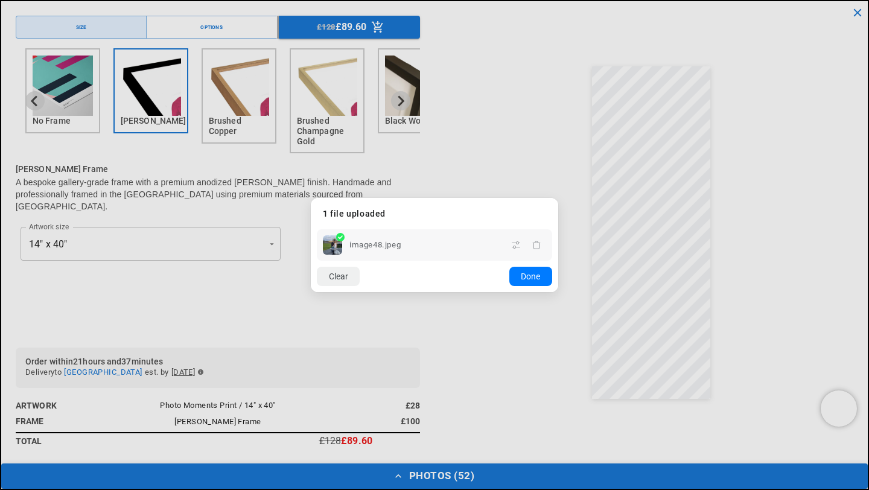
scroll to position [0, 471]
click at [531, 276] on button "Done" at bounding box center [530, 276] width 43 height 19
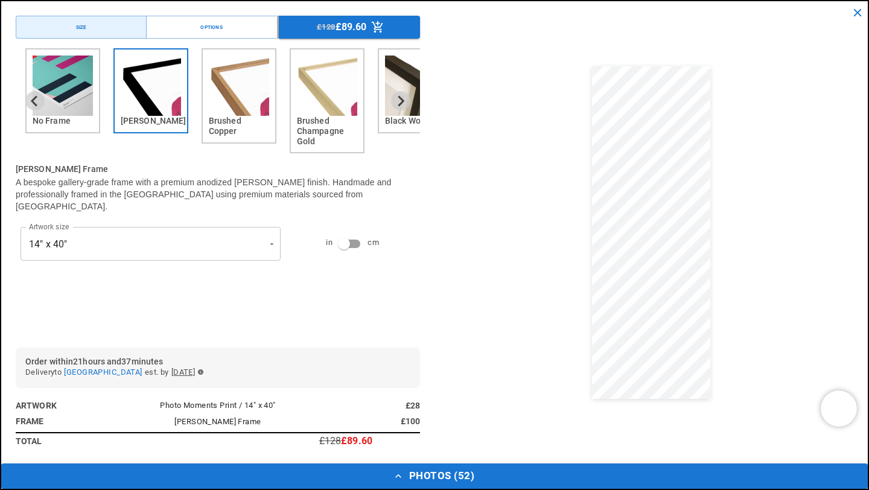
scroll to position [0, 0]
click at [173, 101] on img "2 of 6" at bounding box center [151, 86] width 60 height 60
click at [320, 25] on span "£128" at bounding box center [326, 27] width 19 height 13
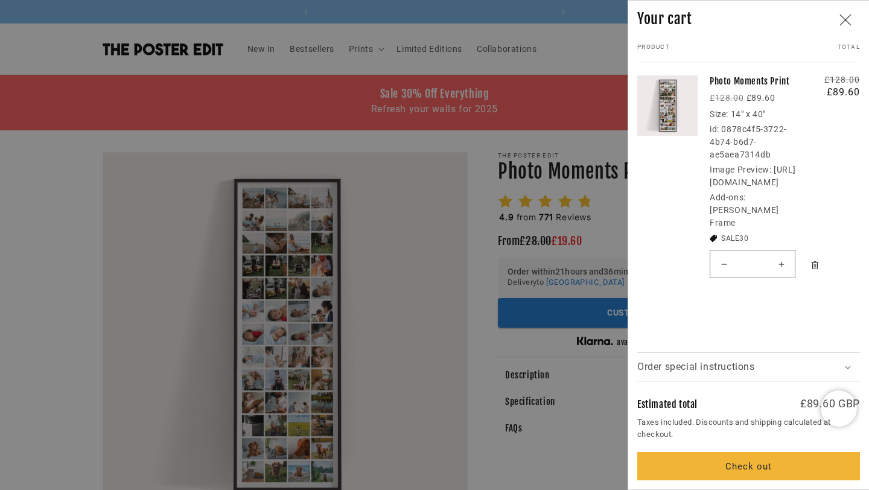
scroll to position [0, 0]
click at [737, 468] on button "Check out" at bounding box center [748, 466] width 223 height 28
